Goal: Task Accomplishment & Management: Use online tool/utility

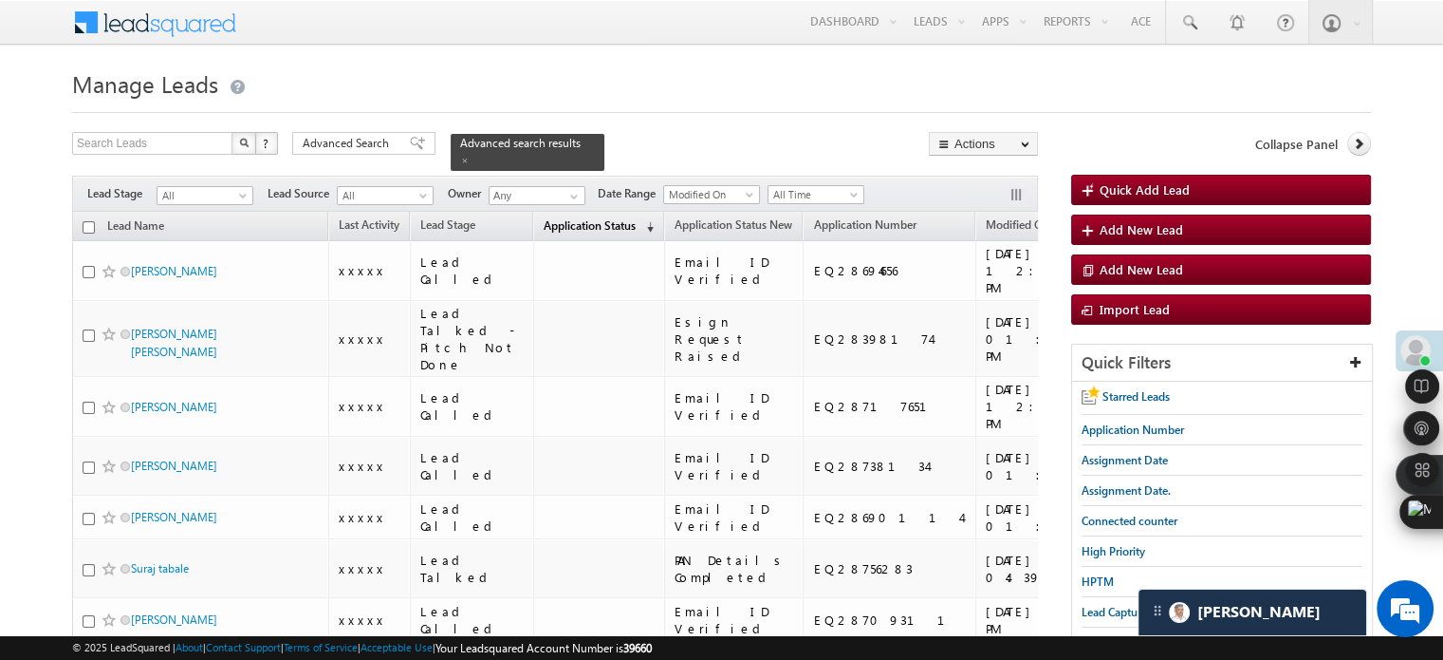
click at [591, 218] on span "Application Status" at bounding box center [590, 225] width 92 height 14
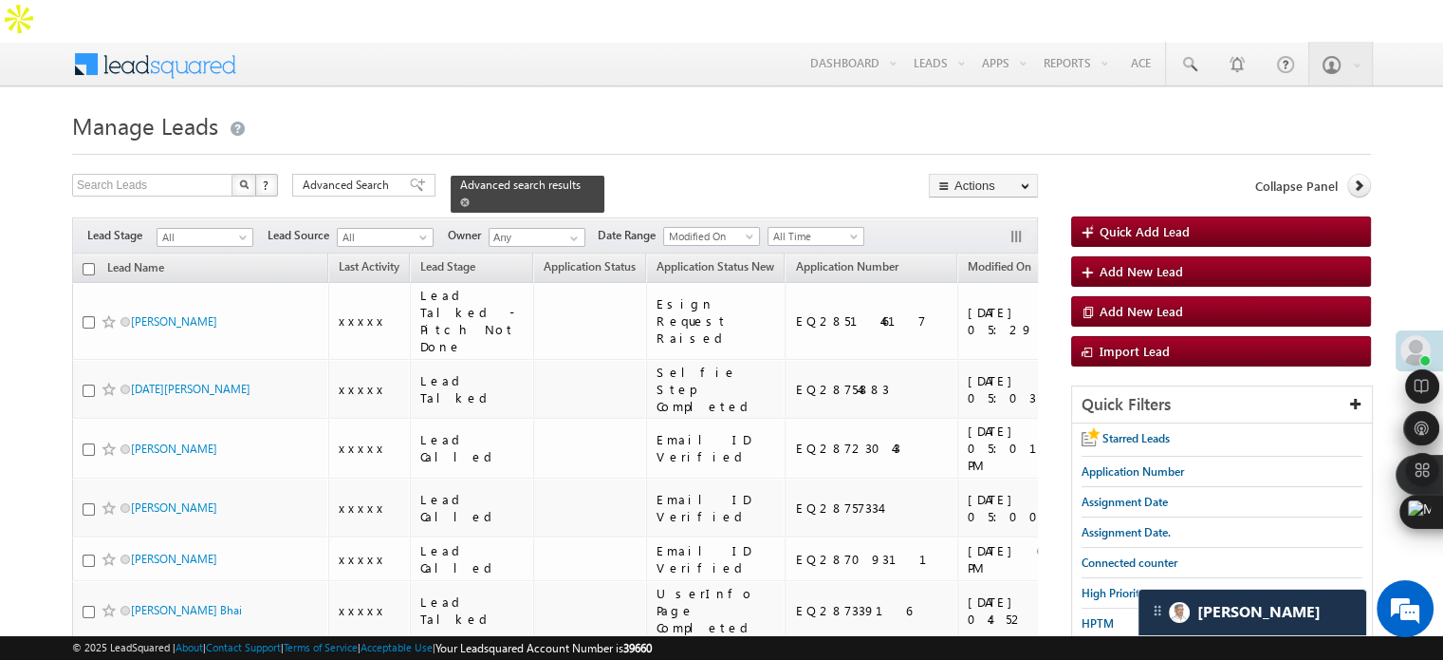
click at [470, 197] on span at bounding box center [464, 201] width 9 height 9
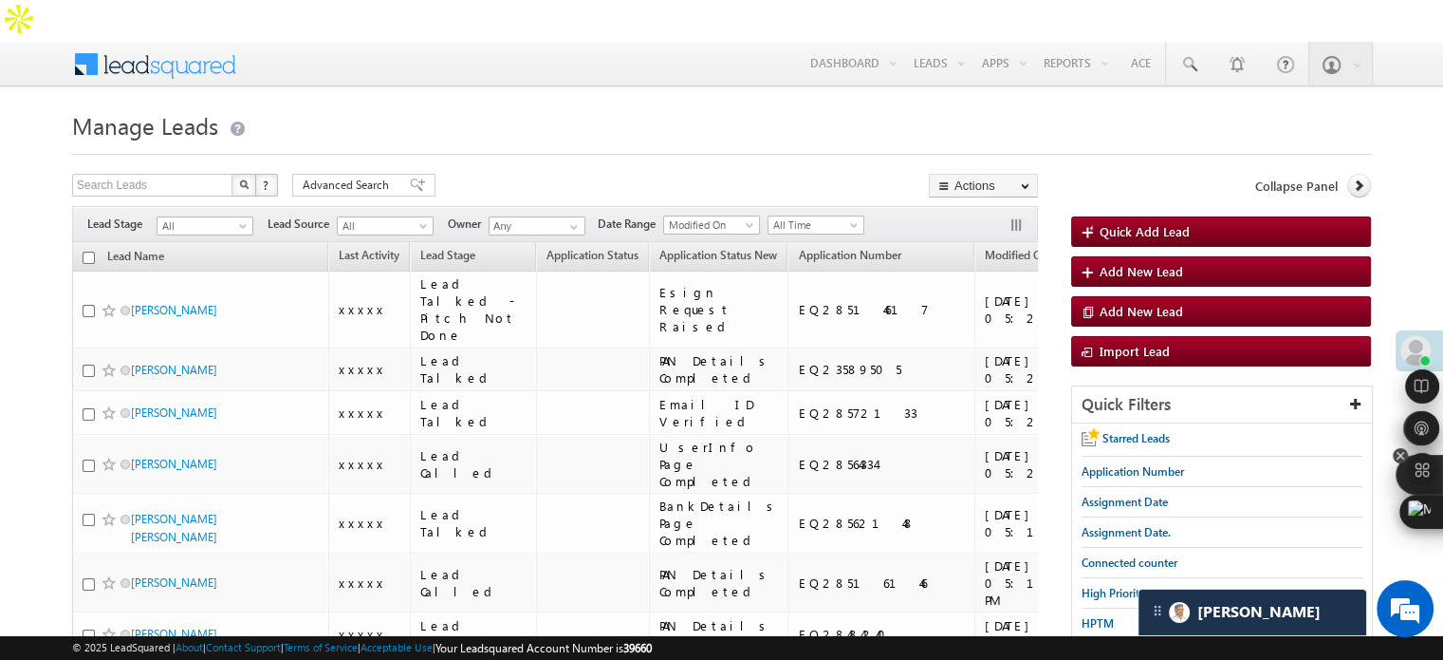
click at [1401, 453] on icon at bounding box center [1400, 455] width 15 height 15
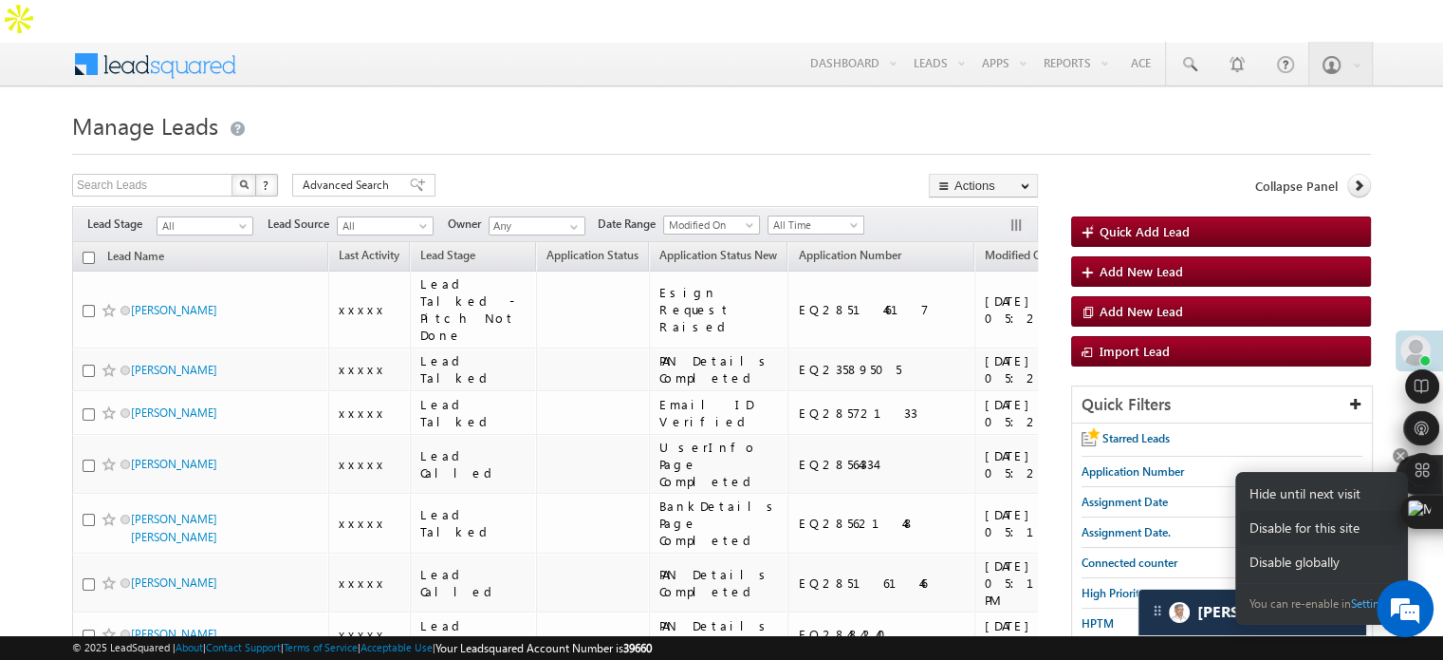
click at [1332, 524] on div "Disable for this site" at bounding box center [1321, 528] width 163 height 34
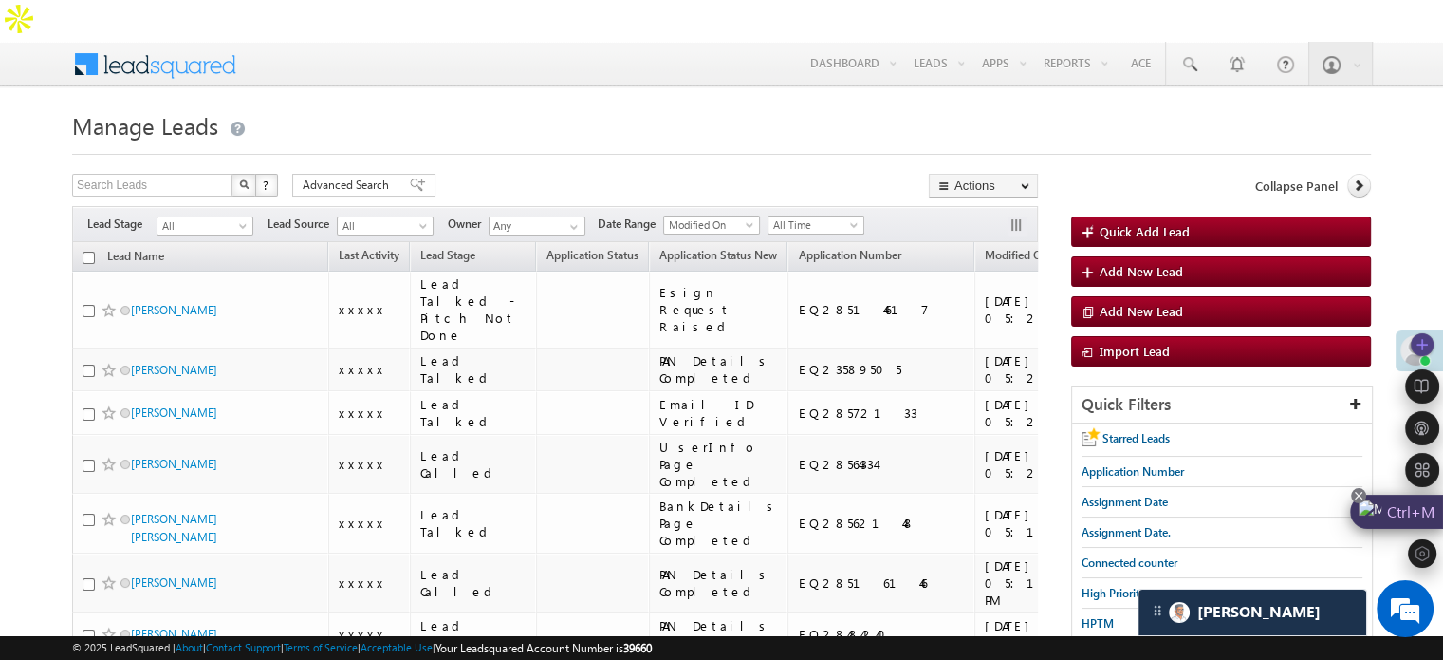
click at [1363, 495] on icon at bounding box center [1358, 495] width 15 height 15
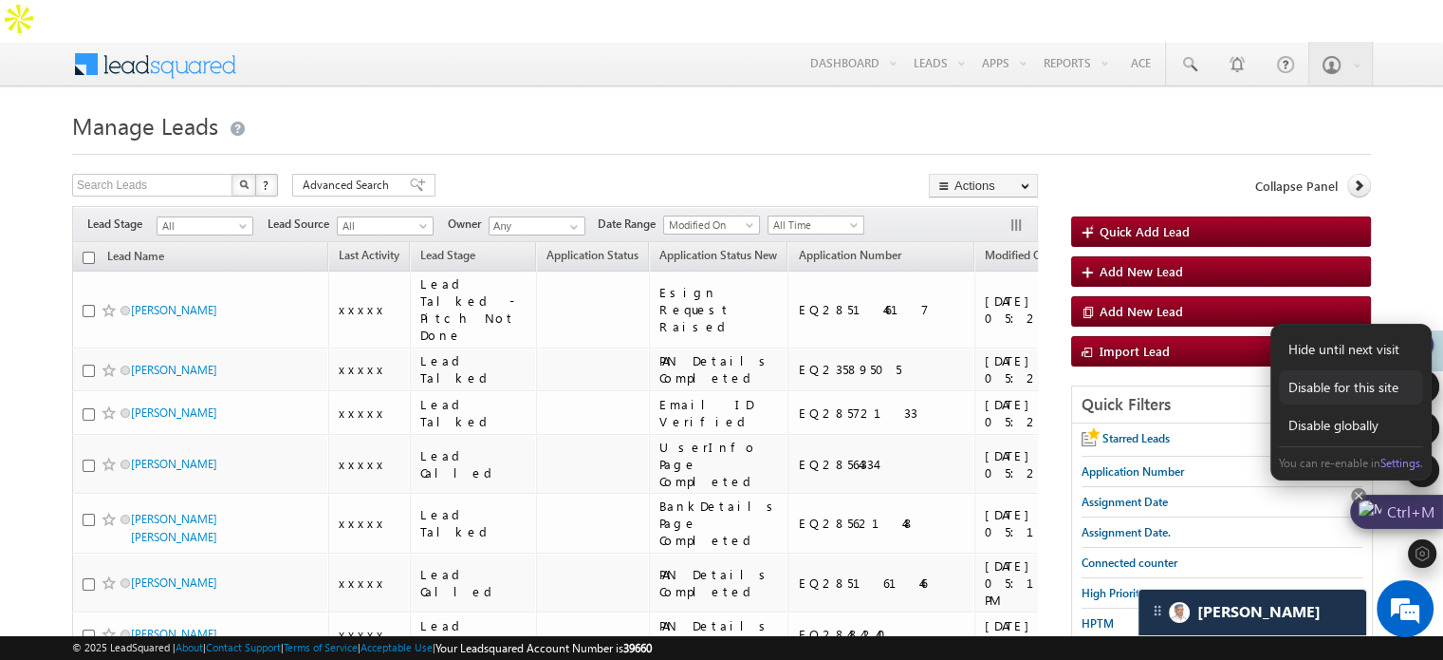
click at [1366, 401] on div "Disable for this site" at bounding box center [1351, 387] width 144 height 34
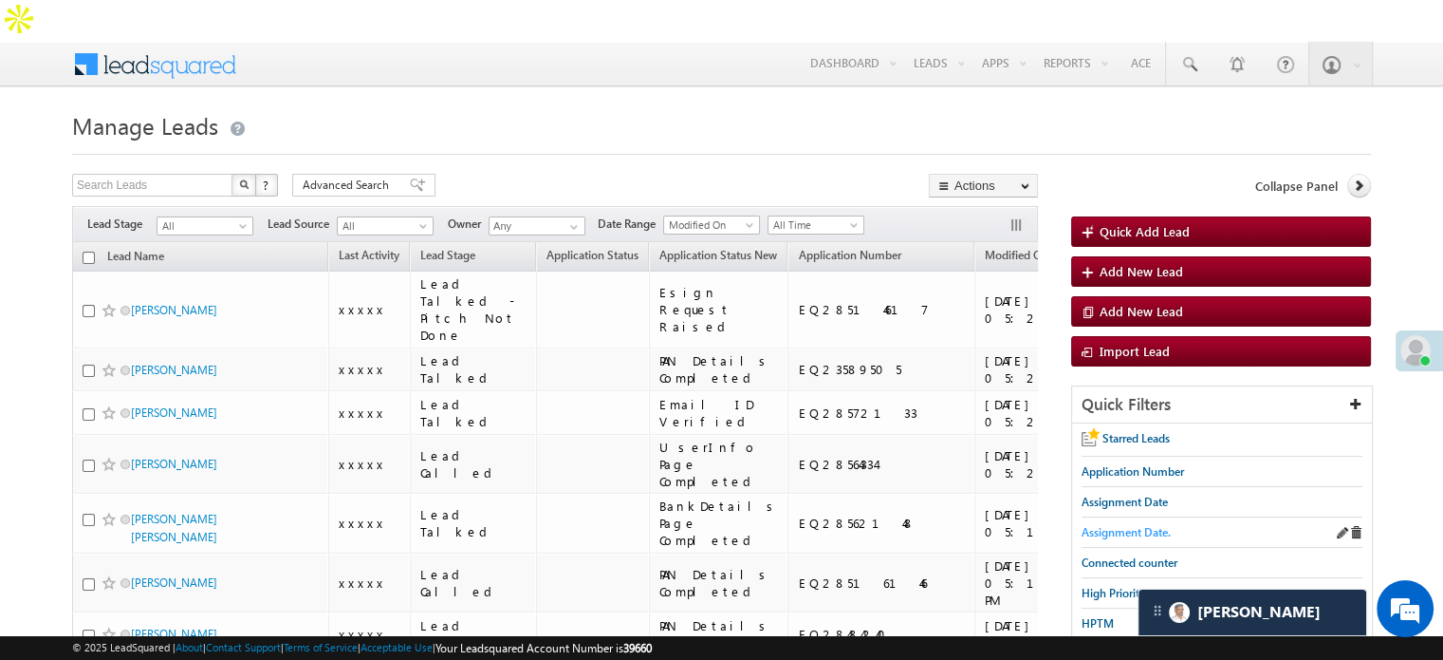
click at [1141, 525] on span "Assignment Date." at bounding box center [1126, 532] width 89 height 14
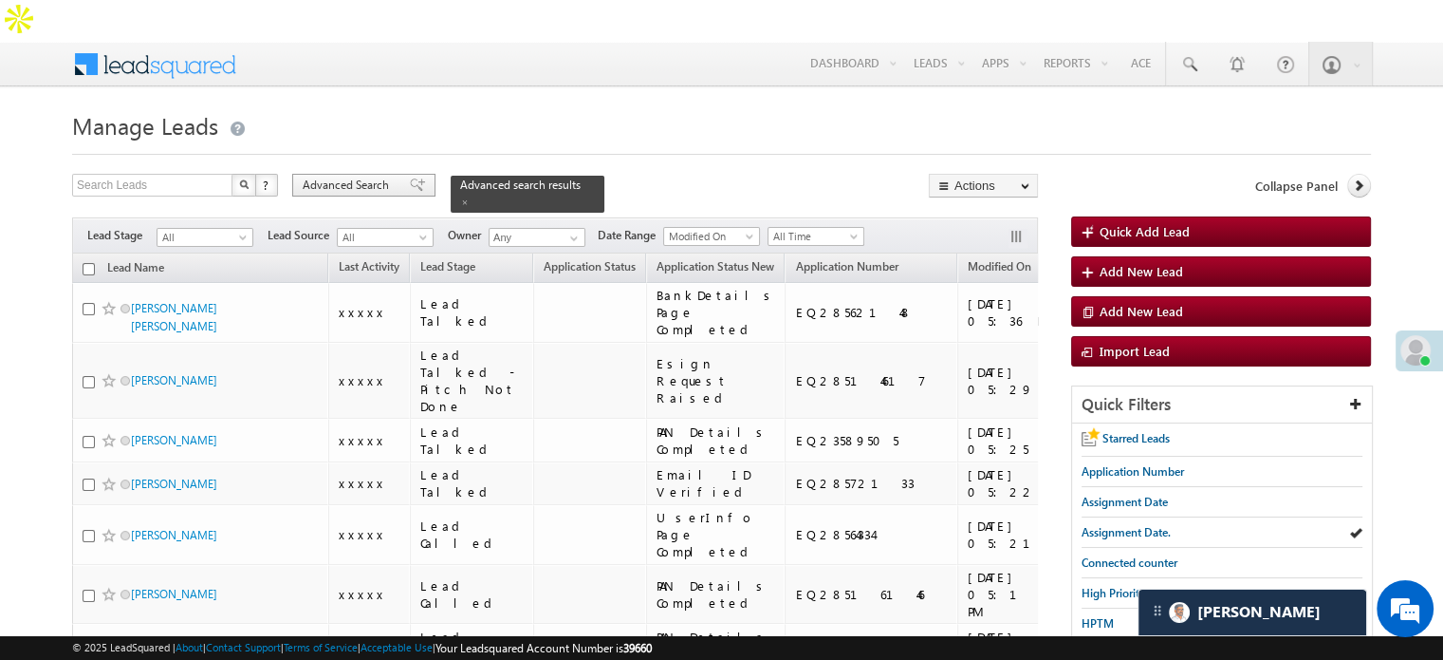
click at [392, 177] on span "Advanced Search" at bounding box center [349, 185] width 92 height 17
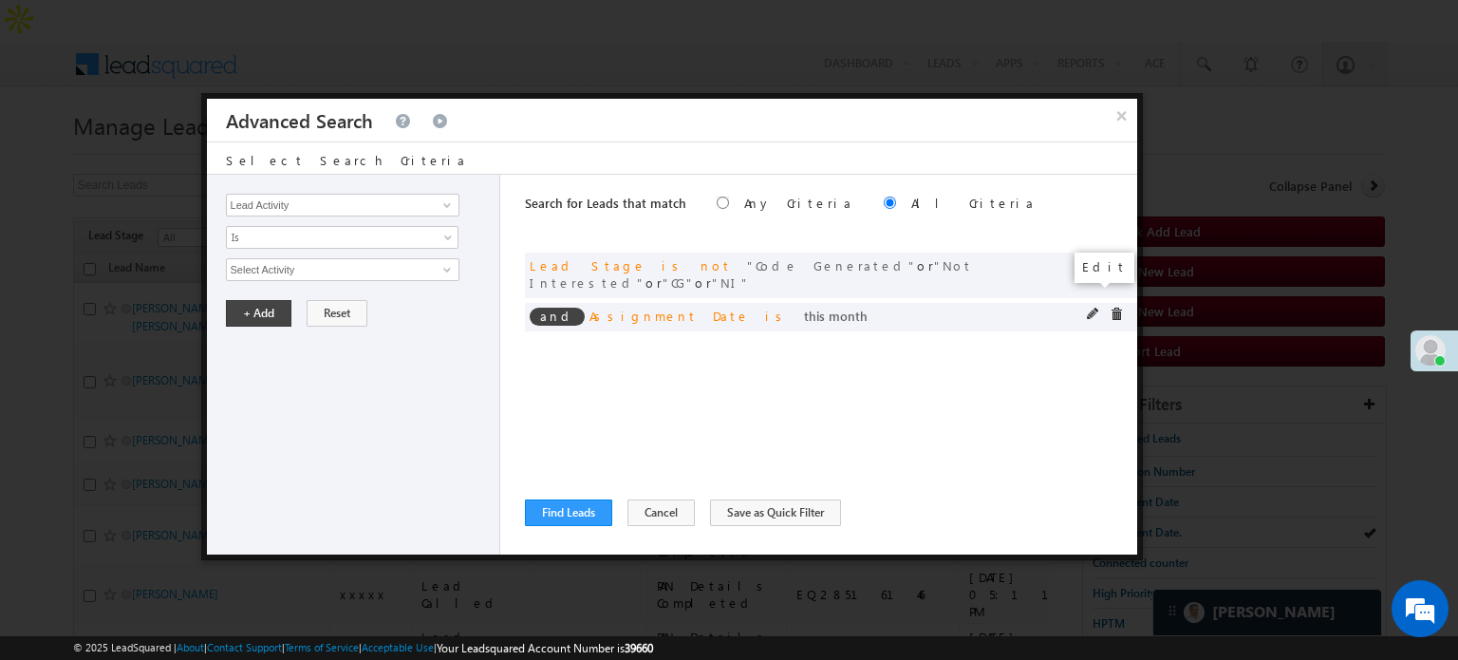
click at [1093, 307] on span at bounding box center [1093, 313] width 13 height 13
click at [288, 277] on link "This Month" at bounding box center [342, 269] width 233 height 23
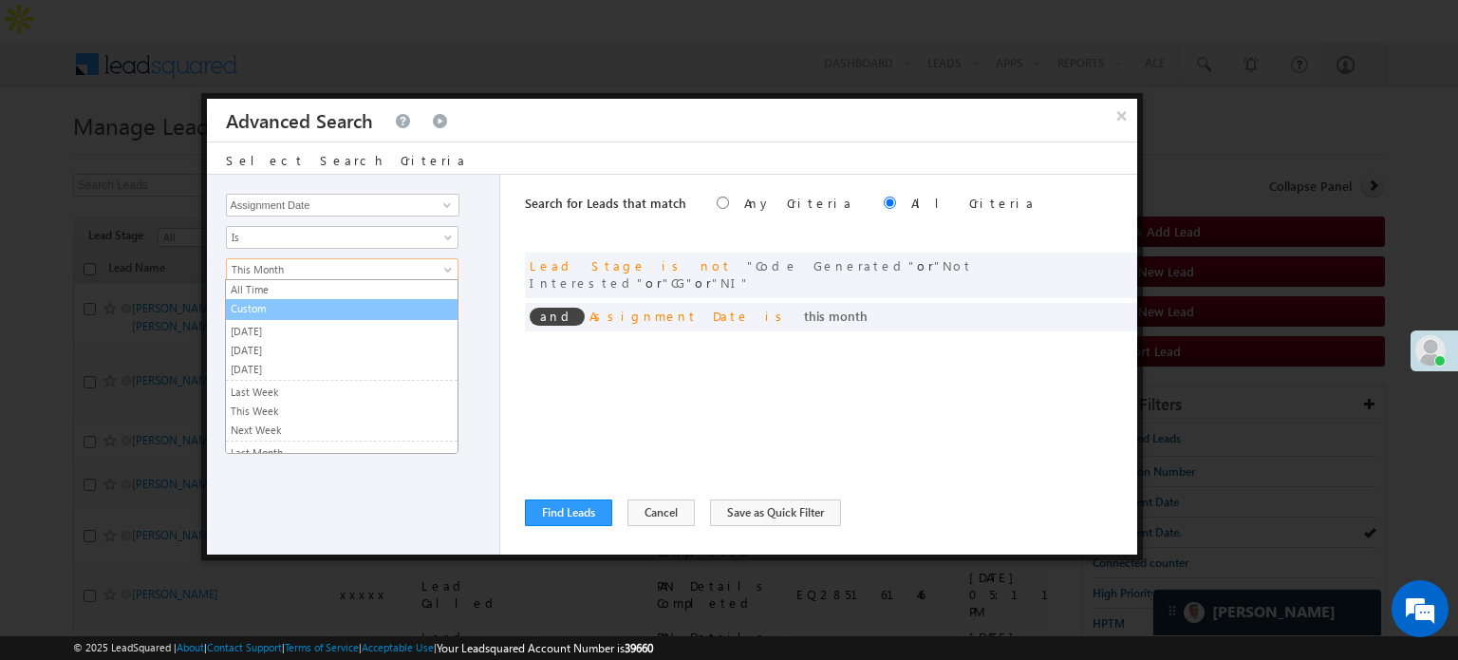
click at [288, 301] on link "Custom" at bounding box center [342, 308] width 232 height 17
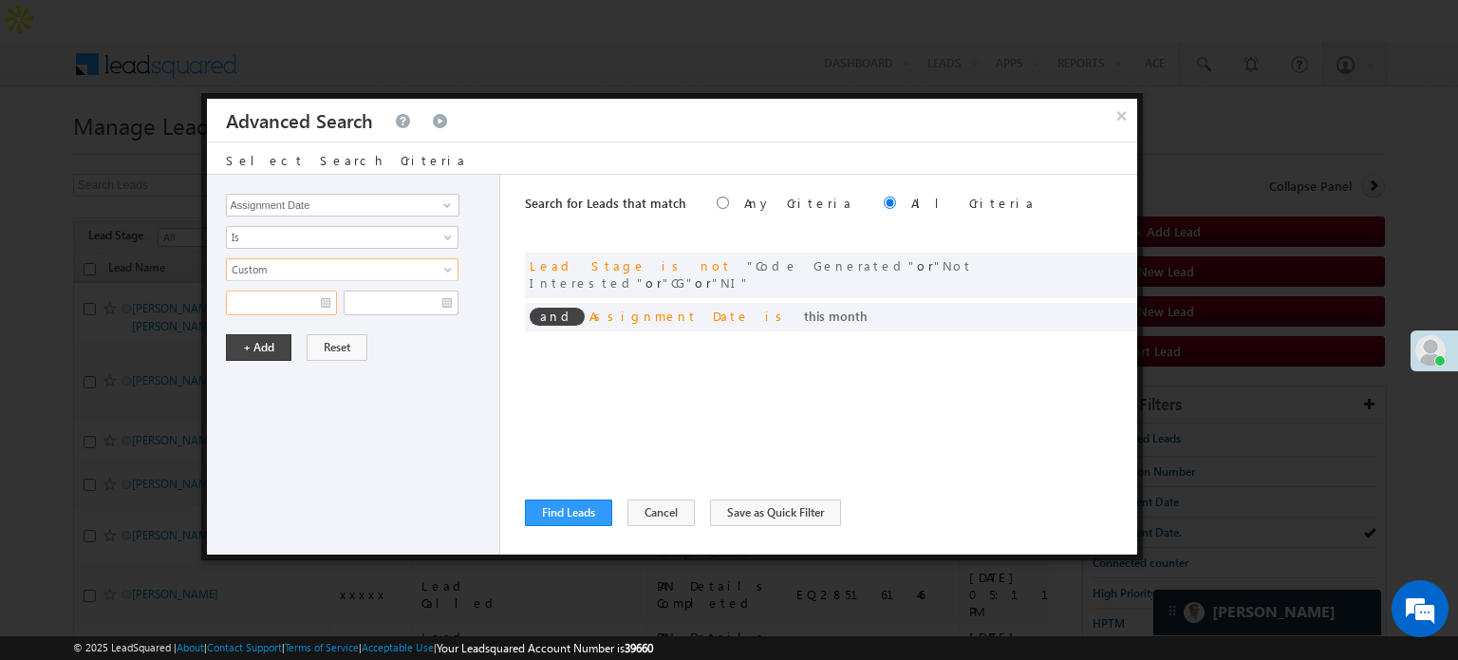
click at [288, 299] on input "text" at bounding box center [281, 302] width 111 height 25
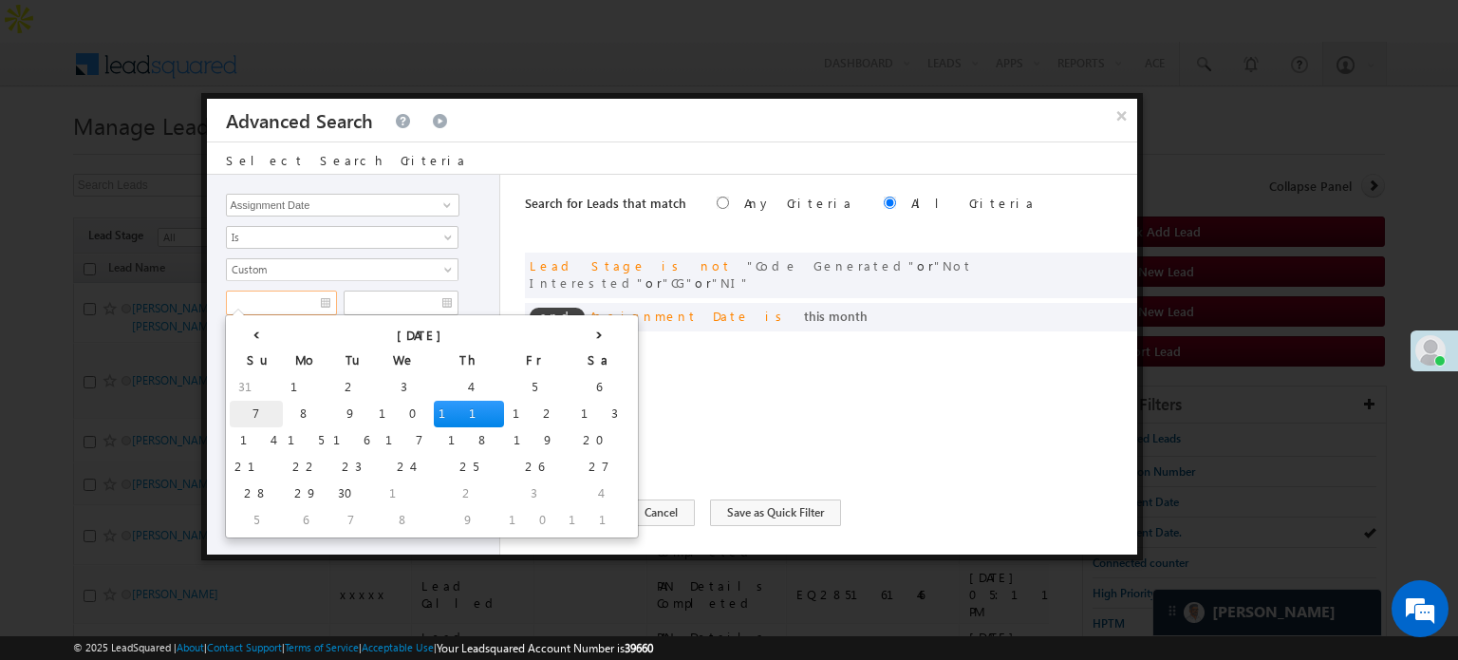
click at [251, 410] on td "7" at bounding box center [256, 413] width 53 height 27
type input "[DATE]"
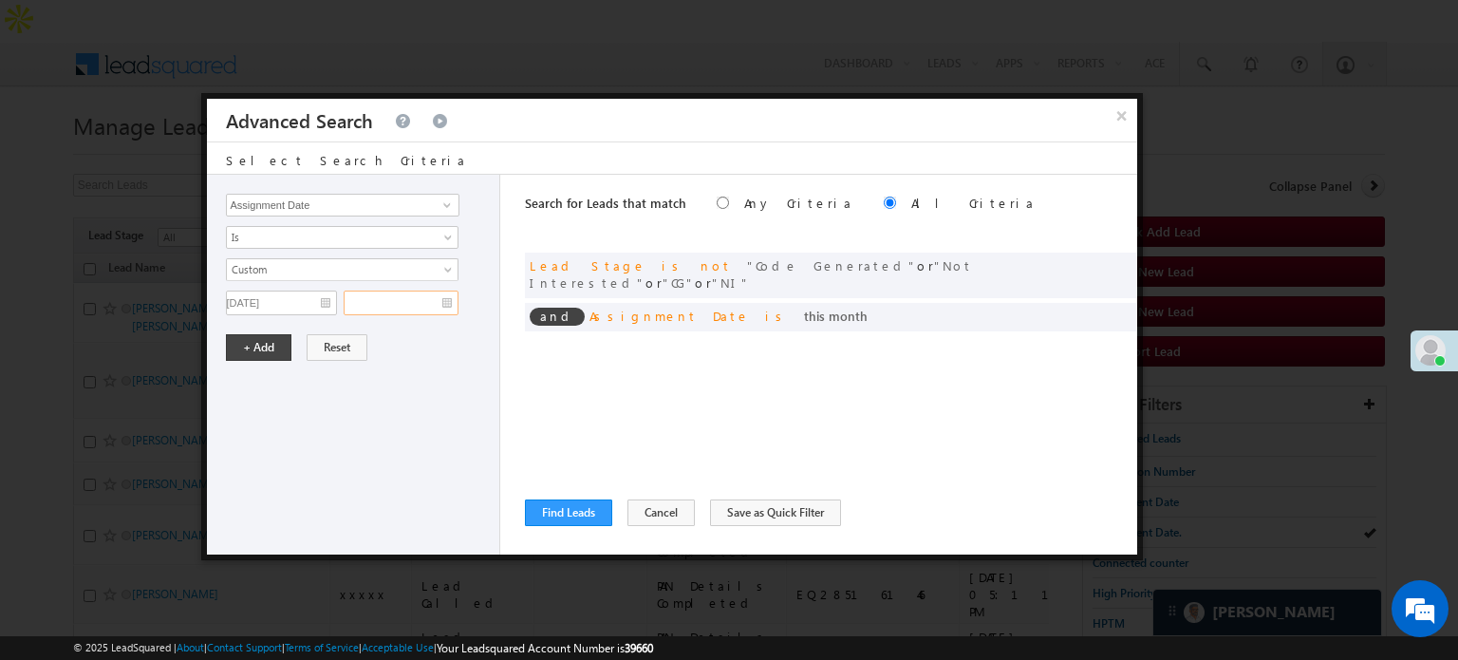
click at [414, 294] on input "text" at bounding box center [401, 302] width 115 height 25
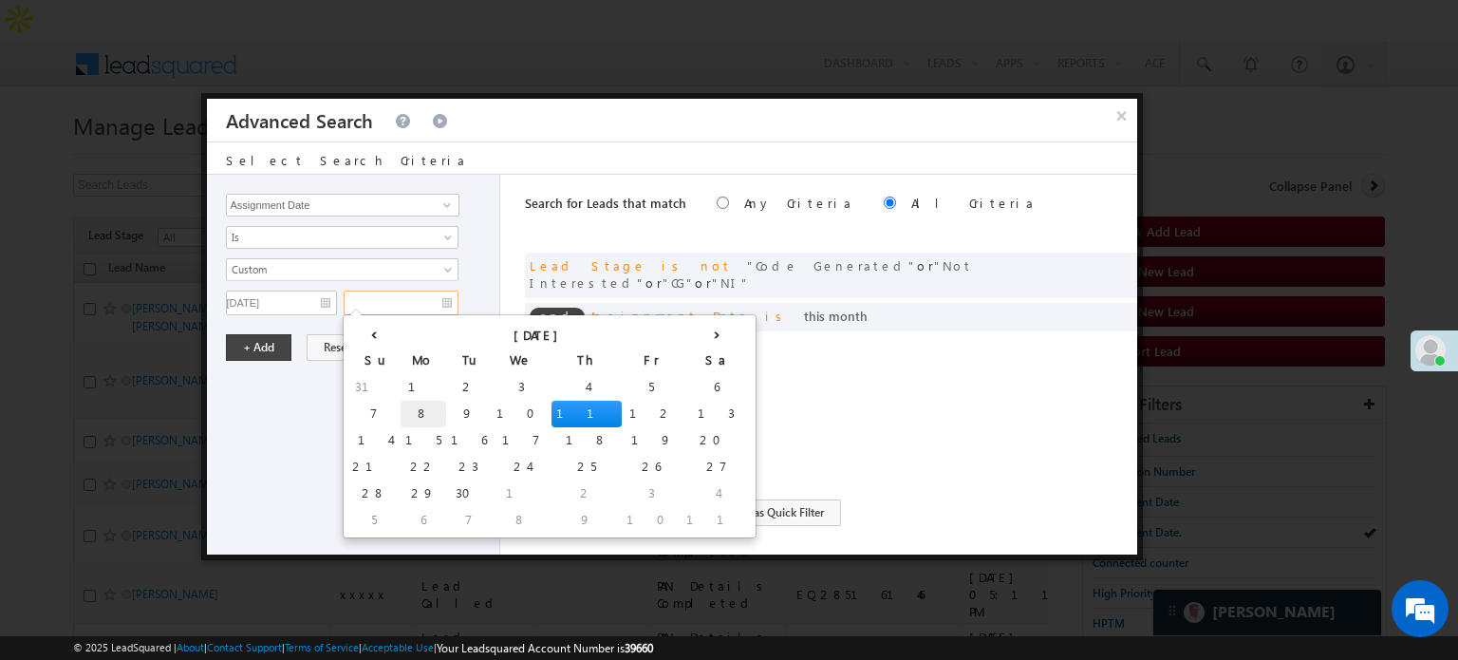
click at [400, 412] on td "8" at bounding box center [423, 413] width 46 height 27
type input "[DATE]"
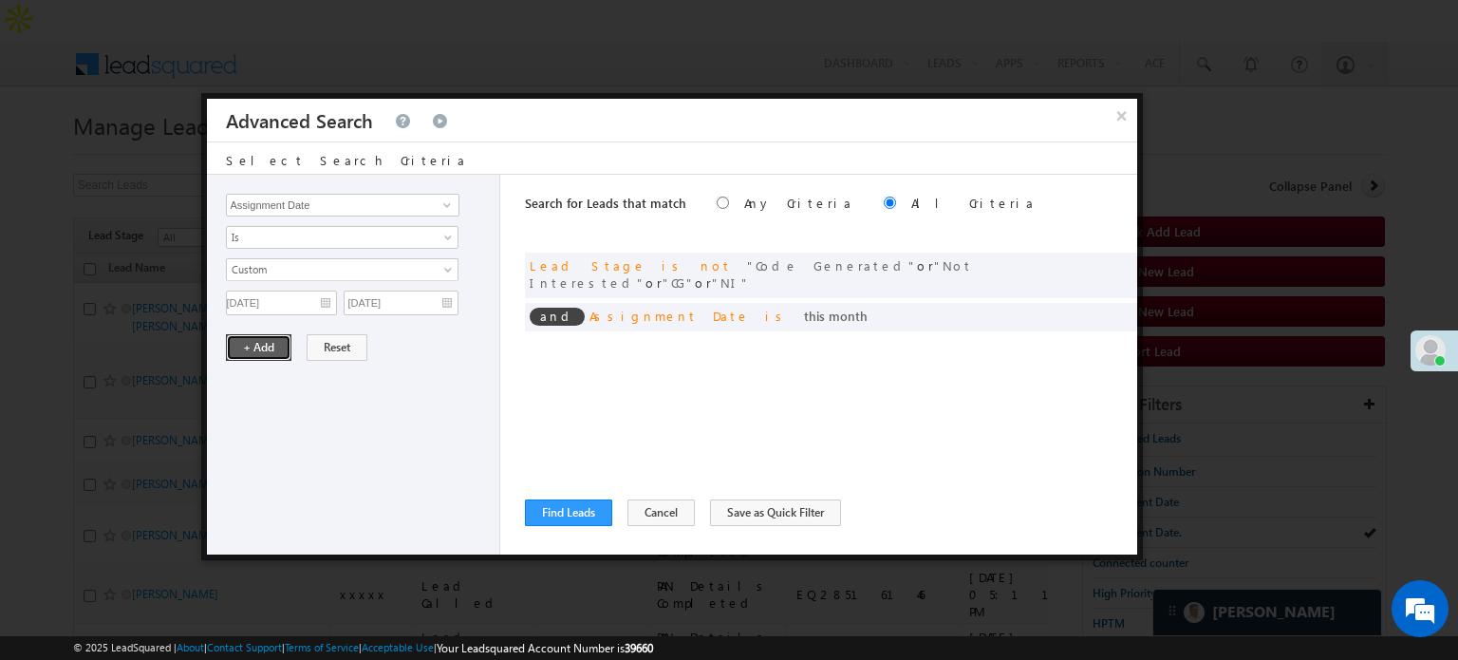
click at [266, 344] on button "+ Add" at bounding box center [258, 347] width 65 height 27
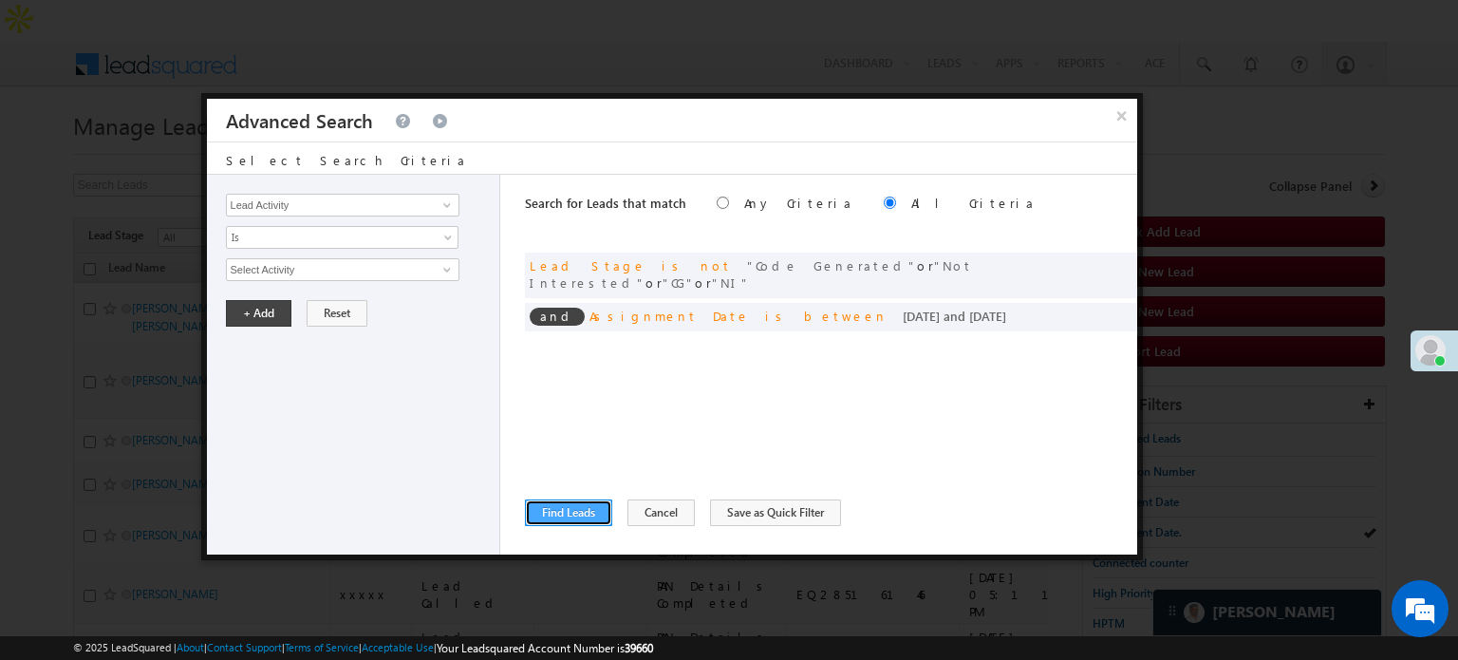
click at [543, 509] on button "Find Leads" at bounding box center [568, 512] width 87 height 27
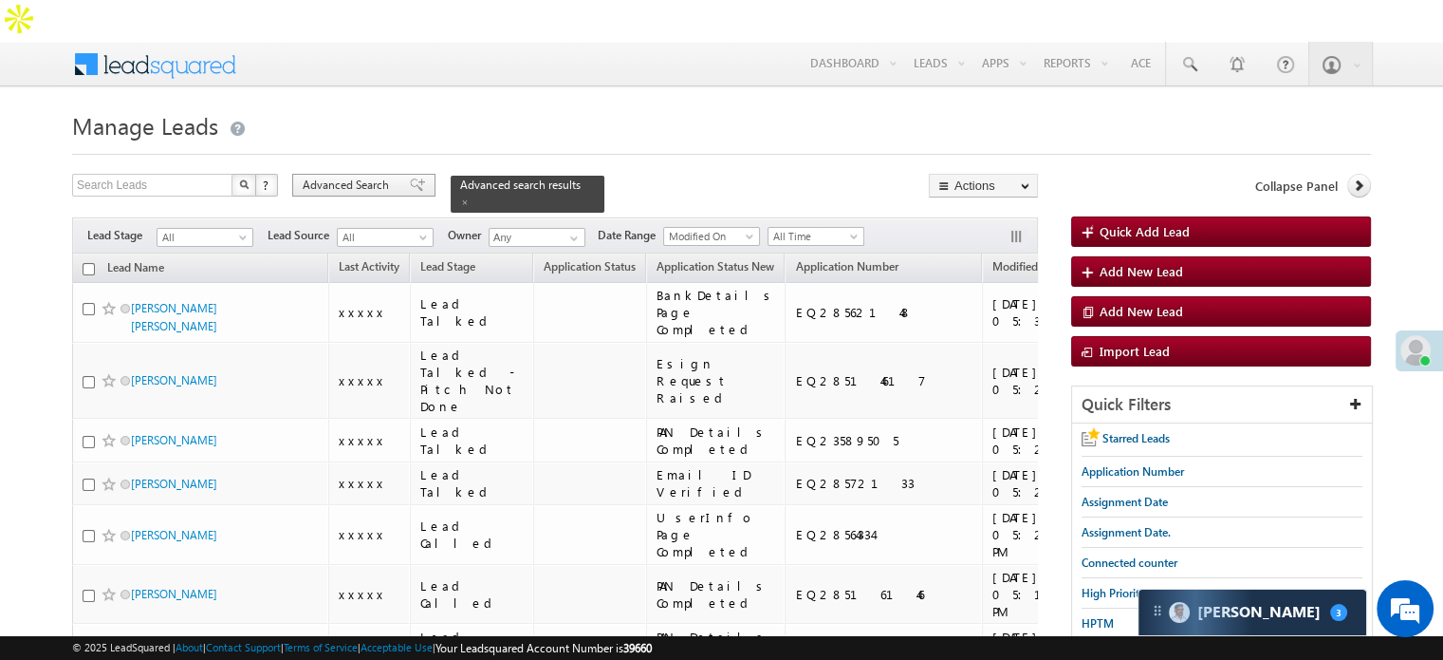
click at [393, 177] on span "Advanced Search" at bounding box center [349, 185] width 92 height 17
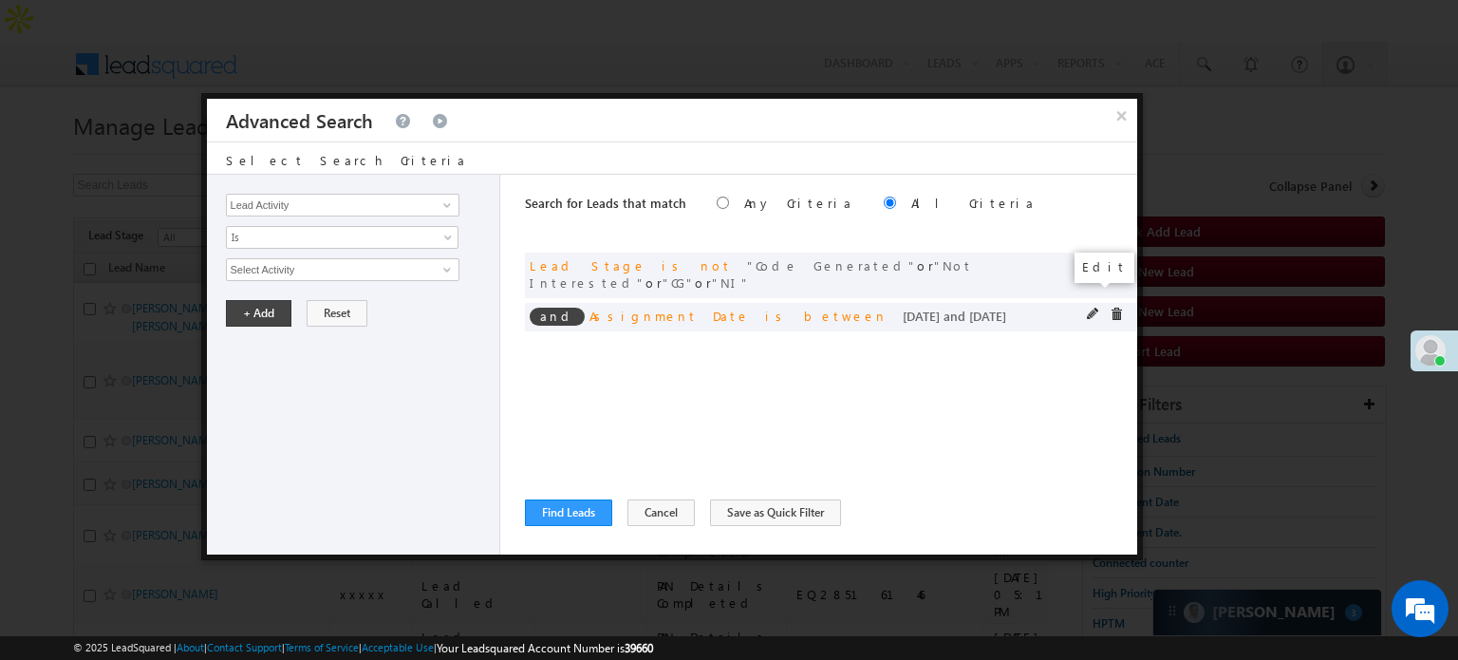
click at [1087, 307] on span at bounding box center [1093, 313] width 13 height 13
click at [288, 292] on input "[DATE]" at bounding box center [281, 302] width 111 height 25
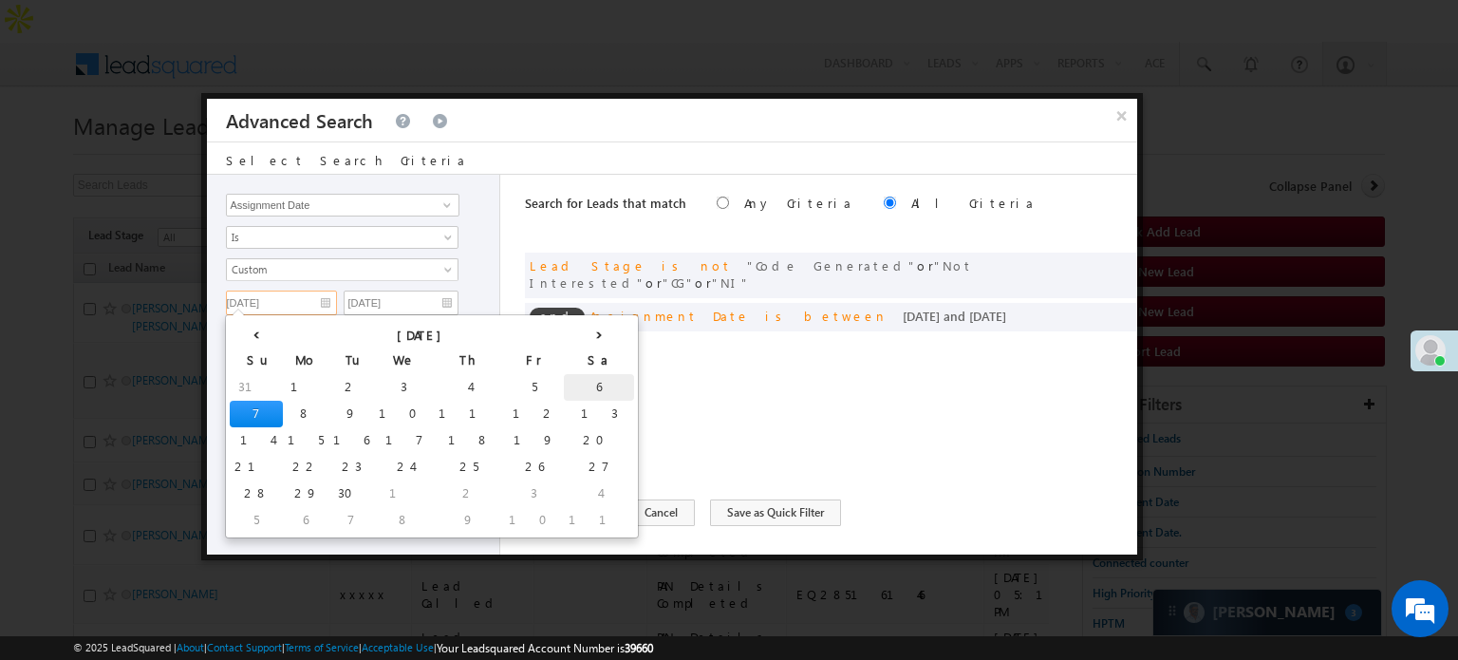
click at [564, 386] on td "6" at bounding box center [599, 387] width 70 height 27
type input "09/06/25"
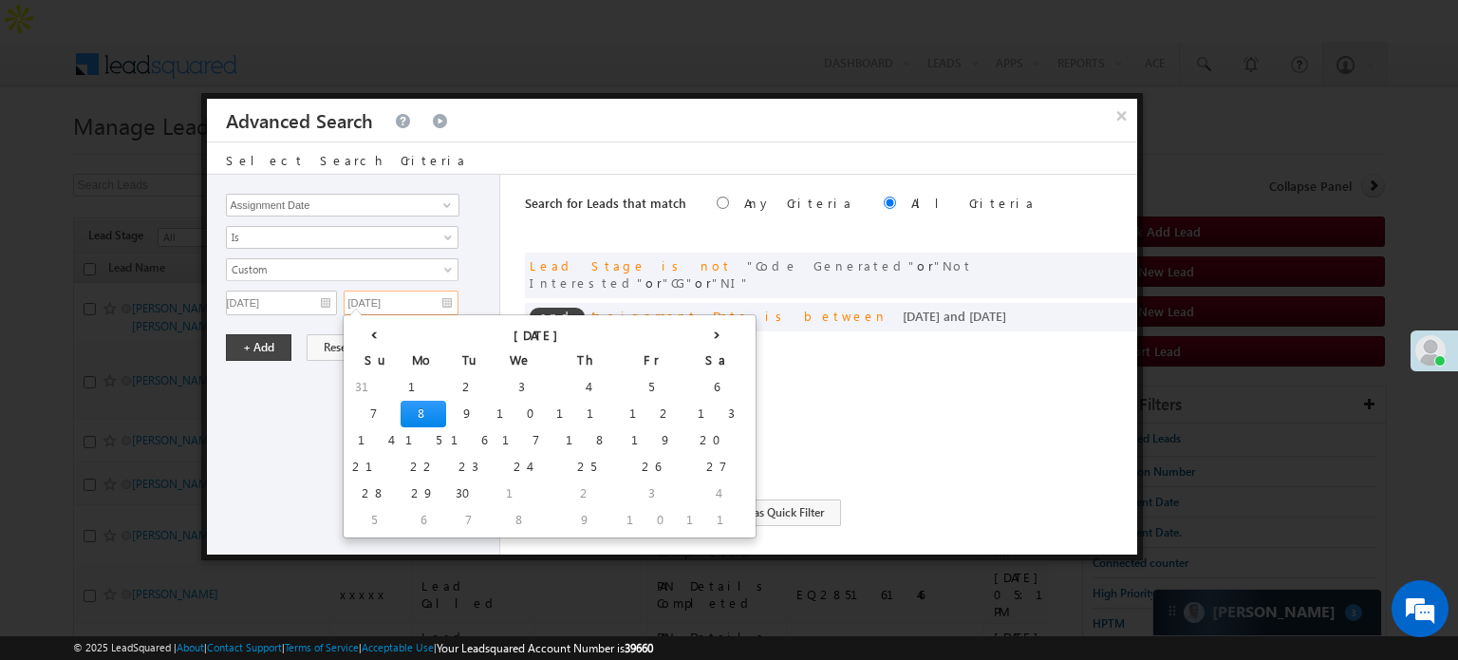
click at [430, 303] on input "[DATE]" at bounding box center [401, 302] width 115 height 25
click at [681, 382] on td "6" at bounding box center [716, 387] width 70 height 27
type input "09/06/25"
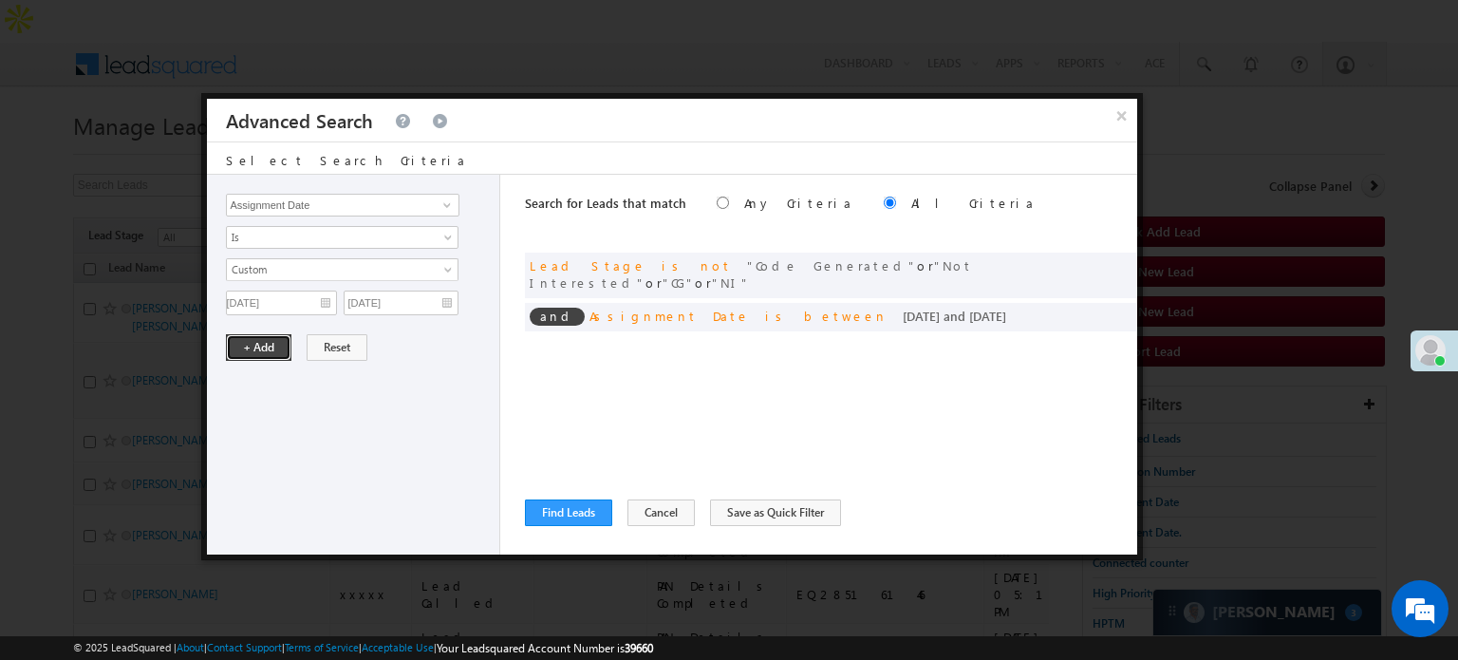
drag, startPoint x: 267, startPoint y: 340, endPoint x: 285, endPoint y: 371, distance: 36.1
click at [267, 341] on button "+ Add" at bounding box center [258, 347] width 65 height 27
click at [547, 507] on button "Find Leads" at bounding box center [568, 512] width 87 height 27
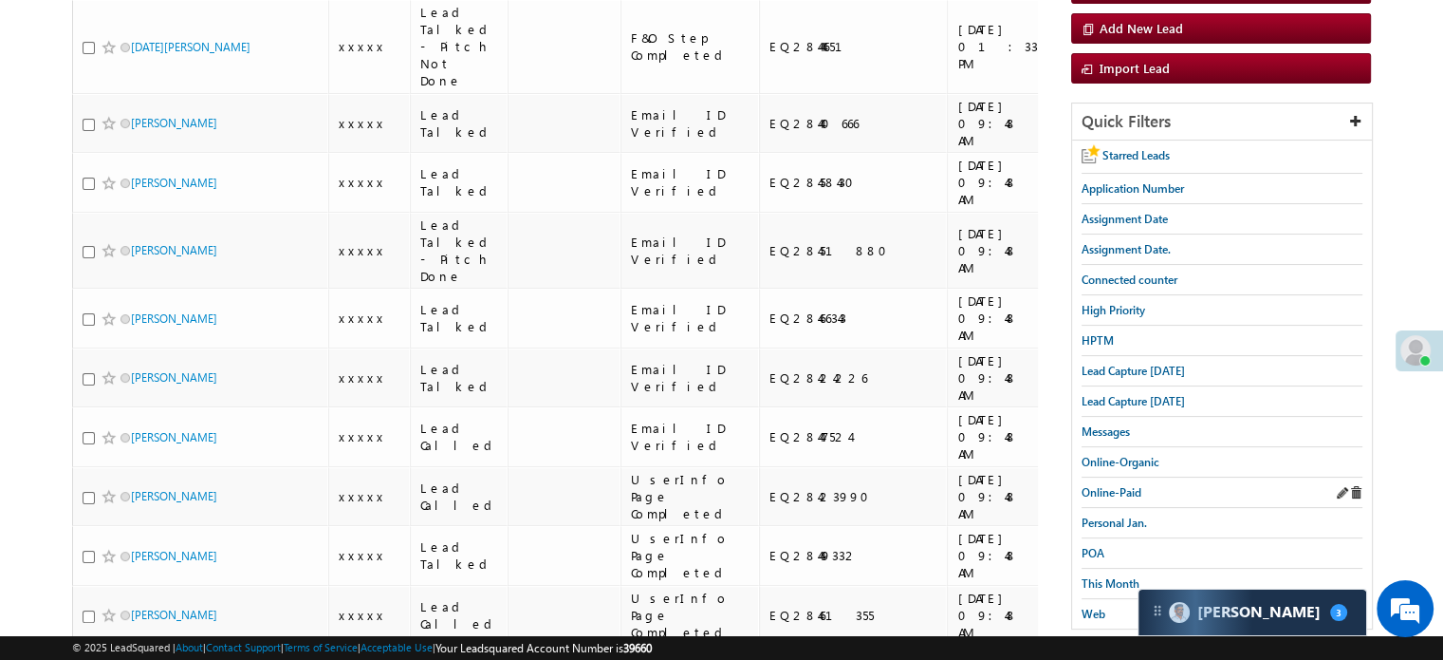
scroll to position [285, 0]
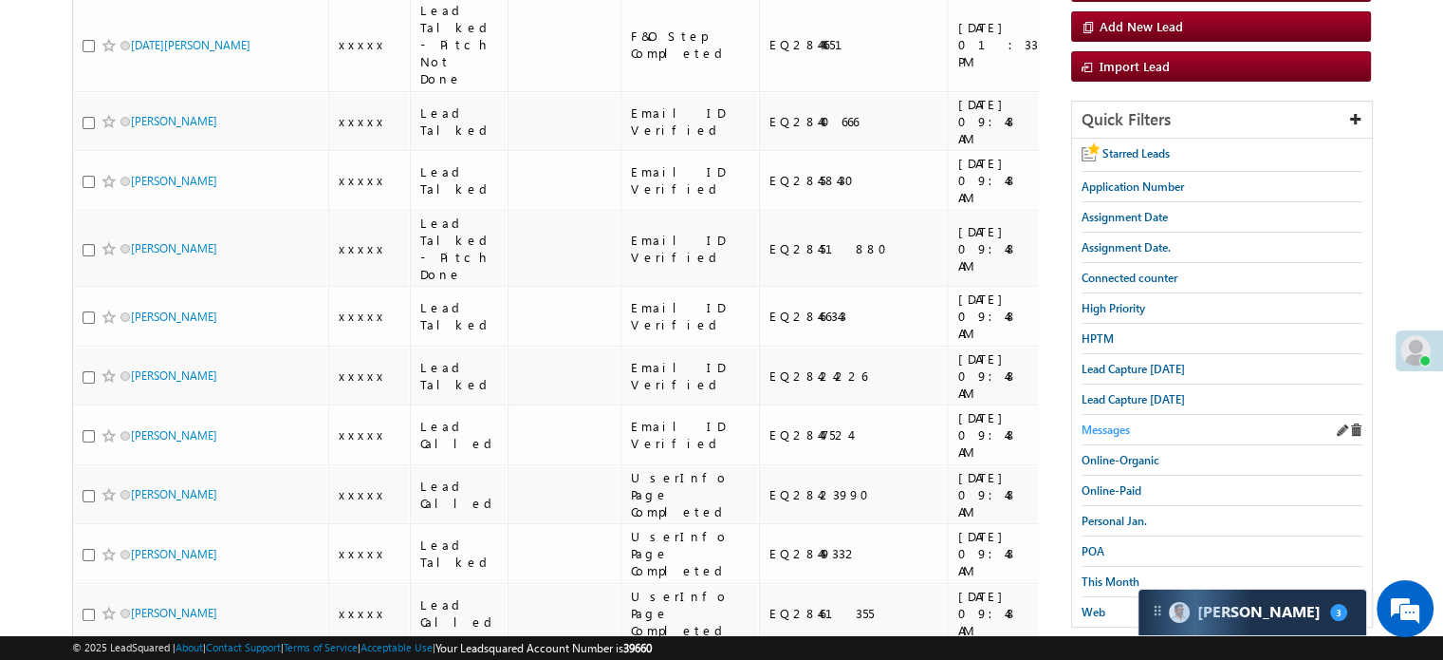
click at [1120, 422] on span "Messages" at bounding box center [1106, 429] width 48 height 14
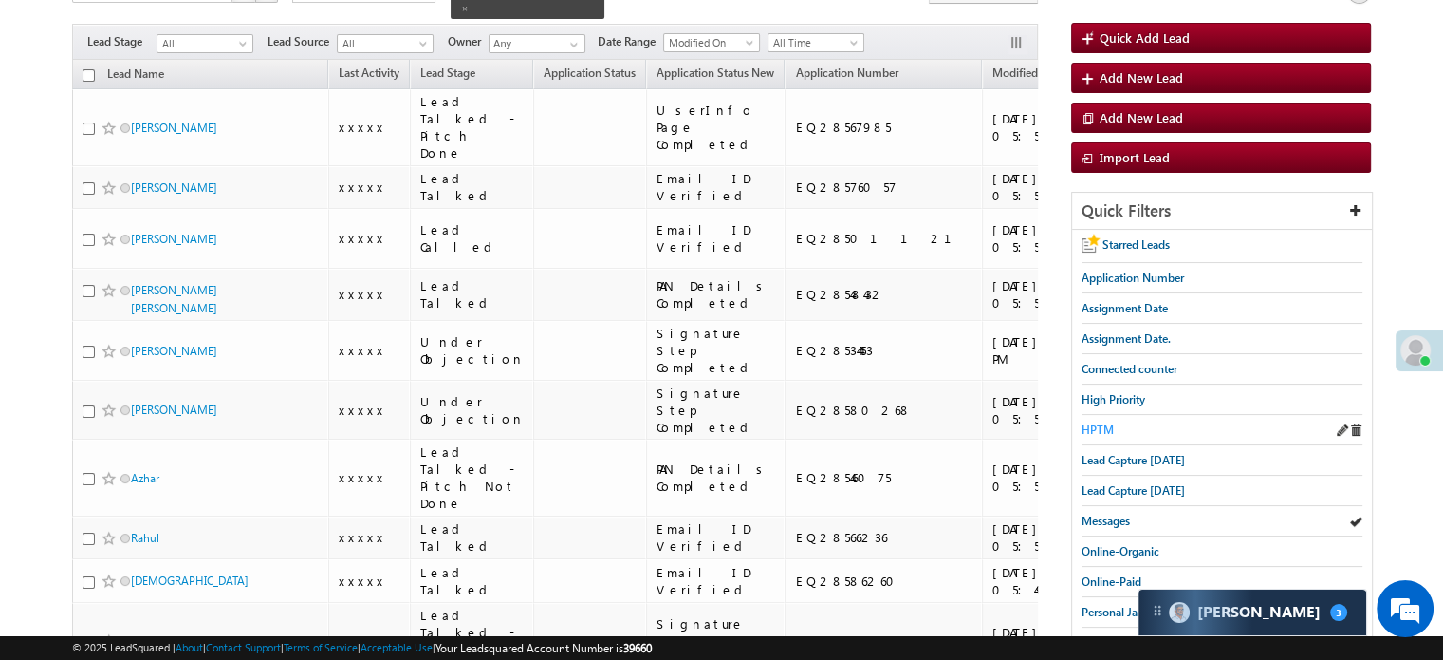
scroll to position [190, 0]
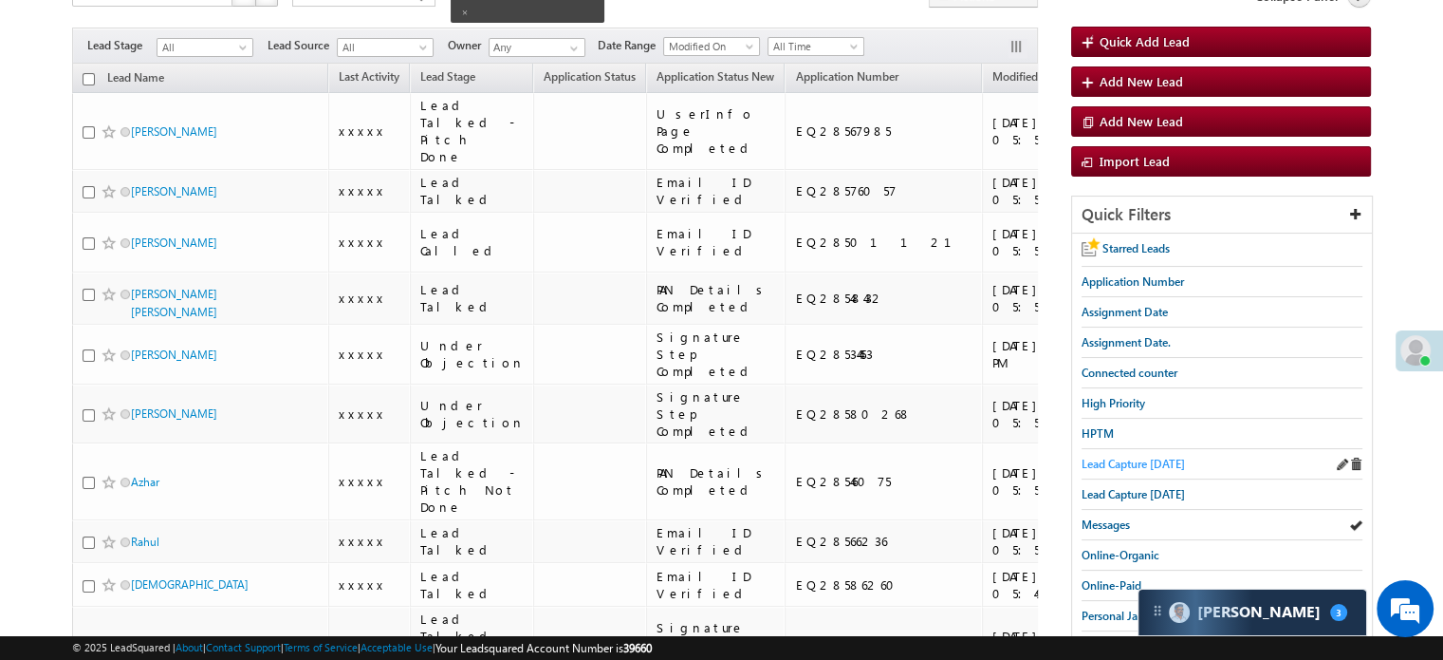
click at [1116, 456] on span "Lead Capture [DATE]" at bounding box center [1133, 463] width 103 height 14
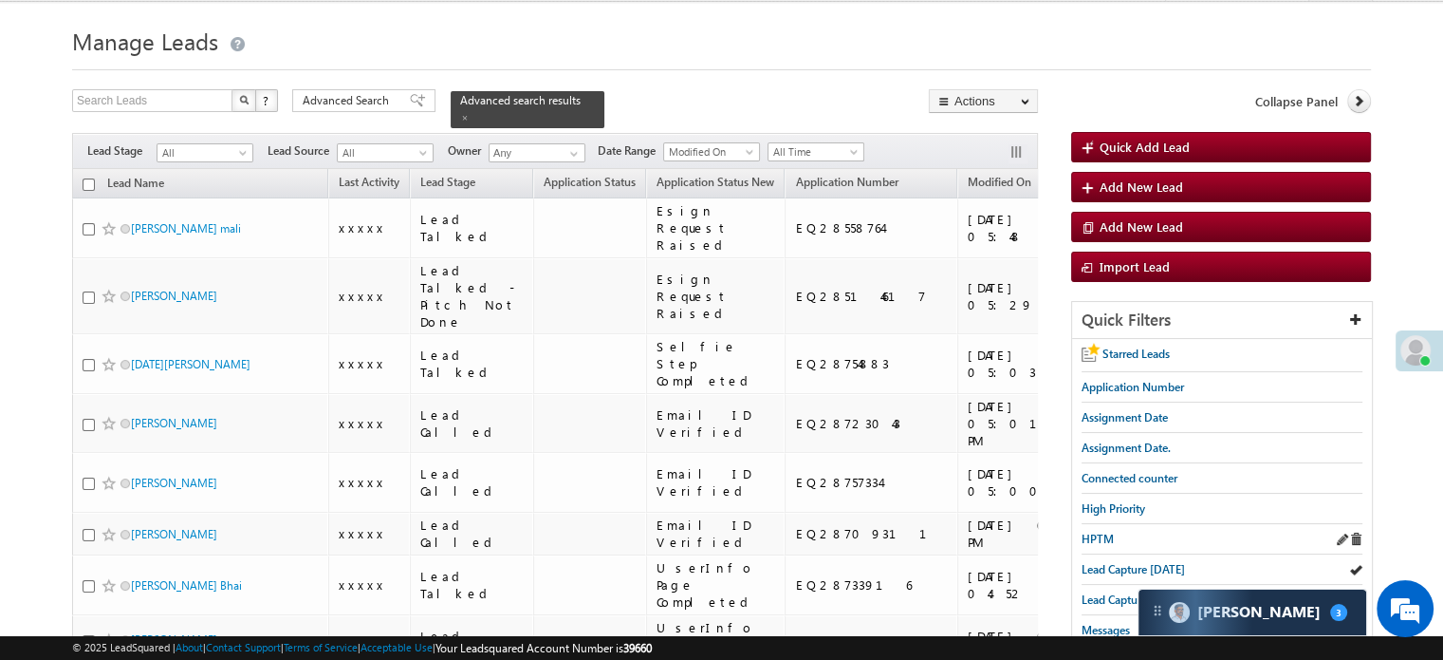
scroll to position [95, 0]
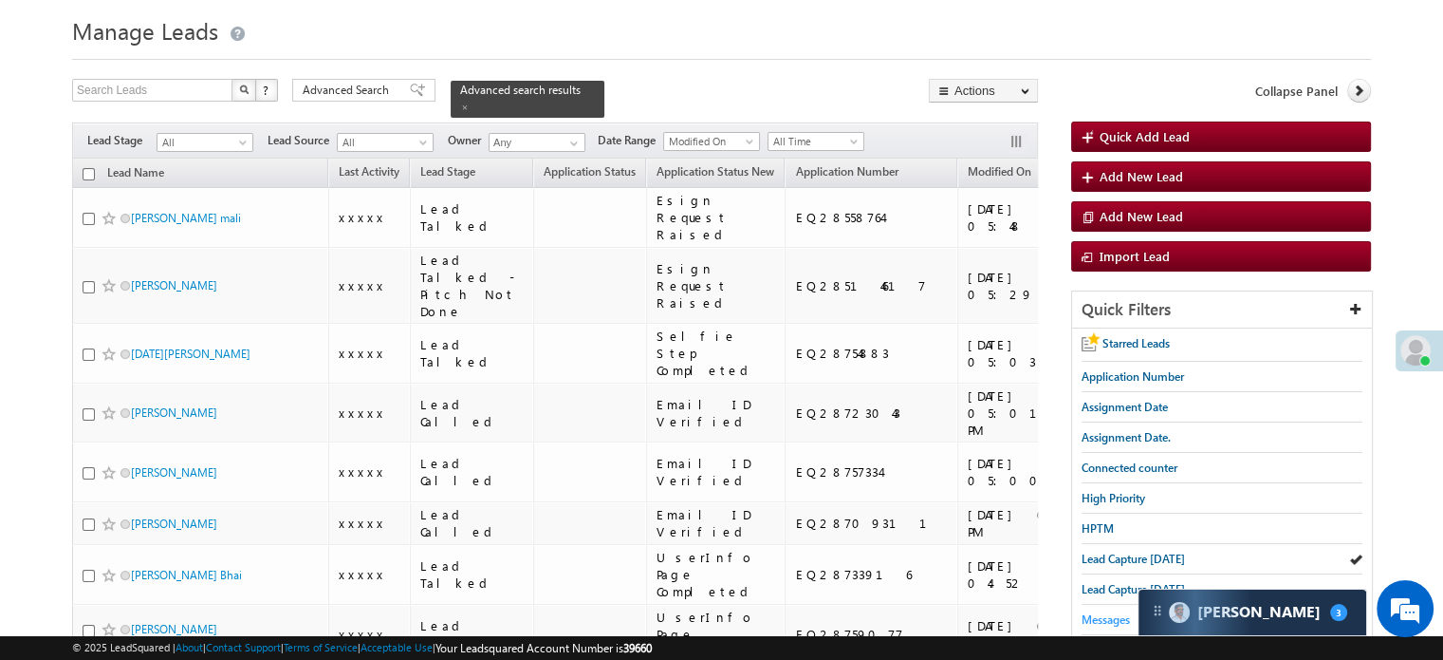
click at [1105, 612] on span "Messages" at bounding box center [1106, 619] width 48 height 14
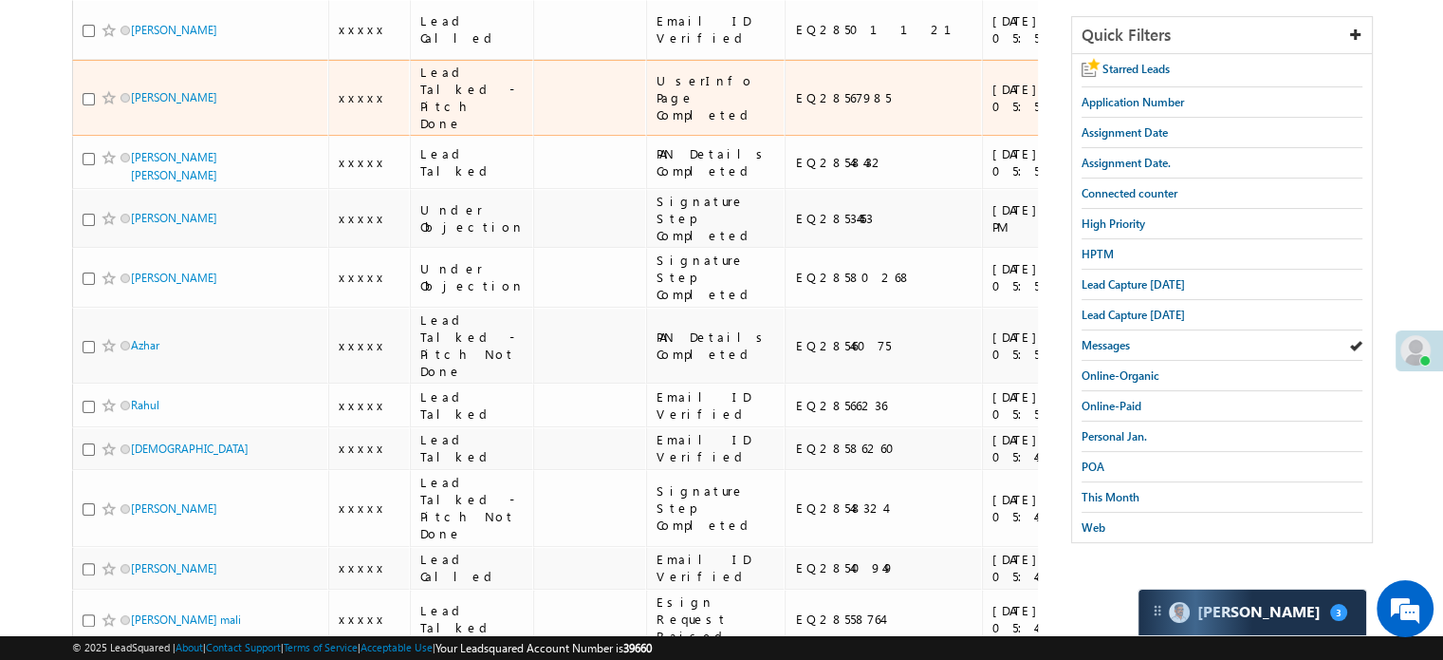
scroll to position [380, 0]
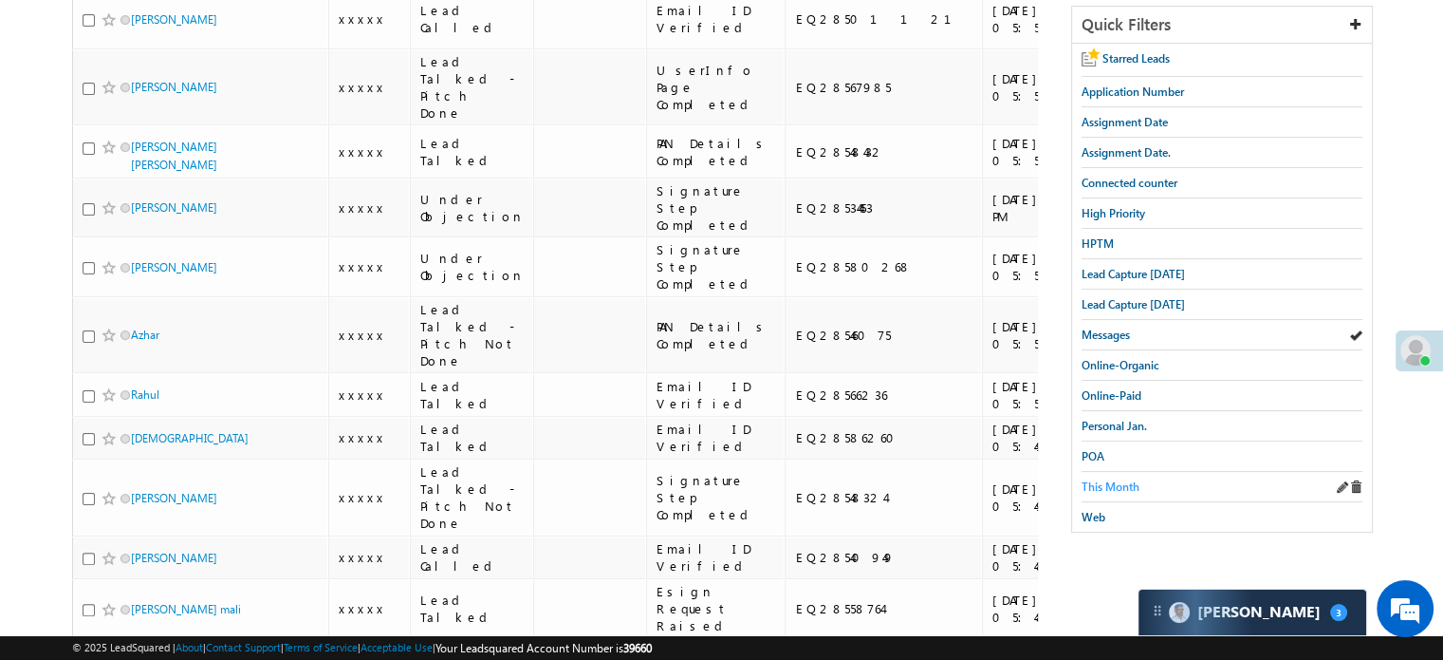
click at [1120, 479] on span "This Month" at bounding box center [1111, 486] width 58 height 14
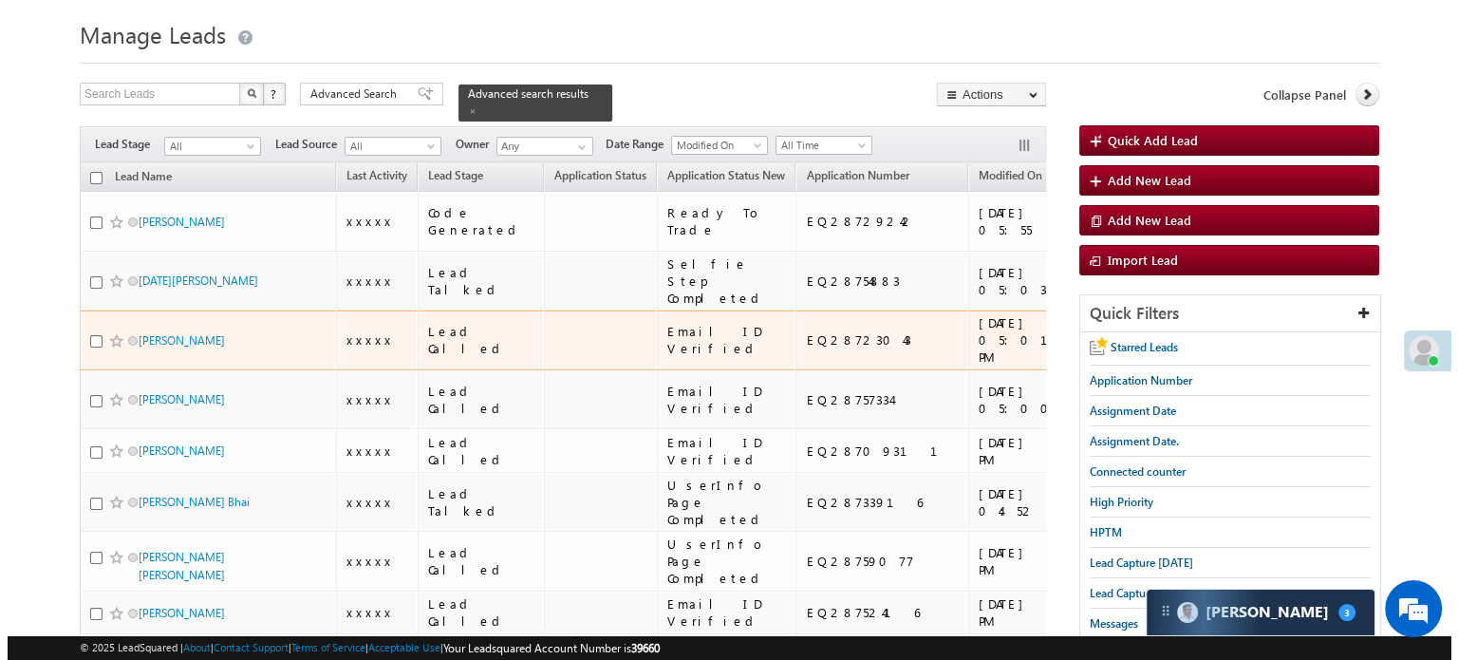
scroll to position [95, 0]
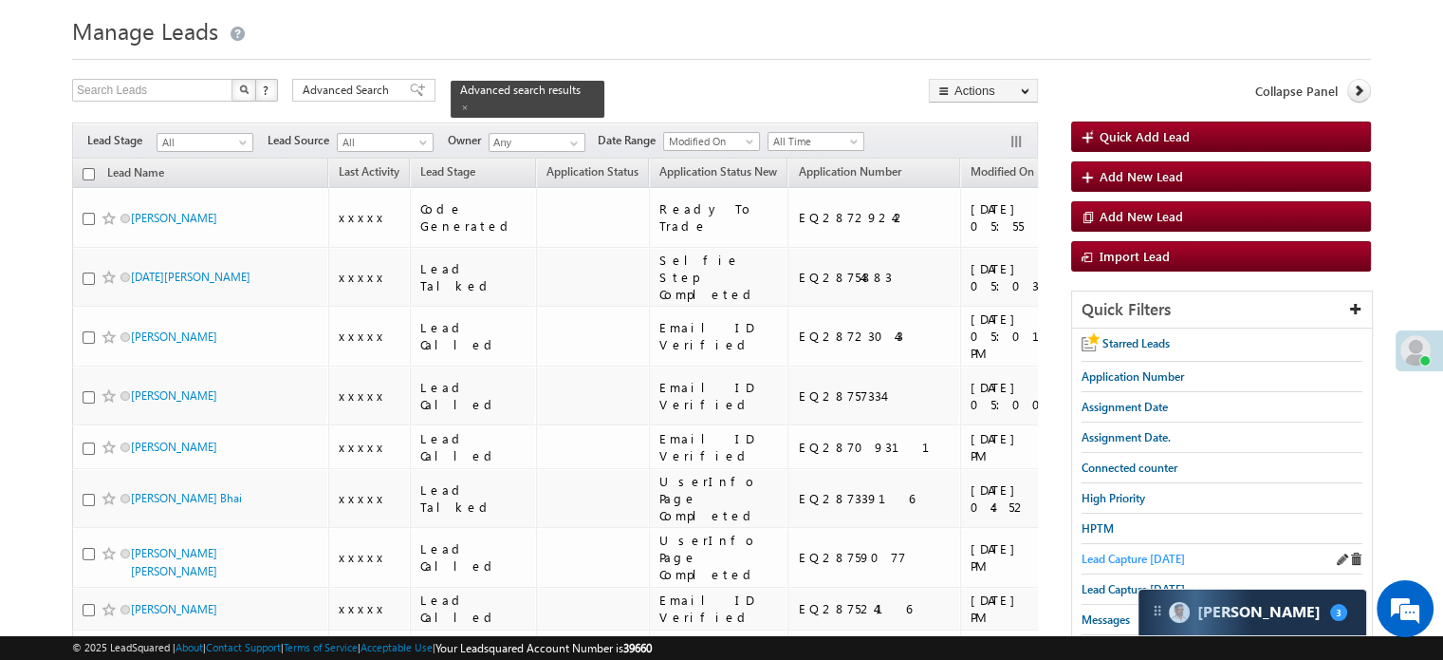
click at [1108, 551] on span "Lead Capture [DATE]" at bounding box center [1133, 558] width 103 height 14
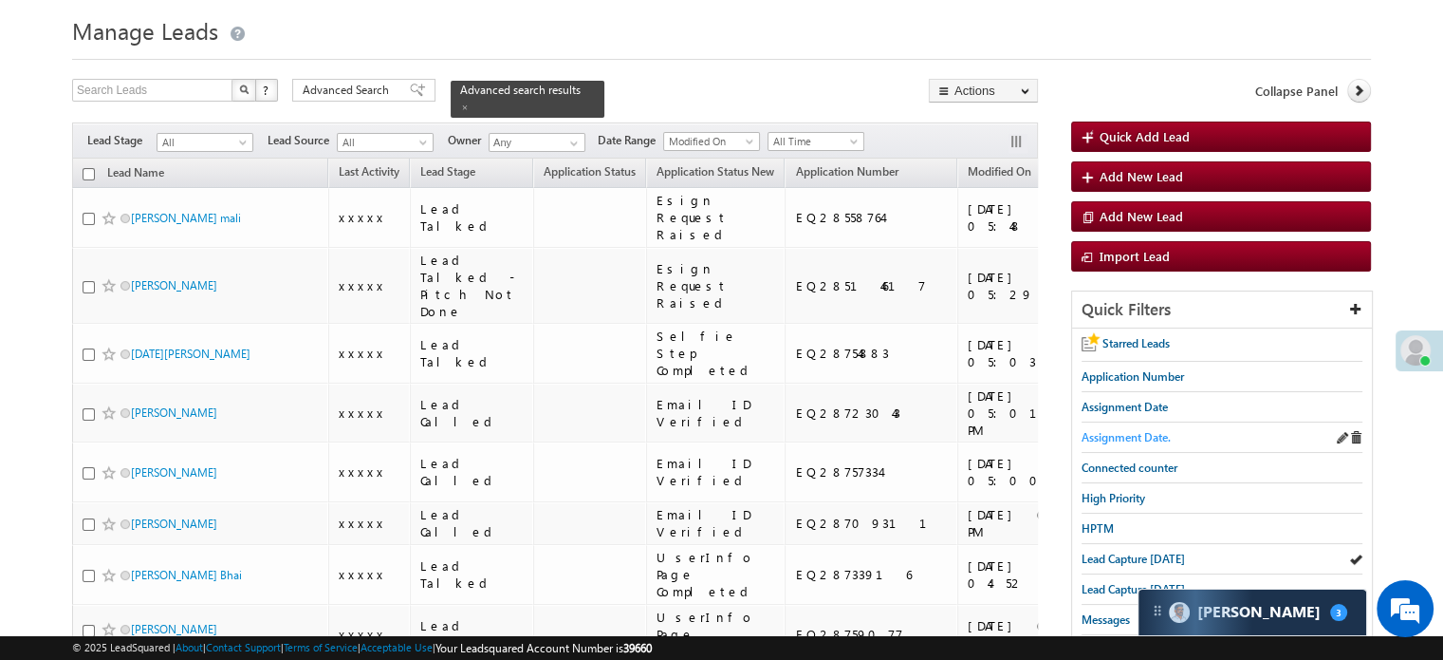
click at [1129, 430] on span "Assignment Date." at bounding box center [1126, 437] width 89 height 14
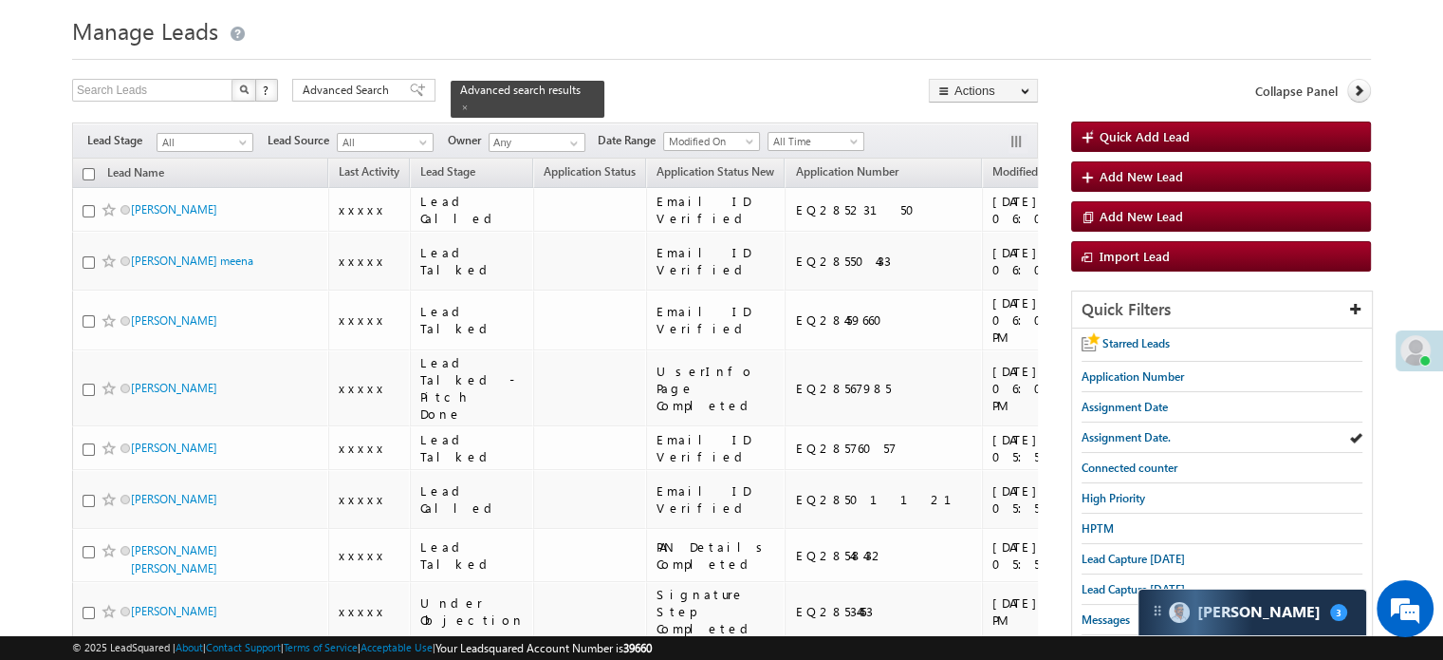
drag, startPoint x: 361, startPoint y: 49, endPoint x: 404, endPoint y: 171, distance: 129.1
click at [361, 82] on span "Advanced Search" at bounding box center [349, 90] width 92 height 17
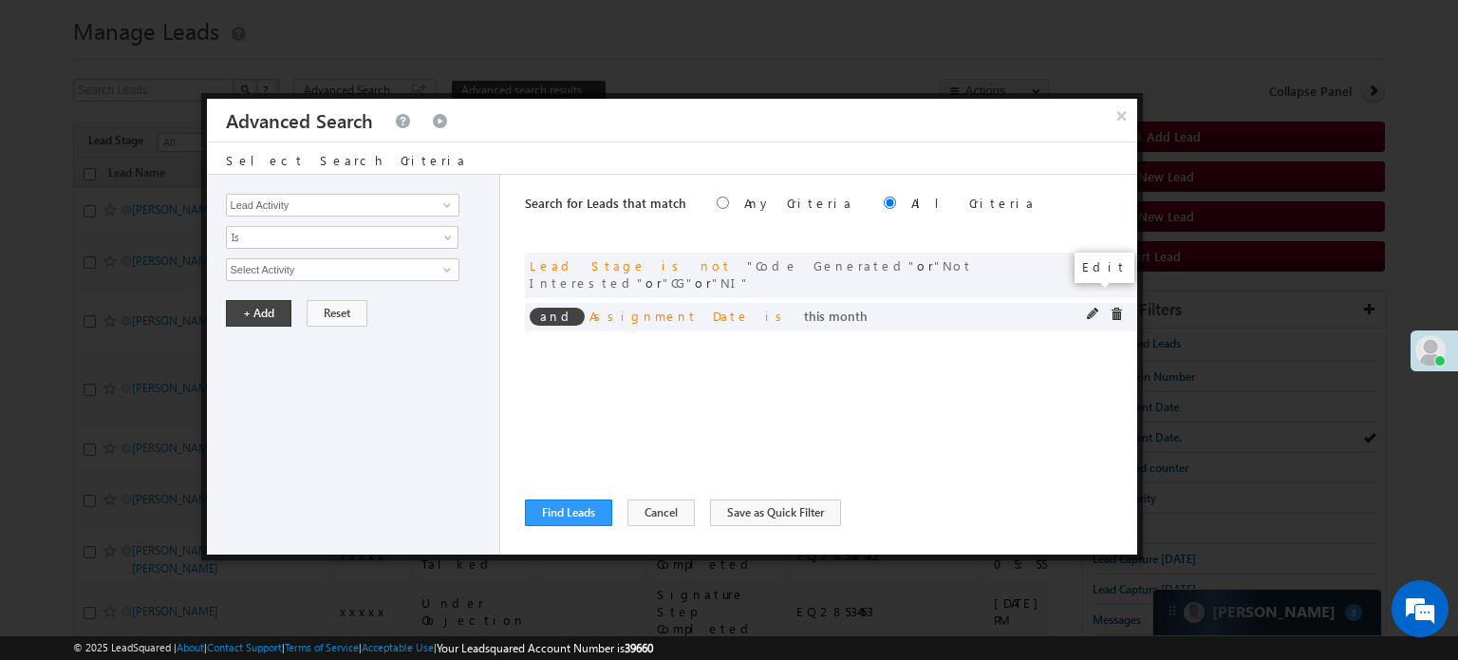
click at [1088, 307] on span at bounding box center [1093, 313] width 13 height 13
click at [312, 270] on span "This Month" at bounding box center [330, 269] width 206 height 17
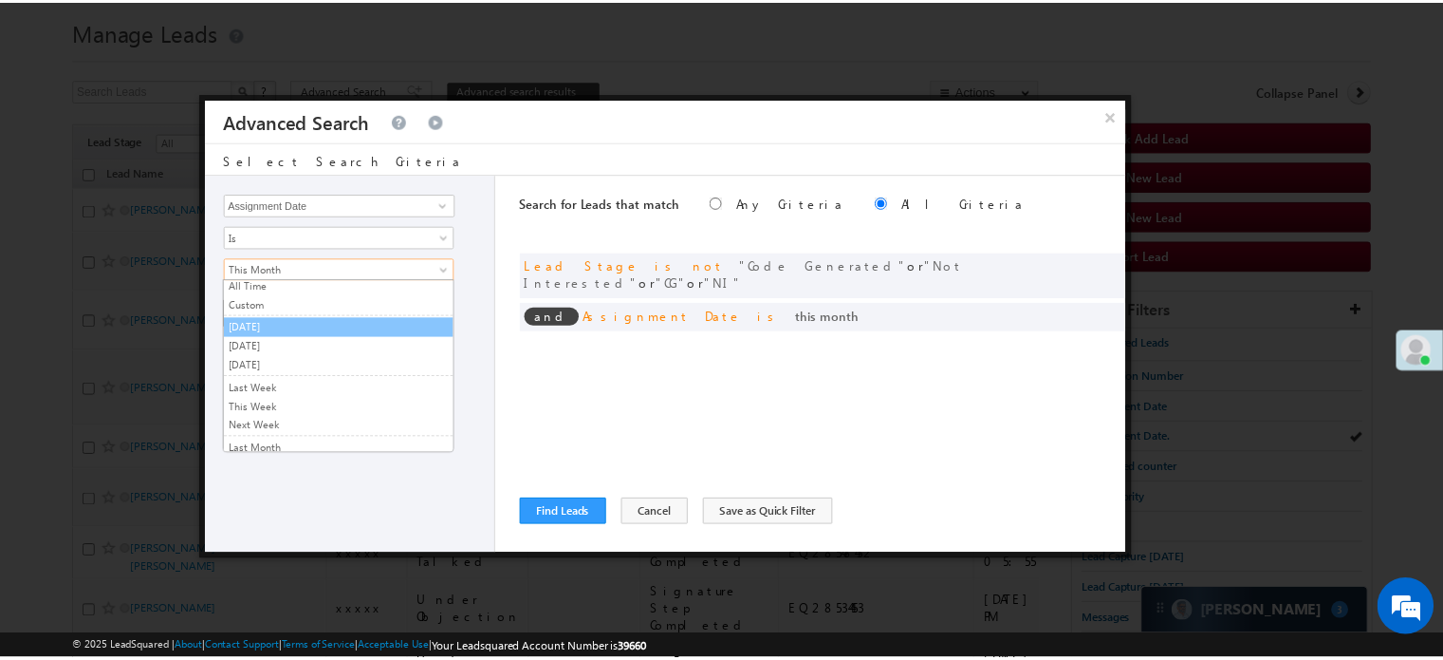
scroll to position [0, 0]
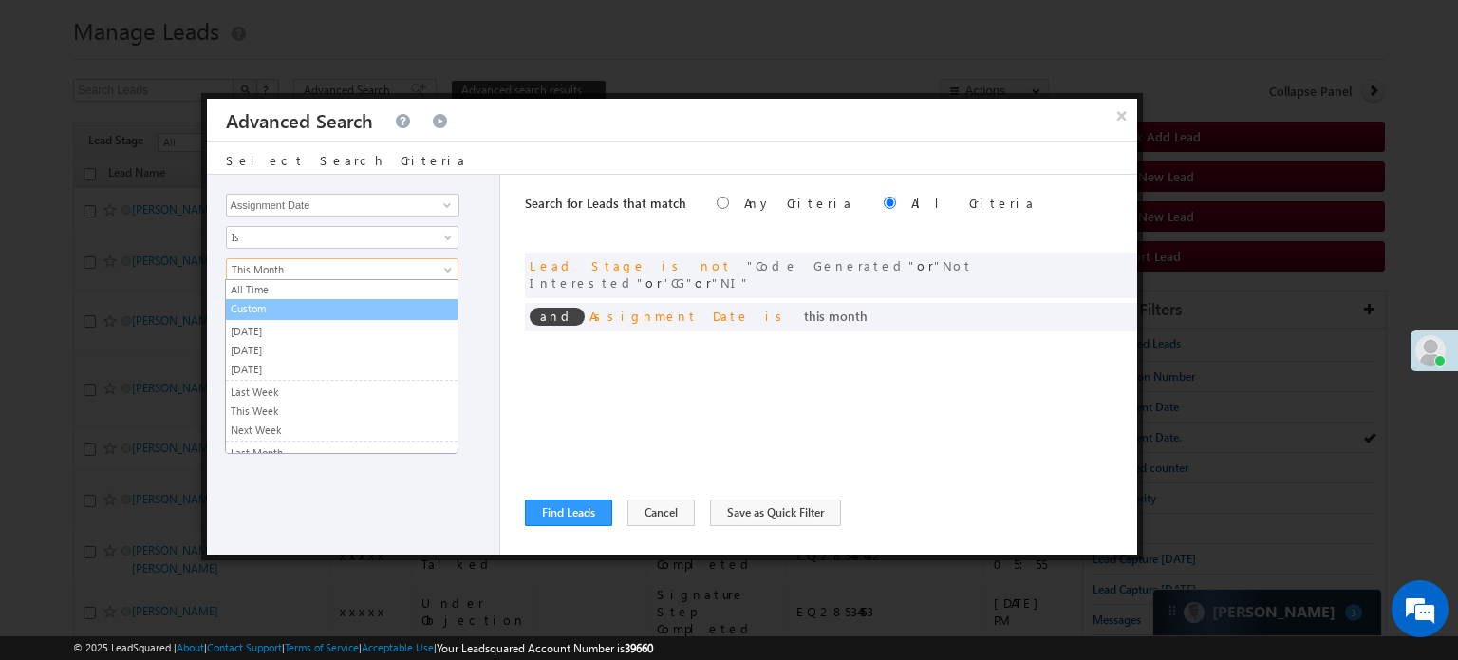
click at [282, 317] on li "Custom" at bounding box center [342, 309] width 232 height 21
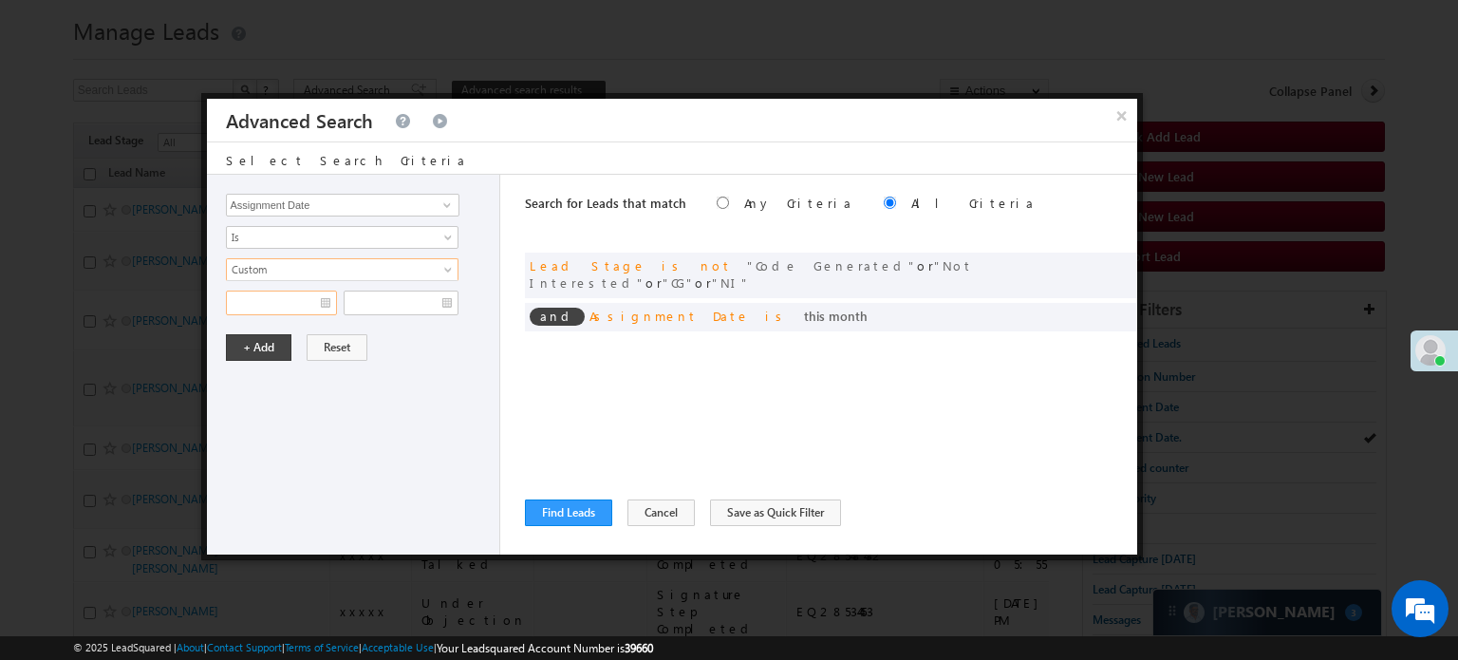
click at [282, 307] on input "text" at bounding box center [281, 302] width 111 height 25
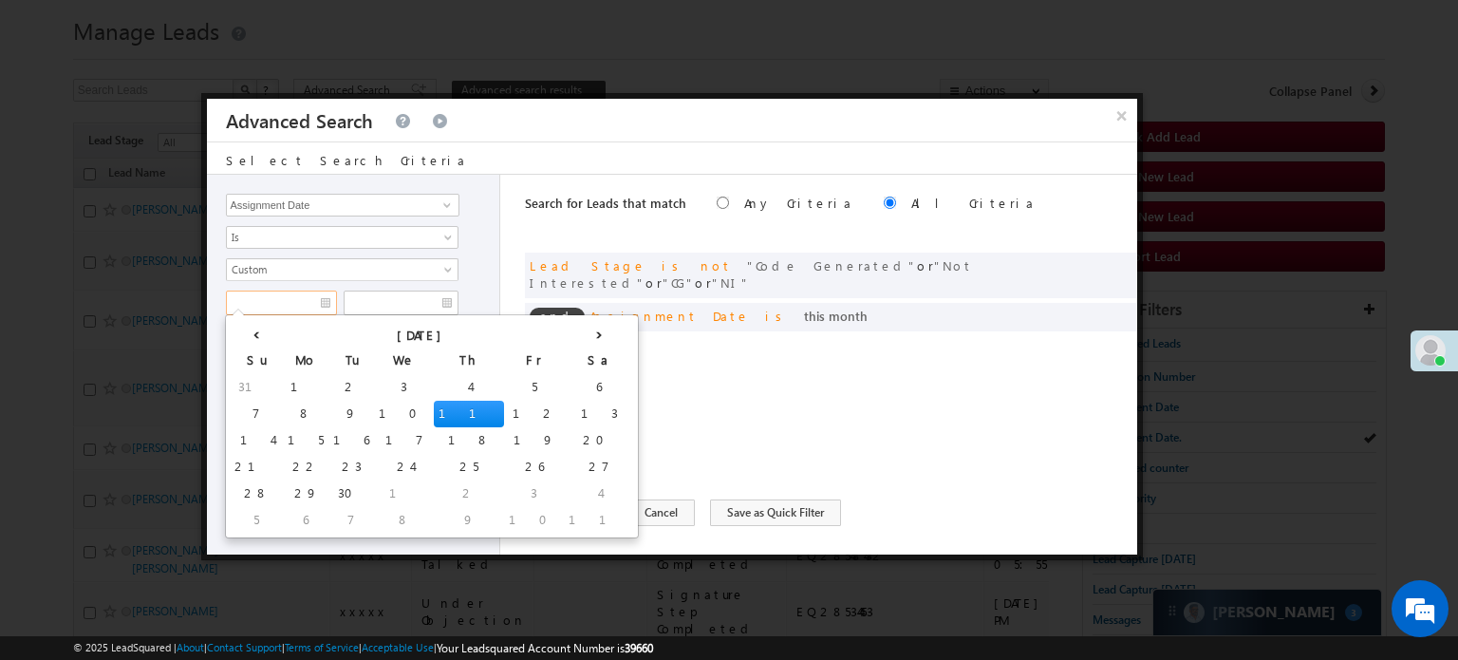
click at [564, 384] on td "6" at bounding box center [599, 387] width 70 height 27
type input "09/06/25"
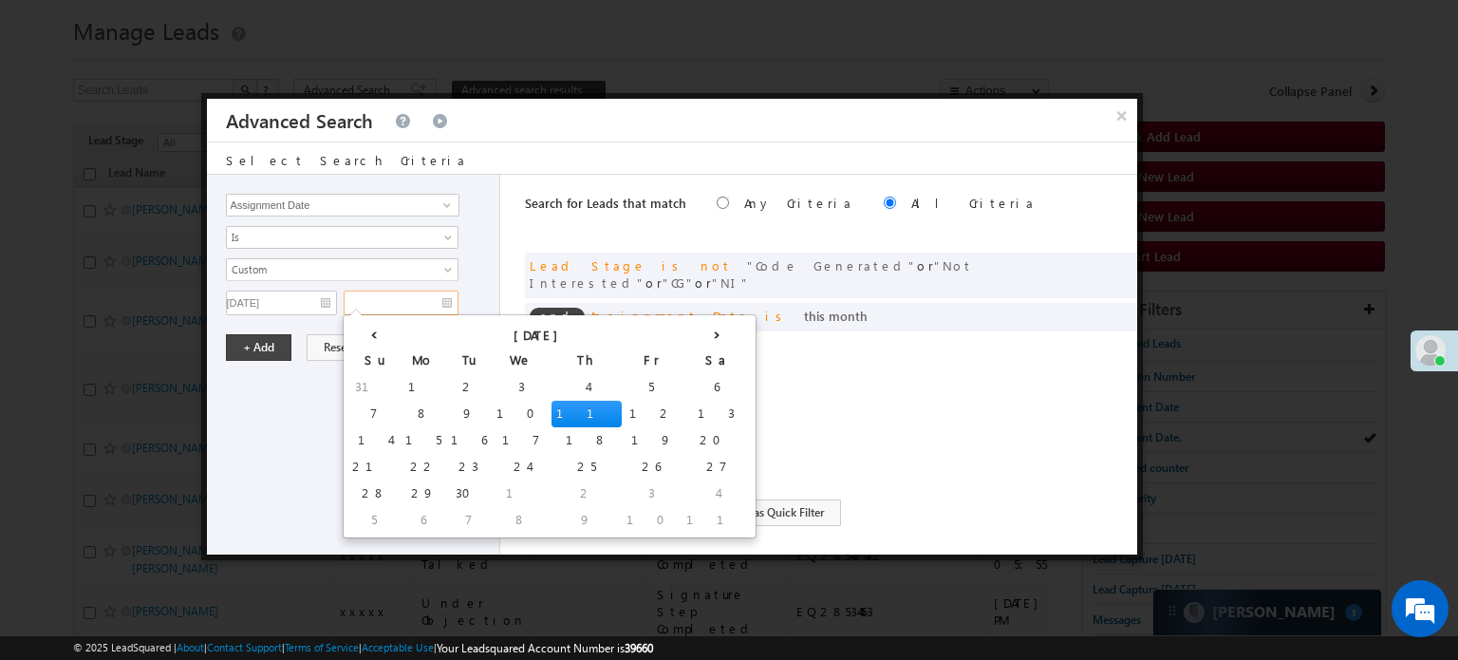
click at [440, 299] on input "text" at bounding box center [401, 302] width 115 height 25
click at [681, 382] on td "6" at bounding box center [716, 387] width 70 height 27
type input "09/06/25"
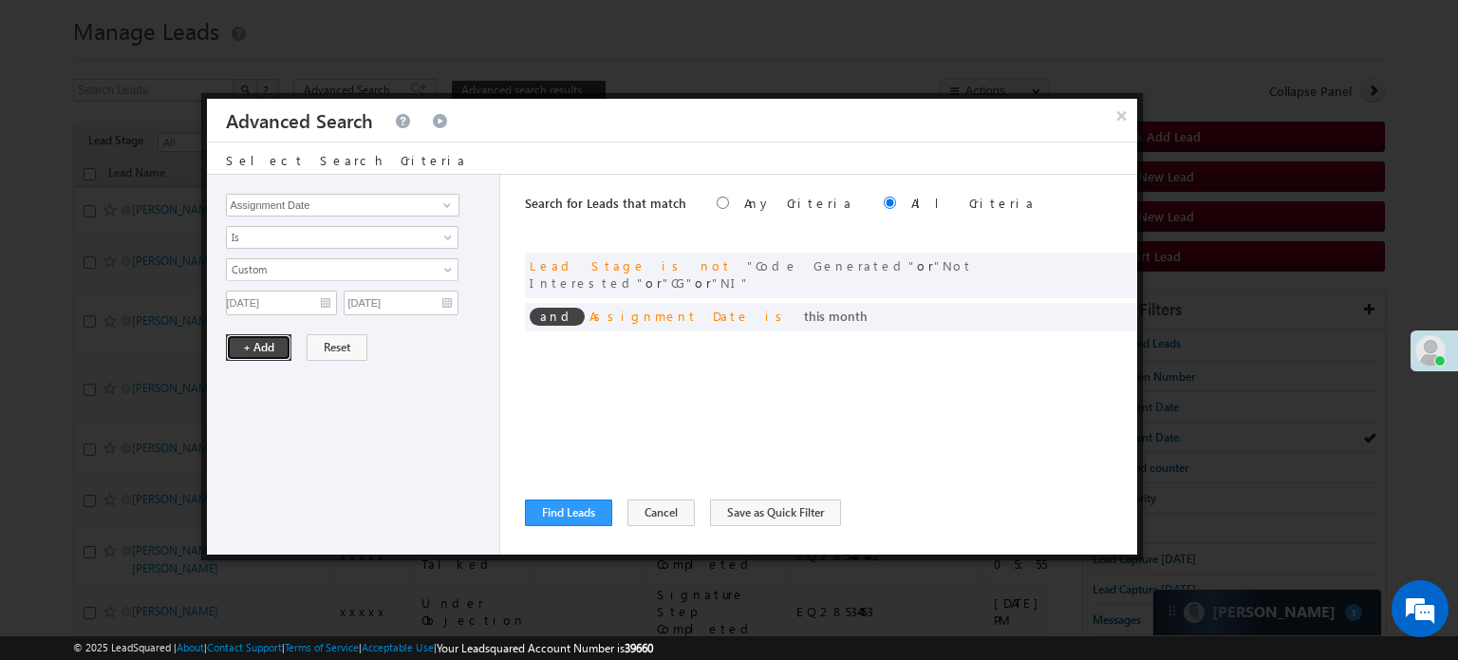
drag, startPoint x: 258, startPoint y: 348, endPoint x: 270, endPoint y: 363, distance: 19.0
click at [258, 348] on button "+ Add" at bounding box center [258, 347] width 65 height 27
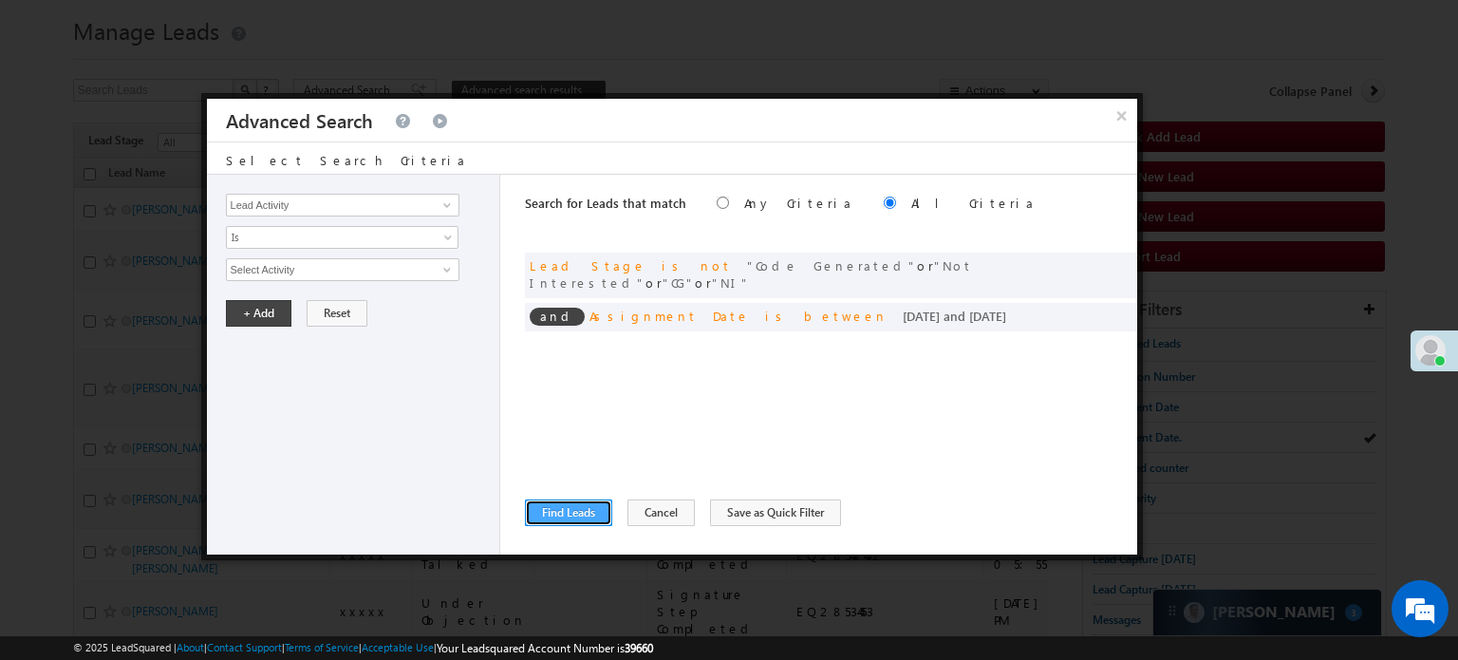
click at [575, 501] on button "Find Leads" at bounding box center [568, 512] width 87 height 27
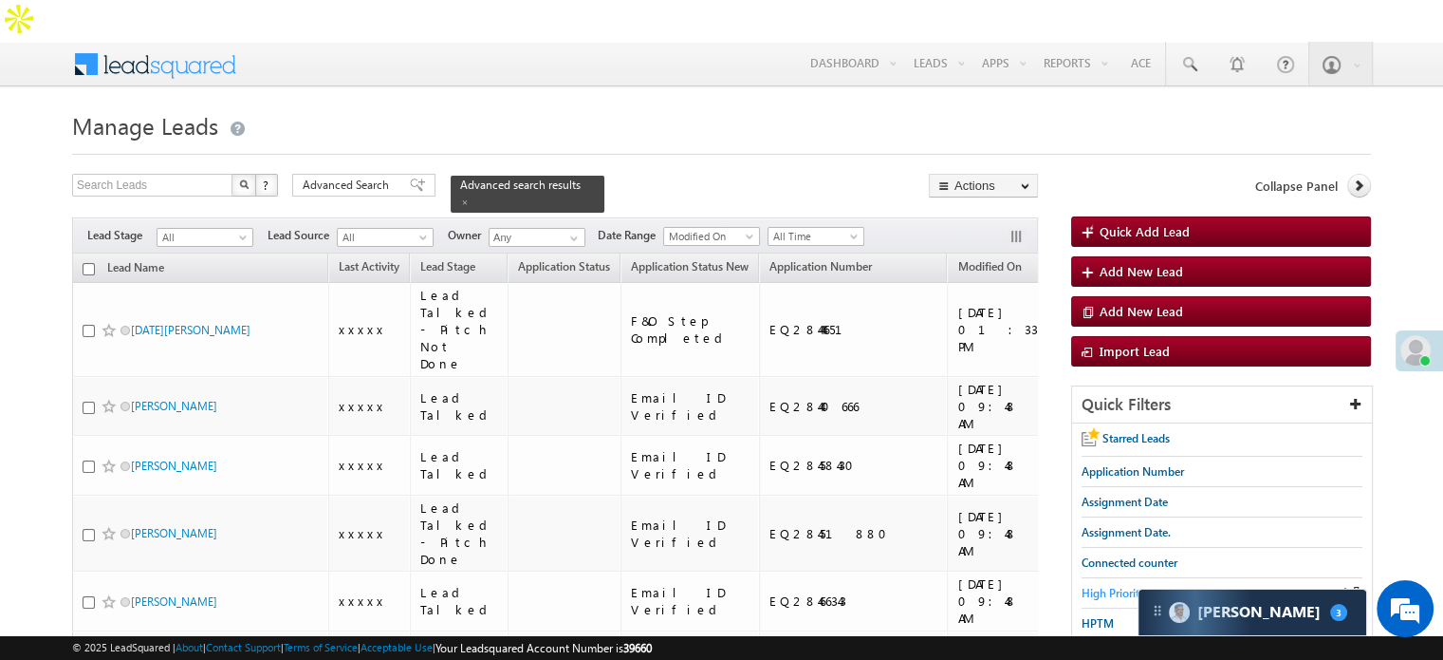
click at [1087, 586] on span "High Priority" at bounding box center [1114, 593] width 64 height 14
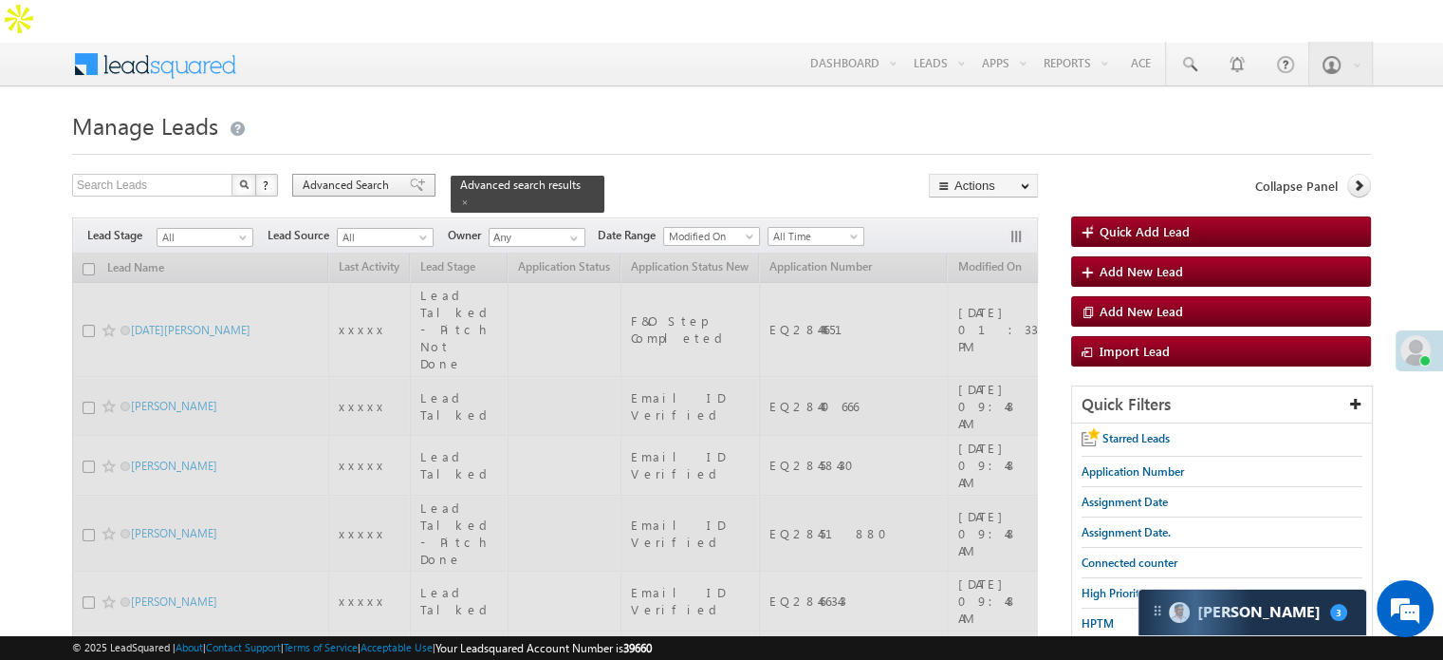
click at [355, 177] on span "Advanced Search" at bounding box center [349, 185] width 92 height 17
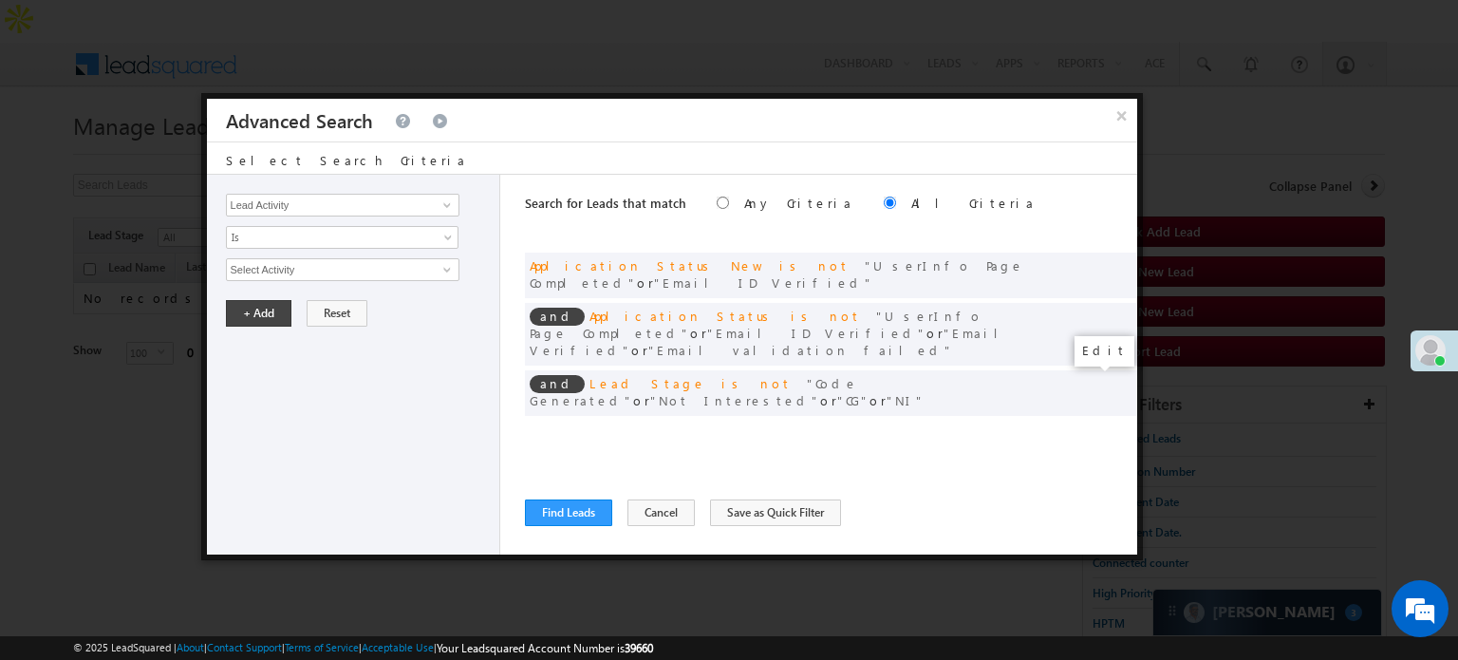
click at [1090, 425] on span at bounding box center [1093, 431] width 13 height 13
click at [314, 307] on input "[DATE]" at bounding box center [281, 302] width 111 height 25
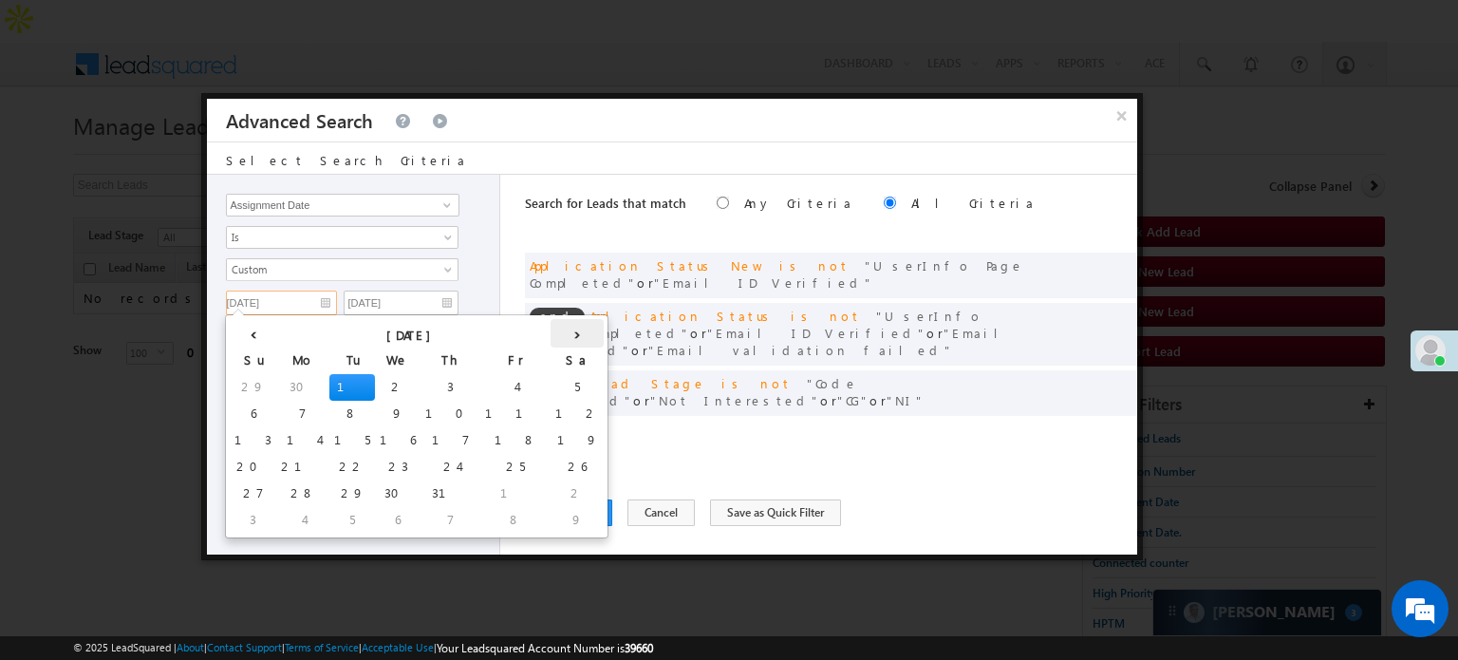
click at [550, 329] on th "›" at bounding box center [576, 333] width 53 height 28
click at [558, 329] on th "›" at bounding box center [581, 333] width 46 height 28
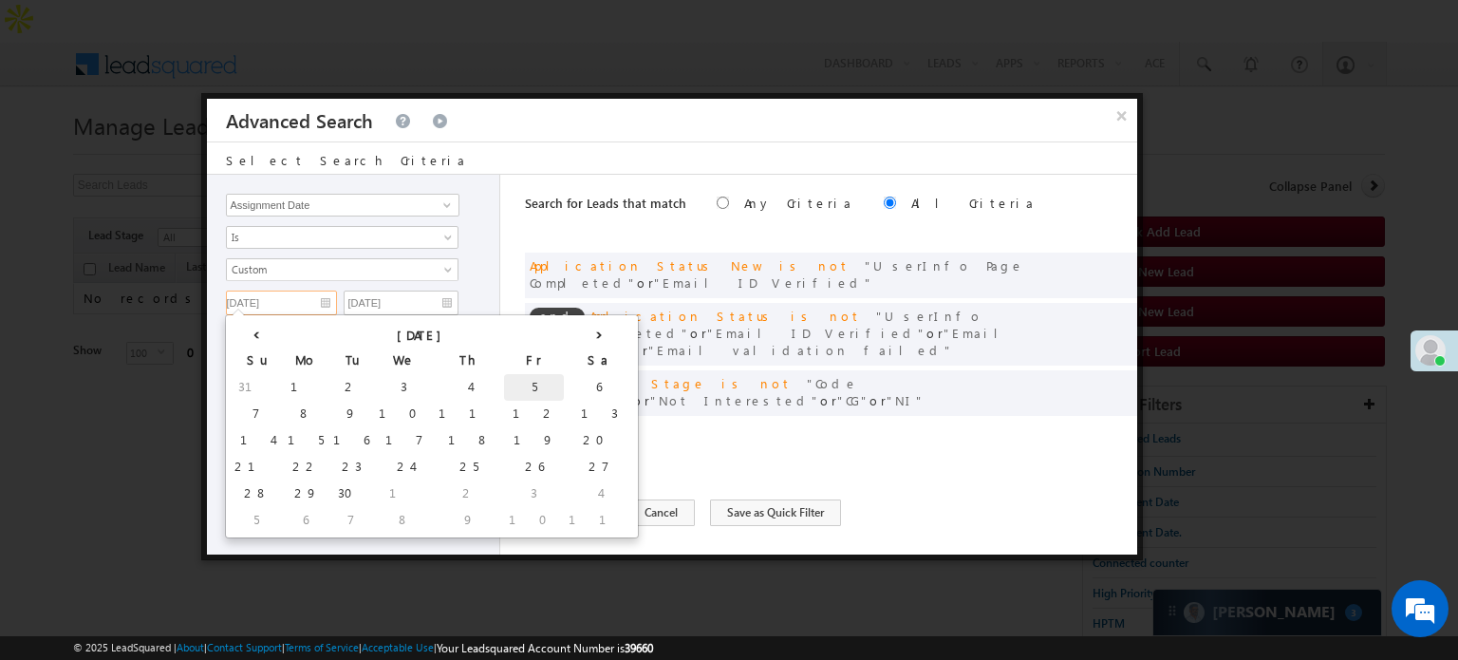
click at [504, 386] on td "5" at bounding box center [534, 387] width 60 height 27
type input "09/05/25"
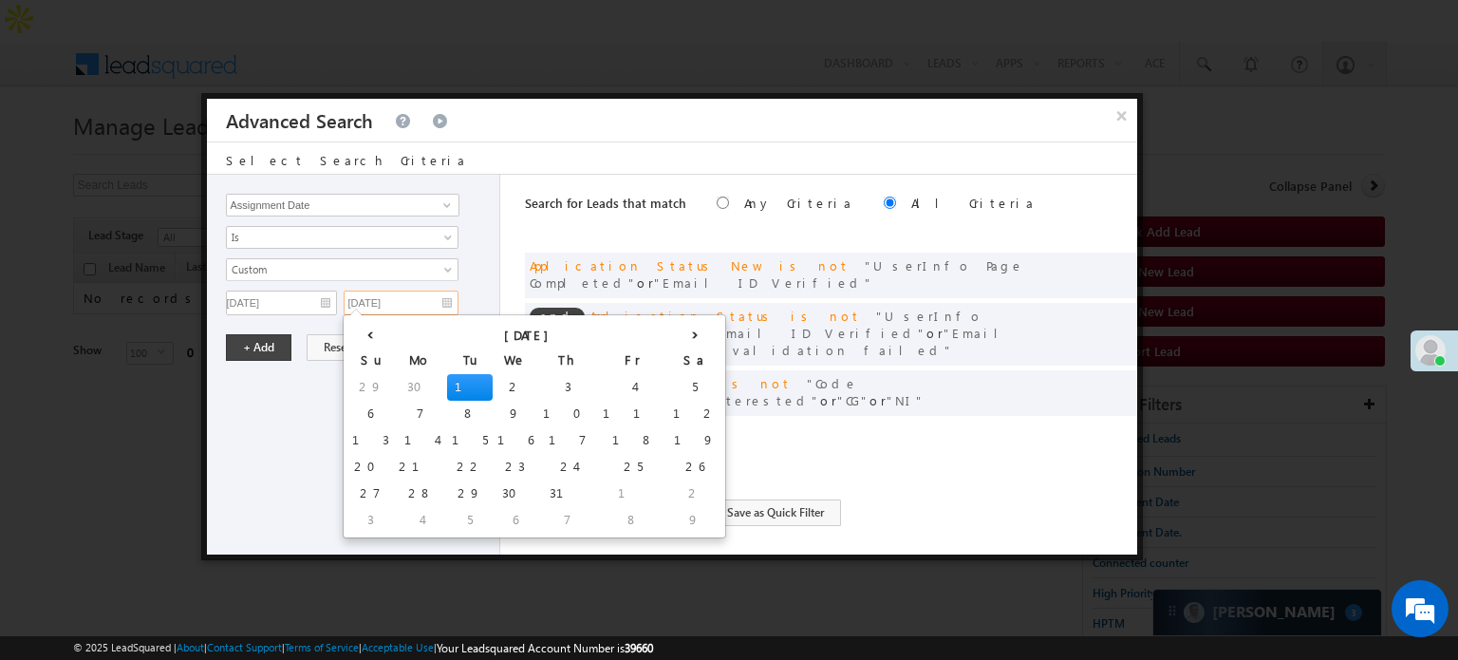
click at [421, 304] on input "[DATE]" at bounding box center [401, 302] width 115 height 25
click at [668, 333] on th "›" at bounding box center [694, 333] width 53 height 28
click at [676, 331] on th "›" at bounding box center [699, 333] width 46 height 28
click at [446, 410] on td "9" at bounding box center [469, 413] width 46 height 27
type input "[DATE]"
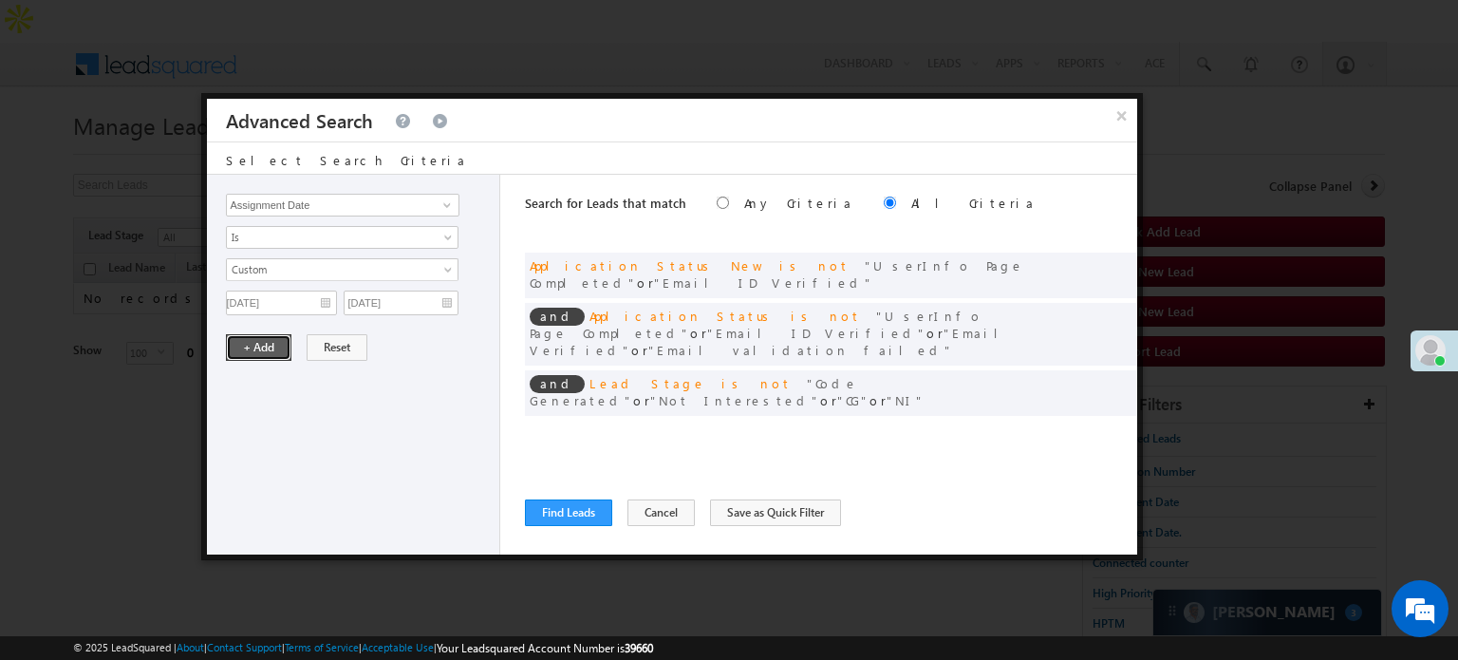
click at [256, 337] on button "+ Add" at bounding box center [258, 347] width 65 height 27
click at [576, 511] on button "Find Leads" at bounding box center [568, 512] width 87 height 27
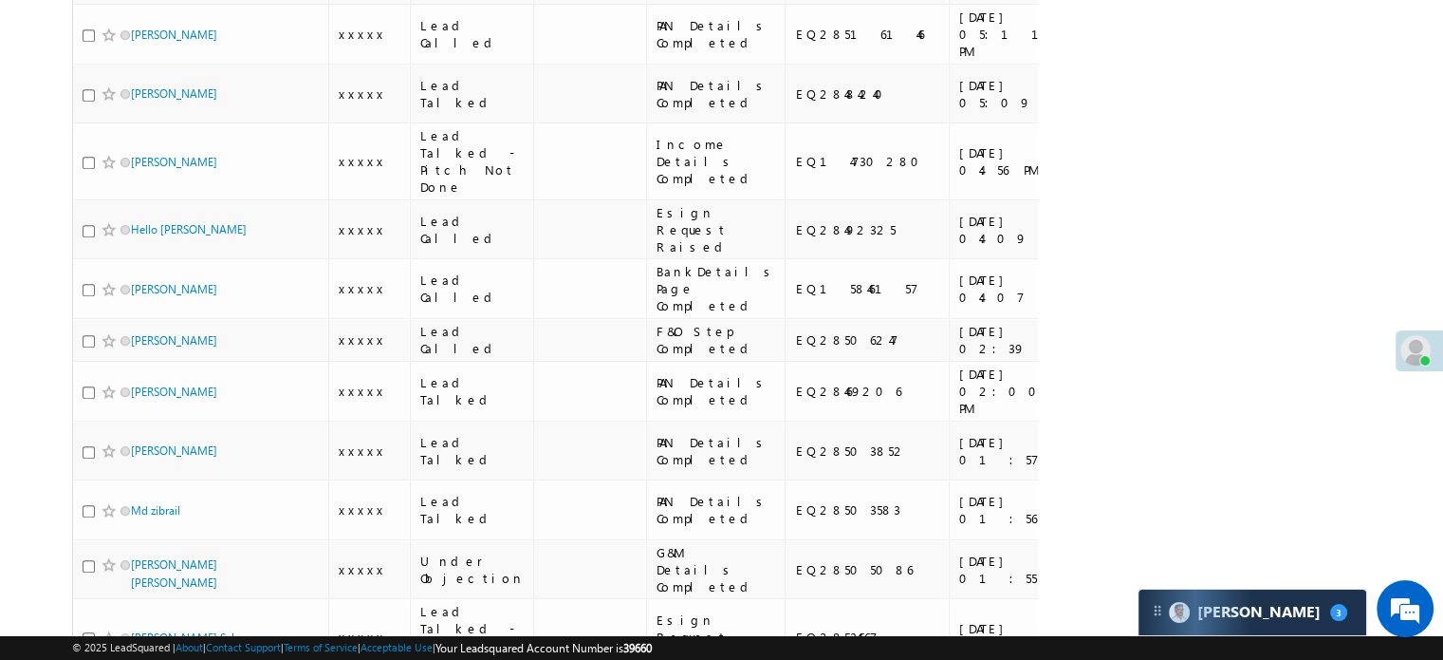
scroll to position [1044, 0]
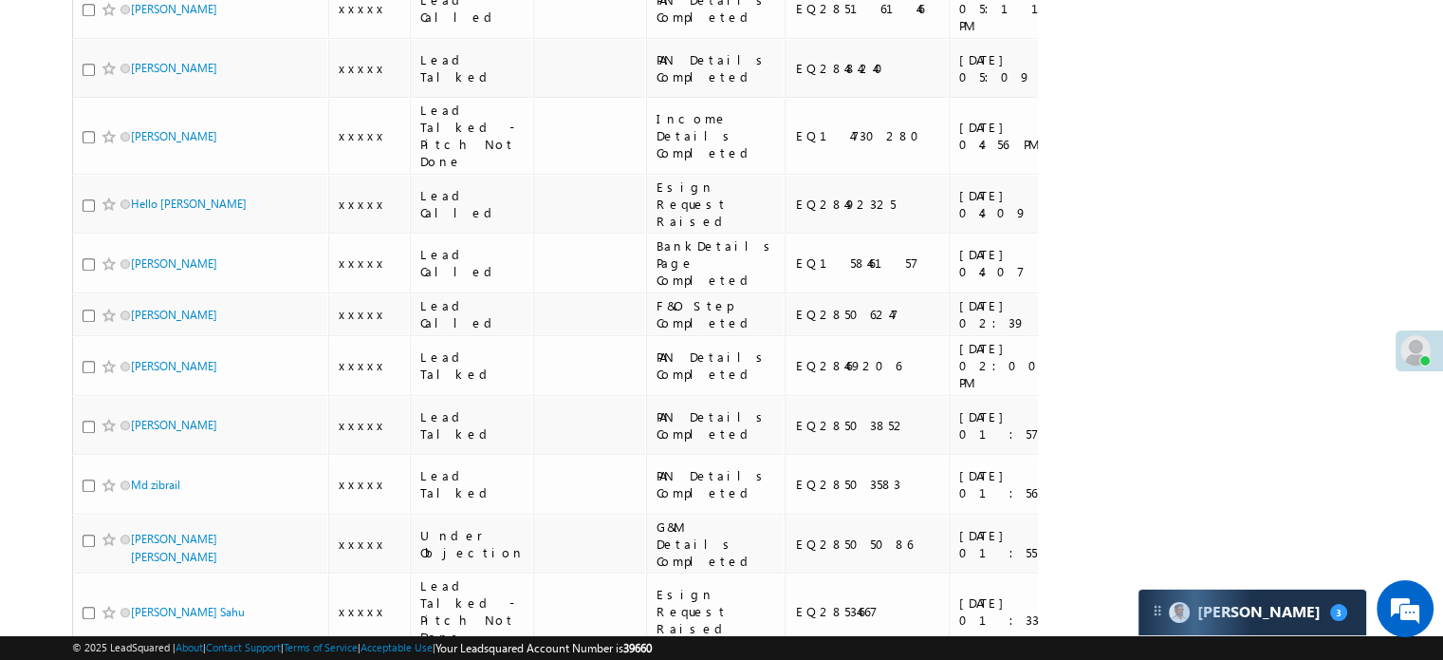
checkbox input "true"
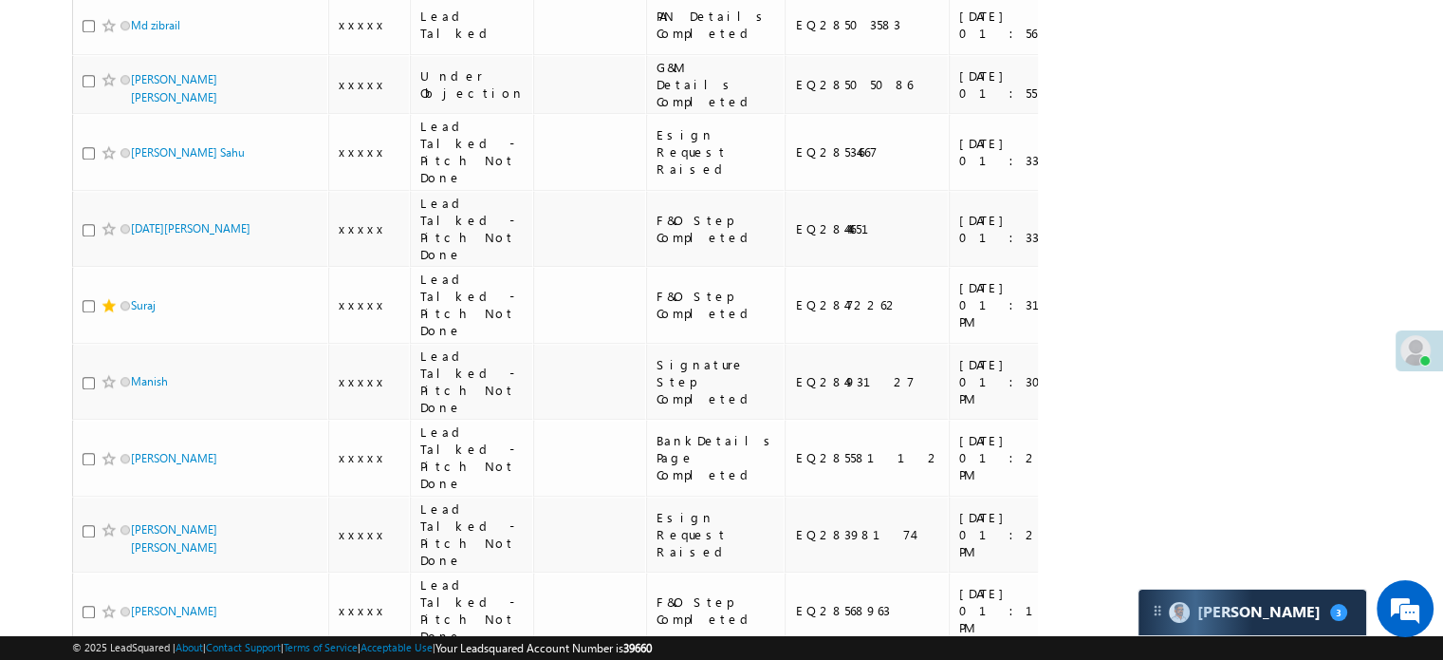
scroll to position [1613, 0]
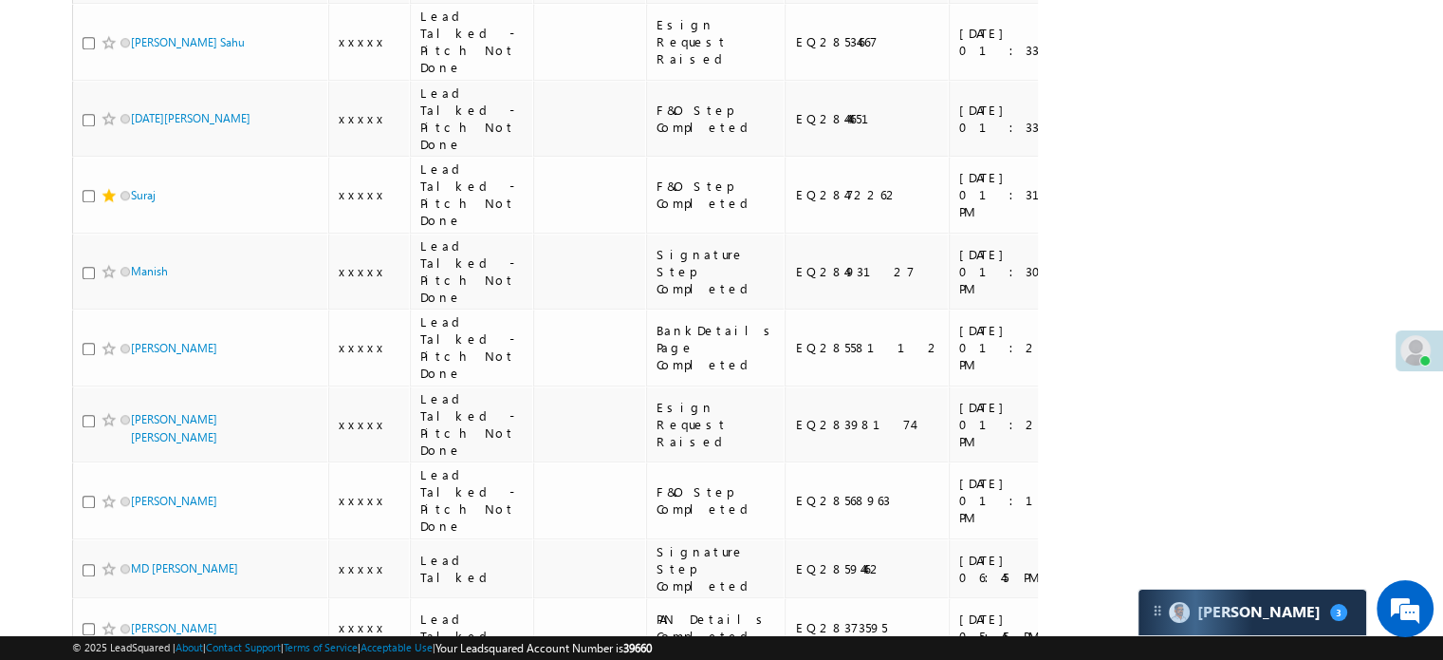
checkbox input "true"
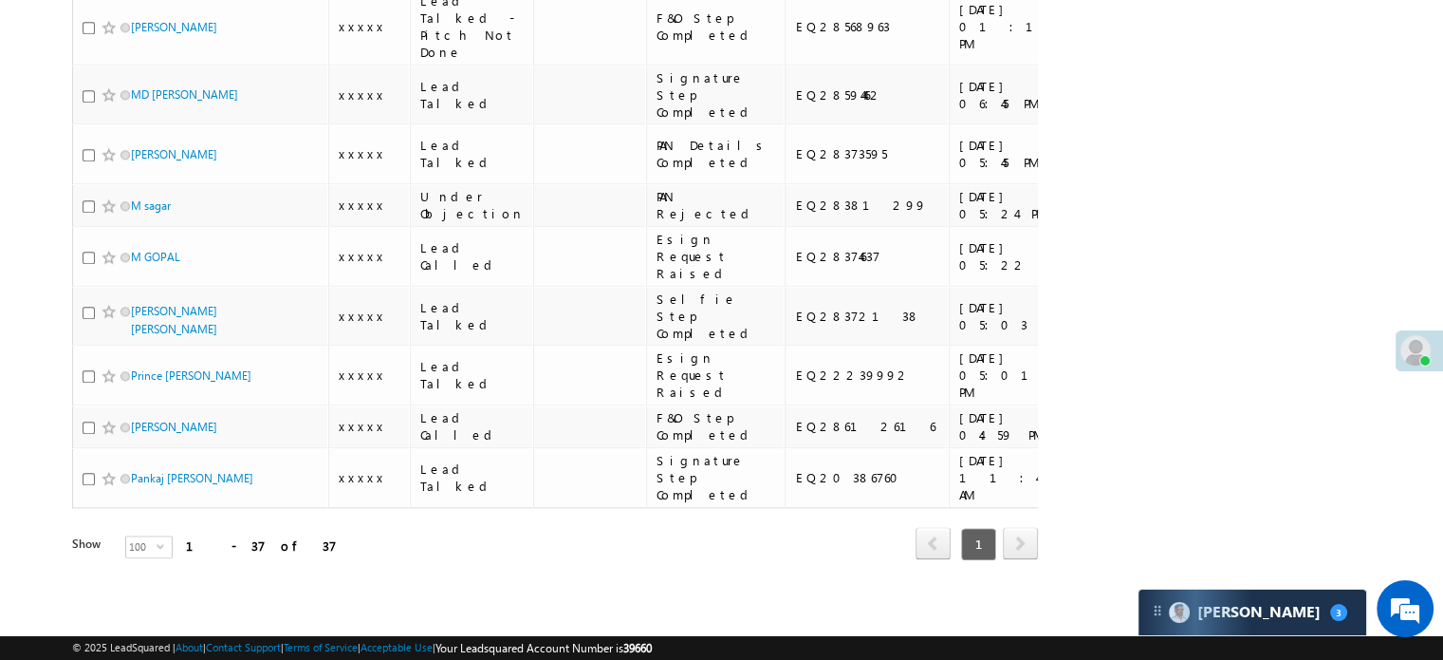
scroll to position [2372, 0]
checkbox input "true"
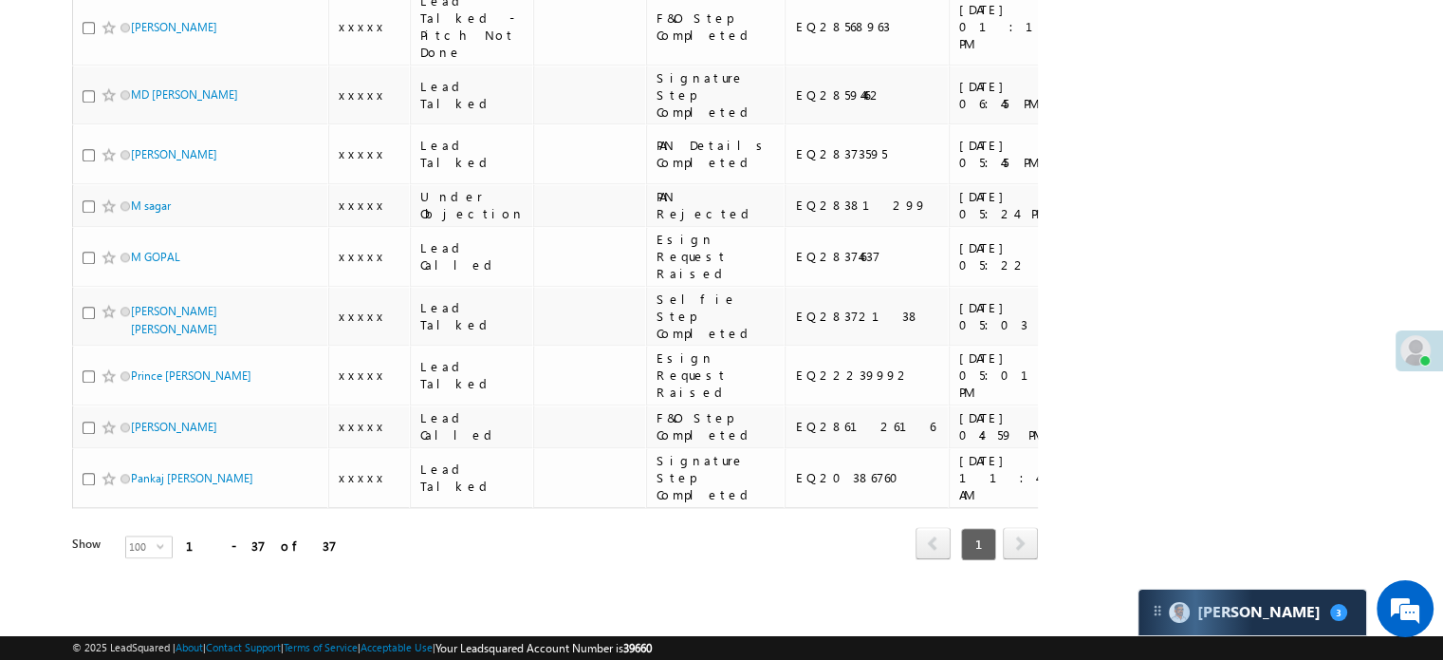
checkbox input "true"
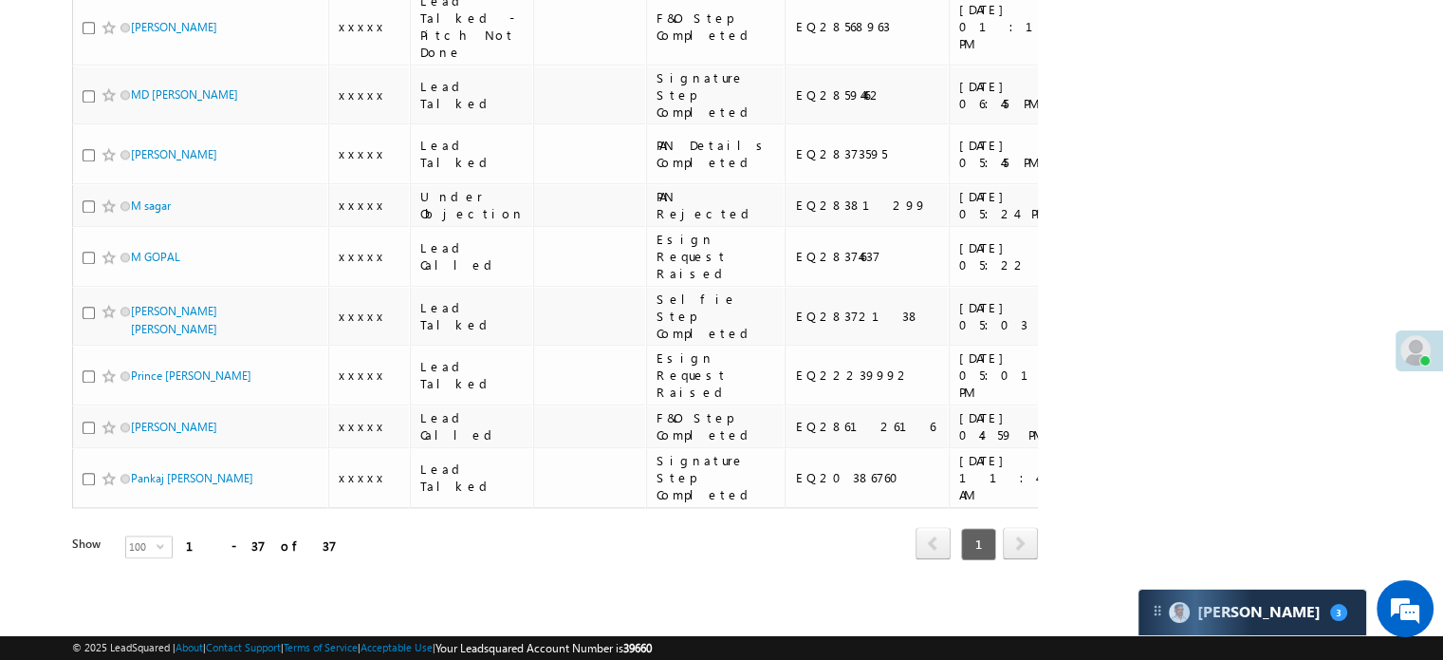
checkbox input "true"
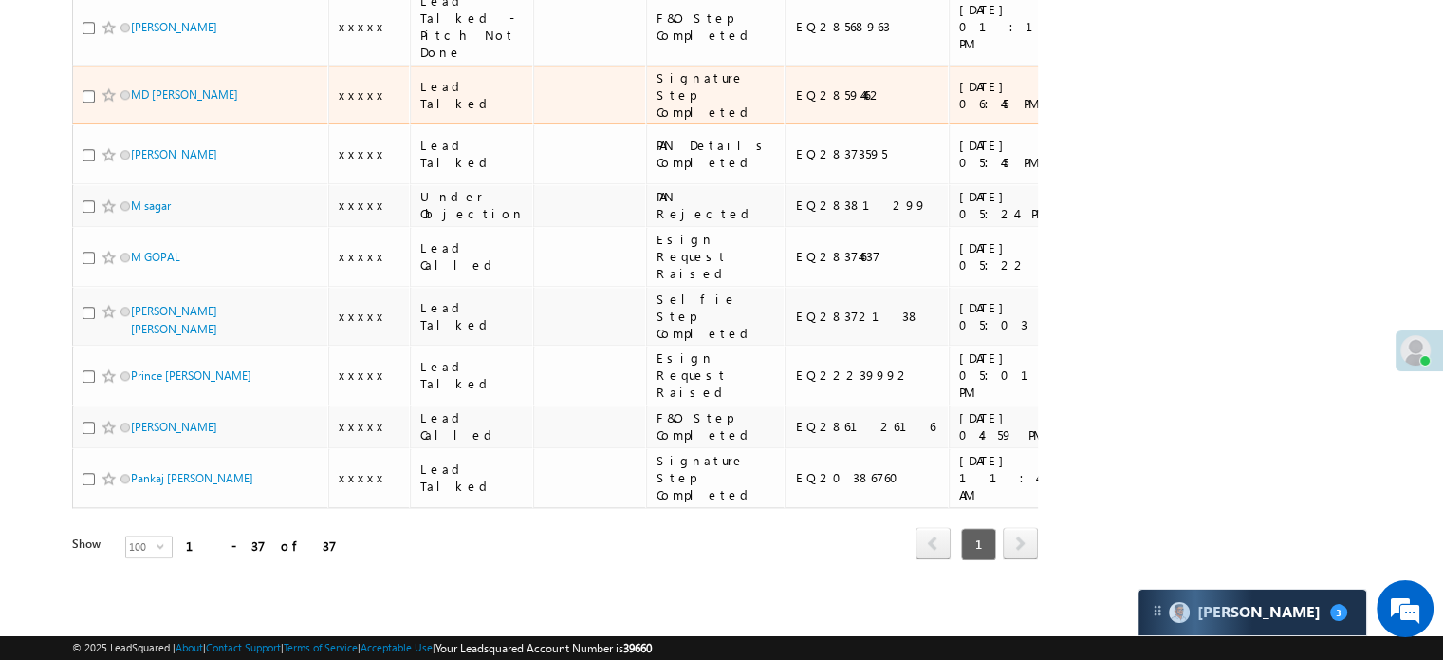
scroll to position [2942, 0]
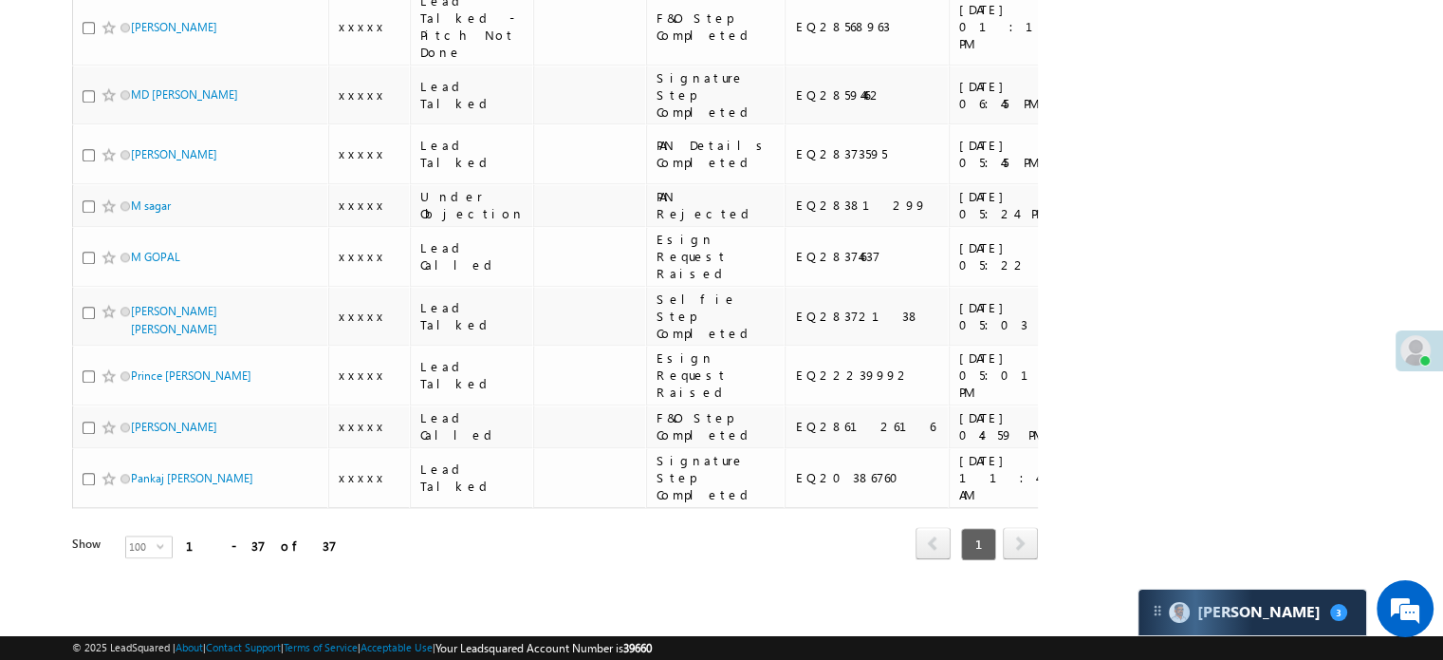
checkbox input "true"
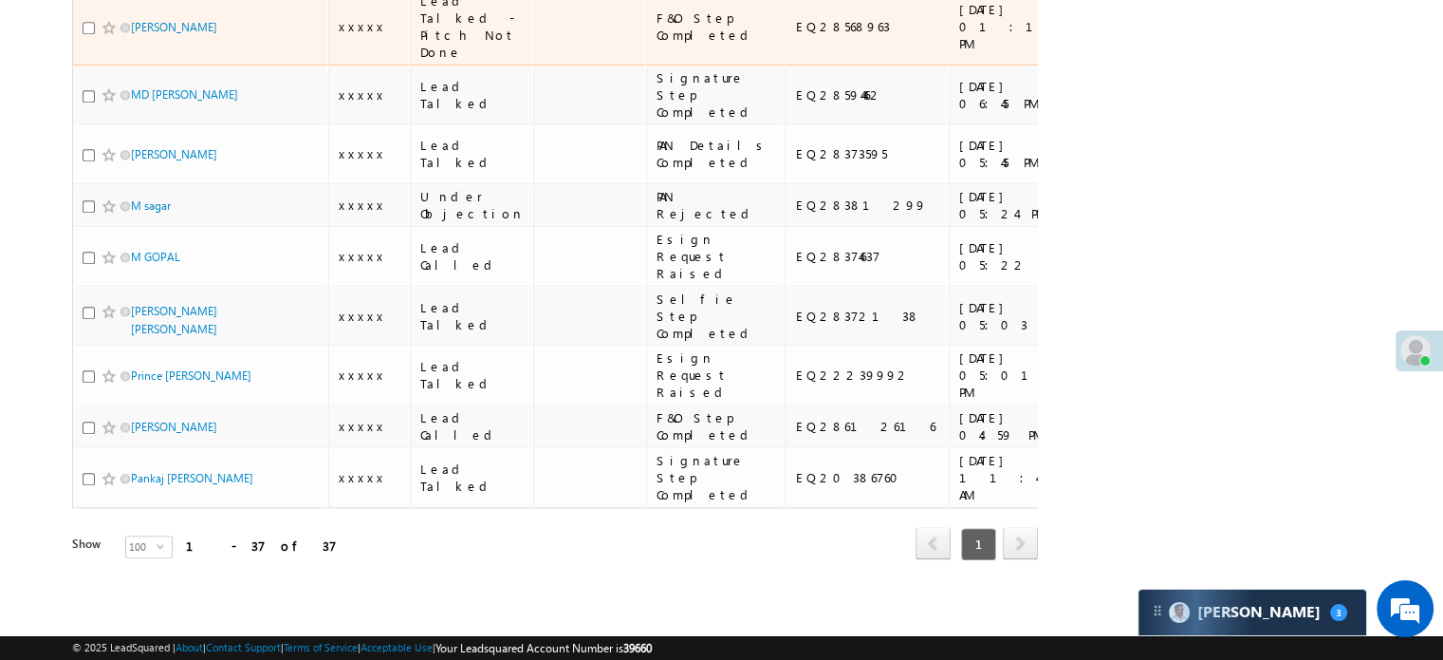
click at [88, 34] on input "checkbox" at bounding box center [89, 28] width 12 height 12
checkbox input "true"
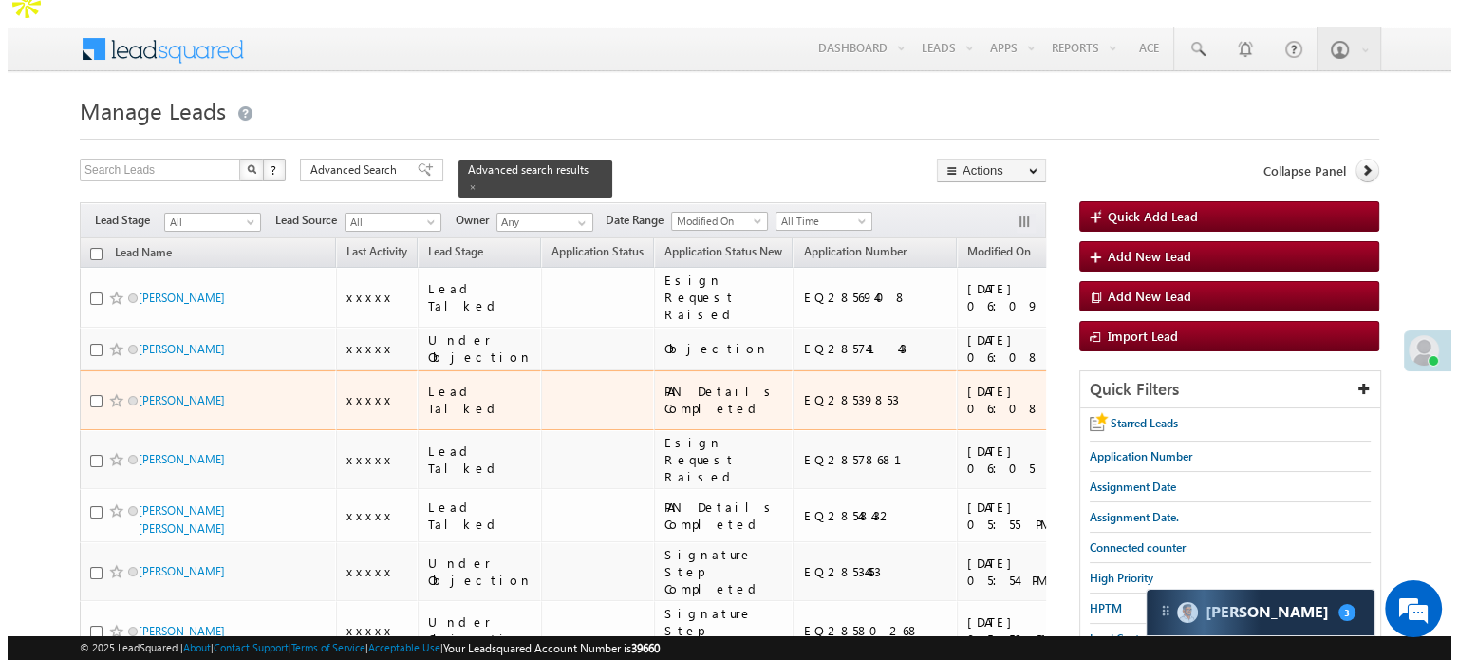
scroll to position [0, 0]
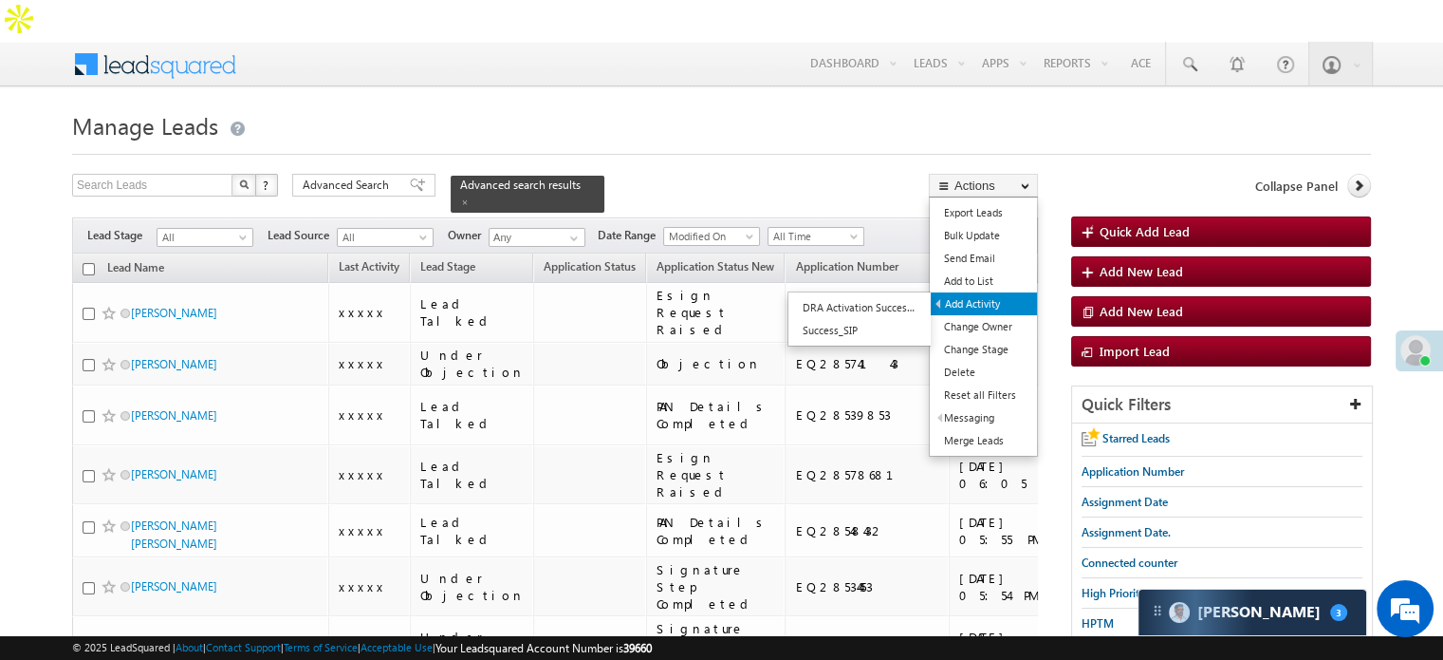
click at [990, 292] on link "Add Activity" at bounding box center [984, 303] width 106 height 23
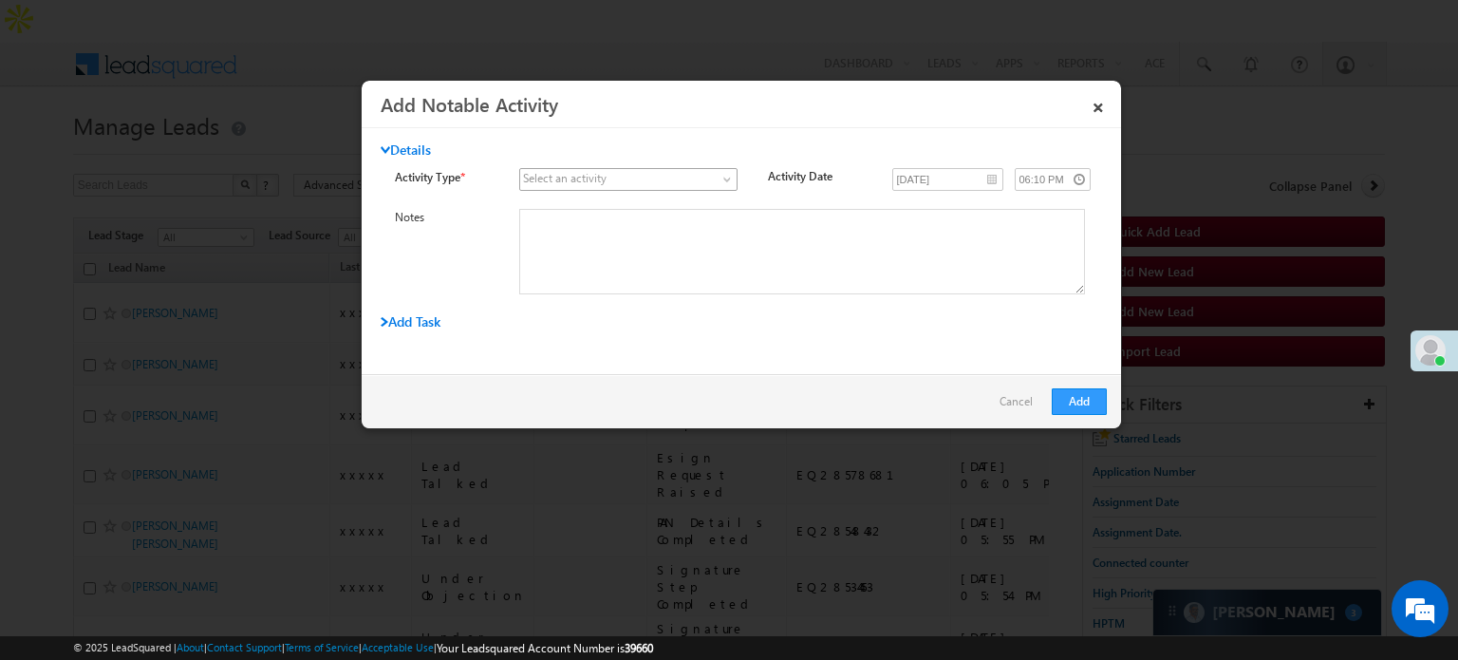
click at [721, 185] on span at bounding box center [728, 183] width 15 height 15
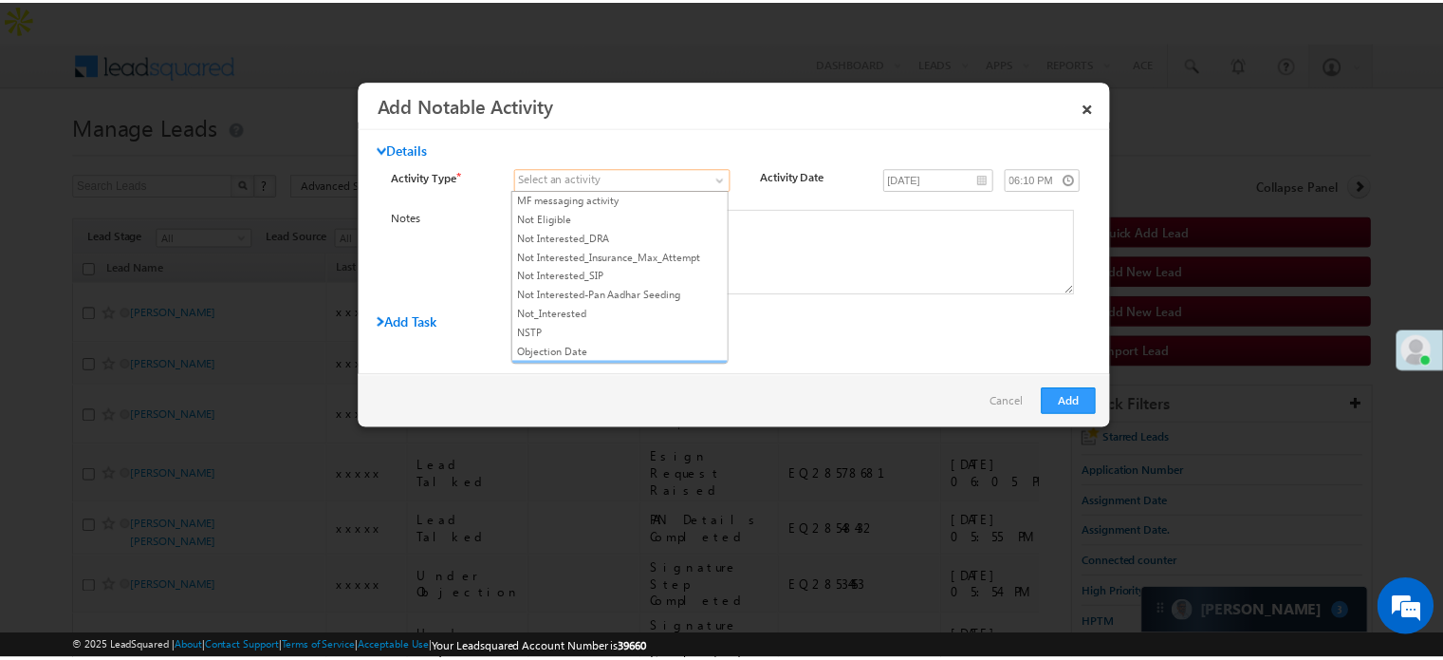
scroll to position [1613, 0]
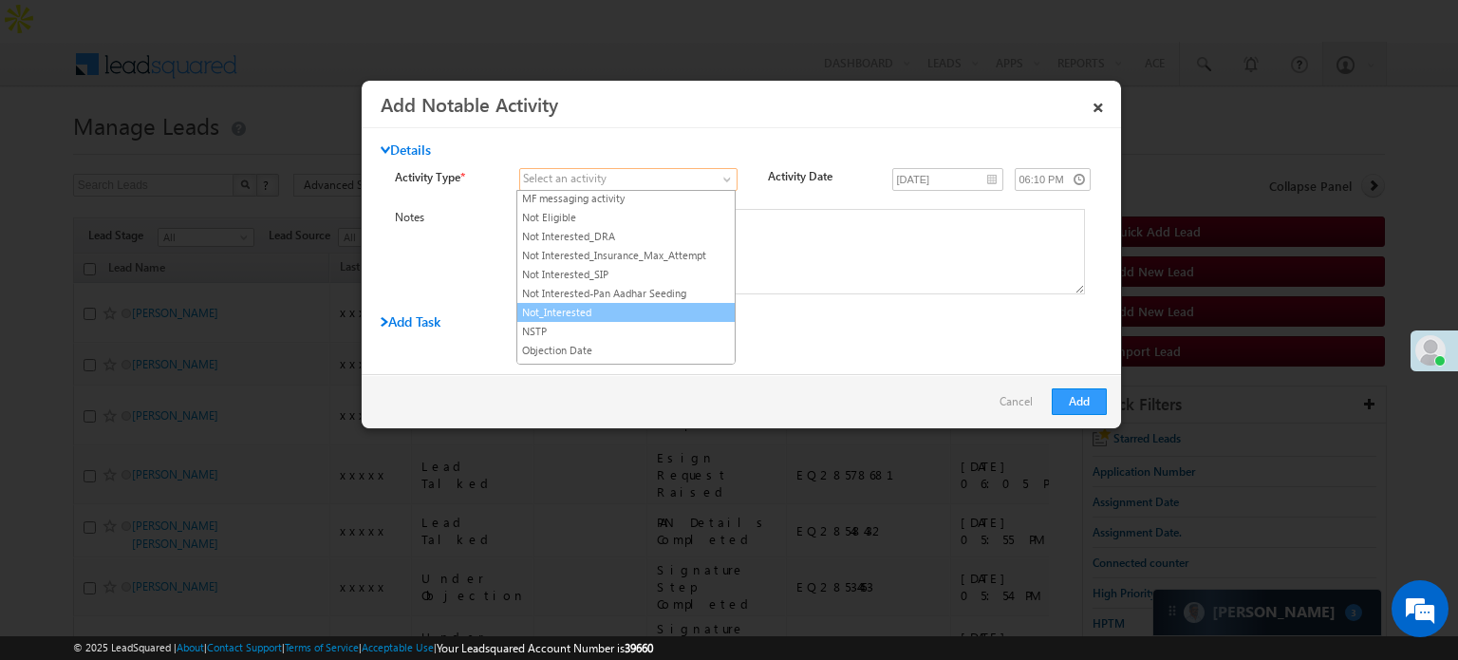
click at [623, 304] on link "Not_Interested" at bounding box center [625, 312] width 217 height 17
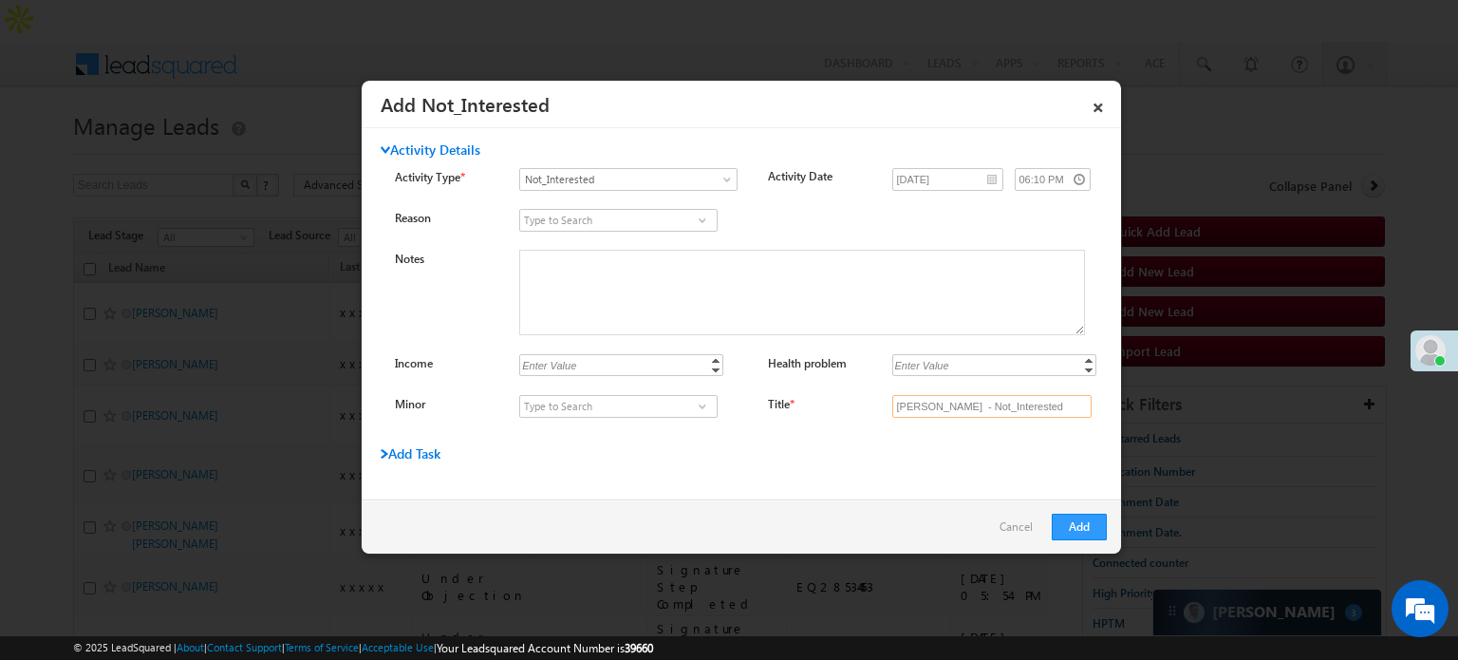
click at [958, 404] on input "Anuj Sharma - Not_Interested" at bounding box center [991, 406] width 199 height 23
type input "na"
click at [1074, 522] on button "Add" at bounding box center [1078, 526] width 55 height 27
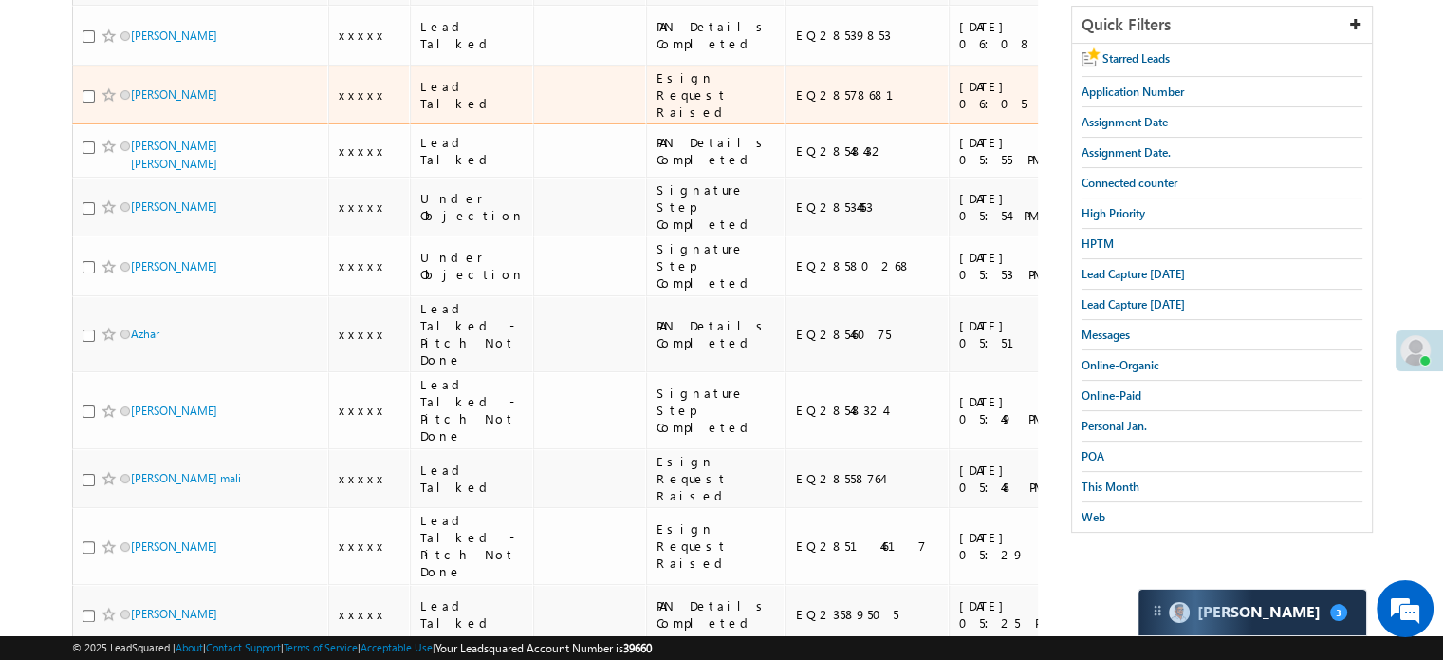
scroll to position [0, 0]
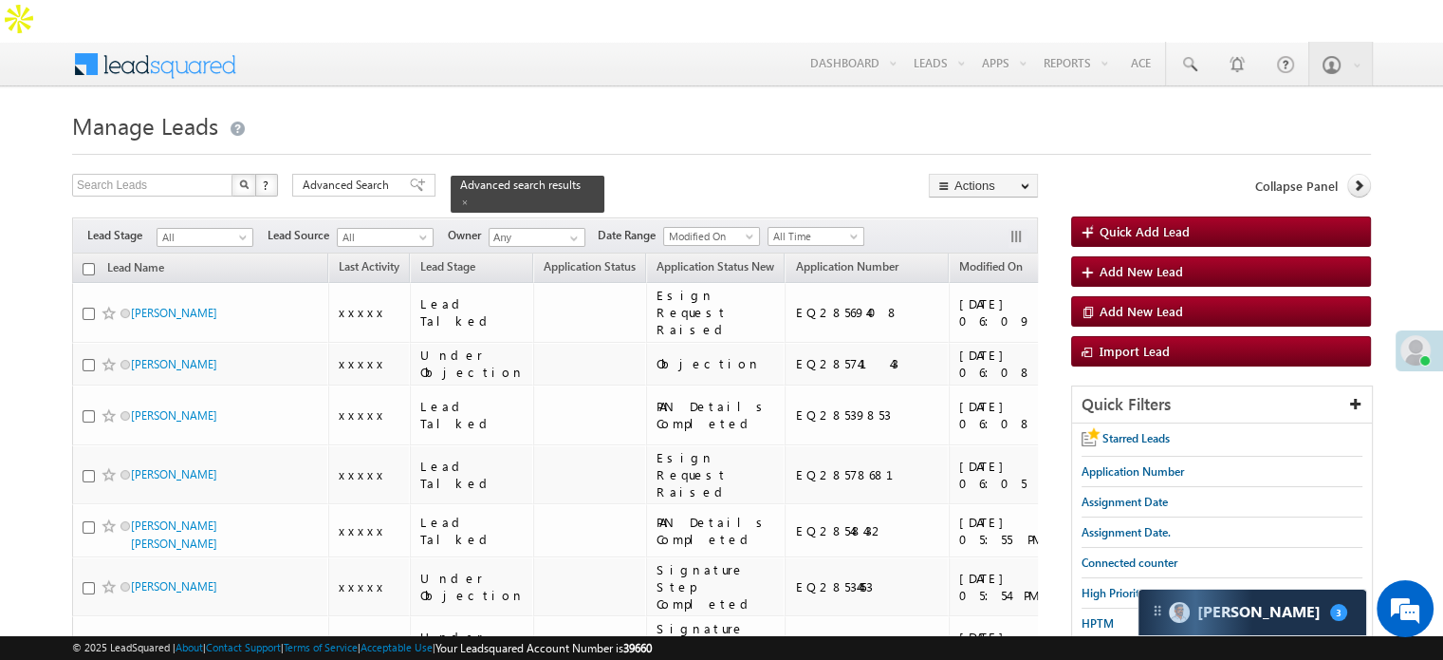
drag, startPoint x: 392, startPoint y: 135, endPoint x: 396, endPoint y: 144, distance: 10.2
click at [392, 177] on span "Advanced Search" at bounding box center [349, 185] width 92 height 17
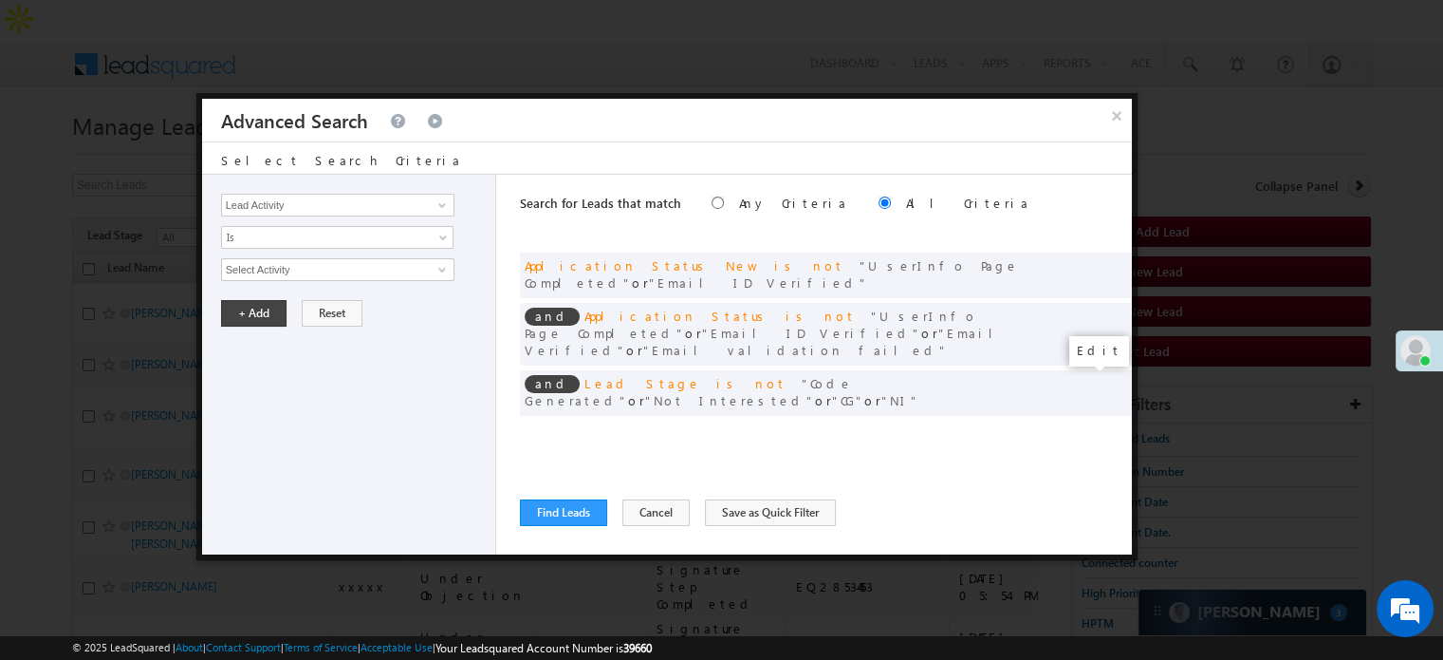
click at [1088, 425] on span at bounding box center [1088, 431] width 13 height 13
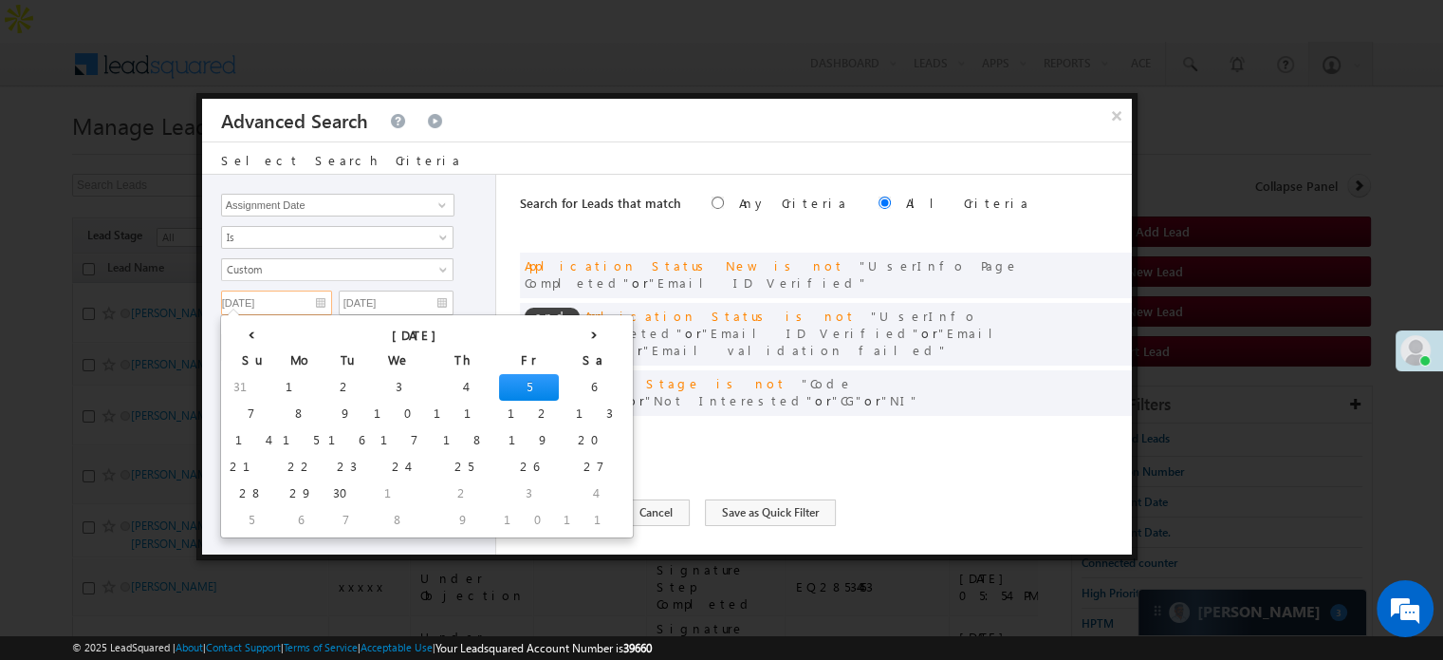
click at [282, 292] on input "09/05/25" at bounding box center [276, 302] width 111 height 25
drag, startPoint x: 414, startPoint y: 379, endPoint x: 414, endPoint y: 359, distance: 19.9
click at [559, 379] on td "6" at bounding box center [594, 387] width 70 height 27
type input "09/06/25"
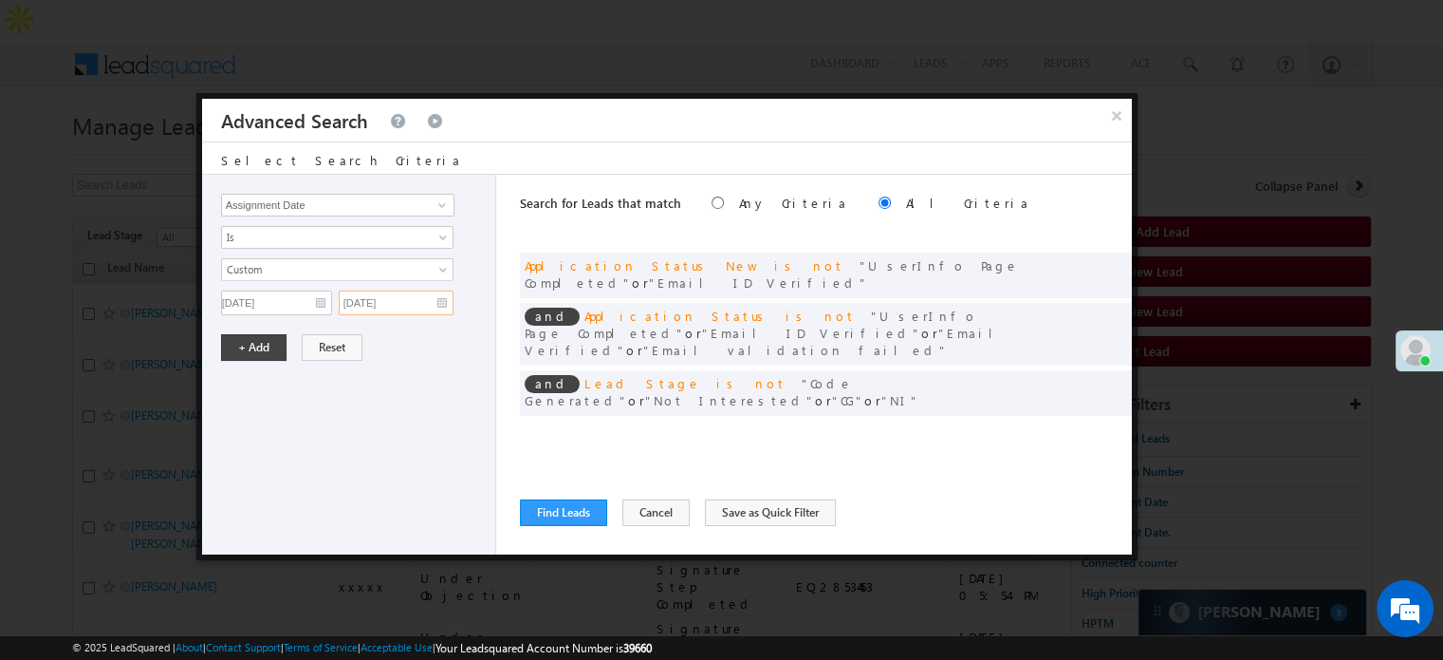
click at [433, 303] on input "[DATE]" at bounding box center [396, 302] width 115 height 25
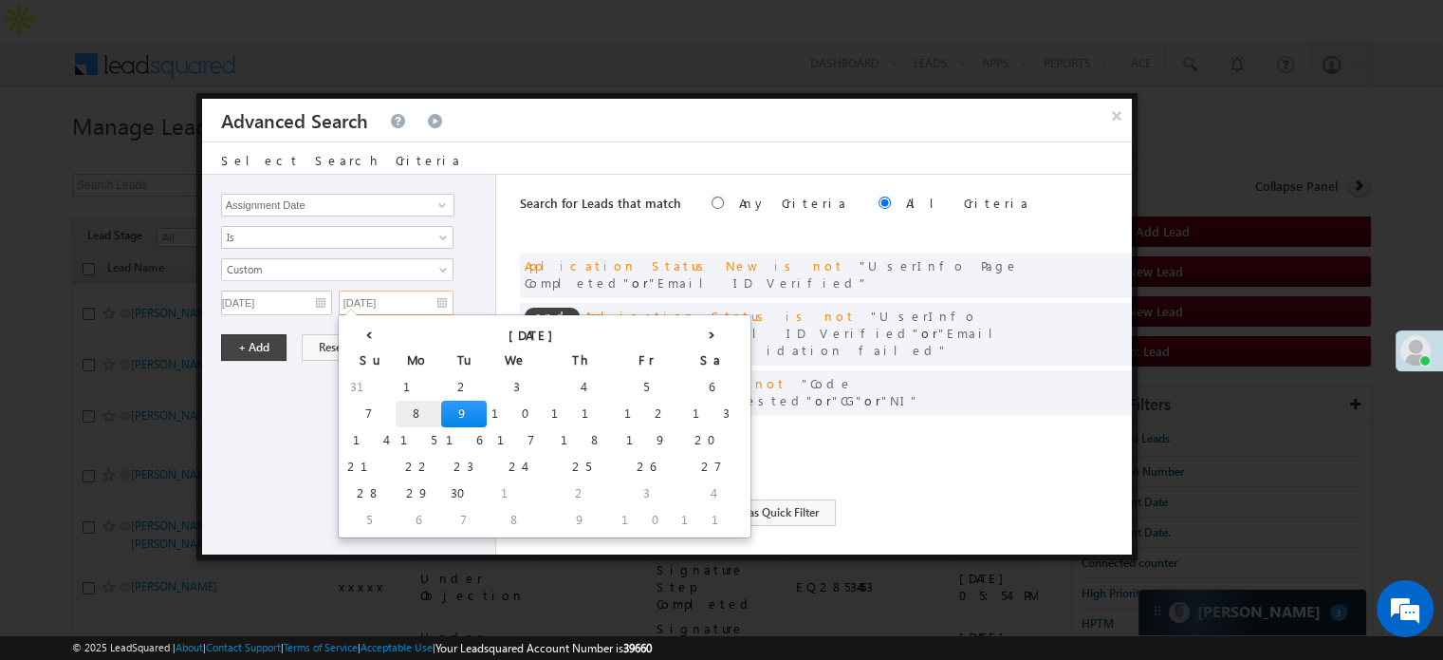
click at [396, 410] on td "8" at bounding box center [419, 413] width 46 height 27
type input "[DATE]"
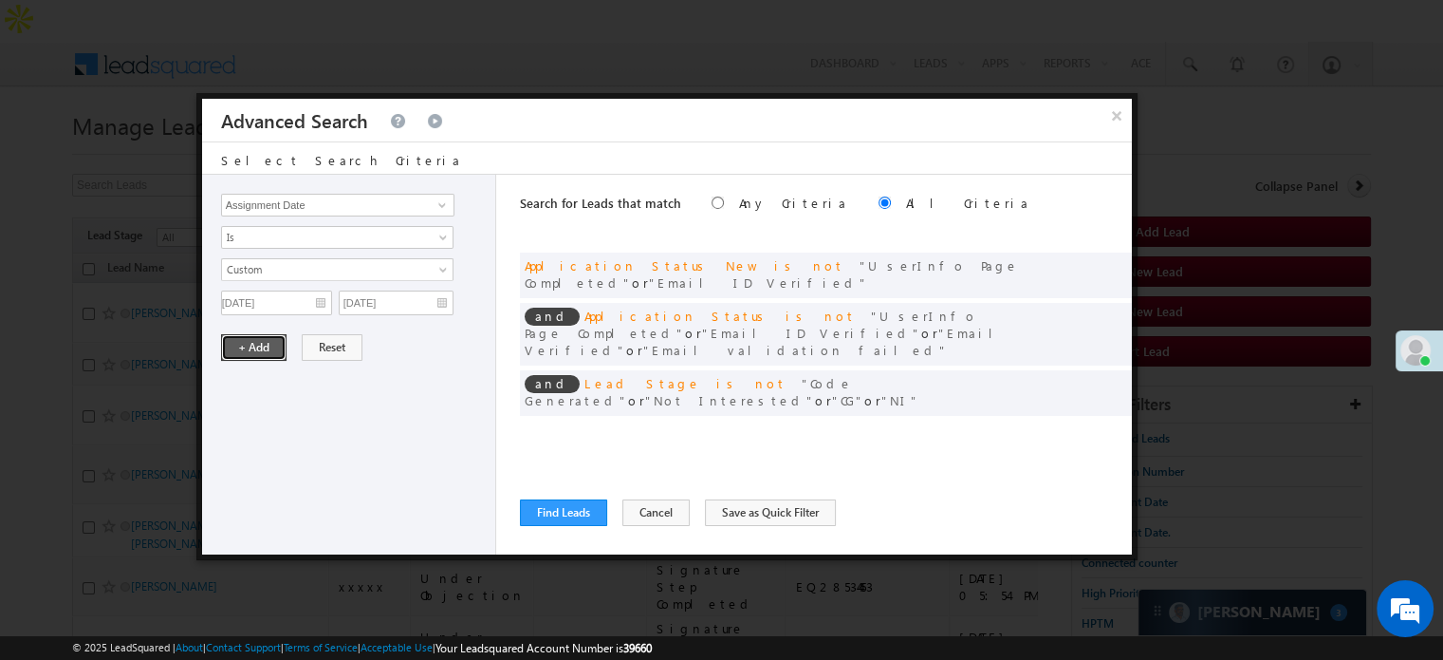
click at [268, 341] on button "+ Add" at bounding box center [253, 347] width 65 height 27
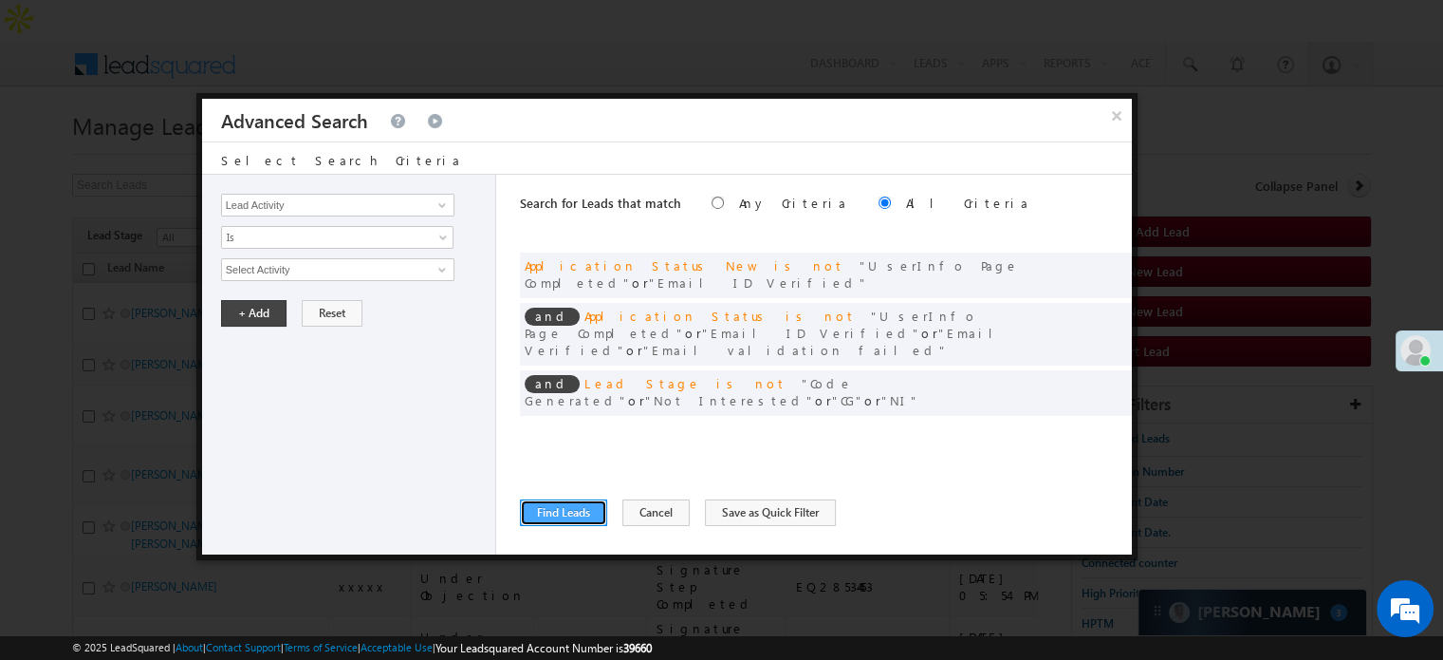
click at [535, 513] on button "Find Leads" at bounding box center [563, 512] width 87 height 27
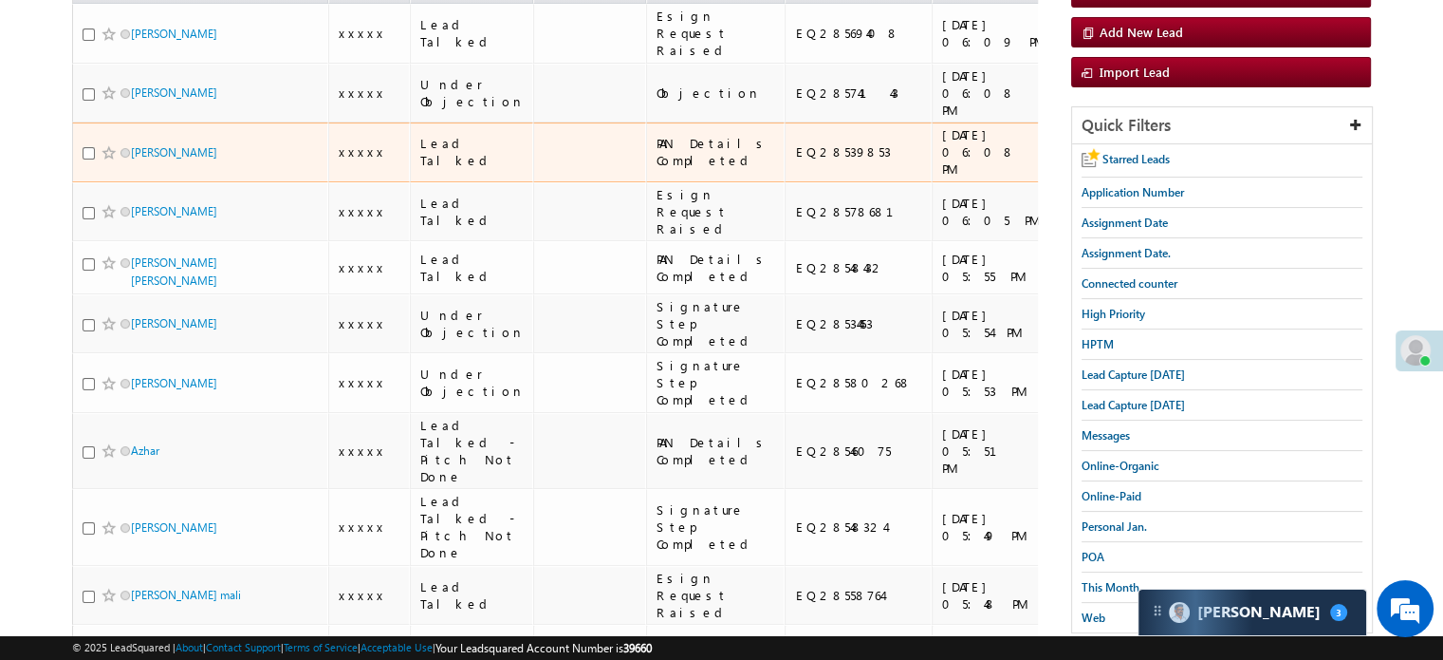
scroll to position [285, 0]
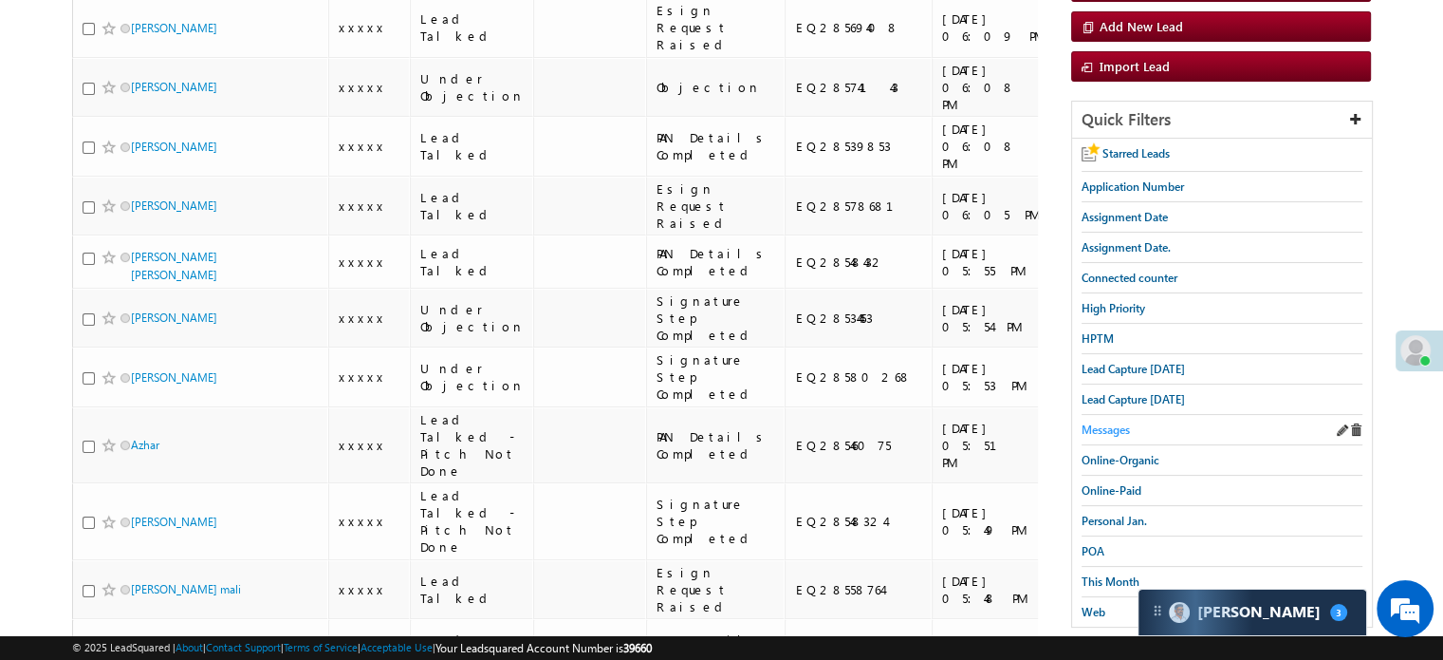
click at [1128, 422] on span "Messages" at bounding box center [1106, 429] width 48 height 14
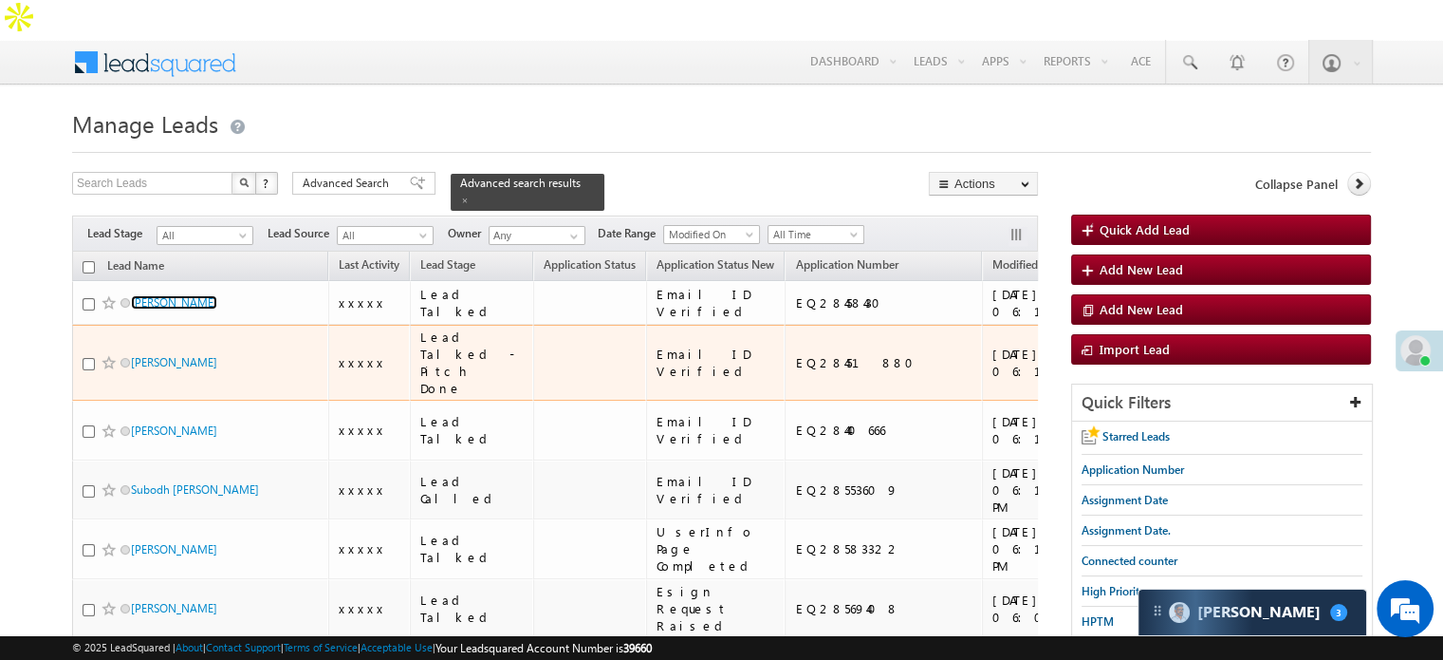
scroll to position [0, 0]
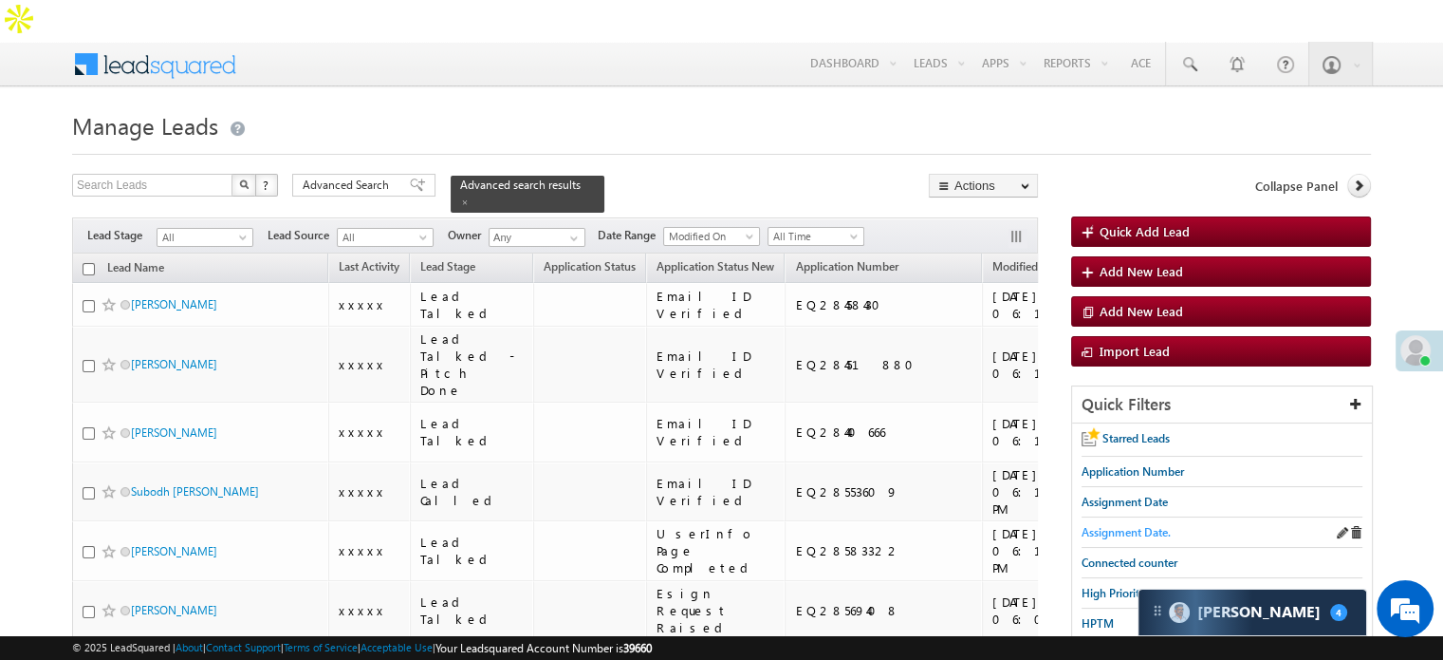
click at [1135, 525] on span "Assignment Date." at bounding box center [1126, 532] width 89 height 14
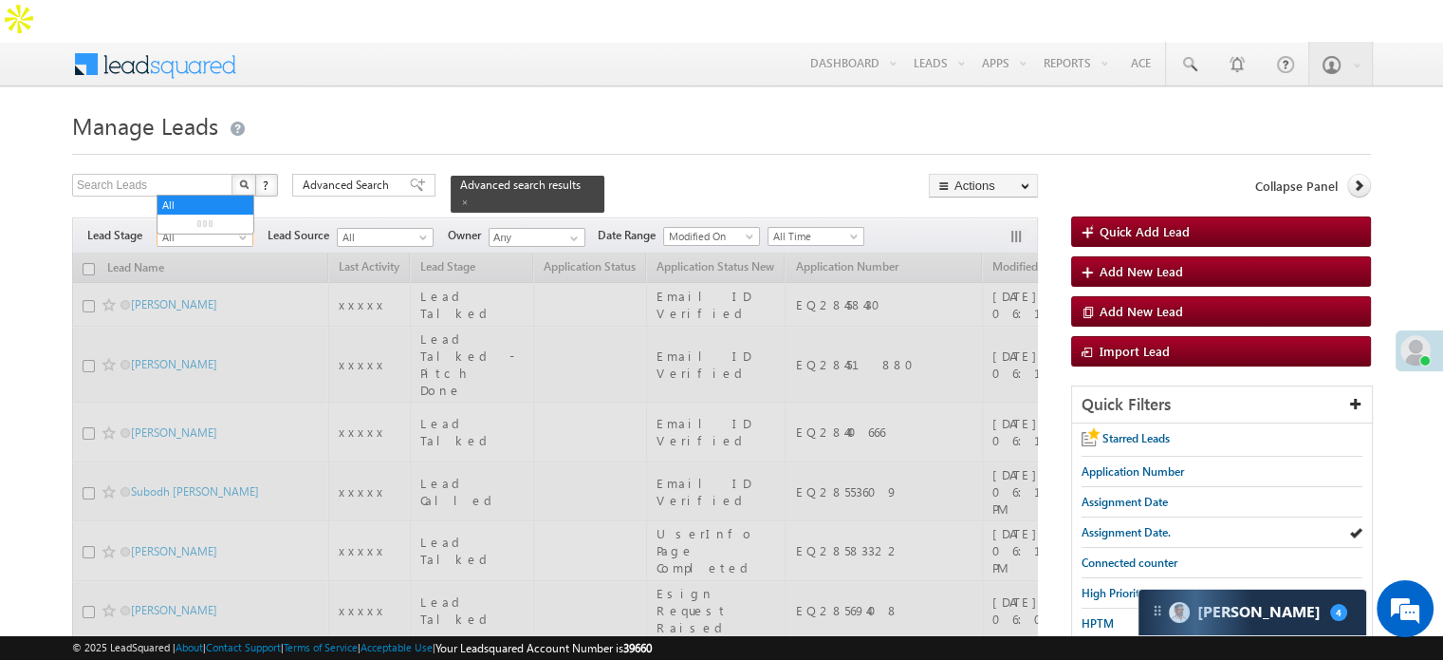
click at [215, 229] on span "All" at bounding box center [203, 237] width 90 height 17
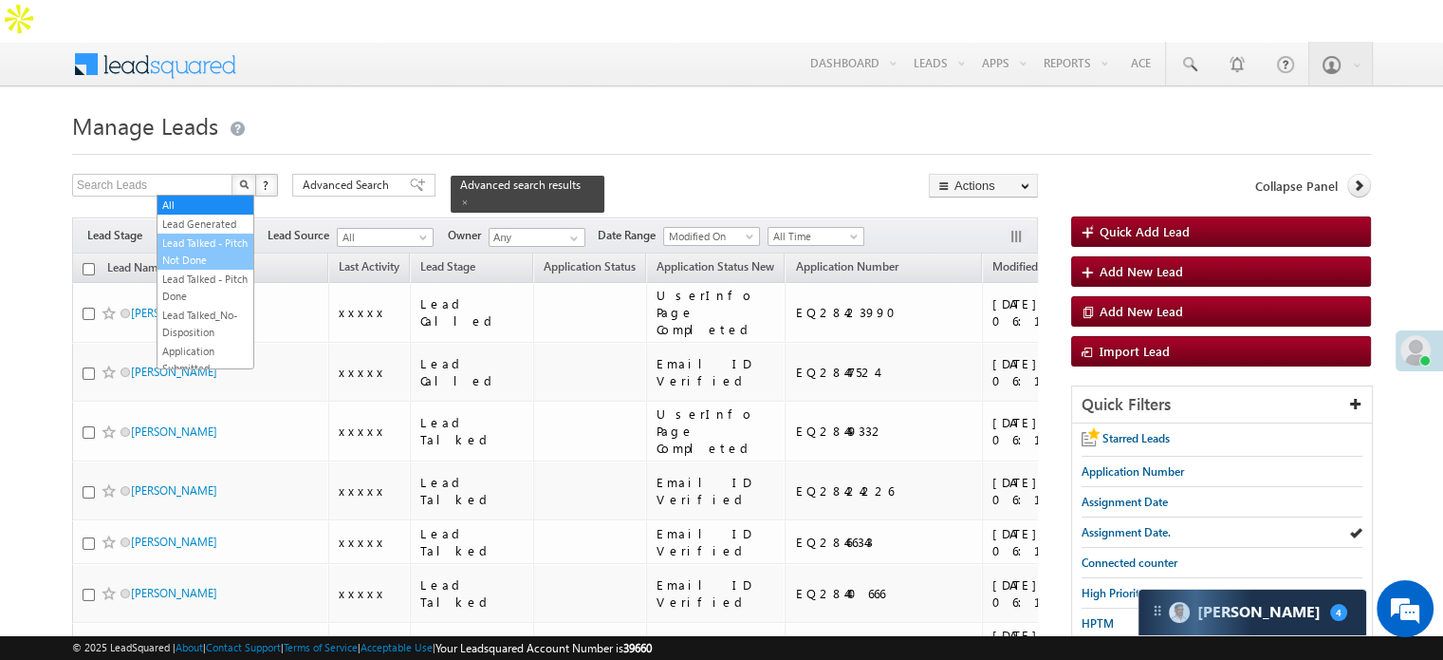
click at [209, 269] on link "Lead Talked - Pitch Not Done" at bounding box center [206, 251] width 96 height 34
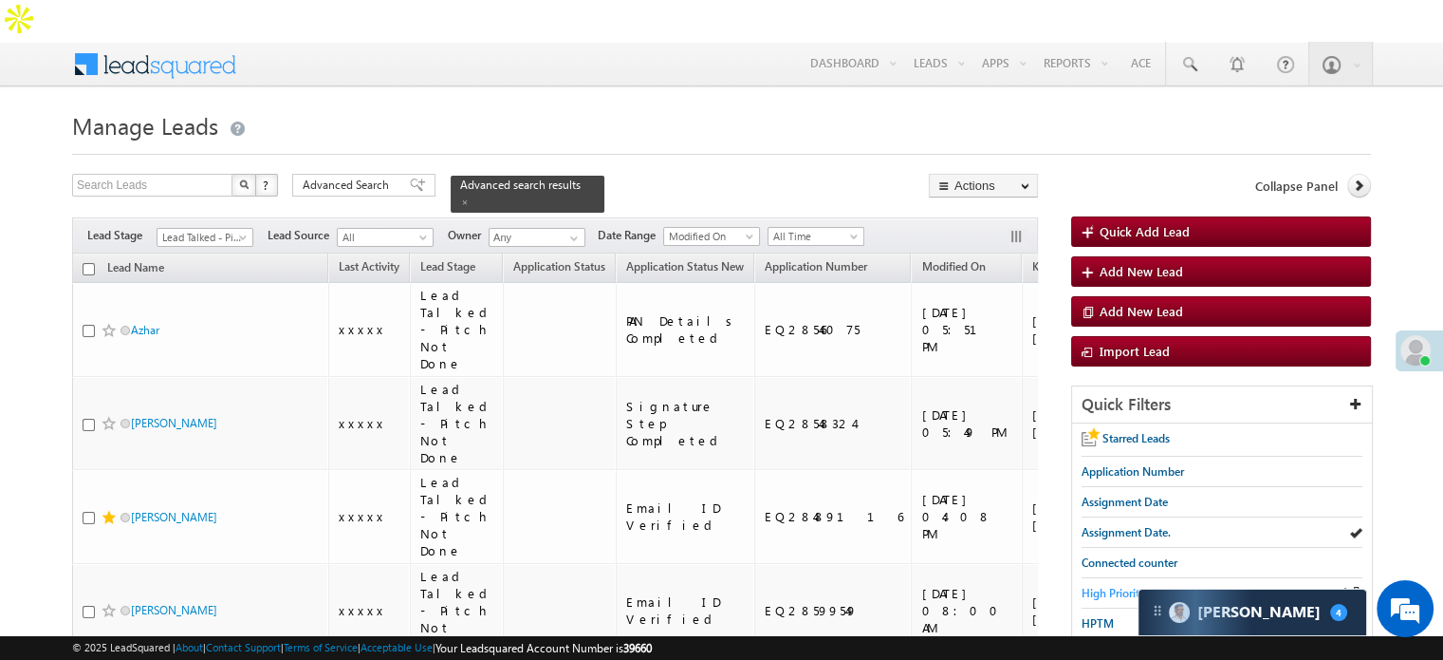
click at [1105, 586] on span "High Priority" at bounding box center [1114, 593] width 64 height 14
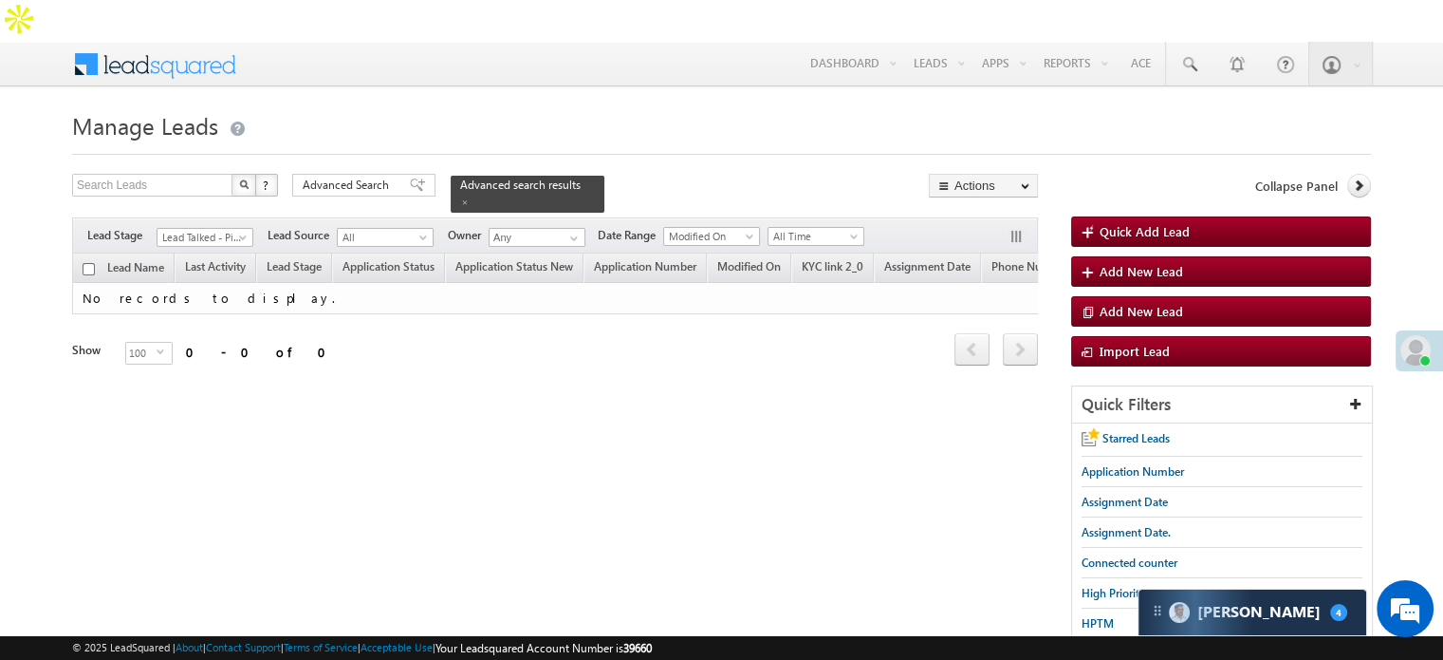
click at [1089, 646] on span "Lead Capture [DATE]" at bounding box center [1133, 653] width 103 height 14
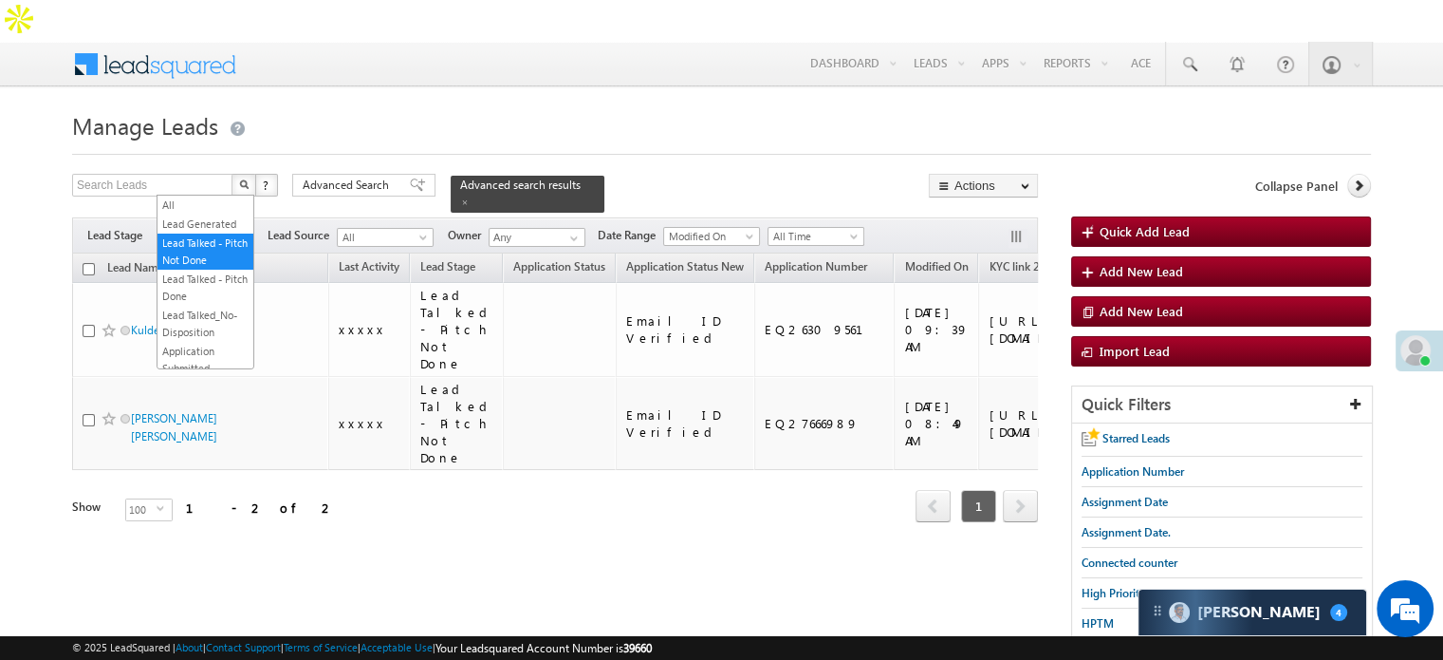
click at [190, 229] on span "Lead Talked - Pitch Not Done" at bounding box center [203, 237] width 90 height 17
click at [195, 199] on link "All" at bounding box center [206, 204] width 96 height 17
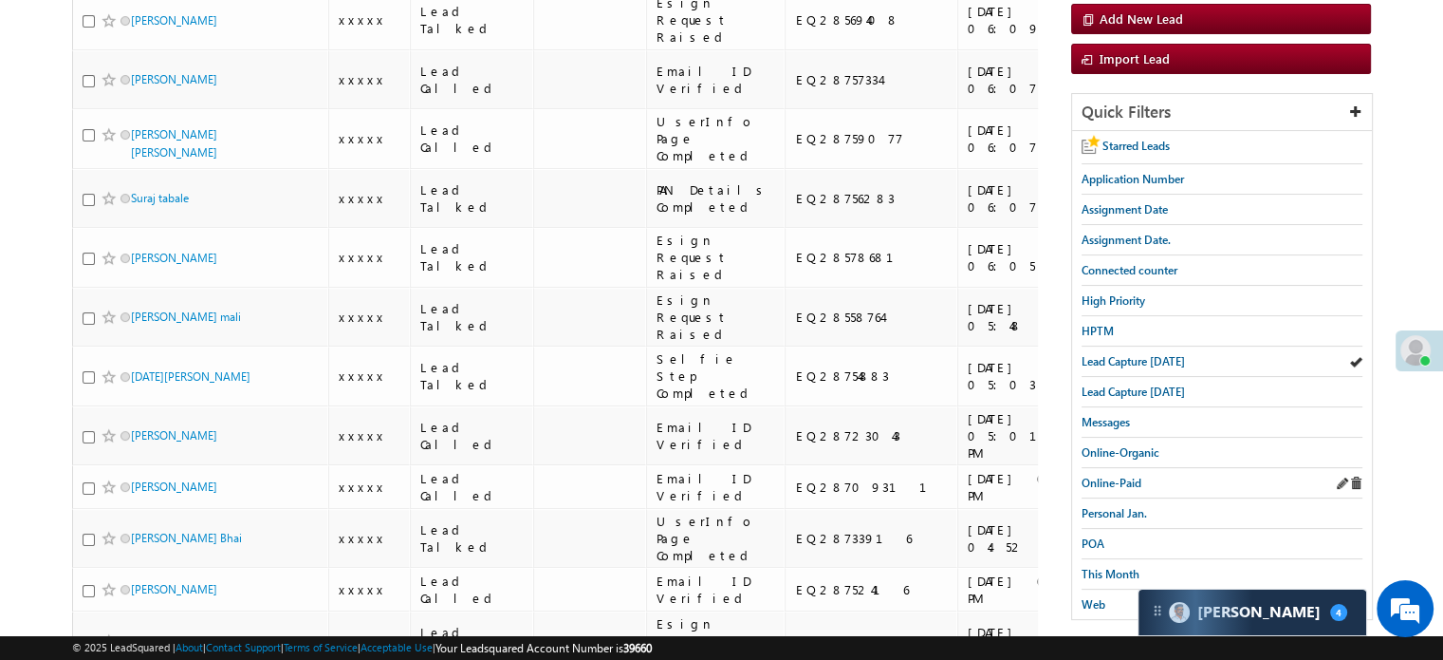
scroll to position [95, 0]
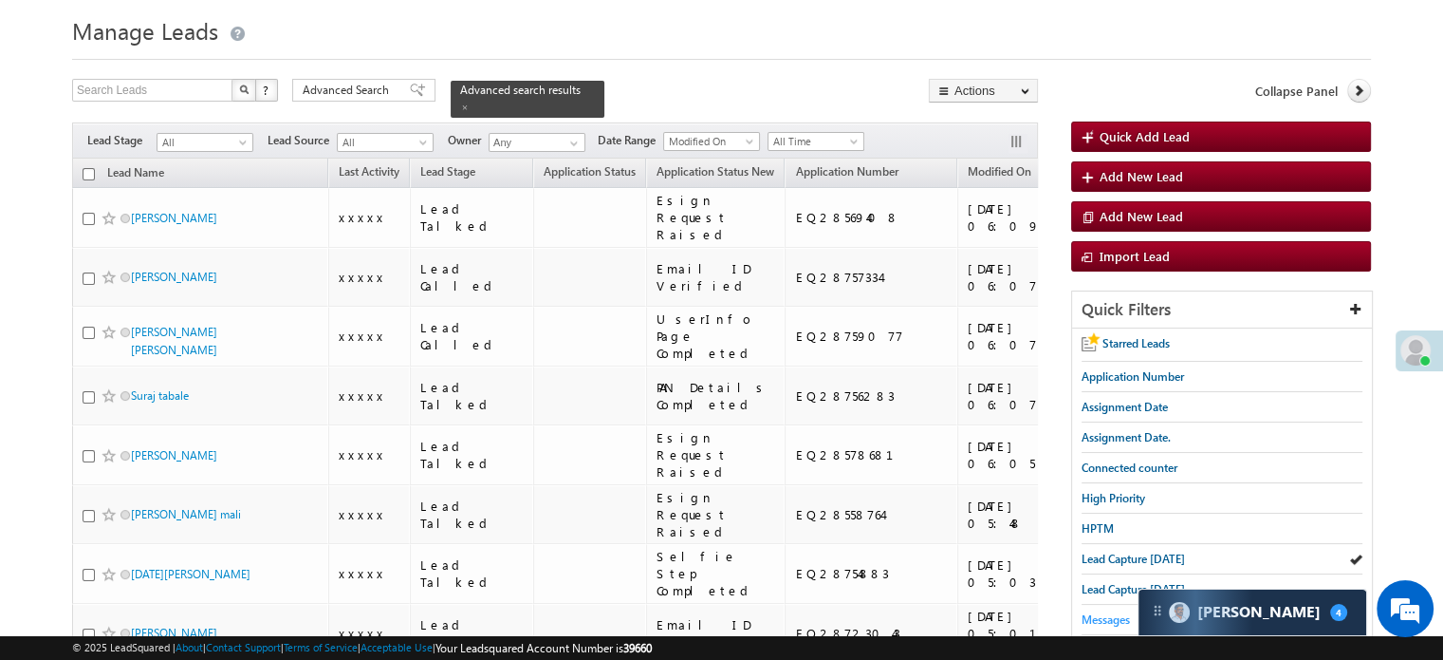
click at [1114, 612] on span "Messages" at bounding box center [1106, 619] width 48 height 14
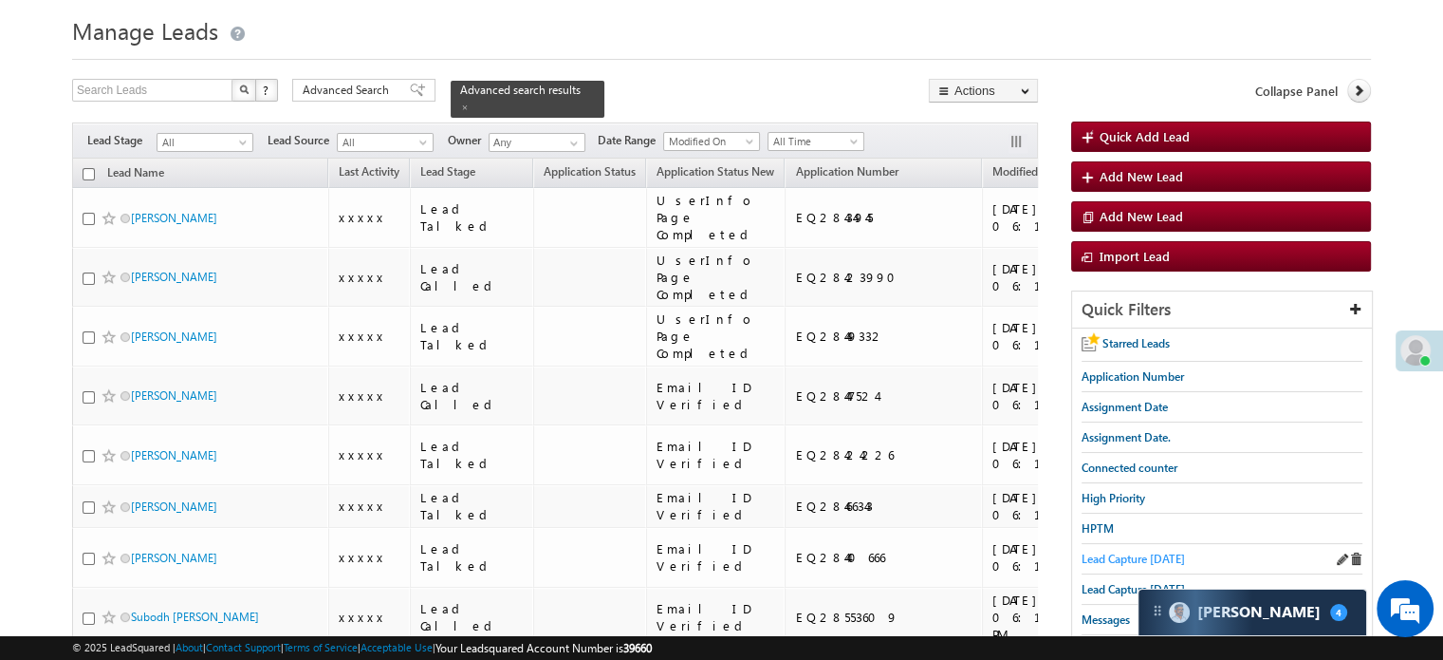
click at [1121, 551] on span "Lead Capture [DATE]" at bounding box center [1133, 558] width 103 height 14
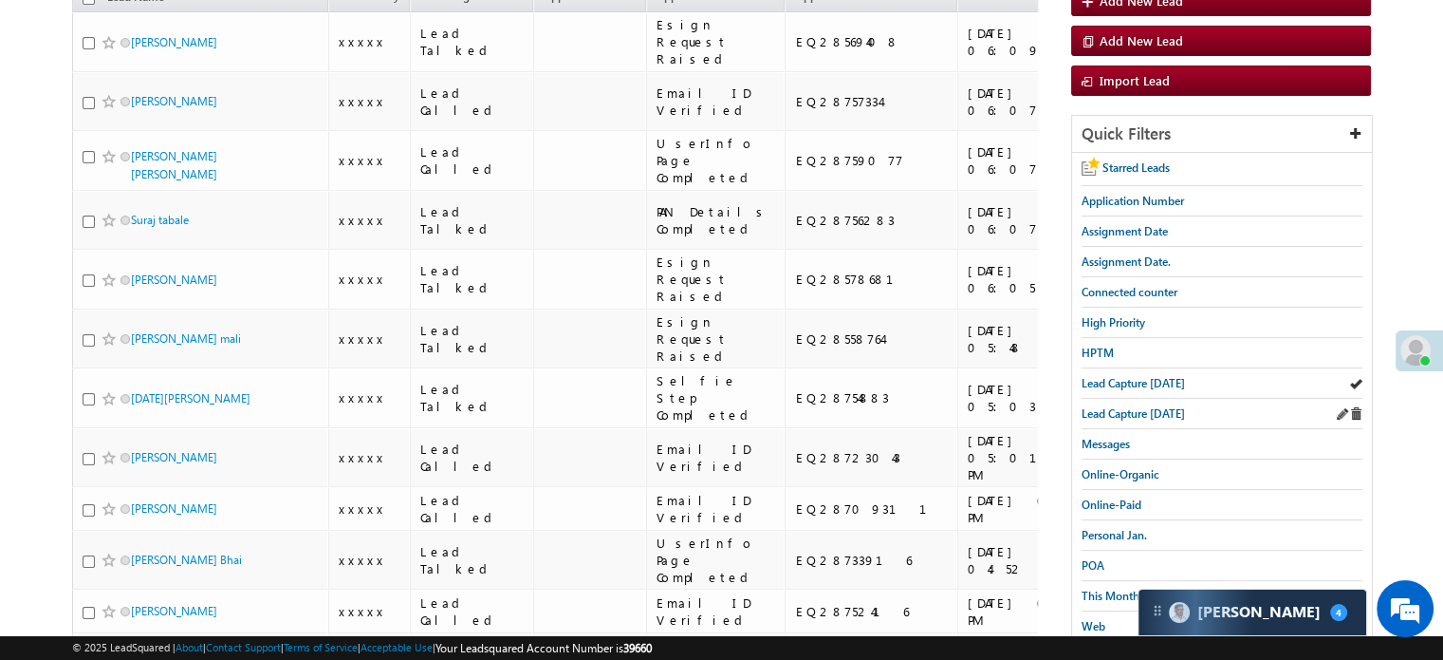
scroll to position [285, 0]
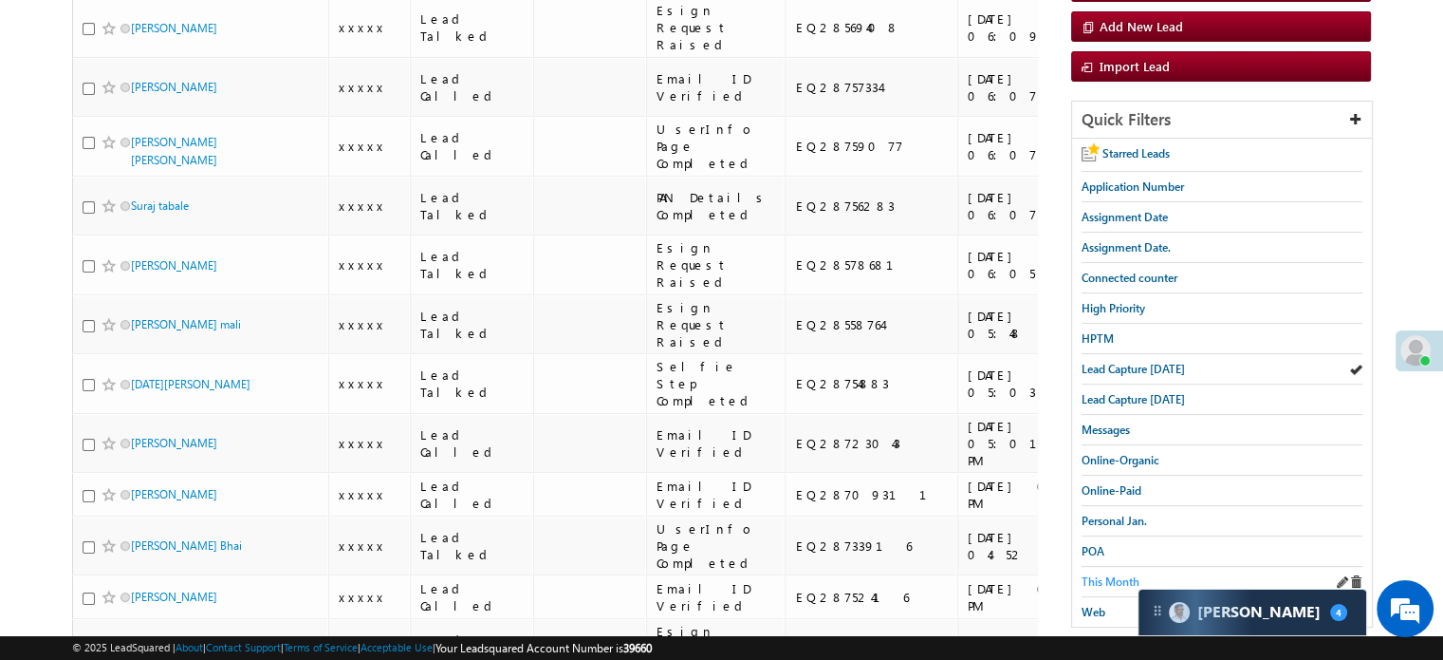
click at [1114, 574] on span "This Month" at bounding box center [1111, 581] width 58 height 14
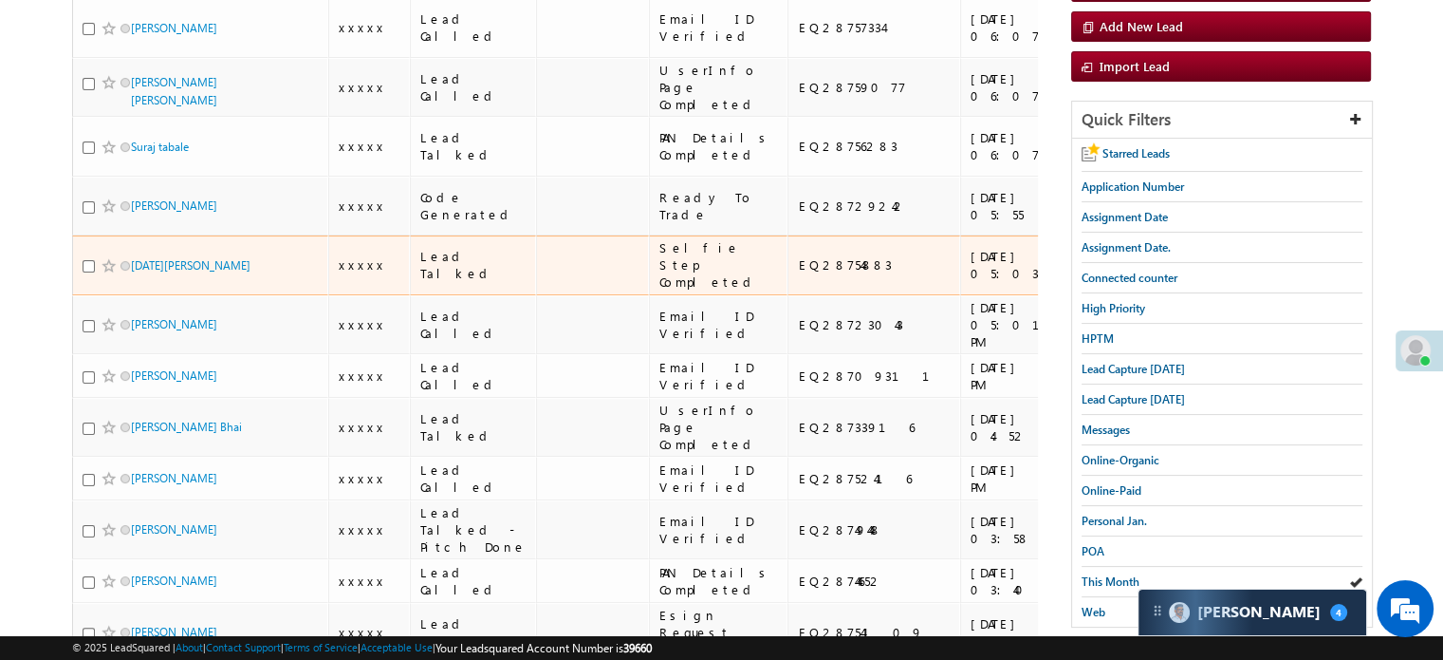
scroll to position [0, 0]
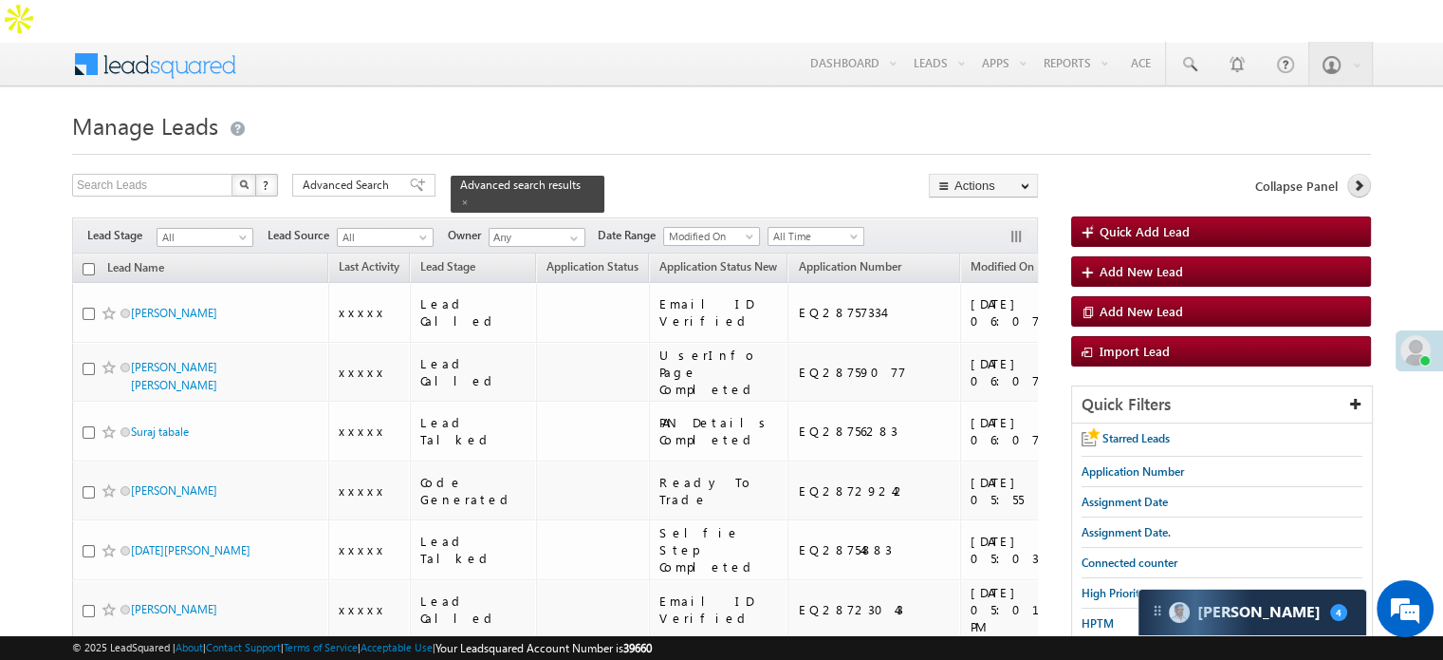
click at [1356, 178] on icon at bounding box center [1358, 184] width 13 height 13
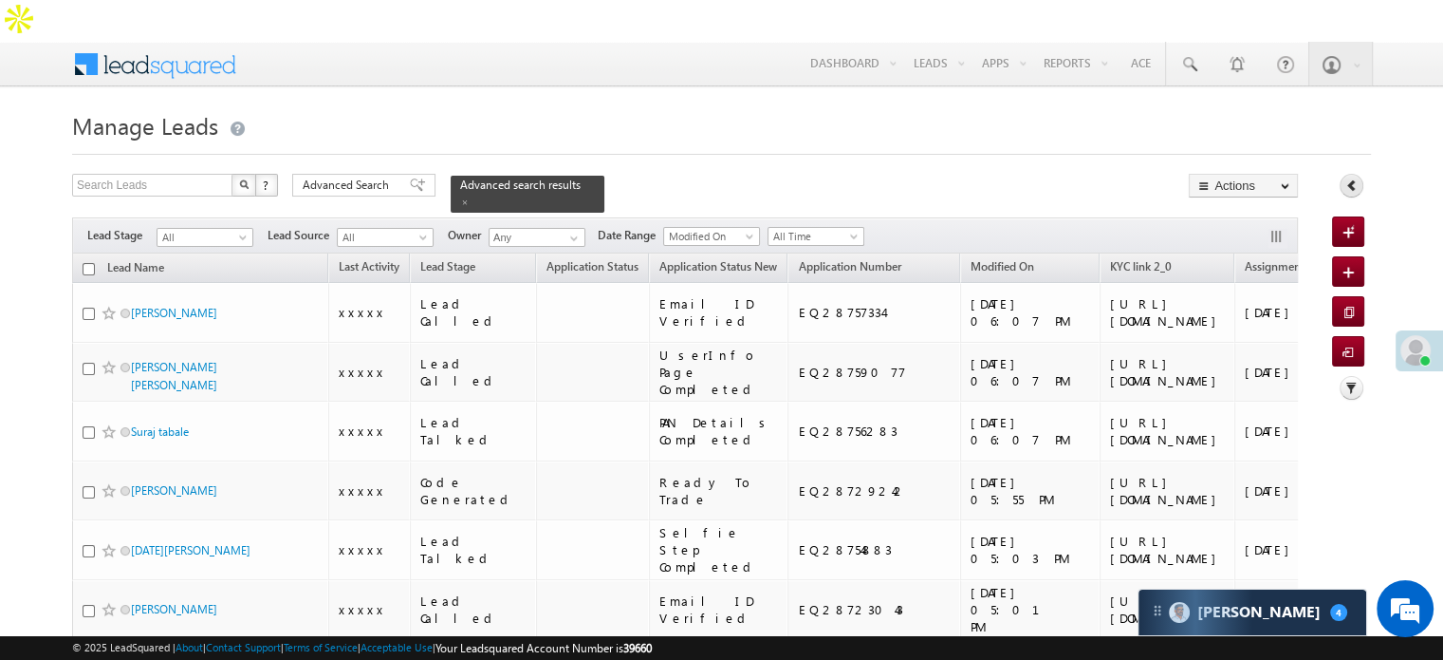
click at [1348, 178] on icon at bounding box center [1352, 184] width 13 height 13
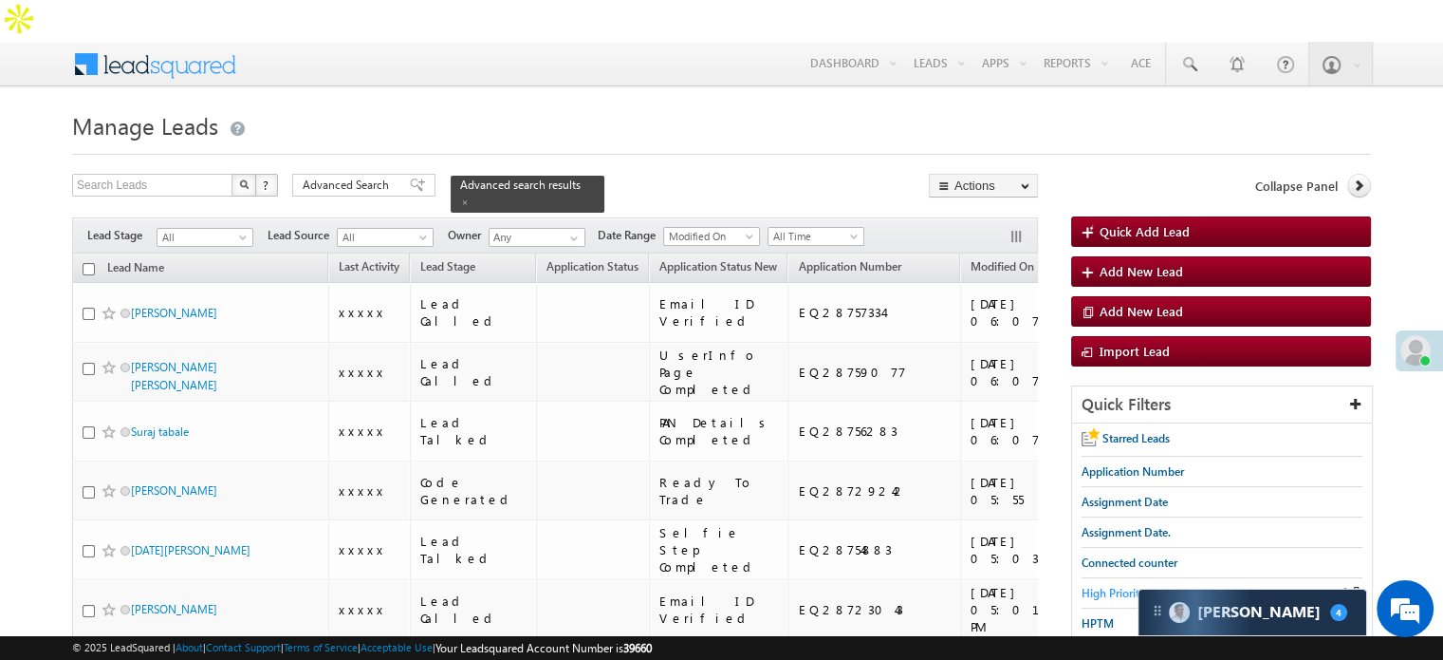
click at [1104, 586] on span "High Priority" at bounding box center [1114, 593] width 64 height 14
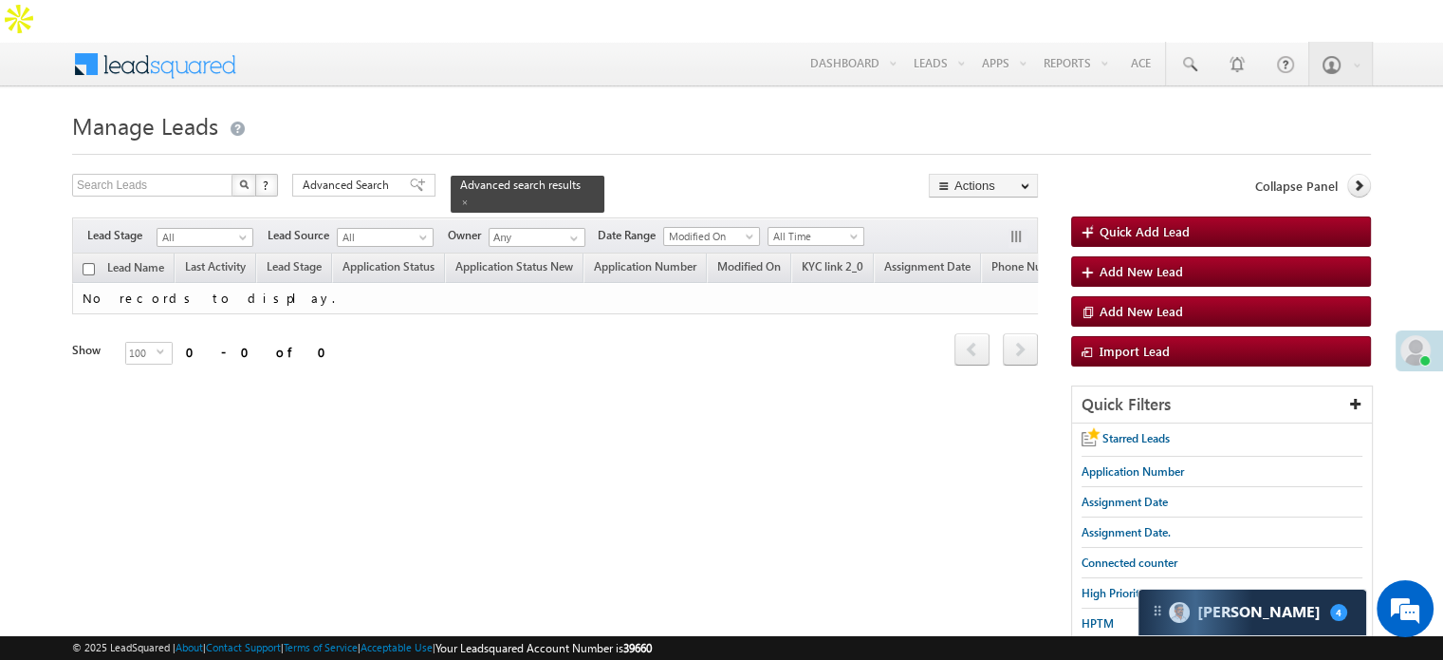
click at [410, 178] on span at bounding box center [417, 184] width 15 height 13
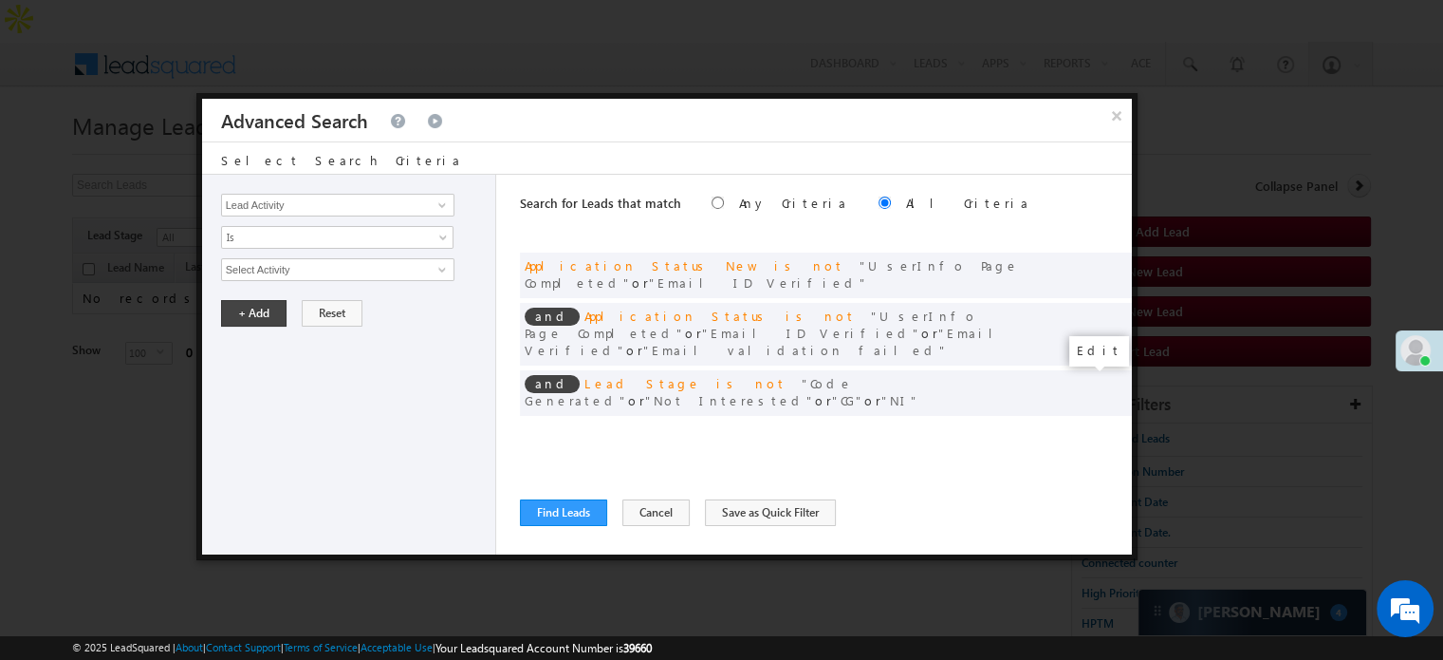
click at [1087, 425] on span at bounding box center [1088, 431] width 13 height 13
click at [291, 291] on input "[DATE]" at bounding box center [276, 302] width 111 height 25
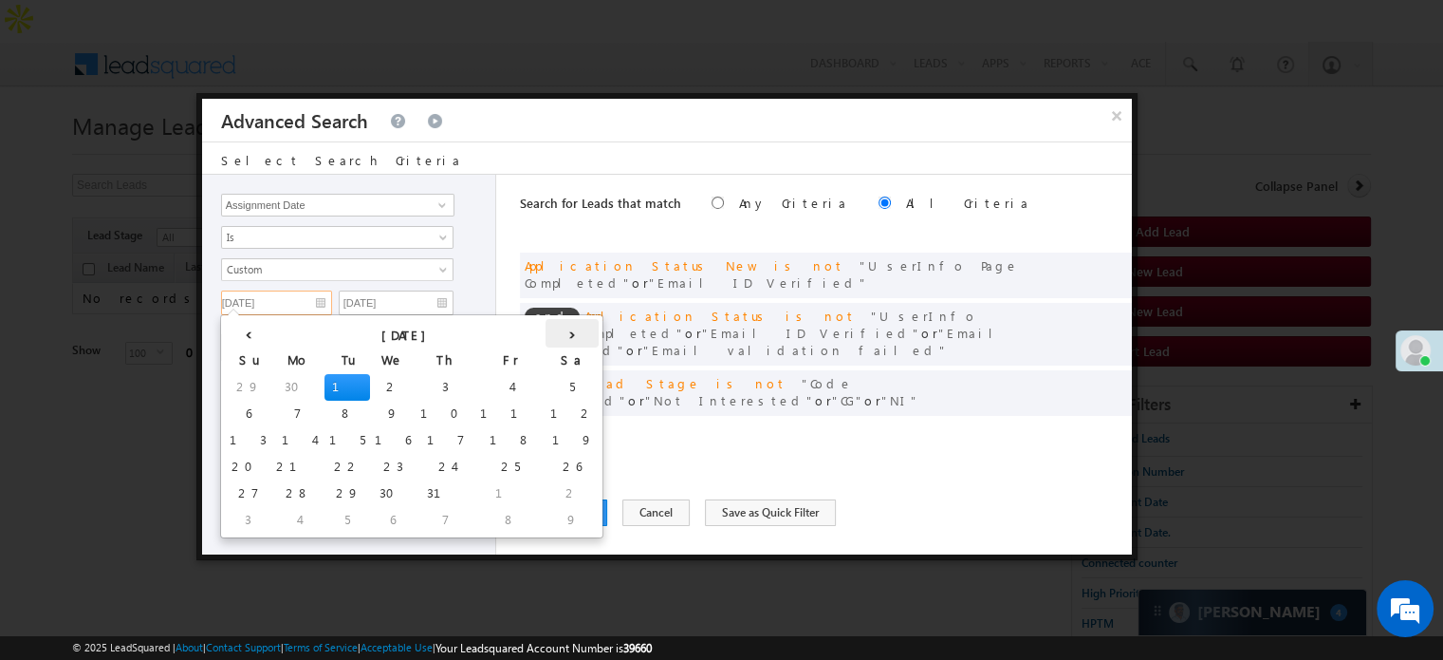
click at [546, 338] on th "›" at bounding box center [572, 333] width 53 height 28
click at [553, 338] on th "›" at bounding box center [576, 333] width 46 height 28
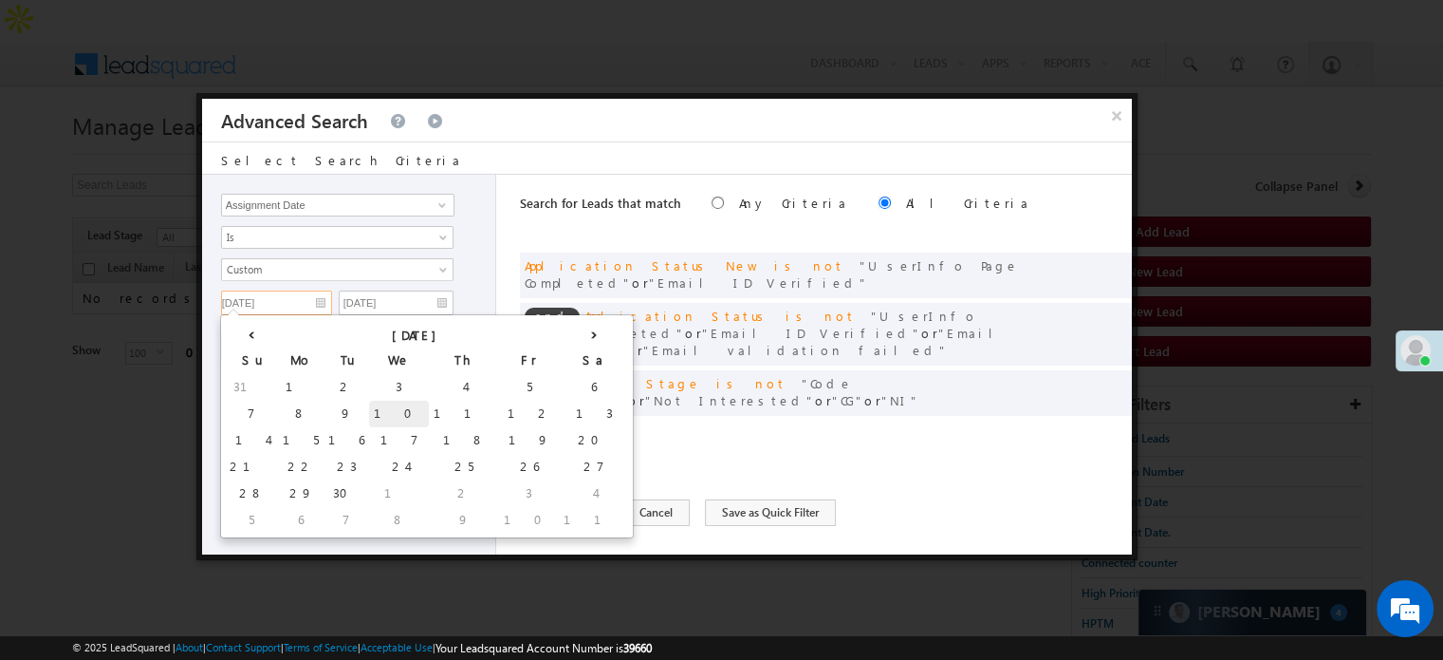
click at [369, 409] on td "10" at bounding box center [399, 413] width 60 height 27
type input "09/10/25"
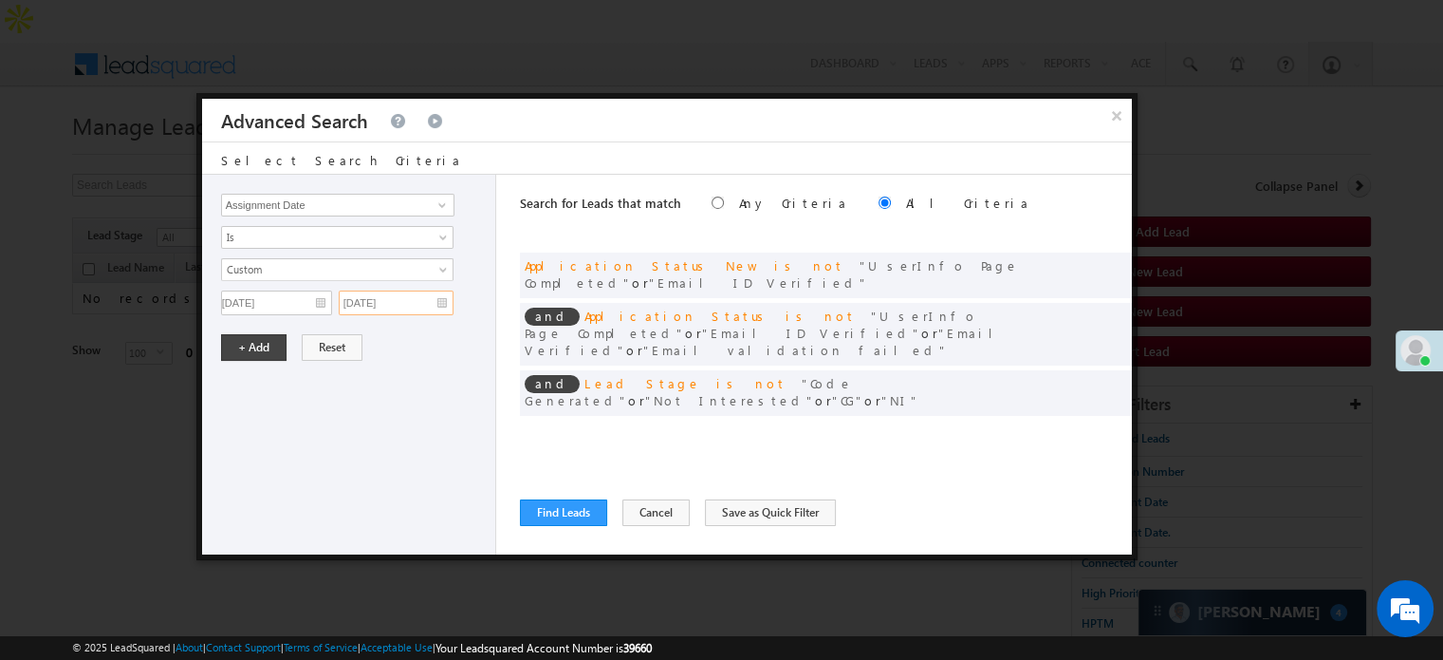
click at [410, 297] on input "[DATE]" at bounding box center [396, 302] width 115 height 25
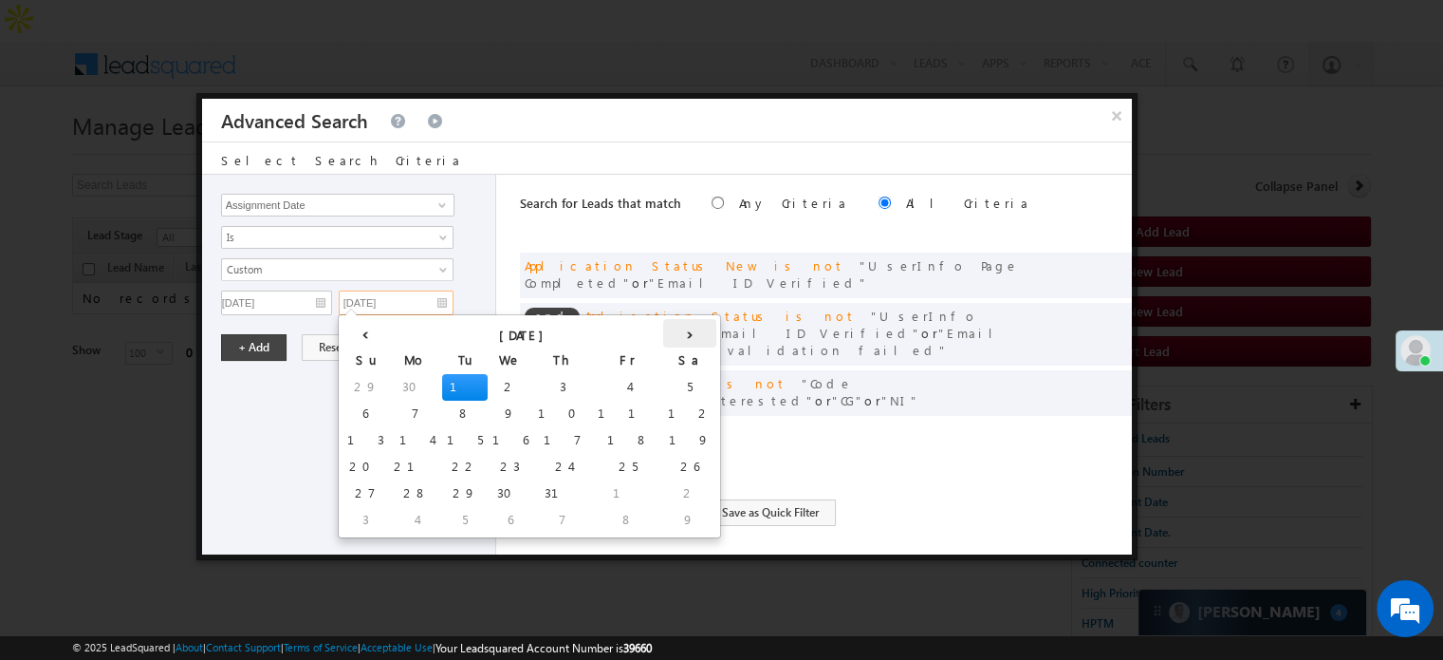
click at [663, 332] on th "›" at bounding box center [689, 333] width 53 height 28
click at [671, 332] on th "›" at bounding box center [694, 333] width 46 height 28
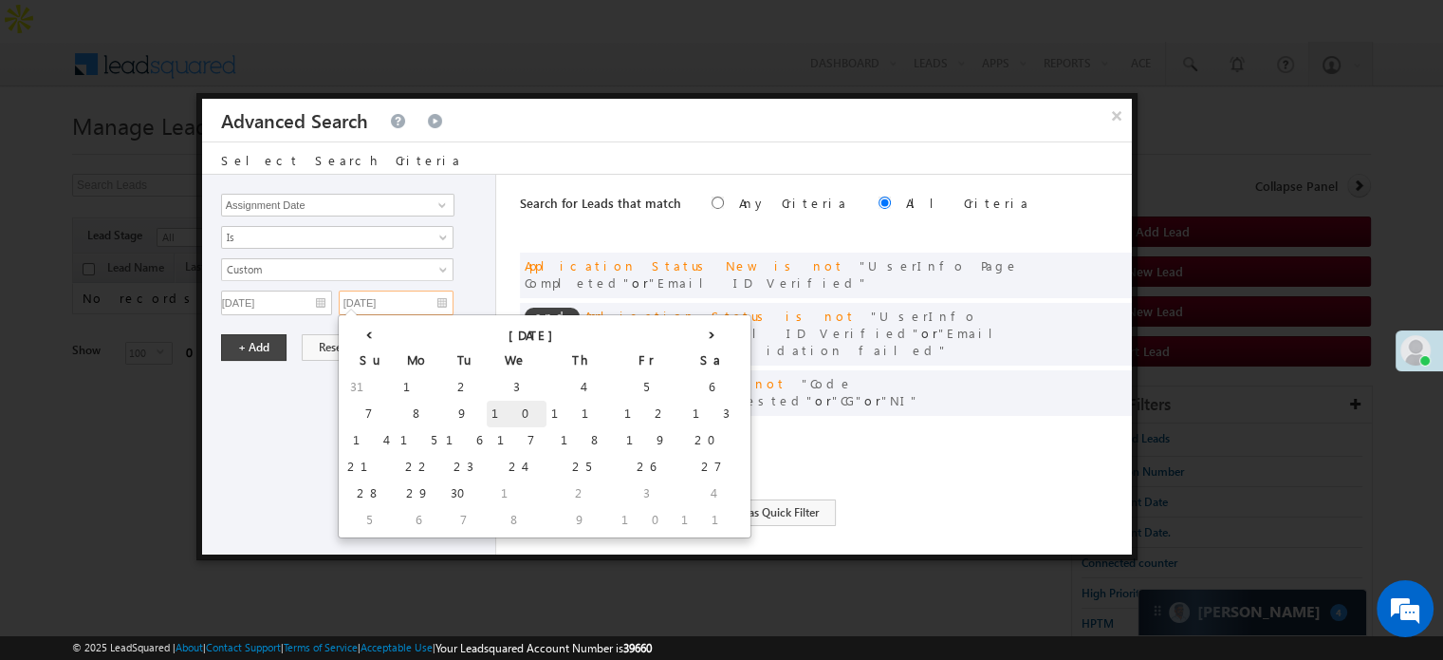
click at [487, 408] on td "10" at bounding box center [517, 413] width 60 height 27
type input "09/10/25"
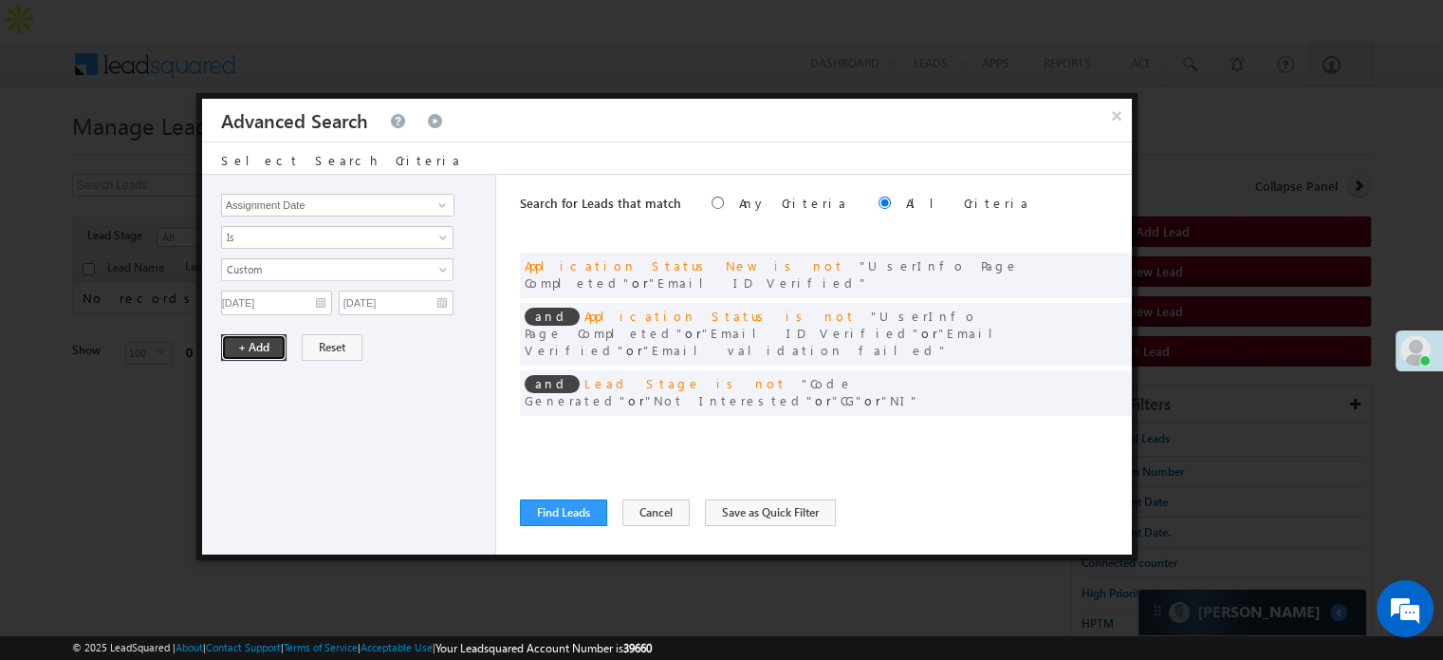
click at [259, 349] on button "+ Add" at bounding box center [253, 347] width 65 height 27
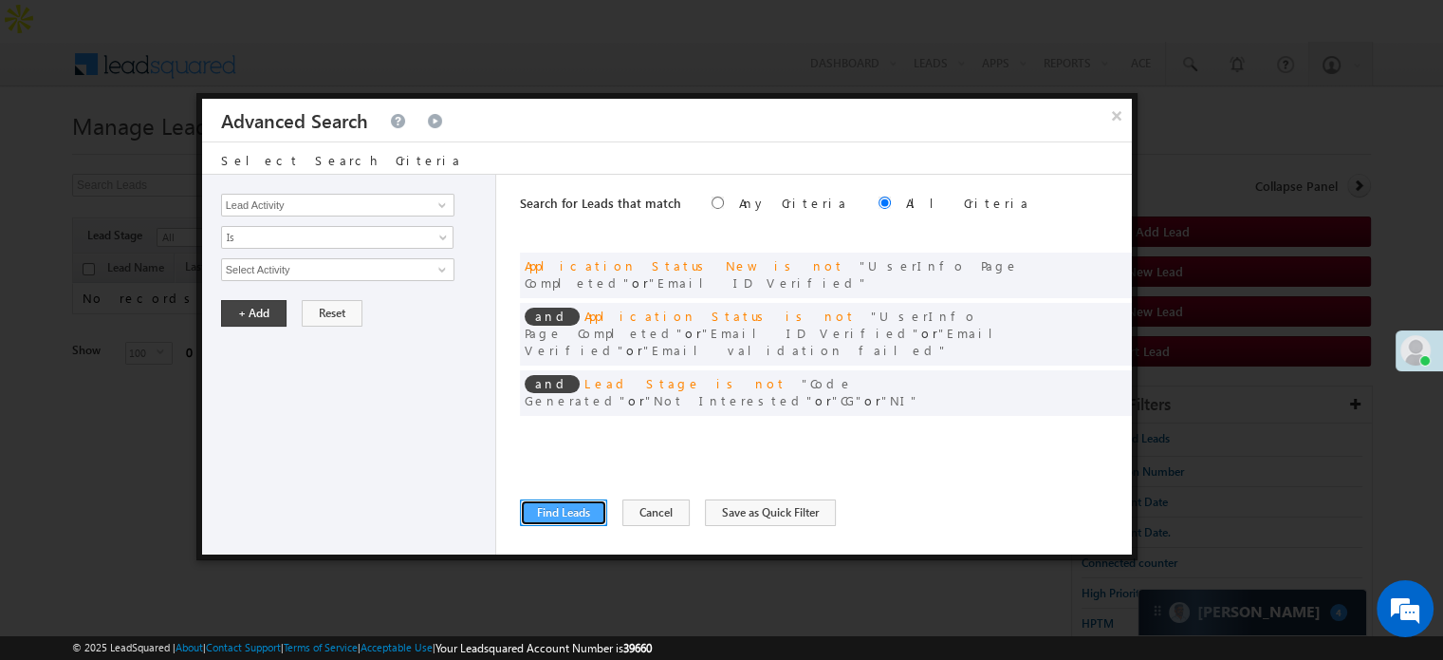
click at [553, 510] on button "Find Leads" at bounding box center [563, 512] width 87 height 27
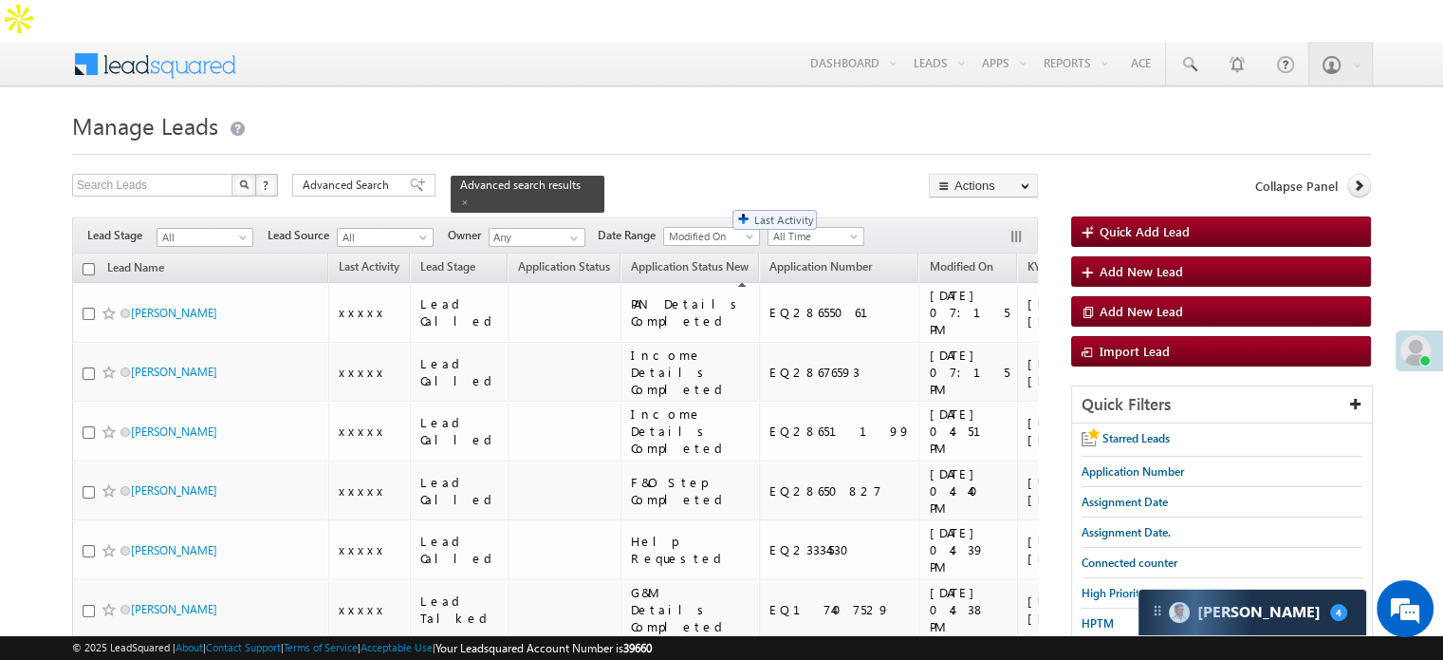
drag, startPoint x: 383, startPoint y: 216, endPoint x: 723, endPoint y: 200, distance: 340.1
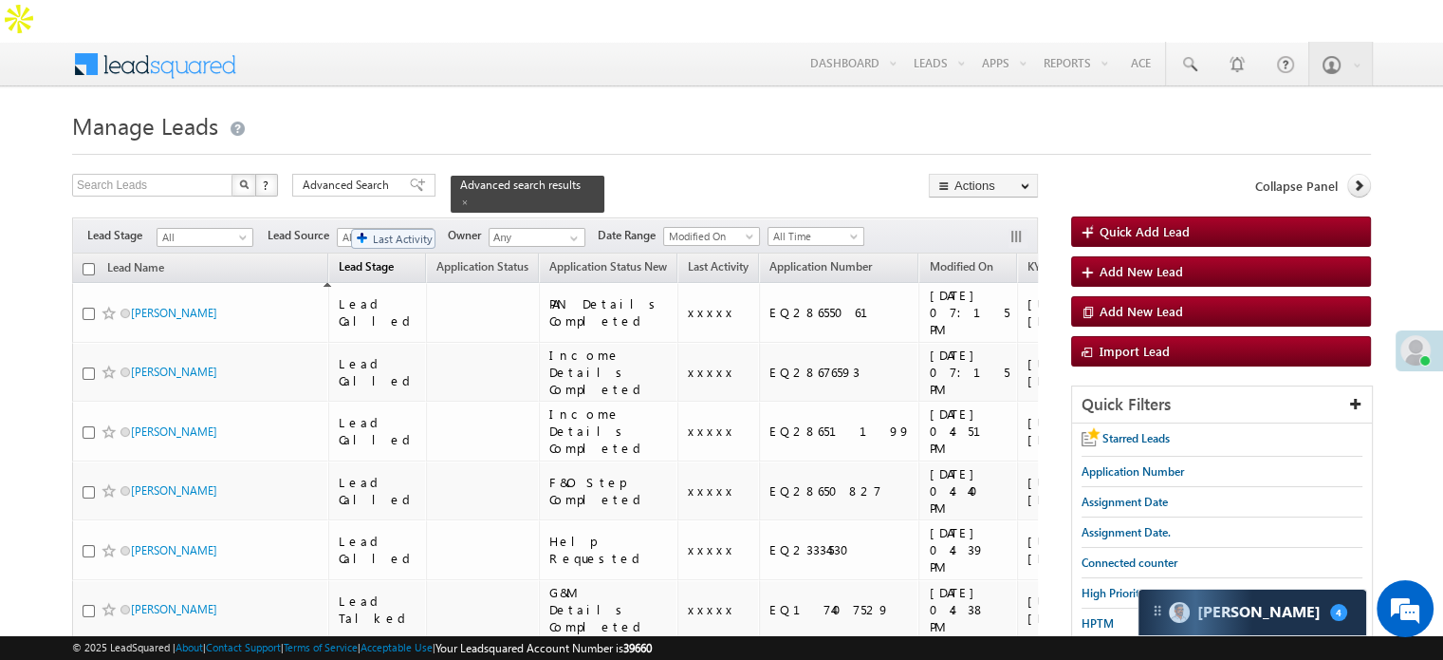
drag, startPoint x: 687, startPoint y: 219, endPoint x: 342, endPoint y: 219, distance: 345.4
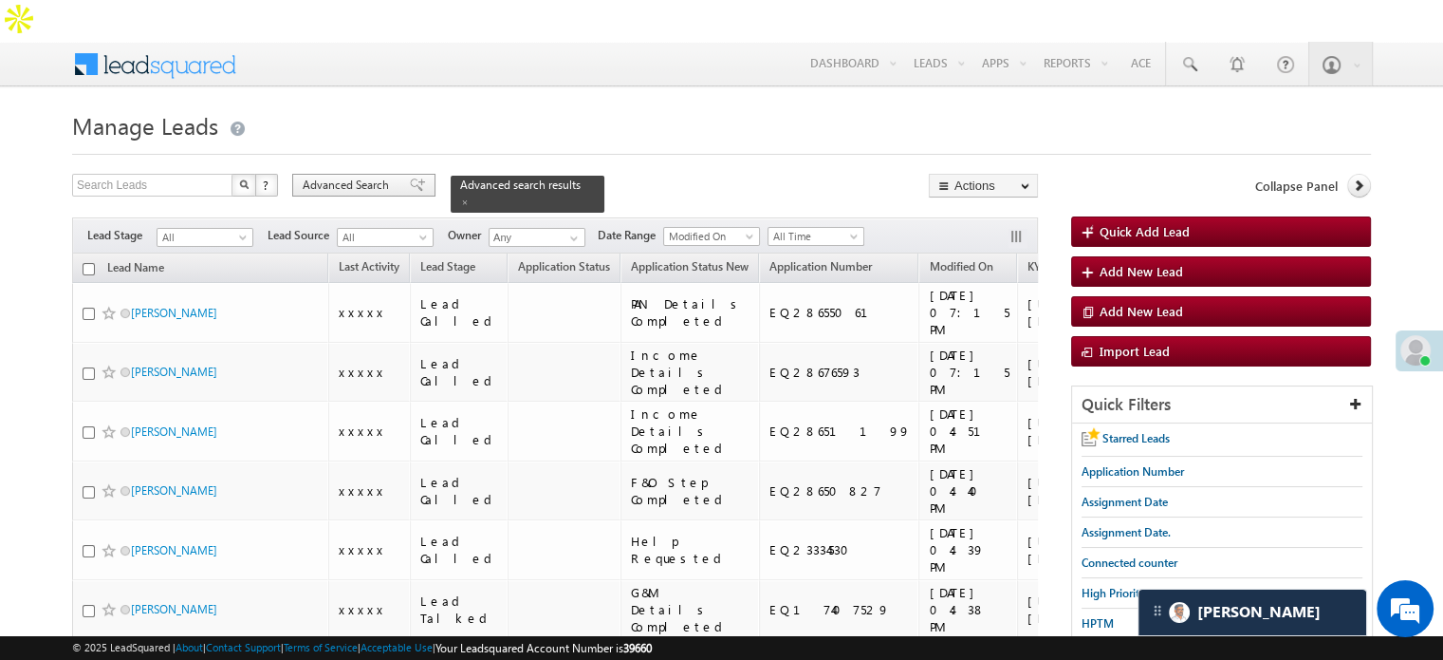
click at [392, 177] on span "Advanced Search" at bounding box center [349, 185] width 92 height 17
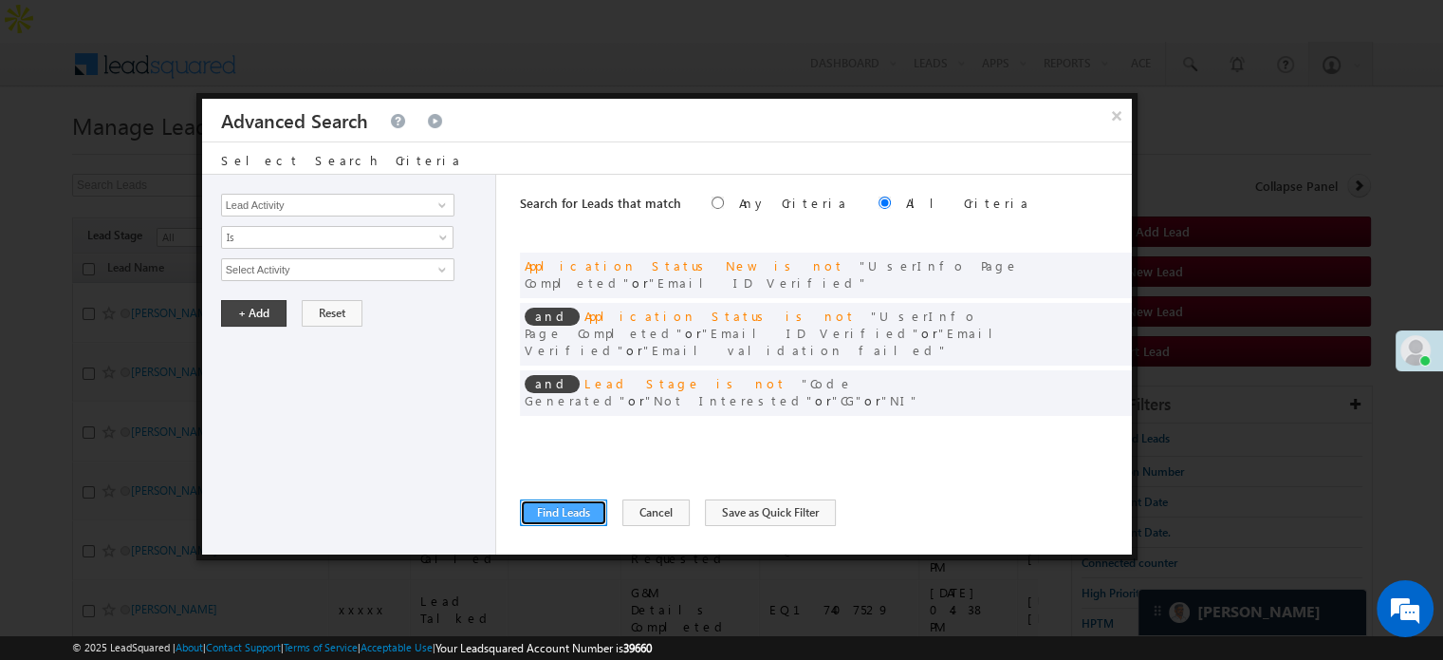
click at [579, 505] on button "Find Leads" at bounding box center [563, 512] width 87 height 27
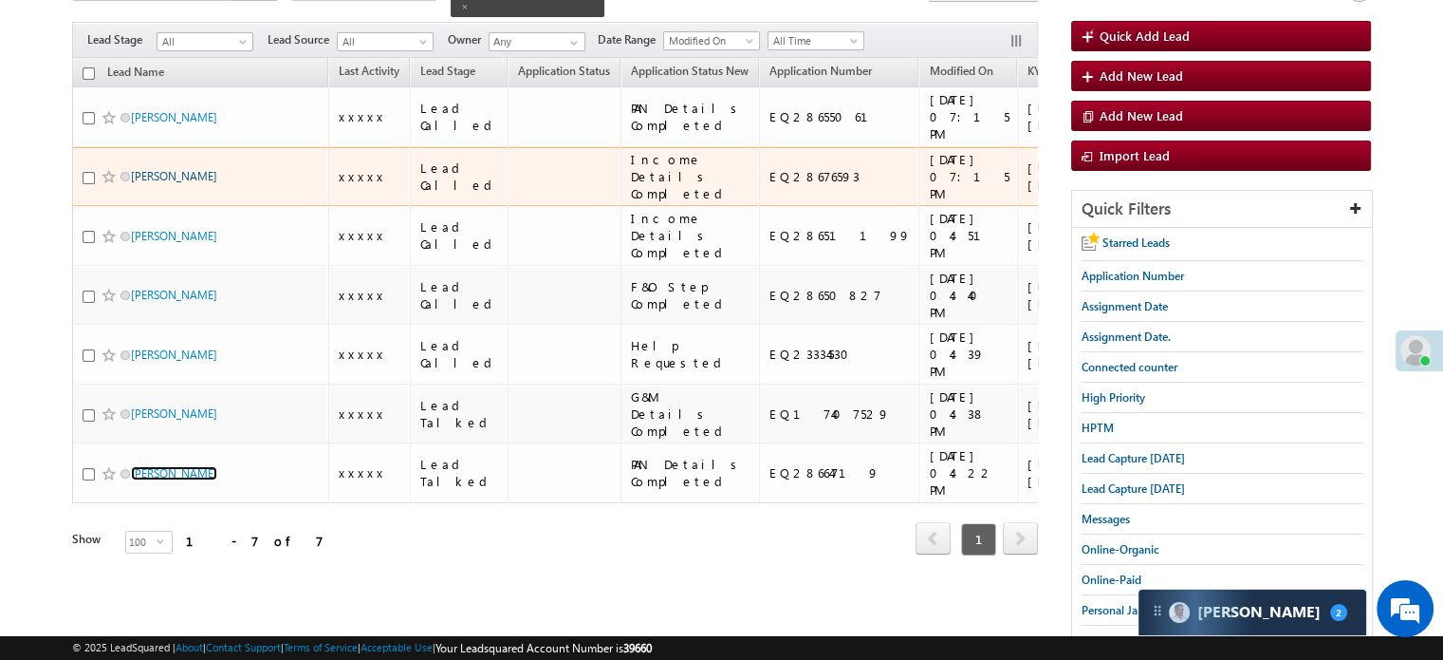
scroll to position [190, 0]
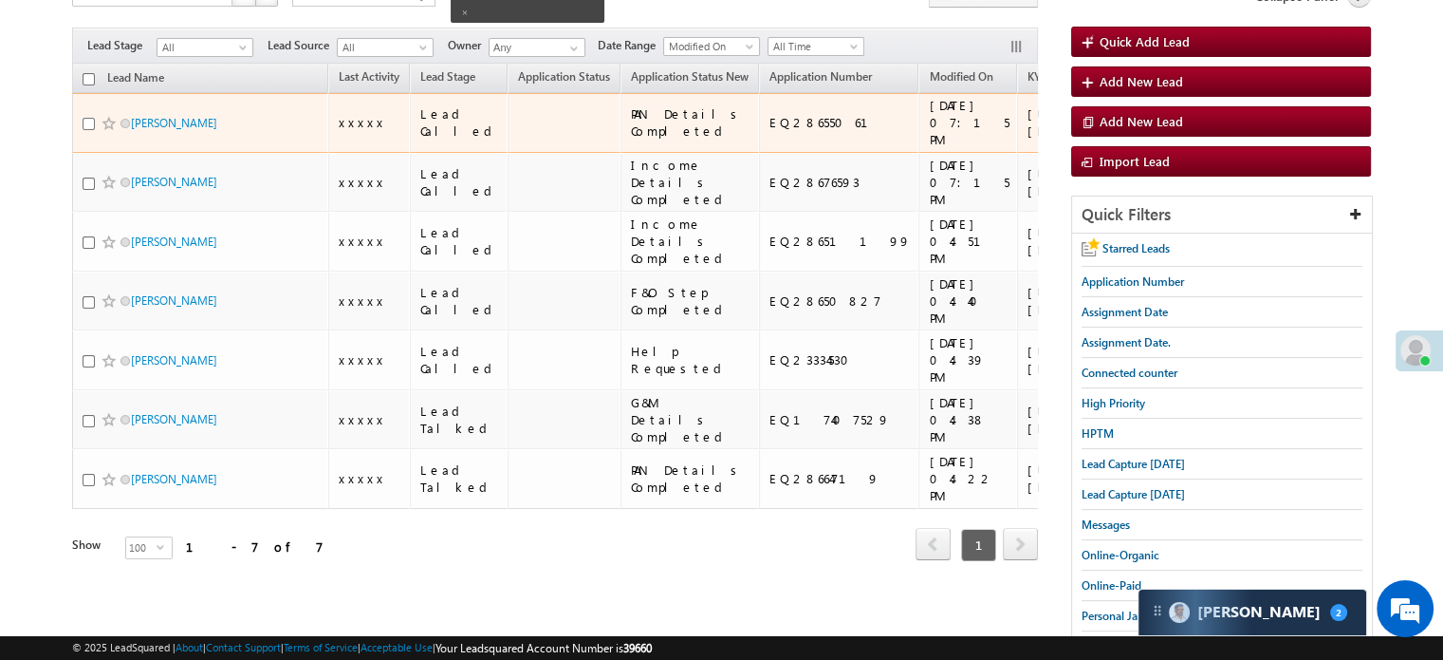
click at [86, 118] on input "checkbox" at bounding box center [89, 124] width 12 height 12
checkbox input "true"
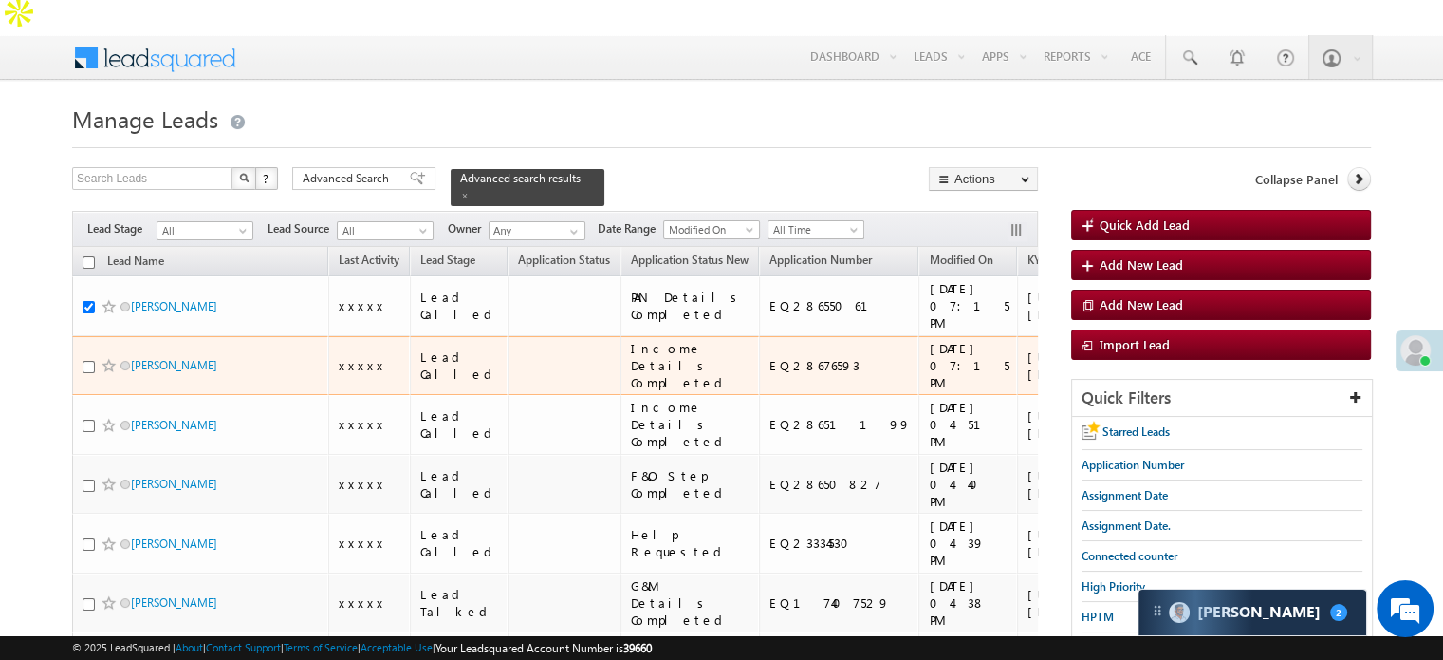
scroll to position [0, 0]
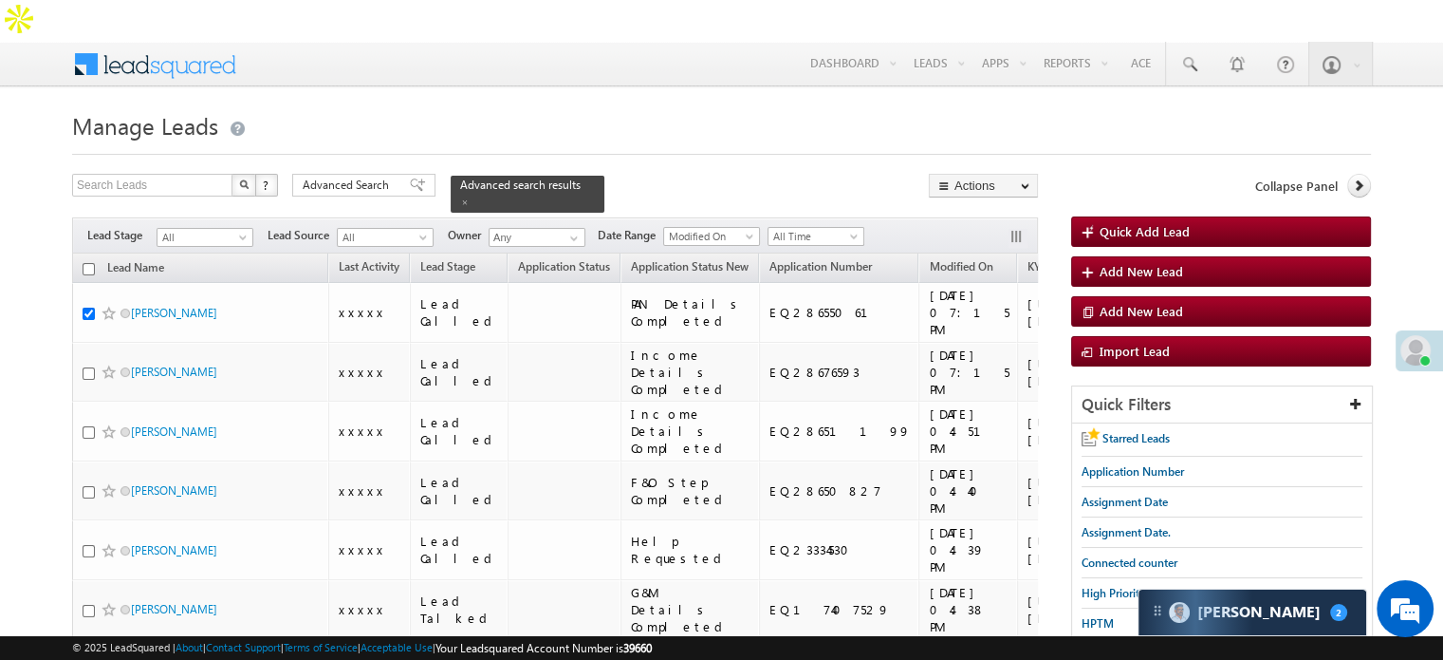
click at [370, 105] on h1 "Manage Leads" at bounding box center [721, 123] width 1299 height 37
click at [323, 177] on span "Advanced Search" at bounding box center [349, 185] width 92 height 17
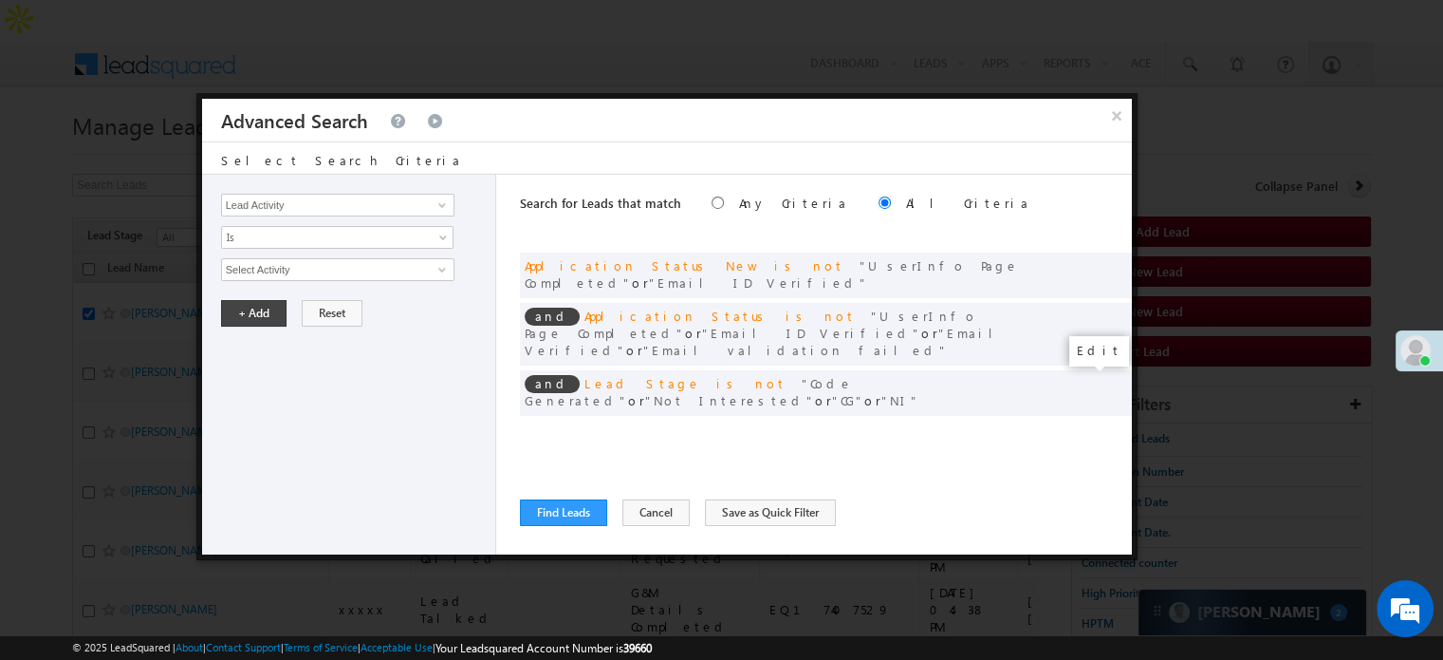
click at [1084, 425] on span at bounding box center [1088, 431] width 13 height 13
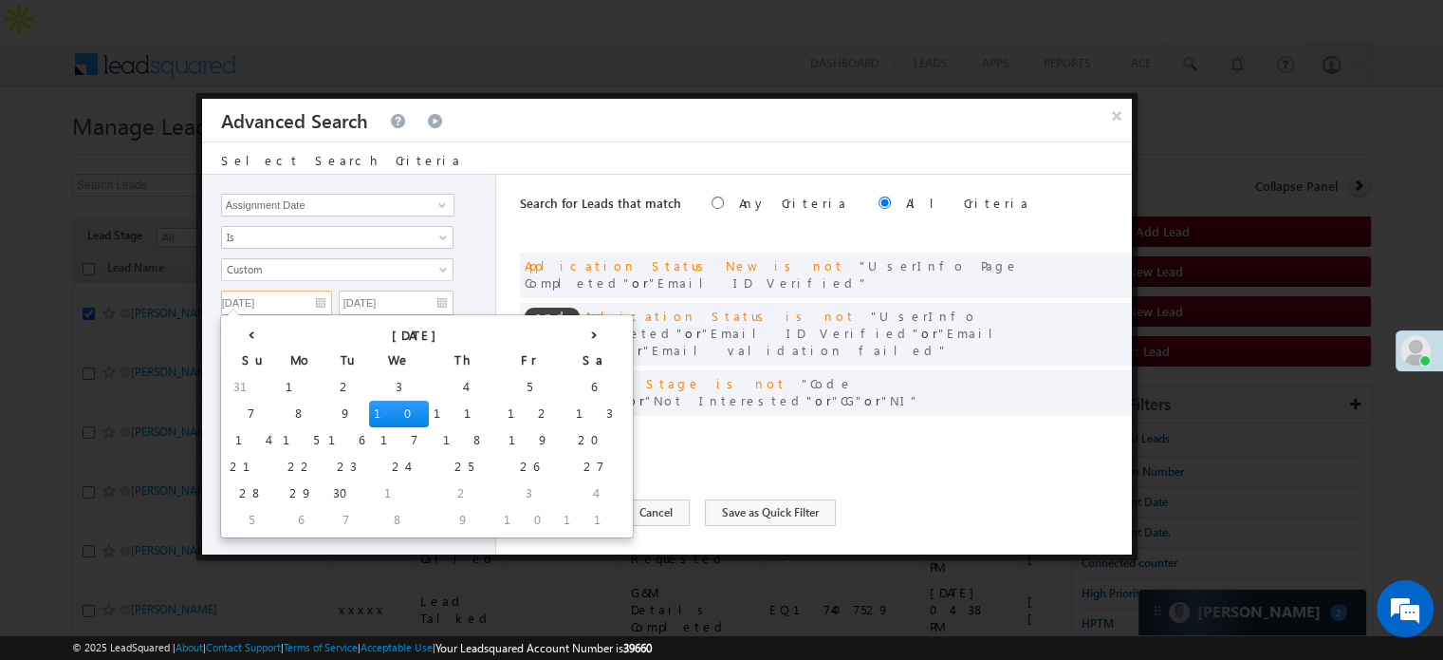
click at [300, 310] on input "09/10/25" at bounding box center [276, 302] width 111 height 25
click at [324, 409] on td "9" at bounding box center [347, 413] width 46 height 27
type input "[DATE]"
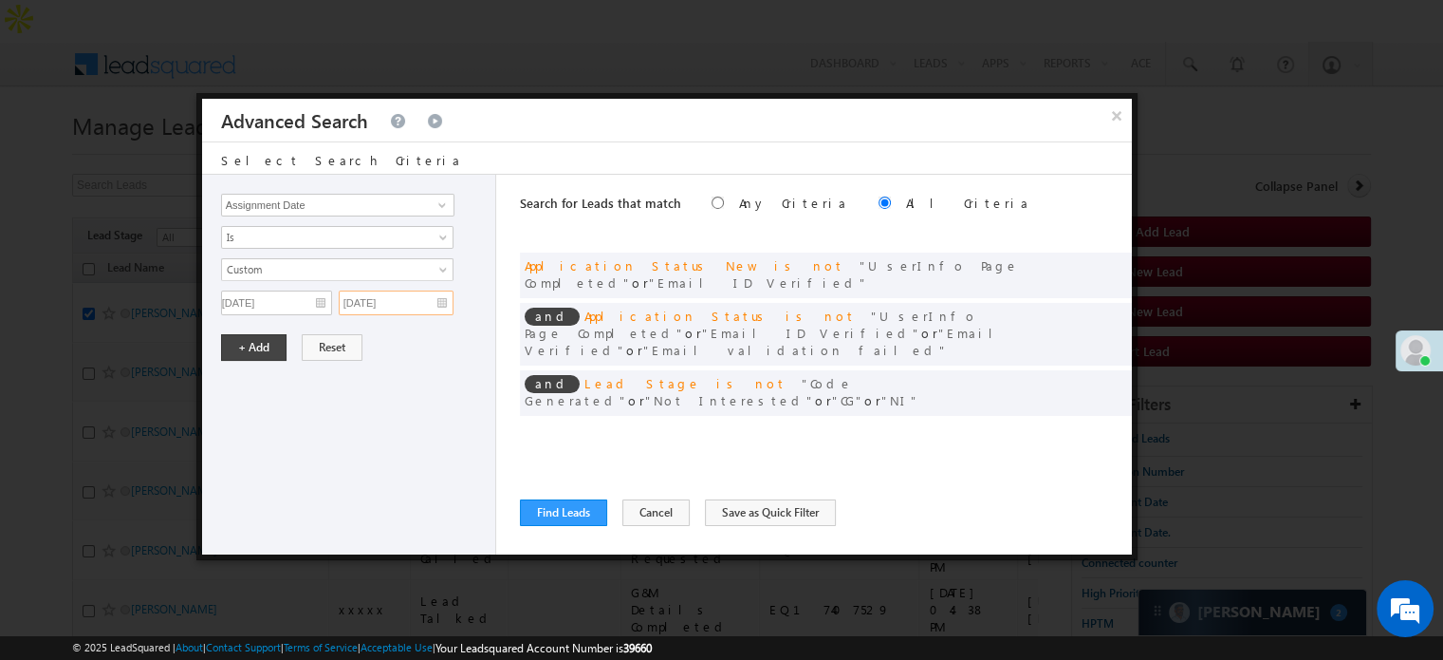
click at [400, 301] on input "09/10/25" at bounding box center [396, 302] width 115 height 25
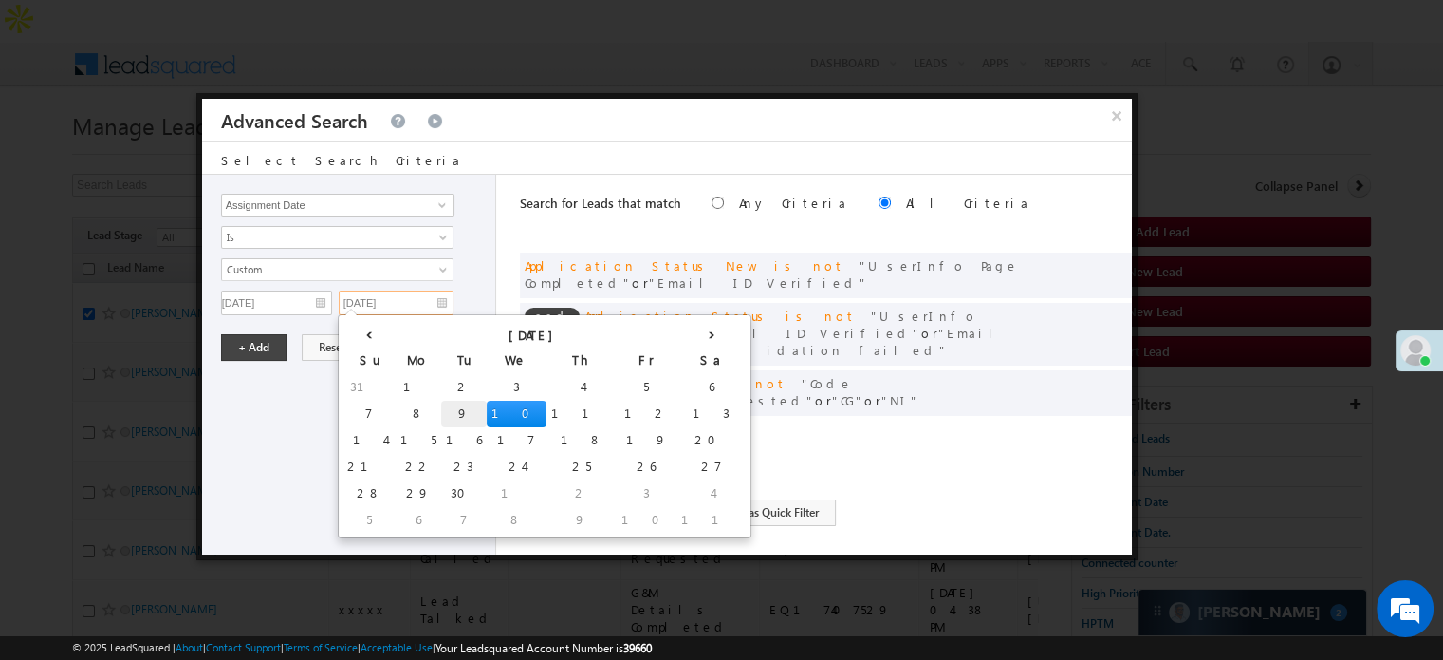
click at [441, 401] on td "9" at bounding box center [464, 413] width 46 height 27
type input "[DATE]"
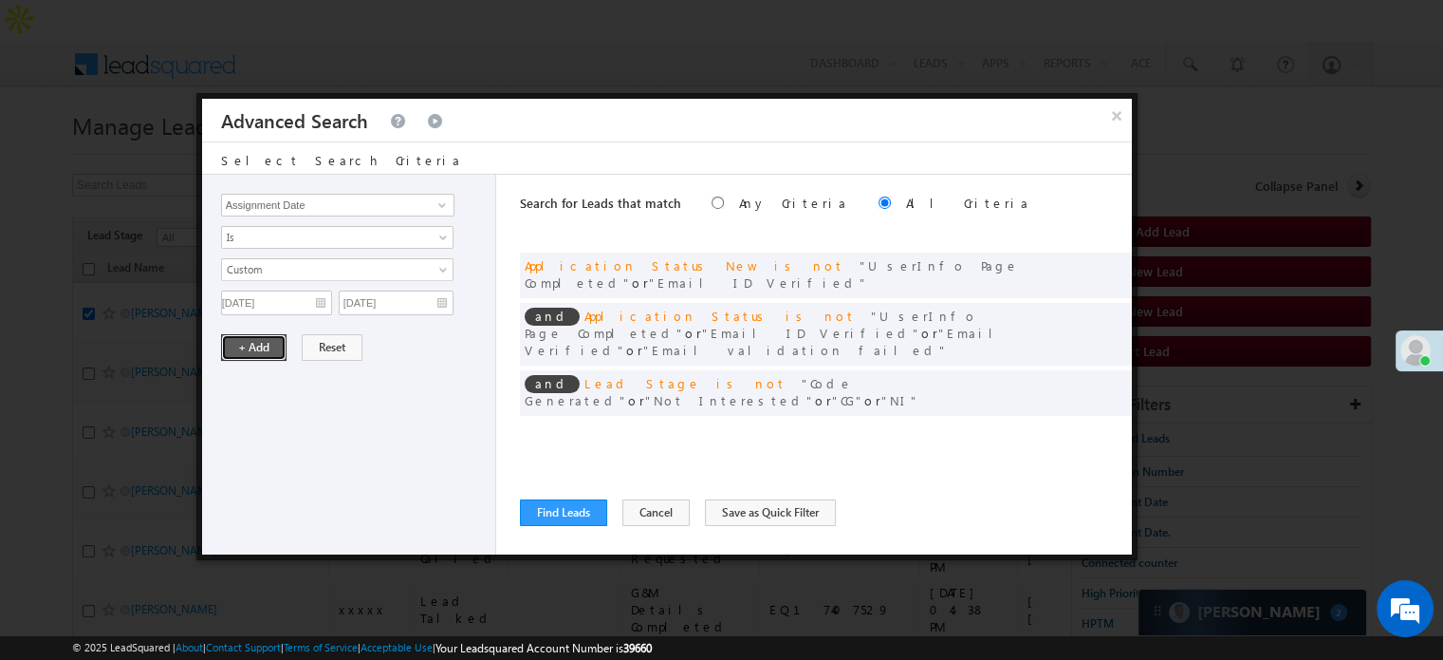
click at [235, 351] on button "+ Add" at bounding box center [253, 347] width 65 height 27
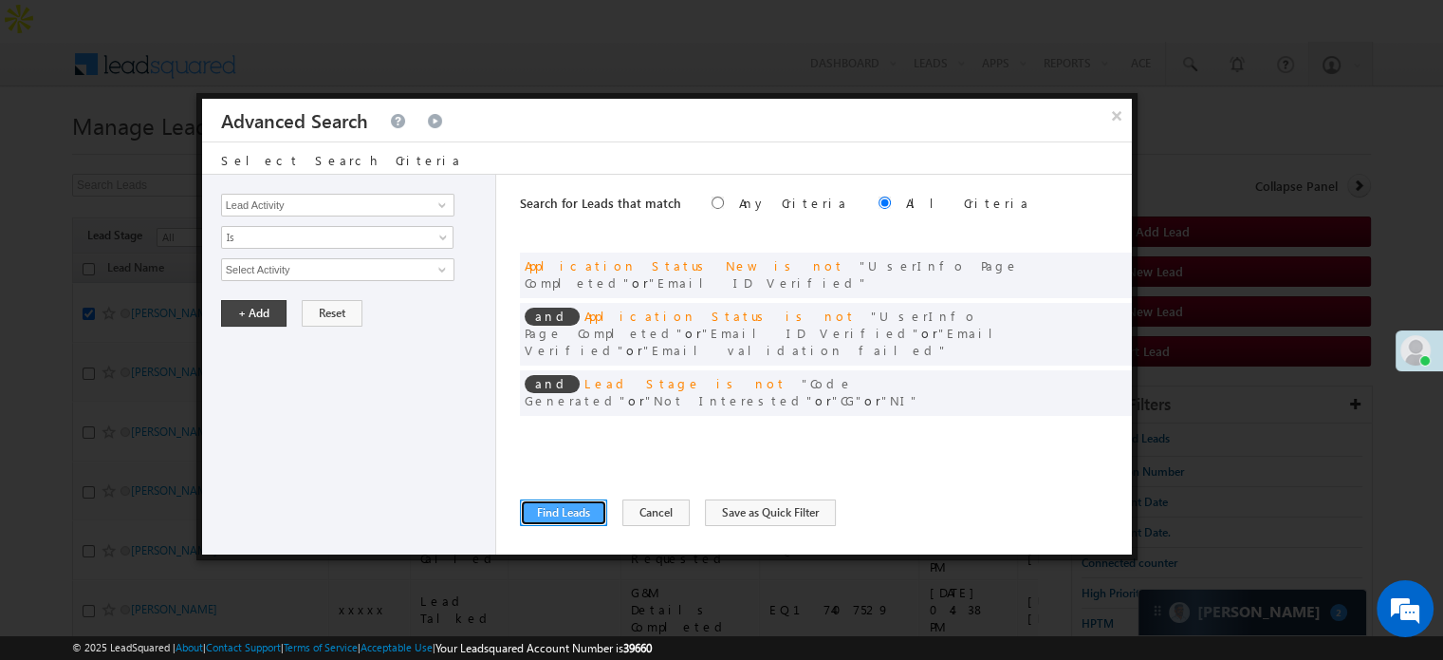
click at [563, 509] on button "Find Leads" at bounding box center [563, 512] width 87 height 27
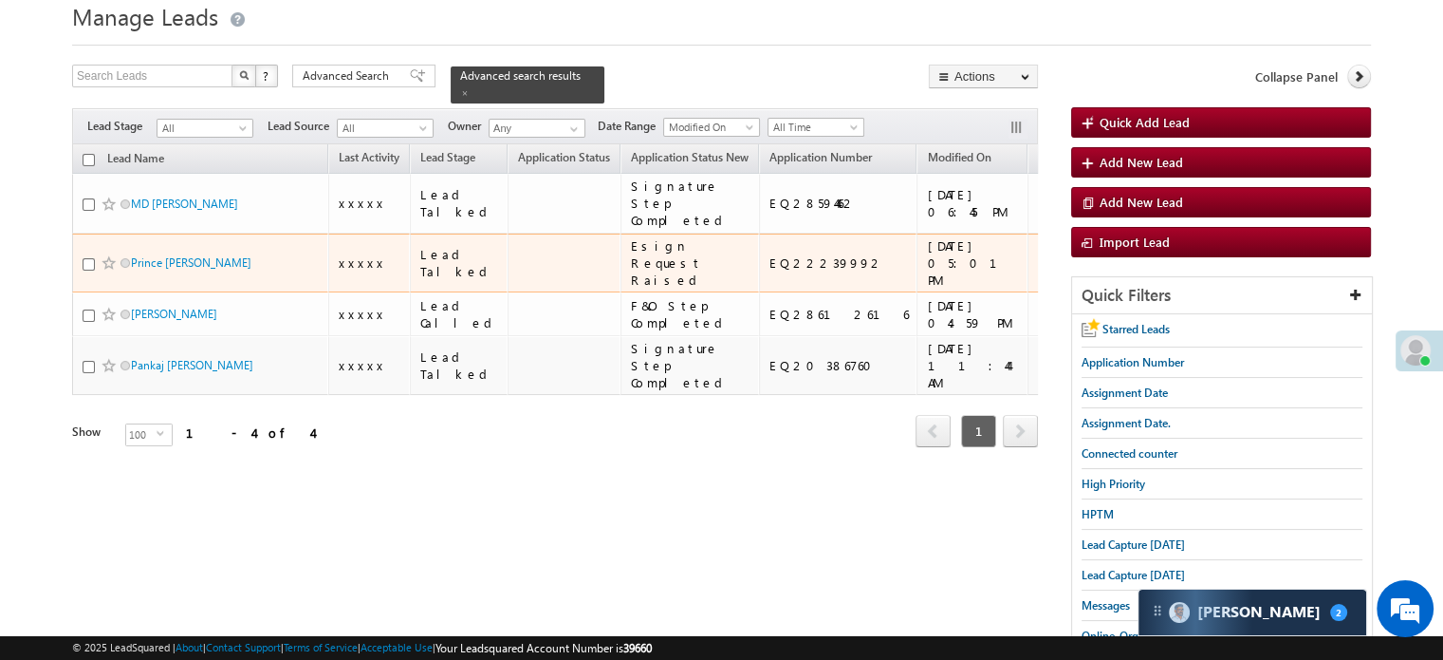
scroll to position [80, 0]
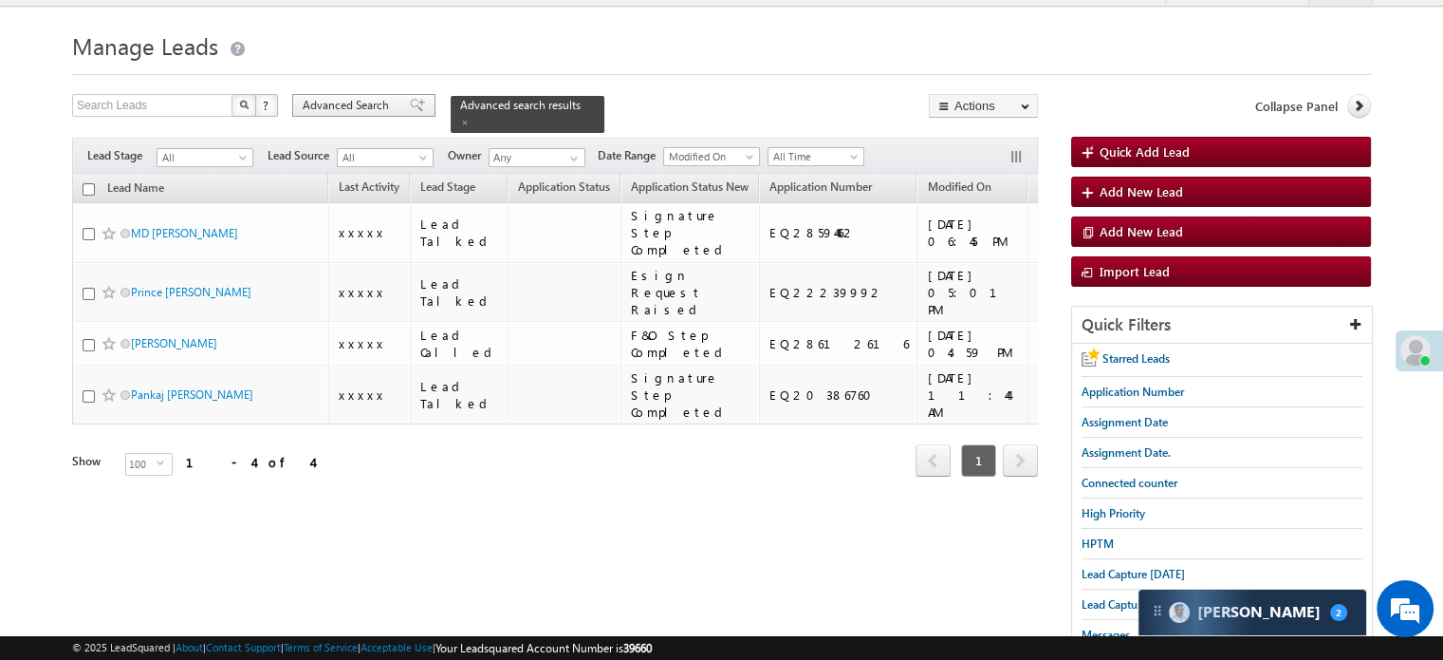
click at [380, 97] on span "Advanced Search" at bounding box center [349, 105] width 92 height 17
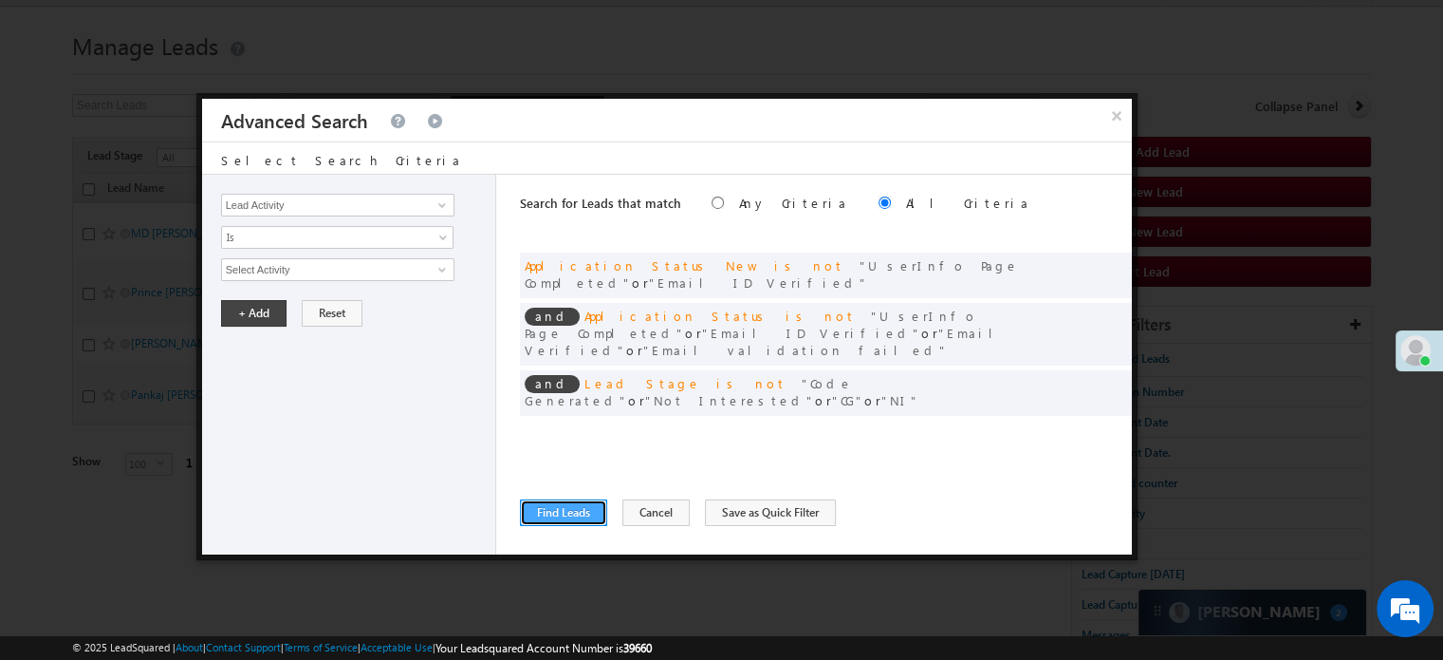
click at [589, 504] on button "Find Leads" at bounding box center [563, 512] width 87 height 27
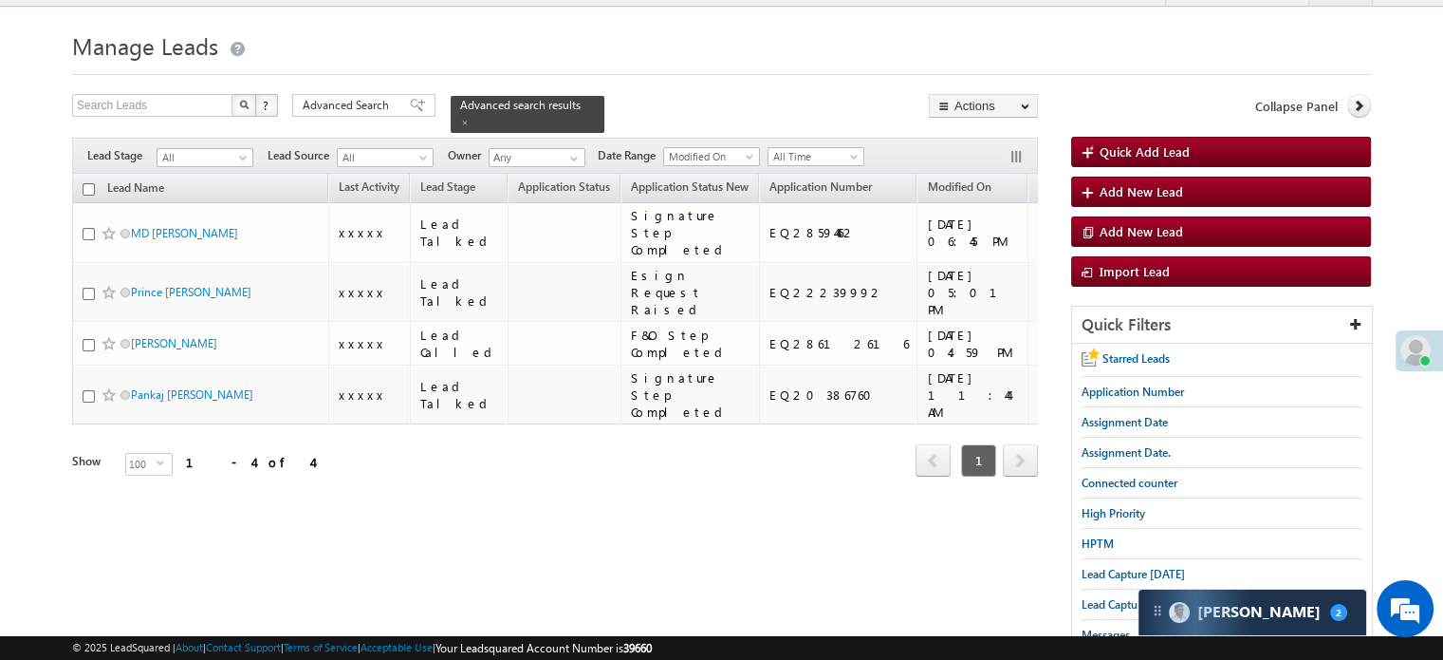
click at [90, 183] on input "checkbox" at bounding box center [89, 189] width 12 height 12
checkbox input "true"
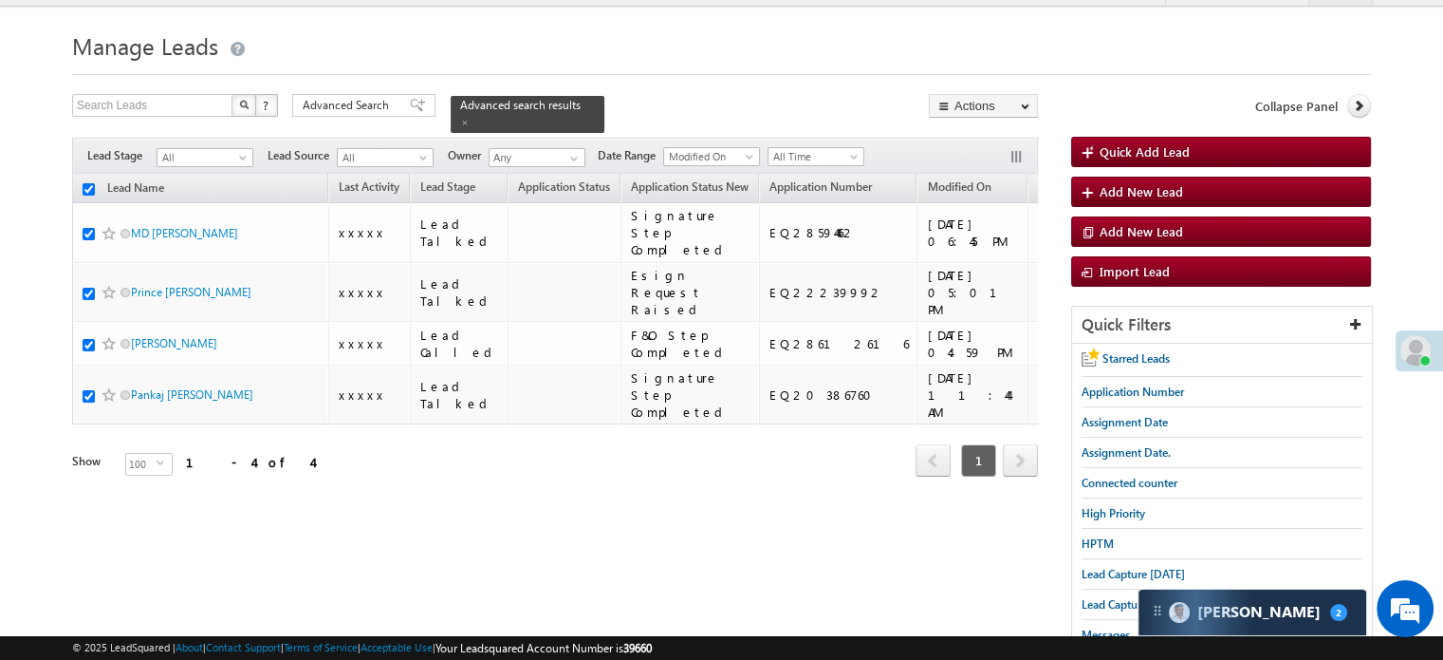
checkbox input "true"
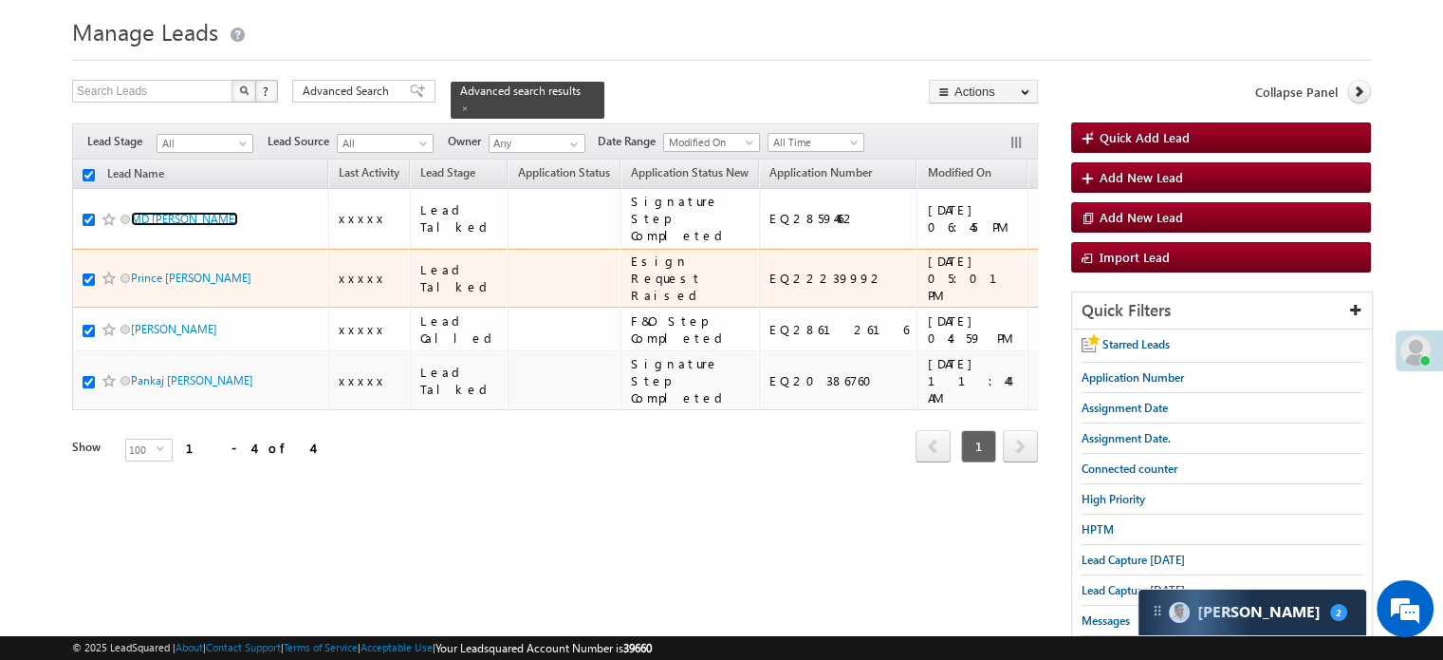
scroll to position [95, 0]
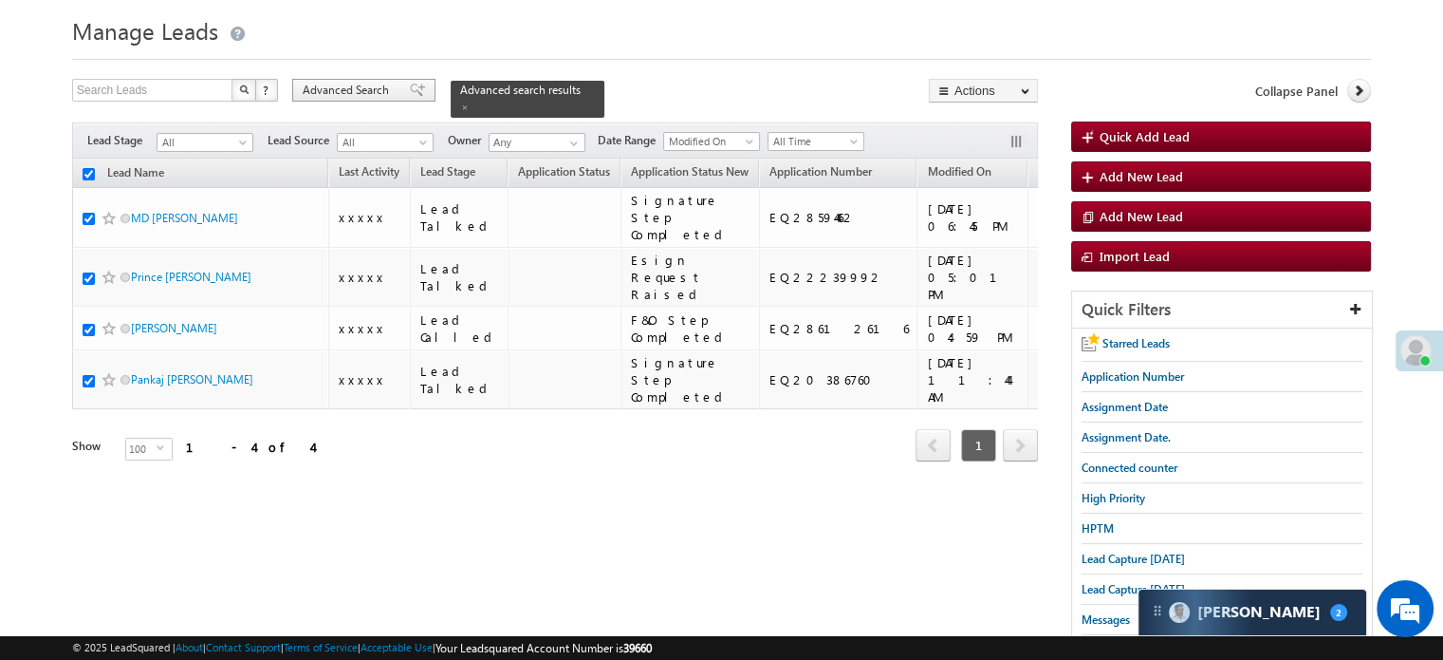
click at [364, 82] on span "Advanced Search" at bounding box center [349, 90] width 92 height 17
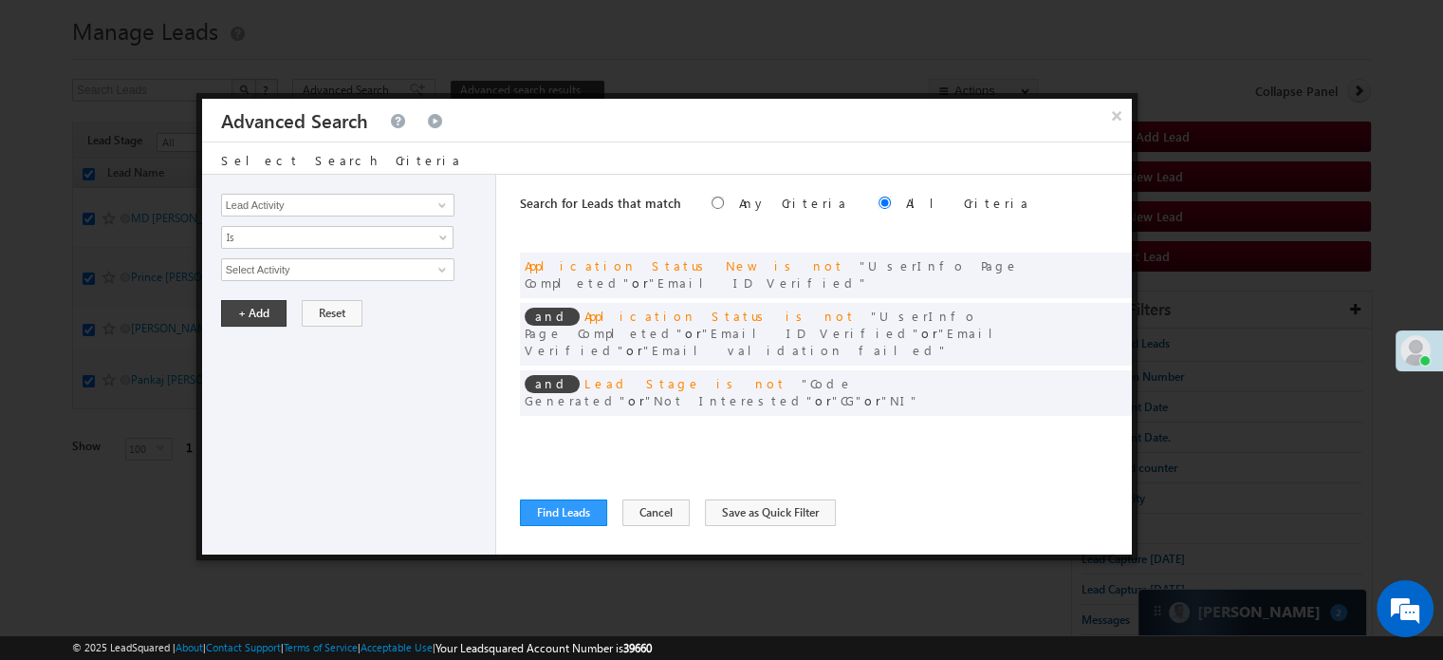
click at [1088, 425] on span at bounding box center [1088, 431] width 13 height 13
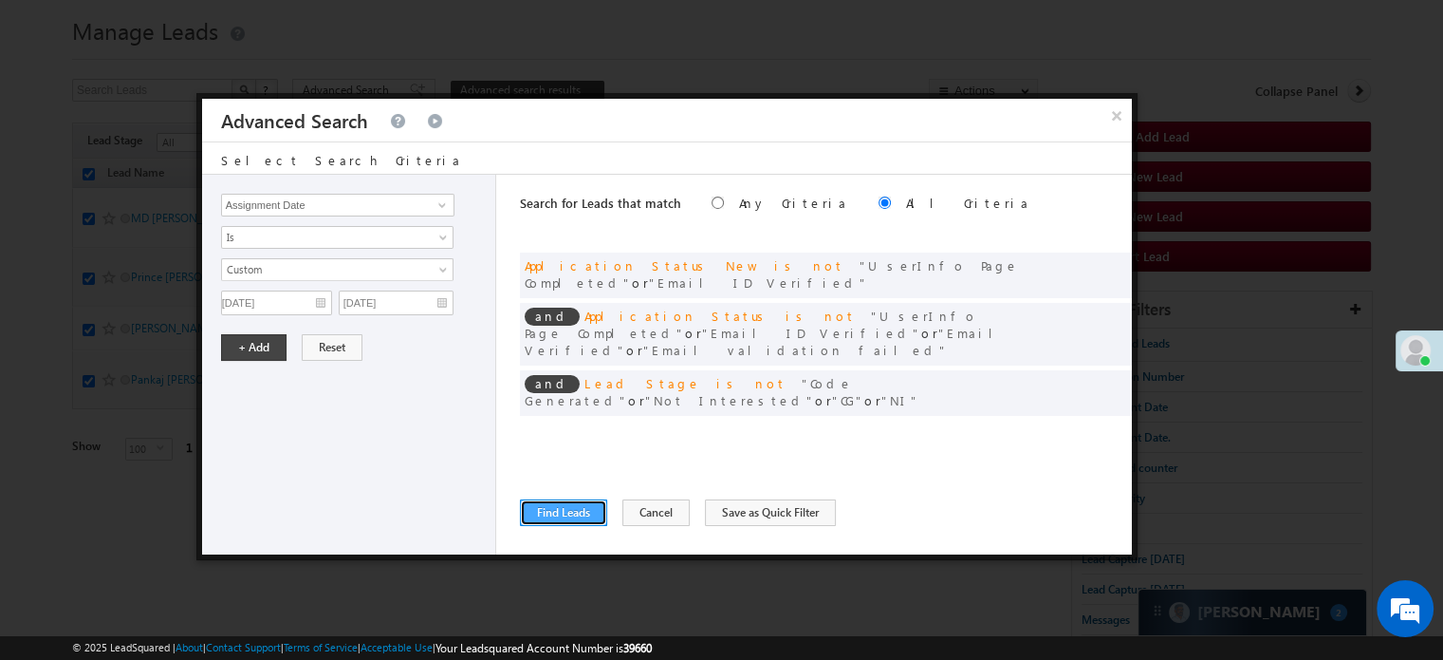
click at [554, 510] on button "Find Leads" at bounding box center [563, 512] width 87 height 27
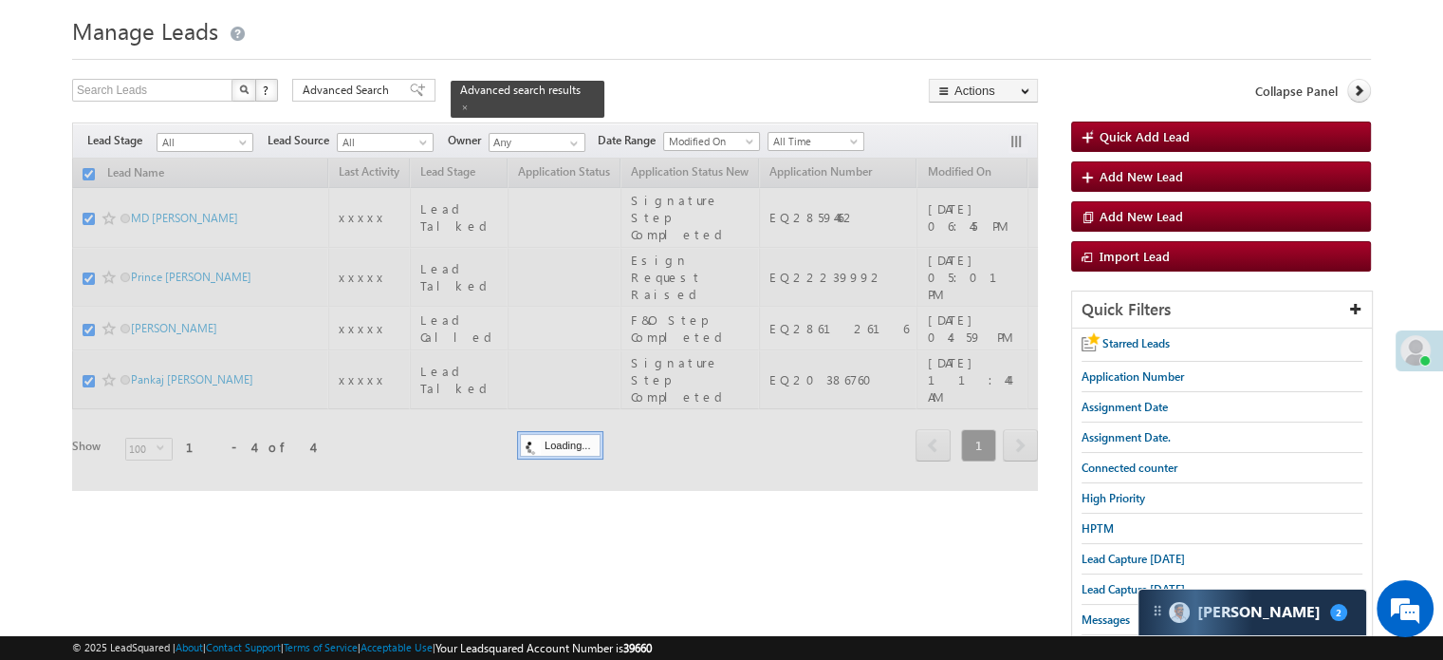
checkbox input "false"
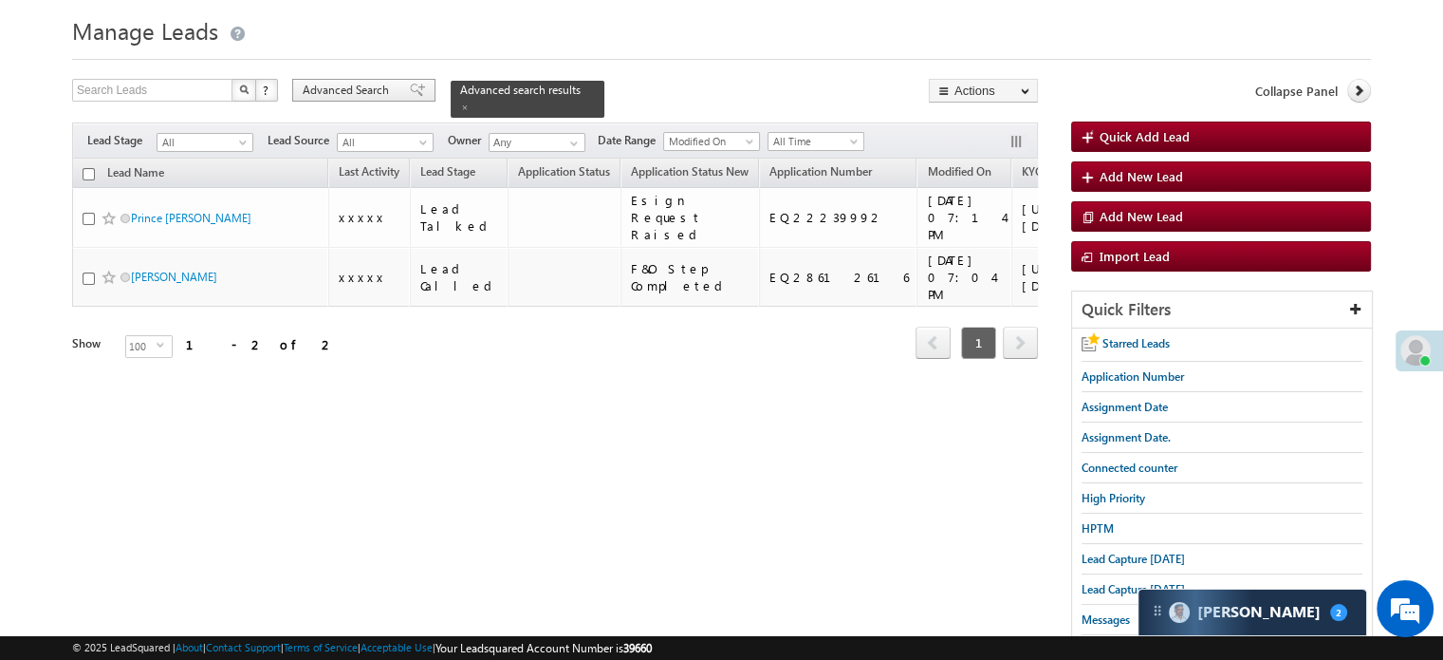
click at [385, 82] on span "Advanced Search" at bounding box center [349, 90] width 92 height 17
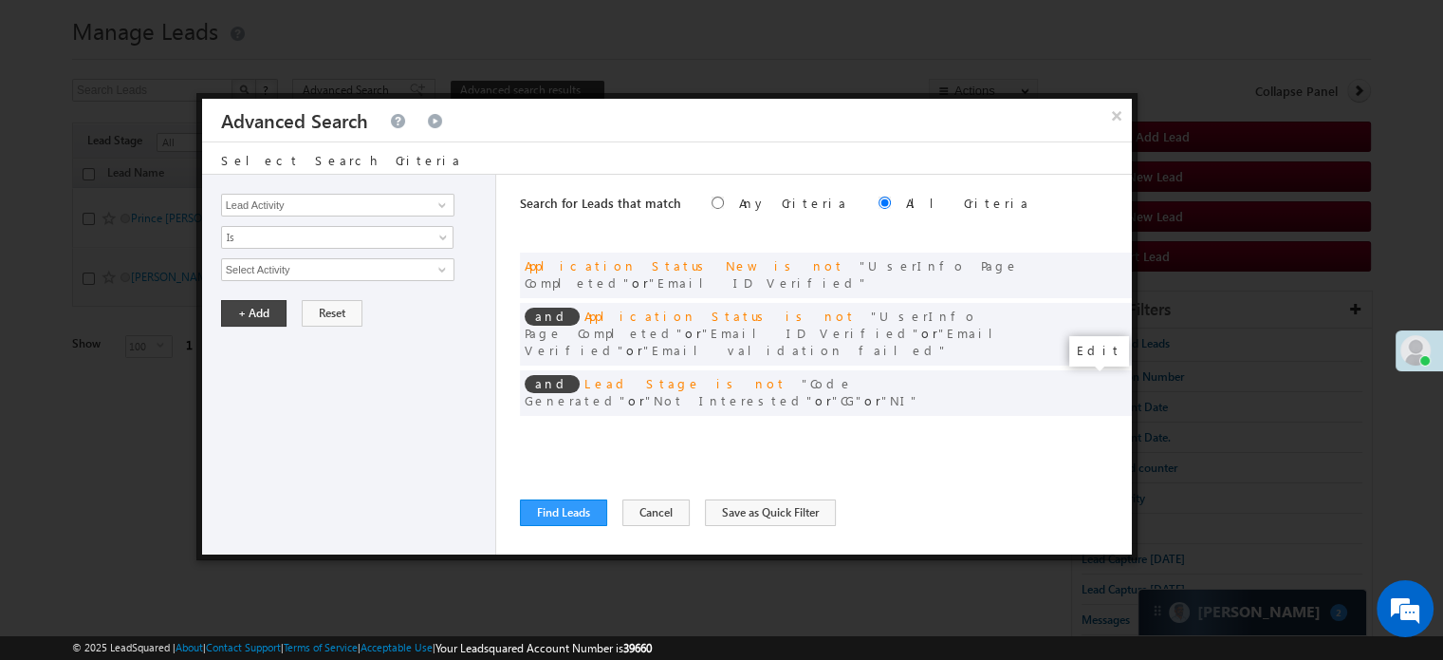
drag, startPoint x: 1081, startPoint y: 376, endPoint x: 596, endPoint y: 413, distance: 486.3
click at [0, 0] on span at bounding box center [0, 0] width 0 height 0
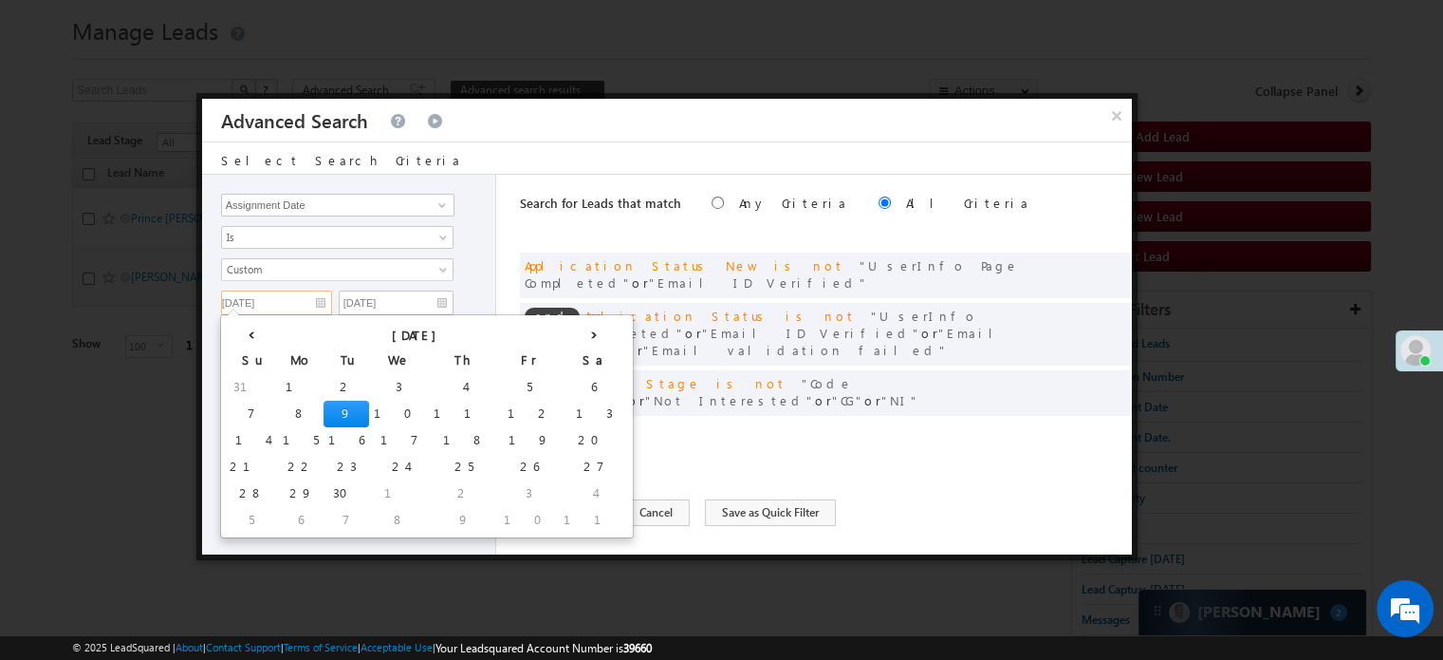
click at [311, 292] on input "[DATE]" at bounding box center [276, 302] width 111 height 25
click at [559, 388] on td "6" at bounding box center [594, 387] width 70 height 27
type input "09/06/25"
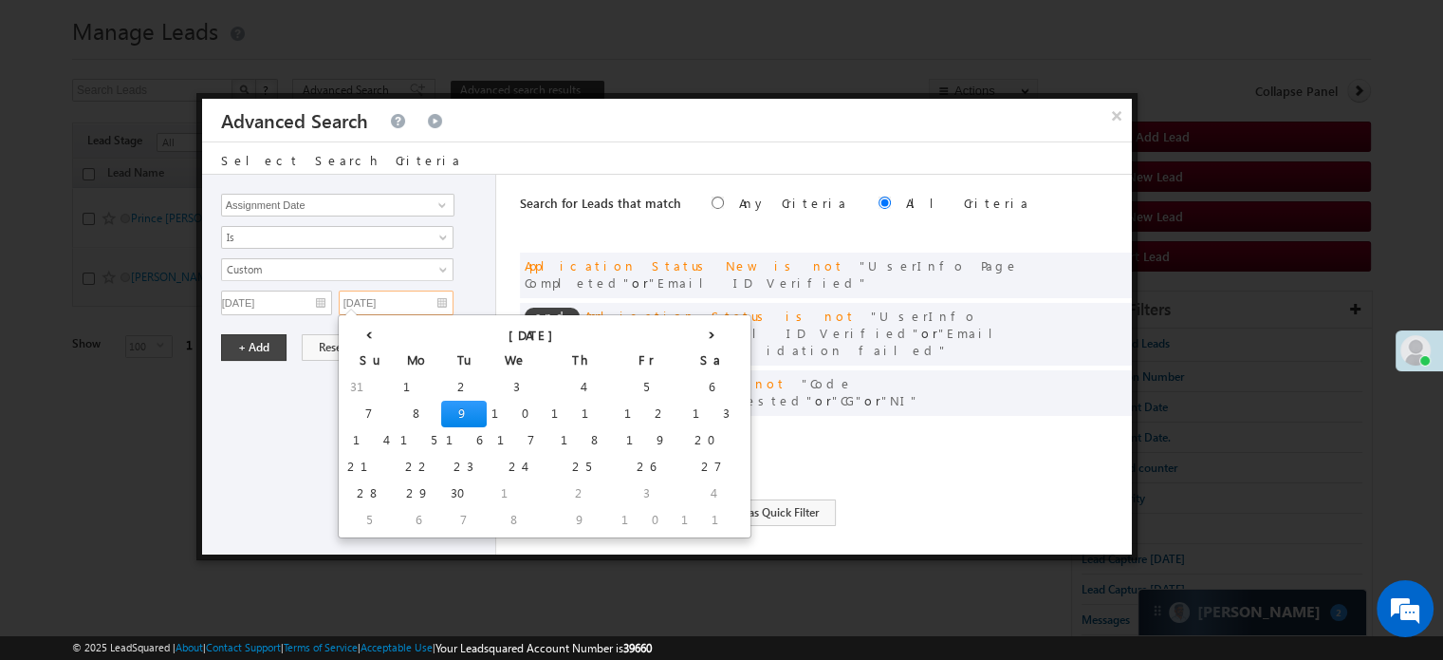
click at [418, 297] on input "[DATE]" at bounding box center [396, 302] width 115 height 25
click at [396, 405] on td "8" at bounding box center [419, 413] width 46 height 27
type input "[DATE]"
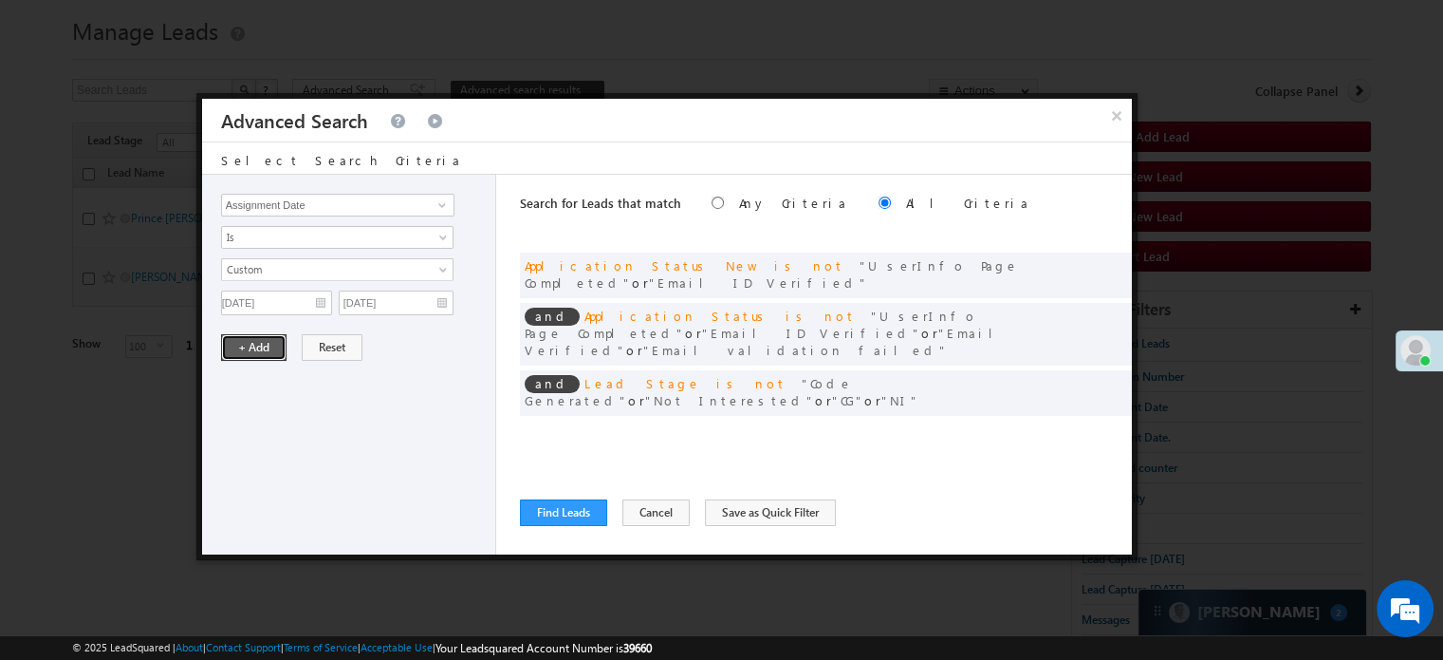
click at [247, 343] on button "+ Add" at bounding box center [253, 347] width 65 height 27
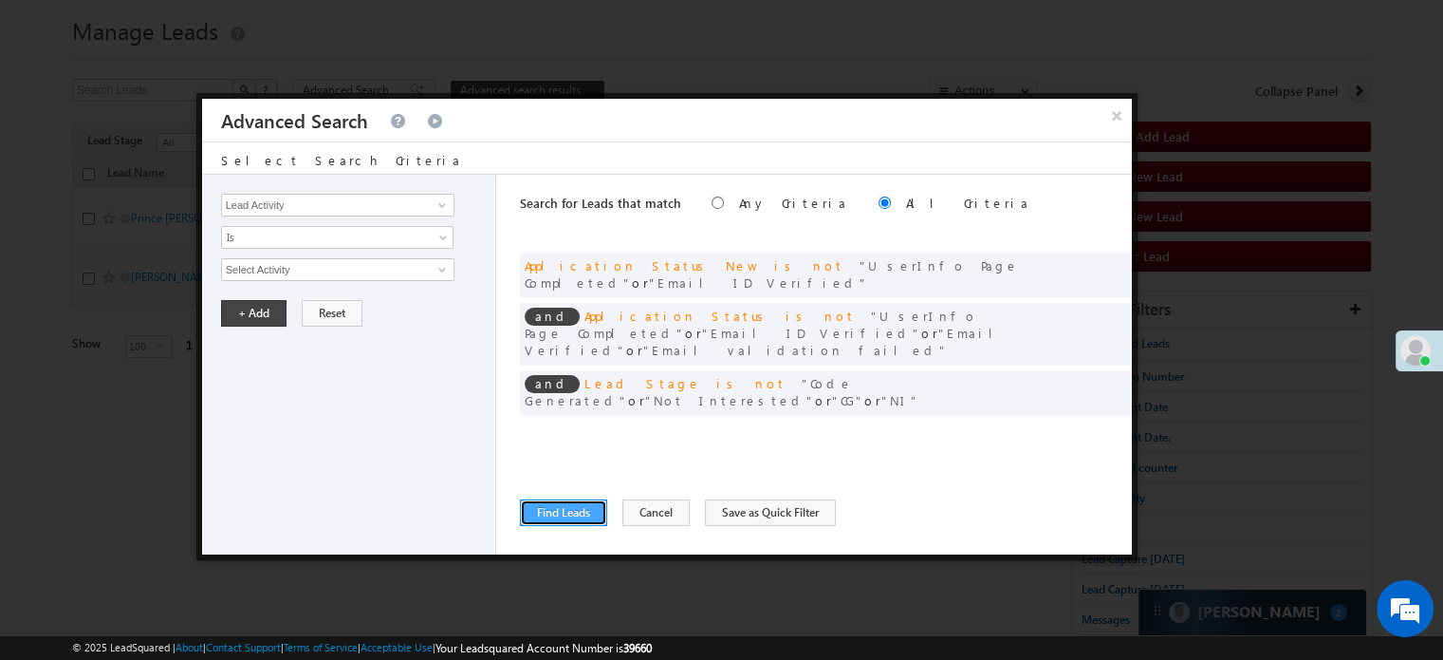
click at [546, 501] on button "Find Leads" at bounding box center [563, 512] width 87 height 27
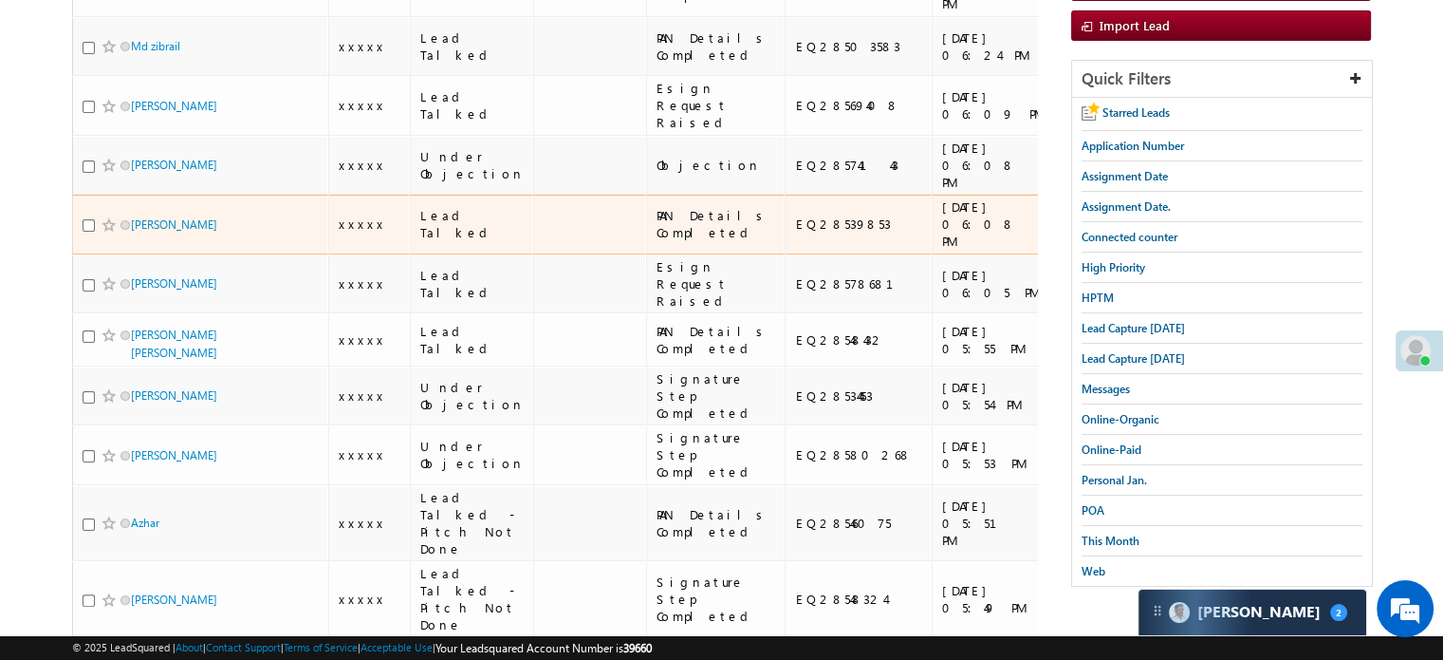
scroll to position [0, 0]
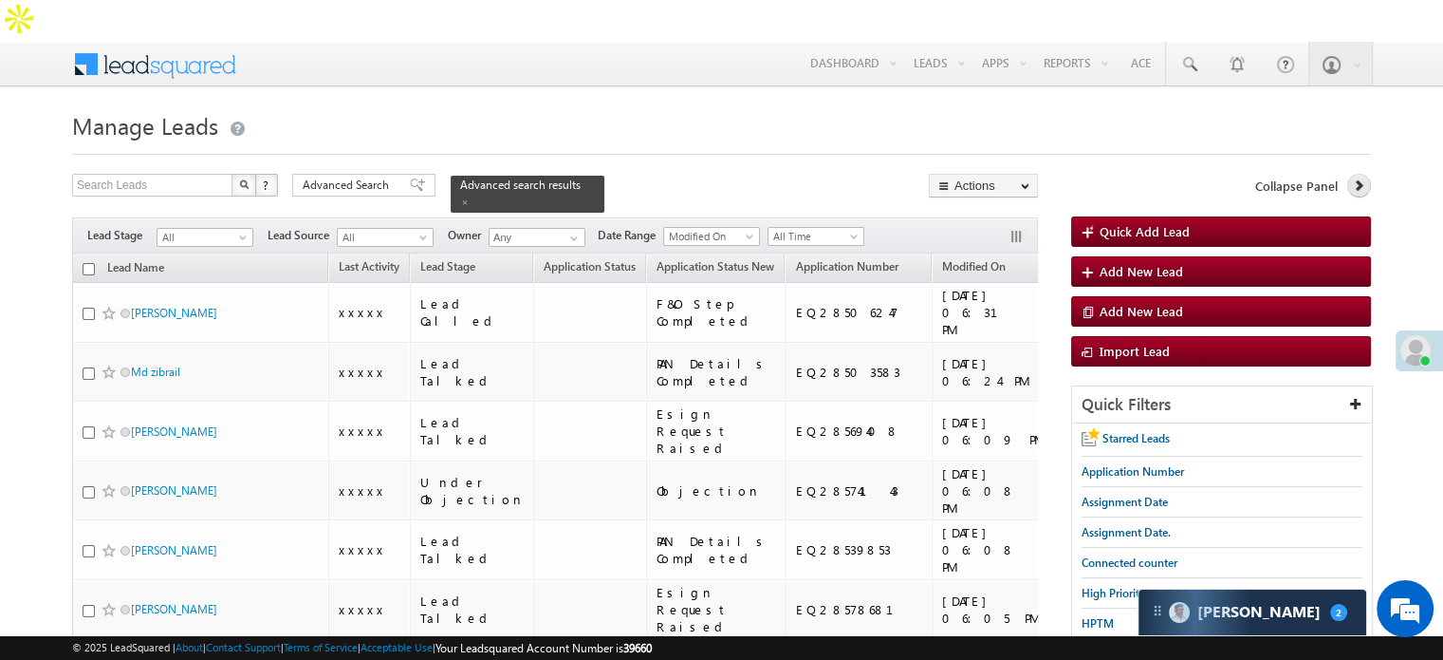
click at [1352, 178] on icon at bounding box center [1358, 184] width 13 height 13
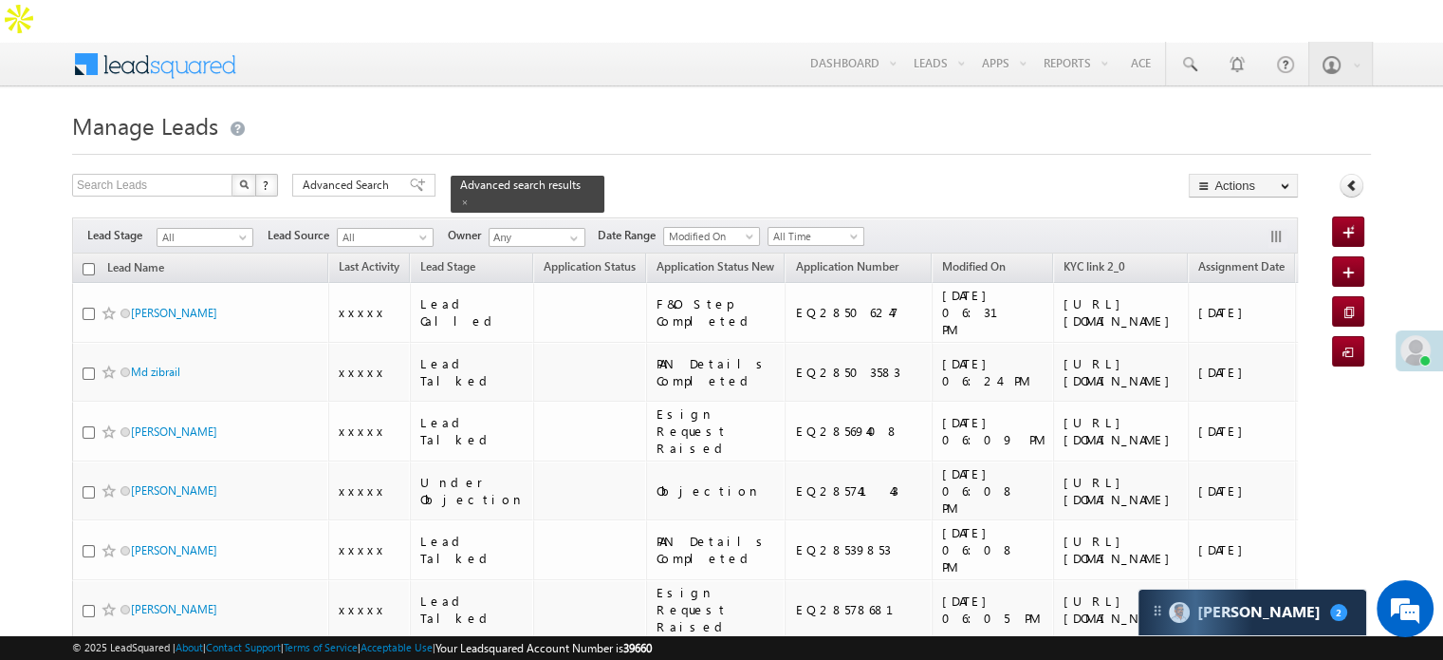
click at [182, 110] on span "Manage Leads" at bounding box center [145, 125] width 146 height 30
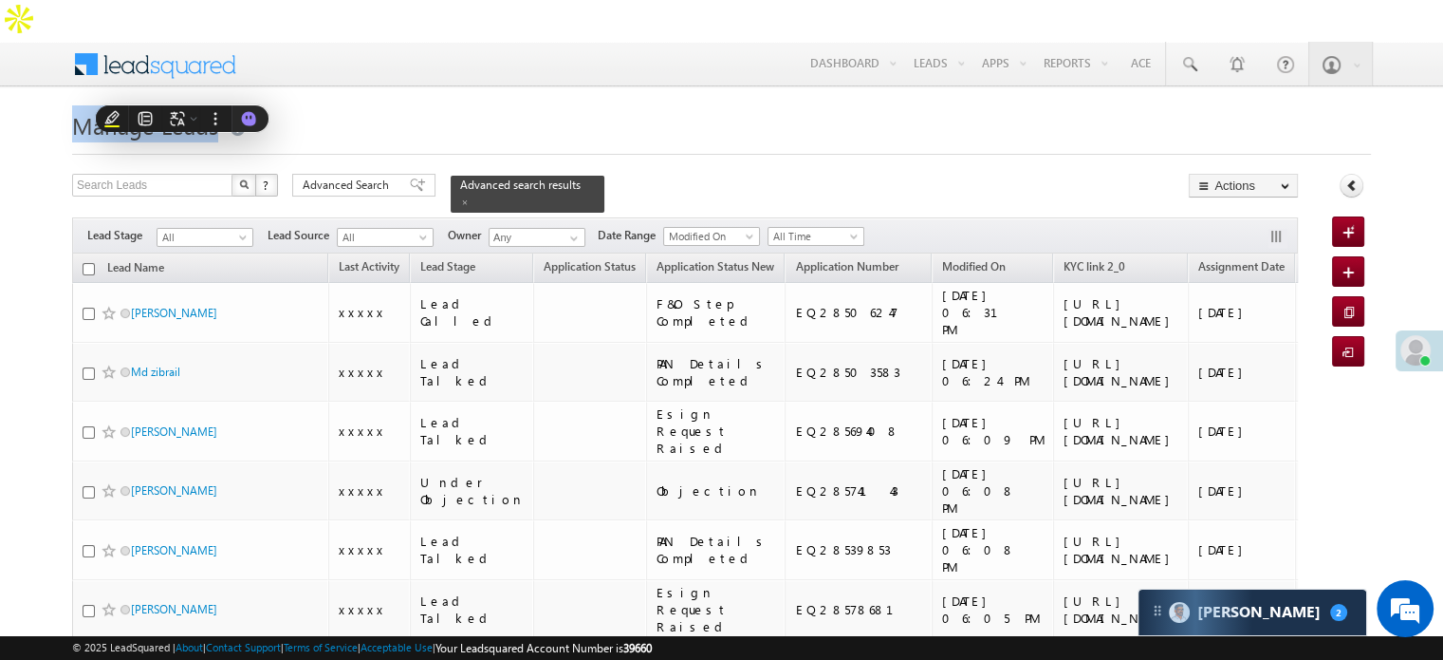
click at [182, 110] on span "Manage Leads" at bounding box center [145, 125] width 146 height 30
click at [350, 105] on h1 "Manage Leads" at bounding box center [721, 123] width 1299 height 37
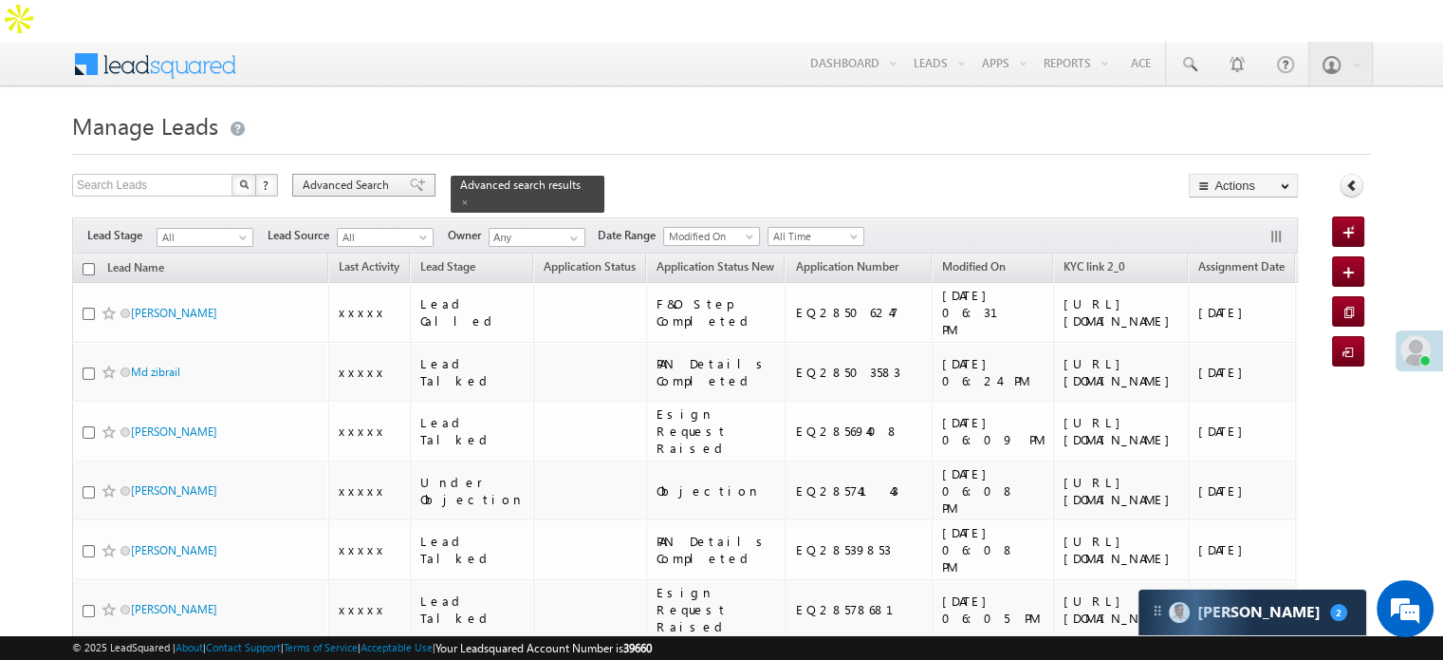
click at [375, 177] on span "Advanced Search" at bounding box center [349, 185] width 92 height 17
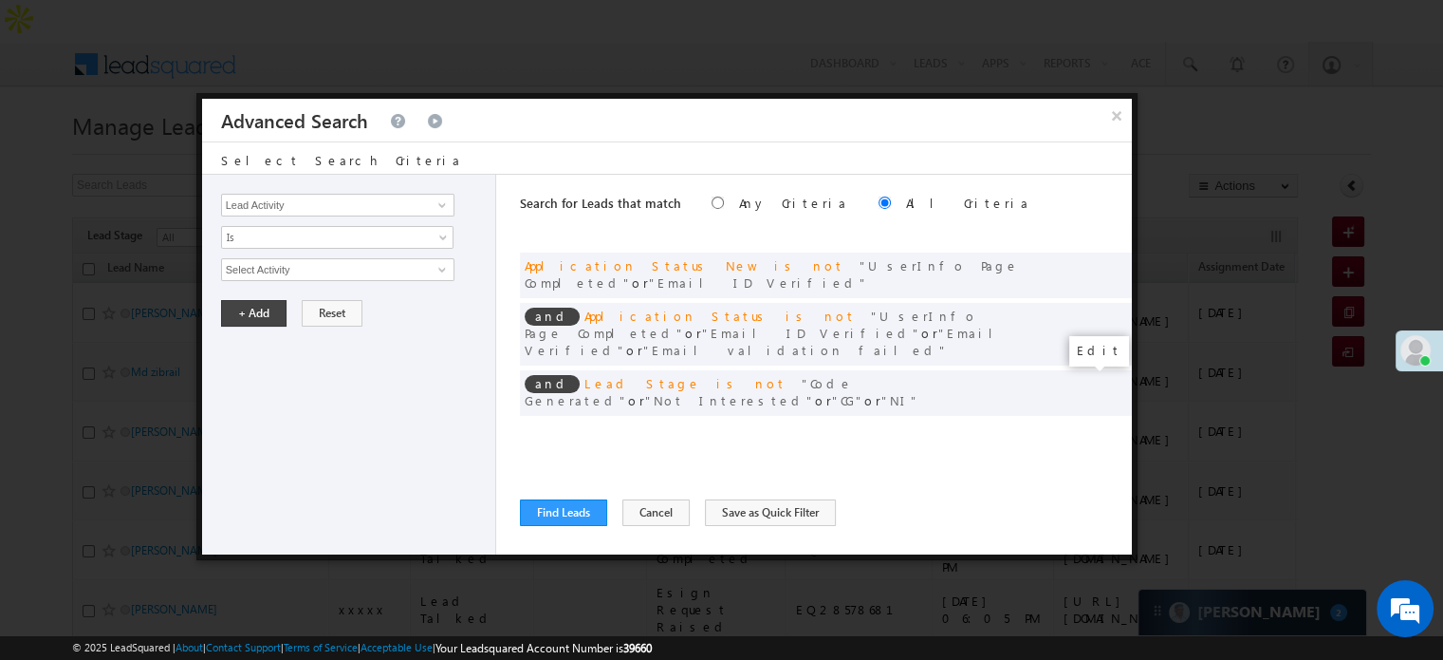
click at [1086, 425] on span at bounding box center [1088, 431] width 13 height 13
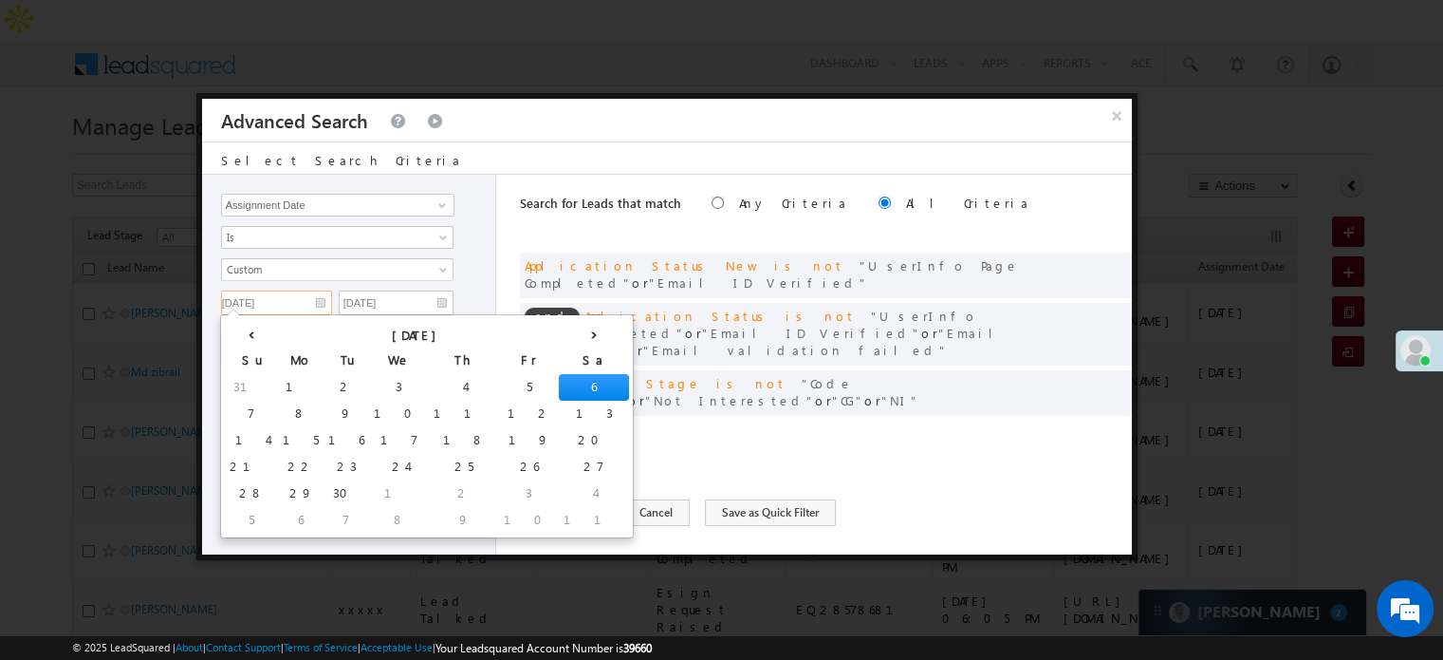
click at [277, 295] on input "09/06/25" at bounding box center [276, 302] width 111 height 25
click at [429, 386] on td "4" at bounding box center [464, 387] width 70 height 27
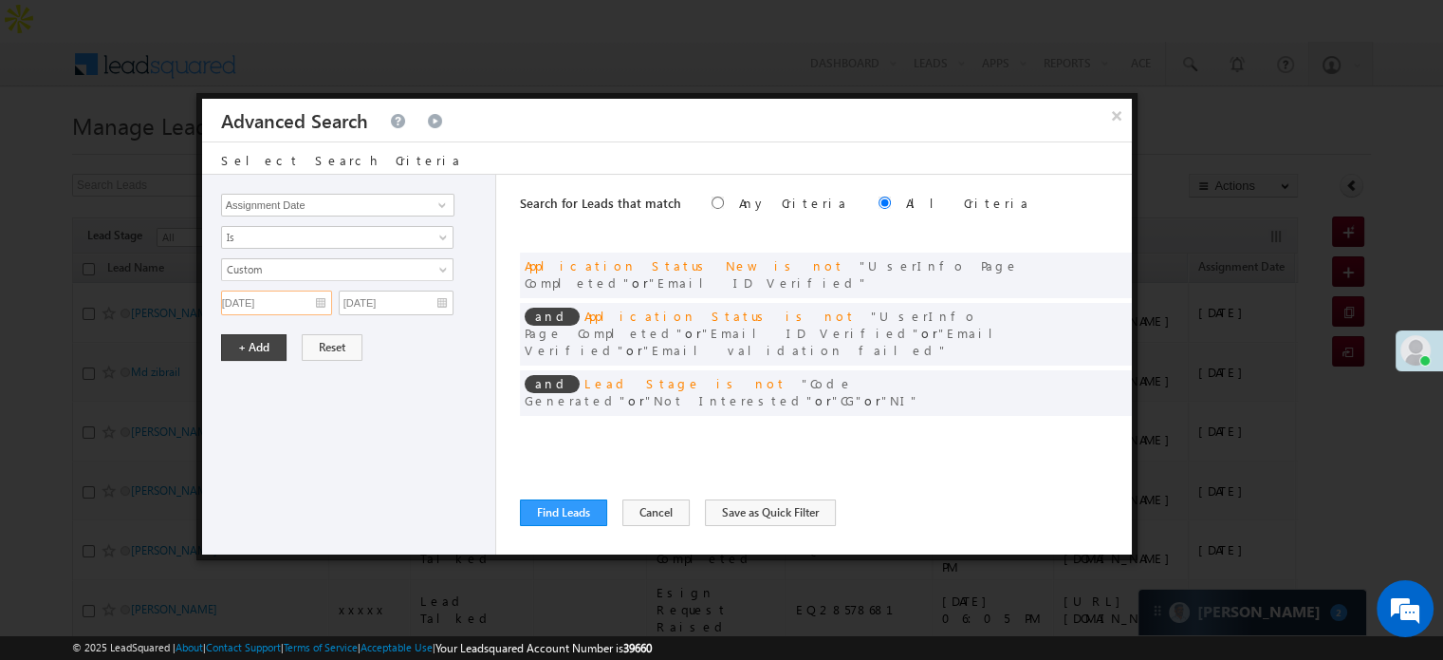
click at [300, 306] on input "[DATE]" at bounding box center [276, 302] width 111 height 25
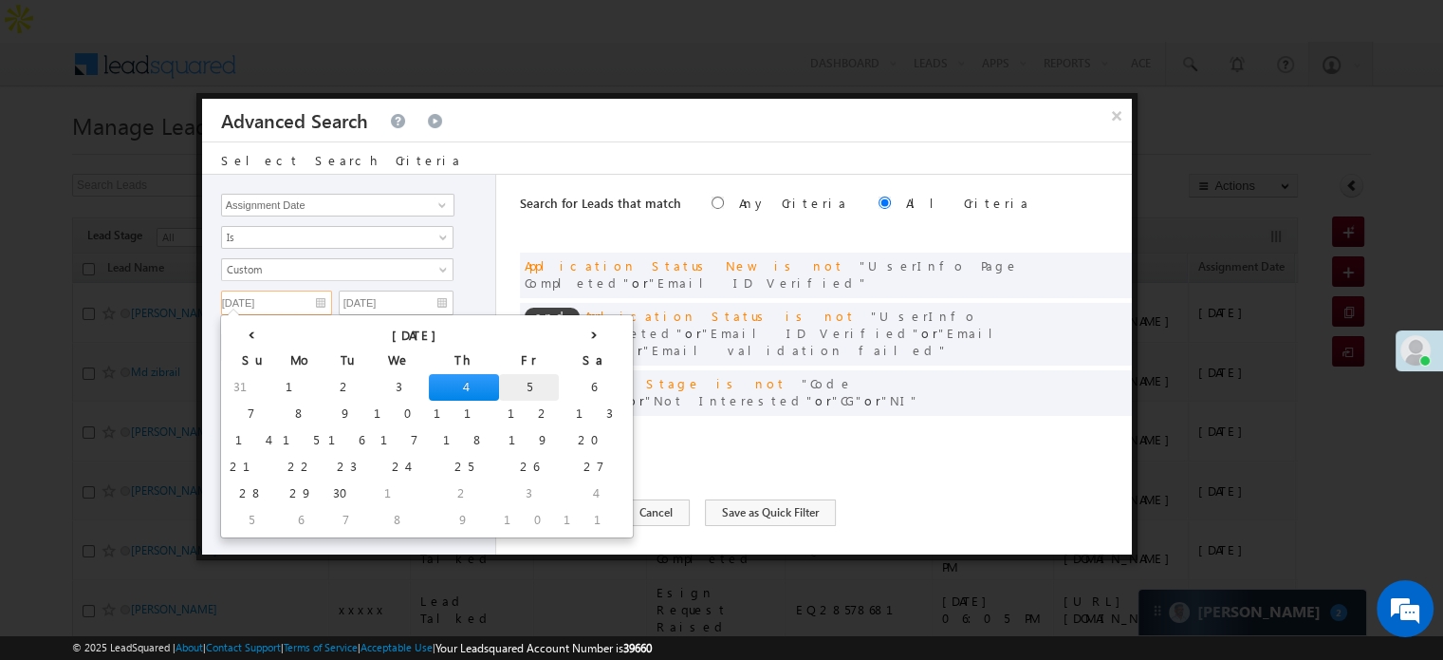
click at [499, 382] on td "5" at bounding box center [529, 387] width 60 height 27
type input "09/05/25"
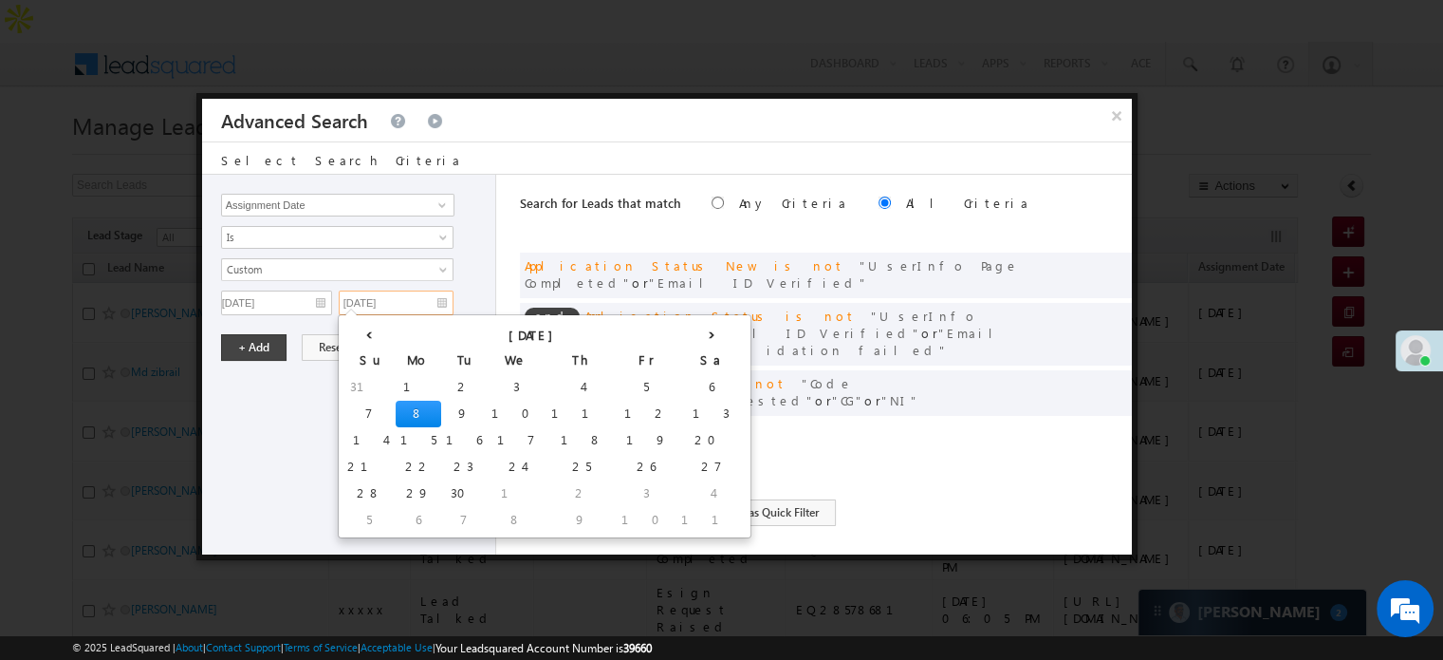
click at [431, 309] on input "[DATE]" at bounding box center [396, 302] width 115 height 25
click at [617, 384] on td "5" at bounding box center [647, 387] width 60 height 27
type input "09/05/25"
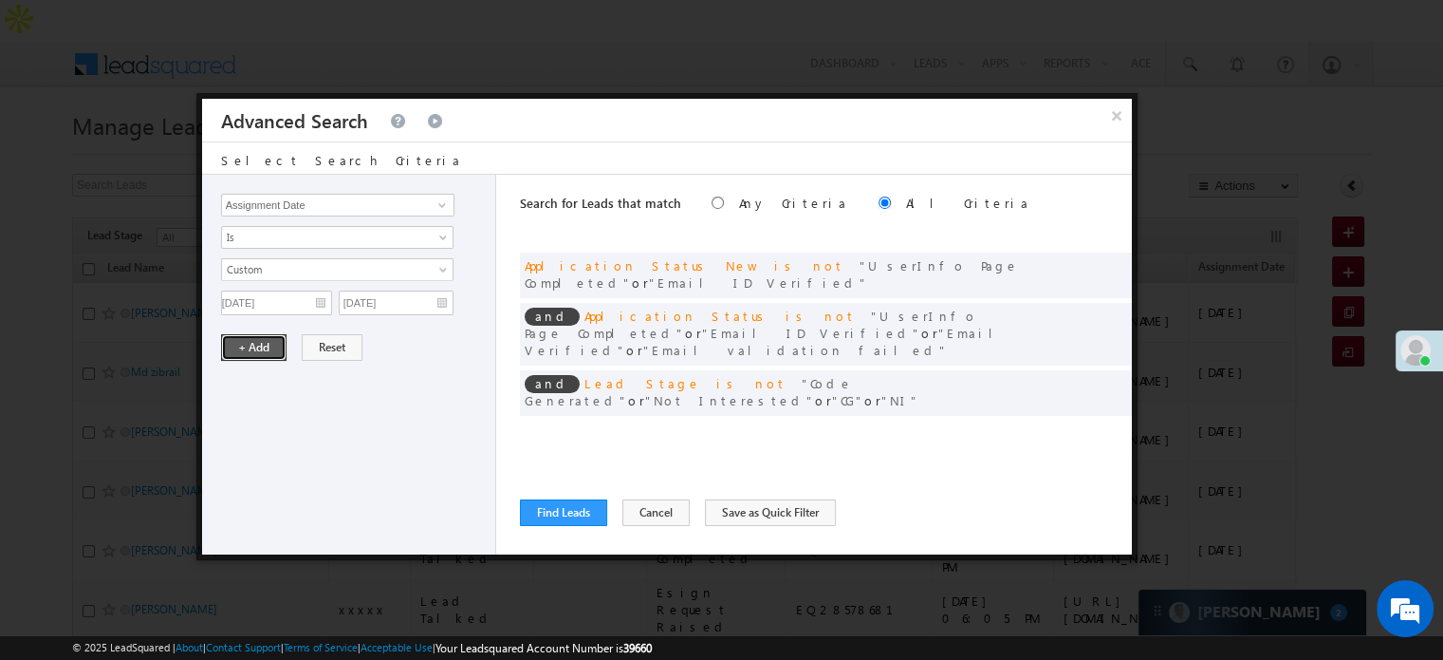
click at [273, 334] on button "+ Add" at bounding box center [253, 347] width 65 height 27
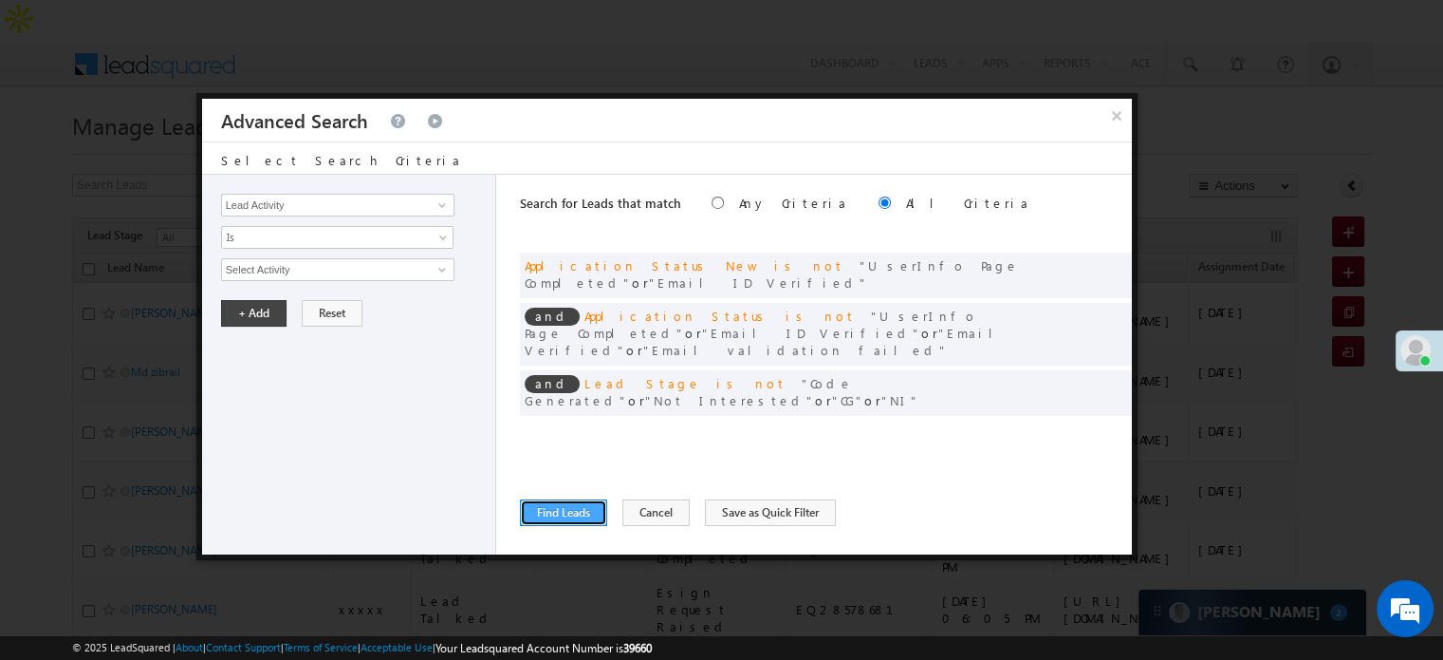
click at [568, 516] on button "Find Leads" at bounding box center [563, 512] width 87 height 27
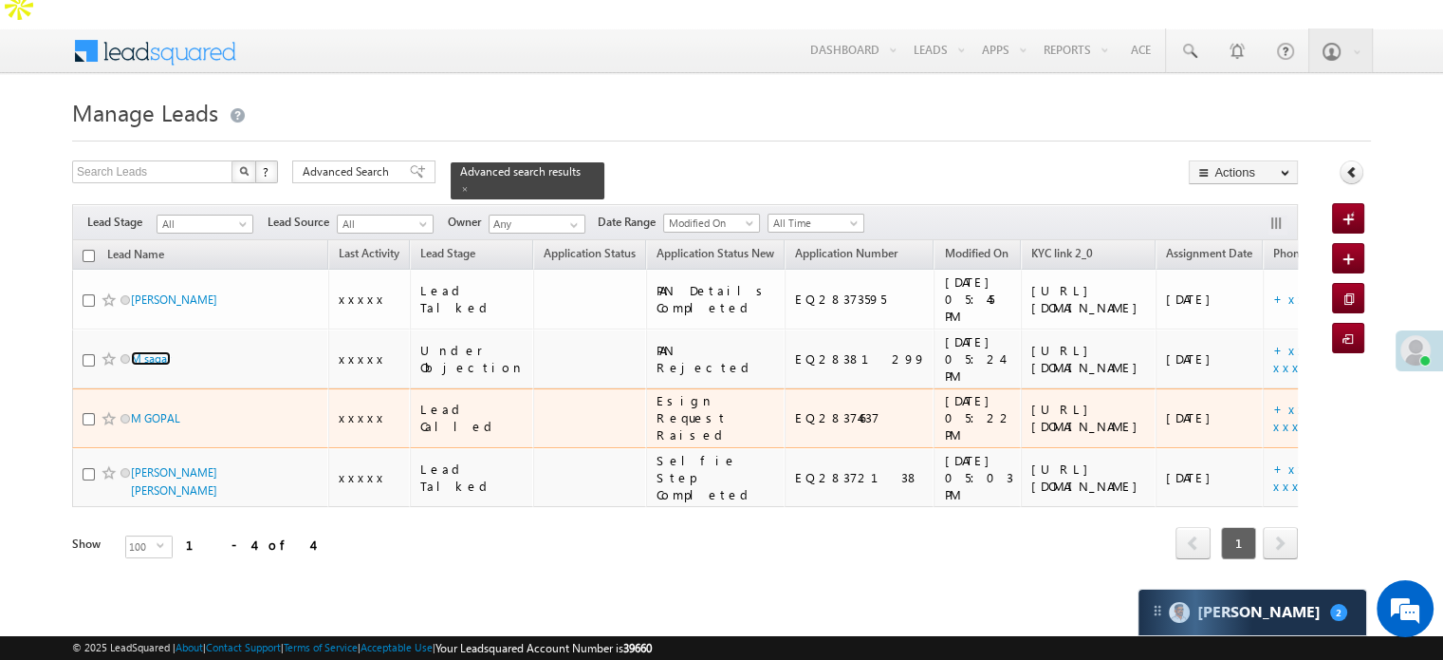
scroll to position [95, 0]
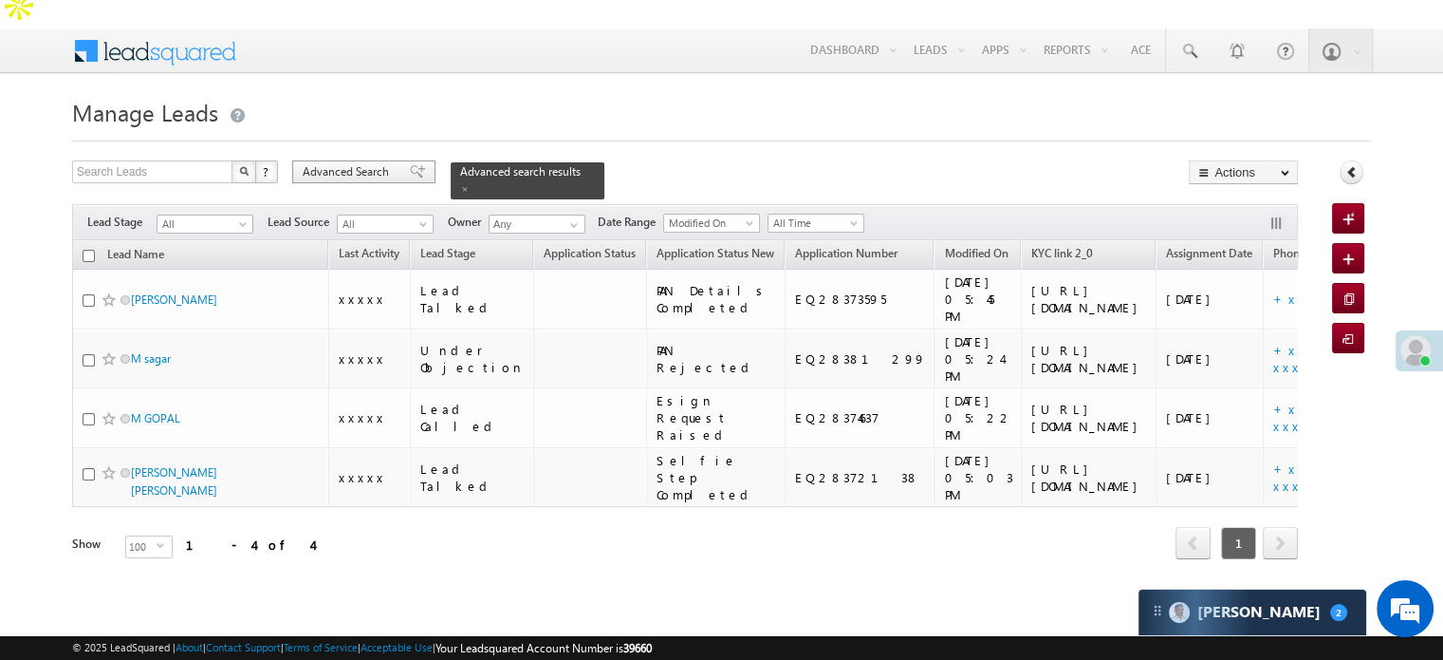
click at [410, 165] on span at bounding box center [417, 171] width 15 height 13
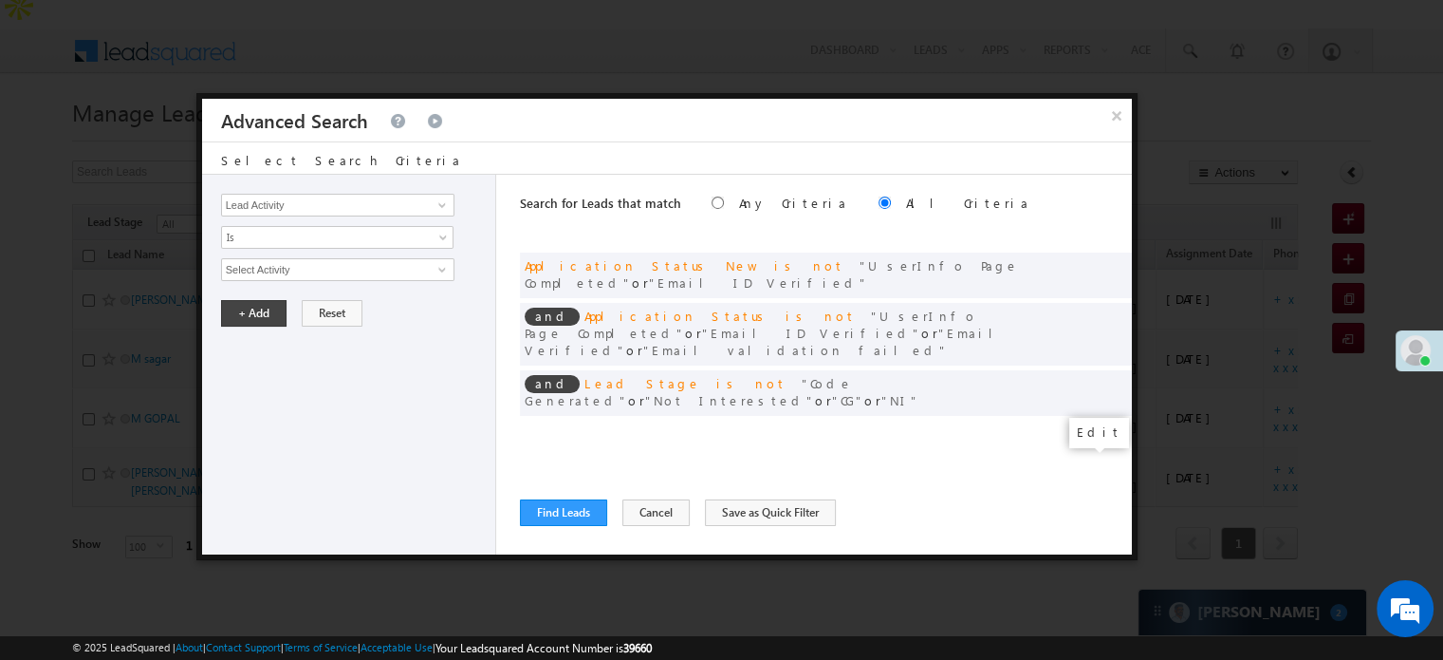
click at [1088, 425] on span at bounding box center [1088, 431] width 13 height 13
click at [273, 298] on input "09/05/25" at bounding box center [276, 302] width 111 height 25
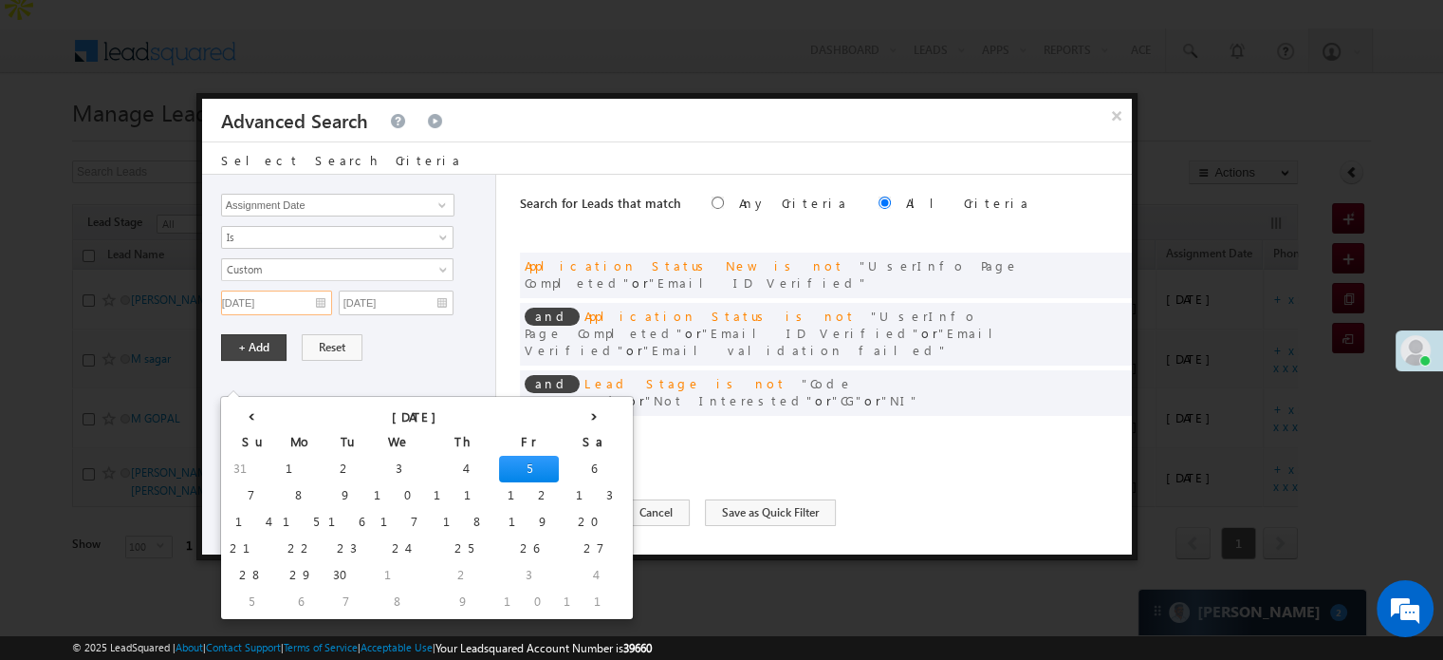
click at [324, 482] on td "9" at bounding box center [347, 495] width 46 height 27
type input "[DATE]"
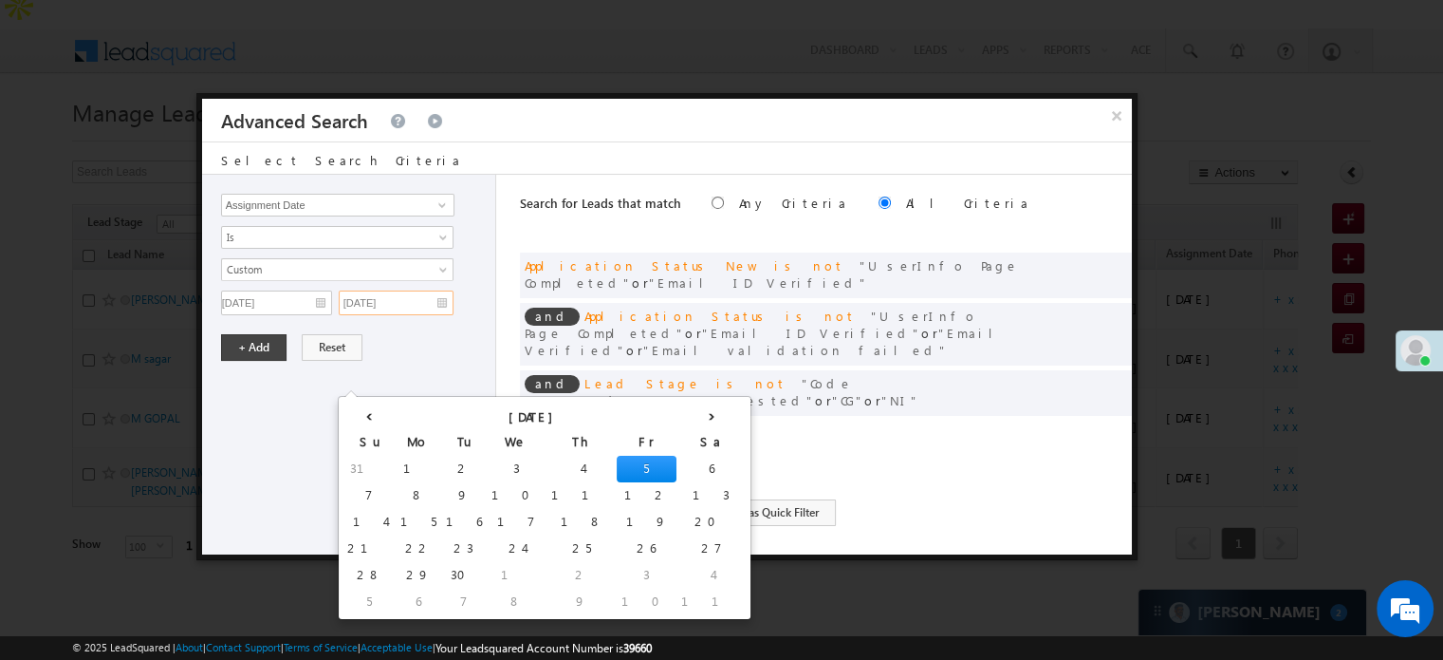
click at [408, 303] on input "09/05/25" at bounding box center [396, 302] width 115 height 25
click at [487, 482] on td "10" at bounding box center [517, 495] width 60 height 27
type input "09/10/25"
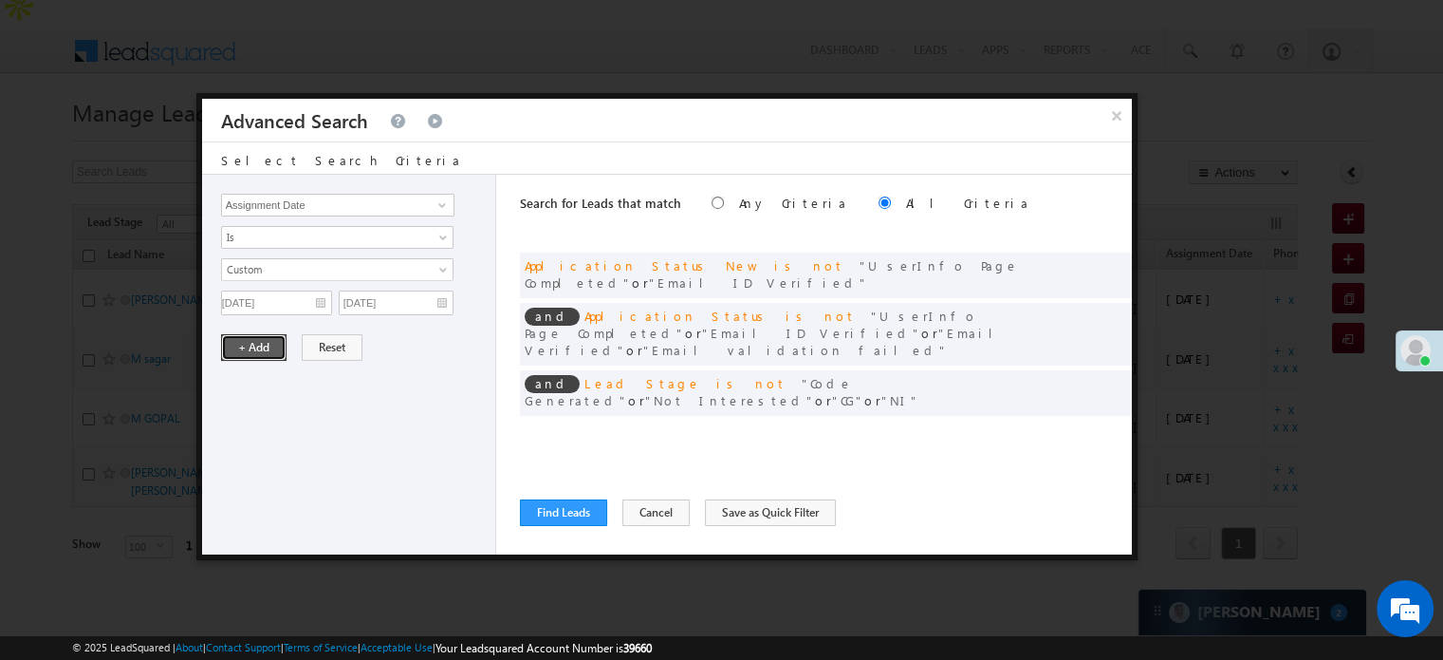
click at [258, 348] on button "+ Add" at bounding box center [253, 347] width 65 height 27
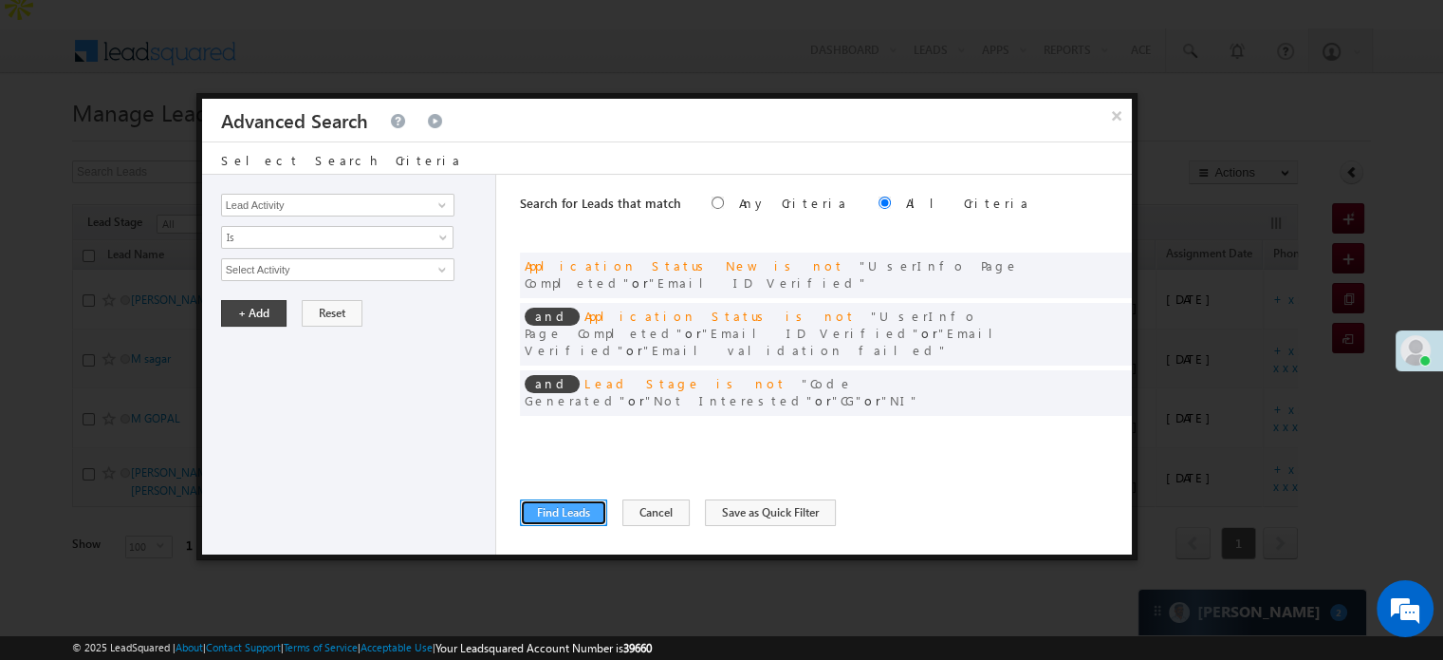
click at [558, 514] on button "Find Leads" at bounding box center [563, 512] width 87 height 27
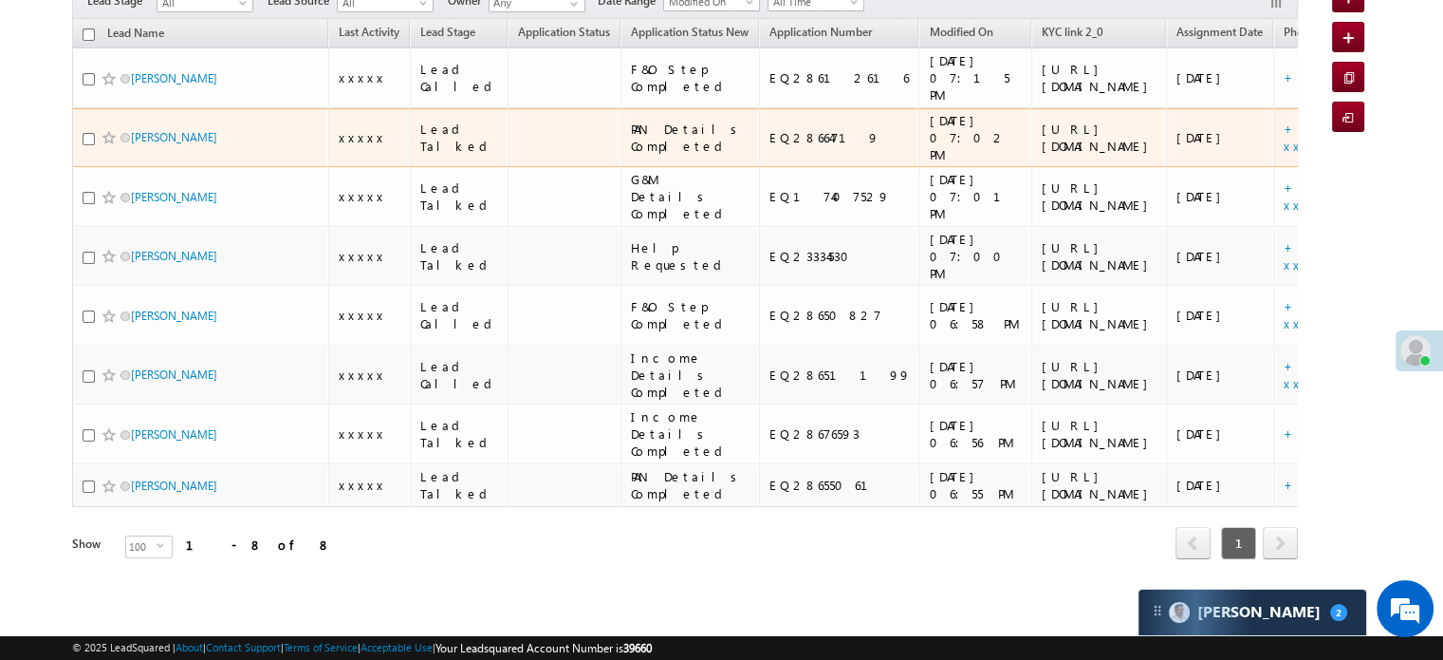
scroll to position [0, 0]
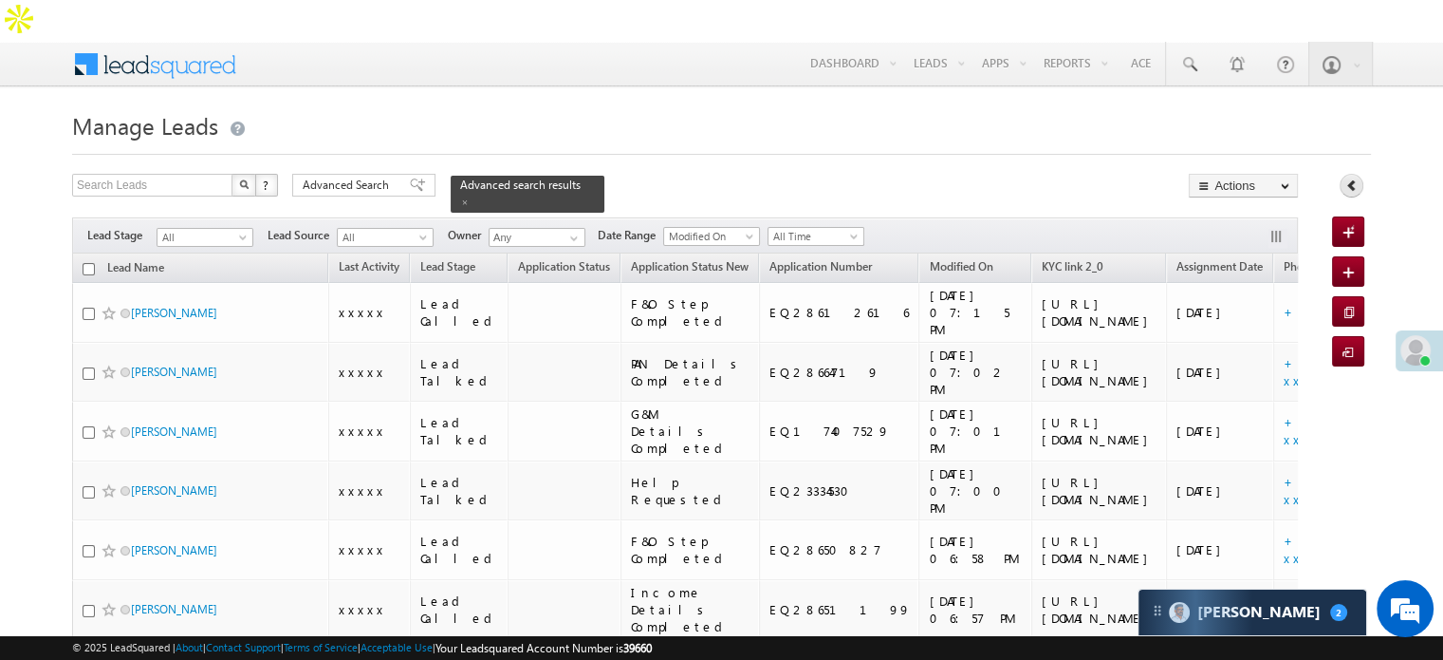
click at [1353, 178] on icon at bounding box center [1352, 184] width 13 height 13
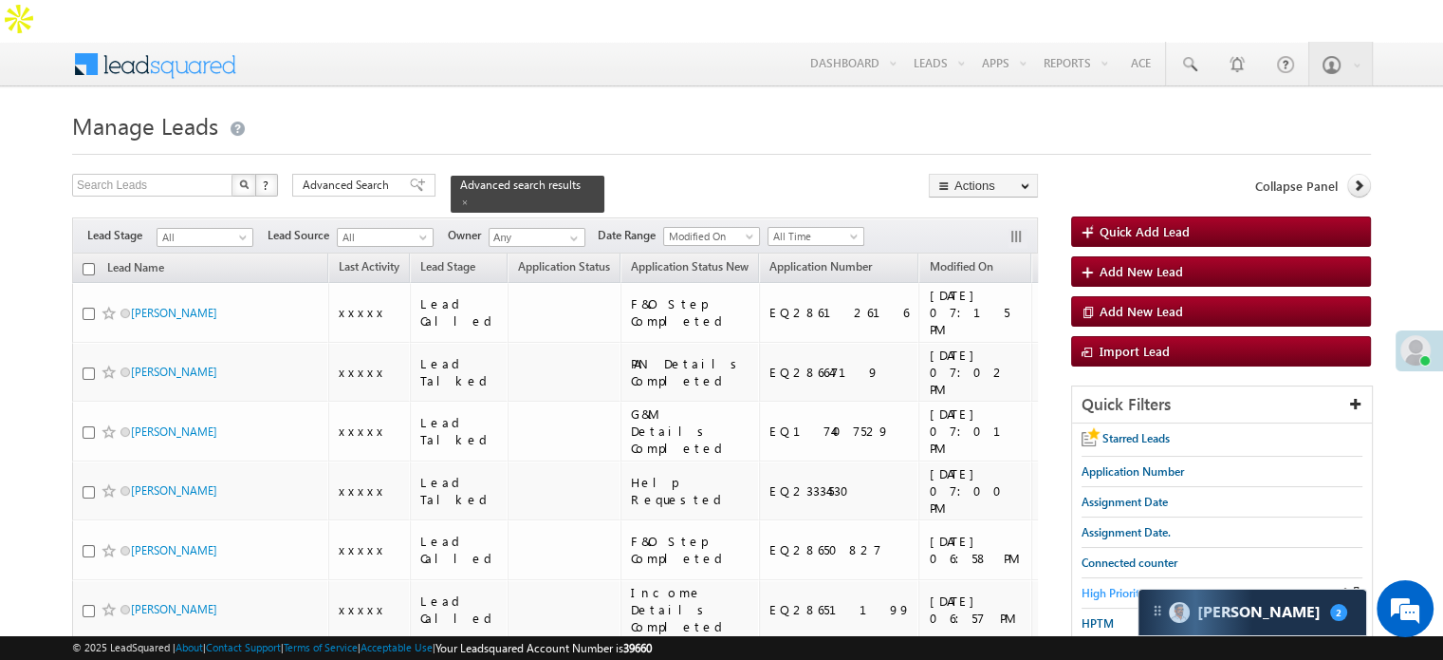
click at [1108, 586] on span "High Priority" at bounding box center [1114, 593] width 64 height 14
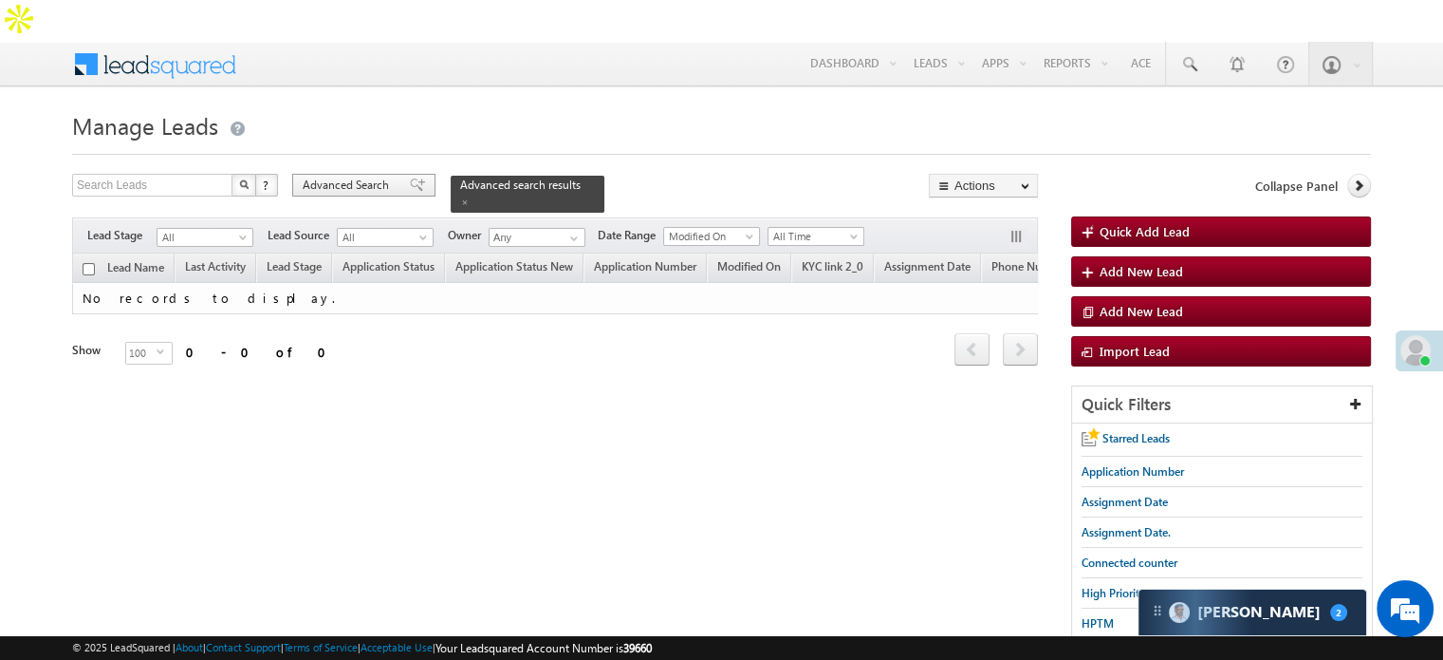
click at [388, 177] on span "Advanced Search" at bounding box center [349, 185] width 92 height 17
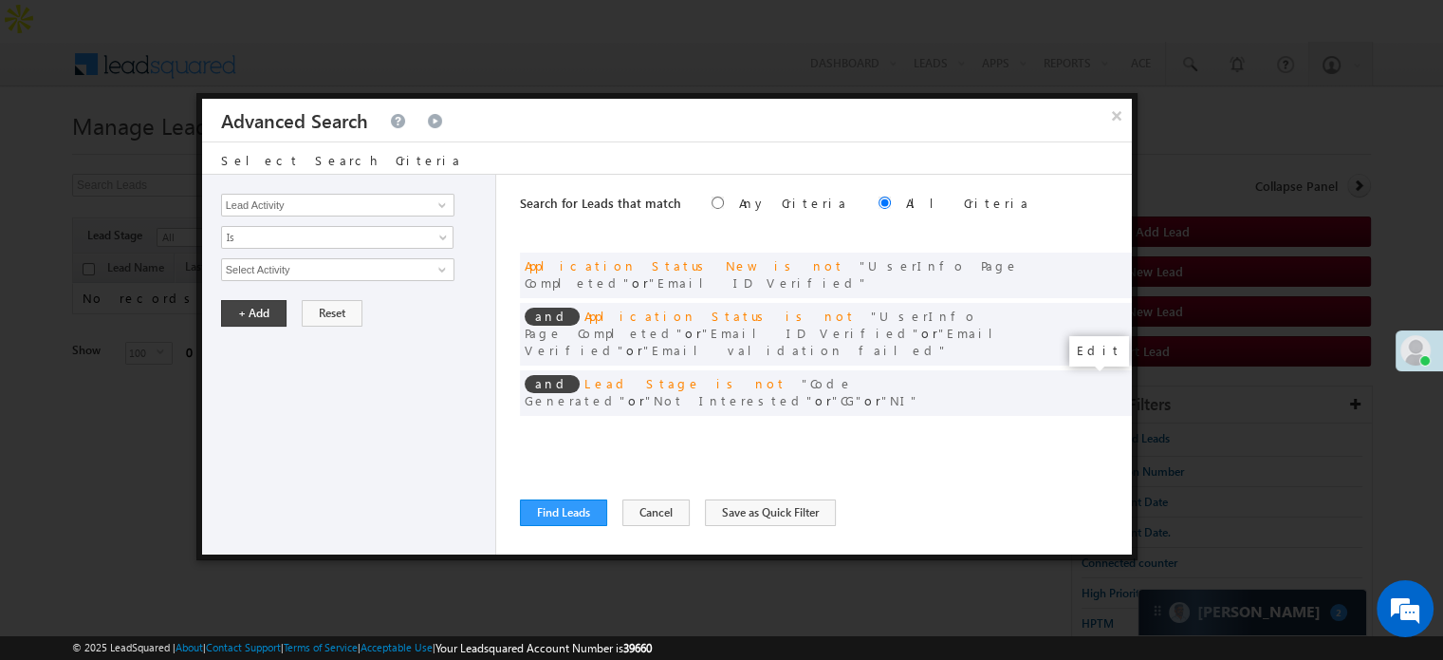
click at [1082, 425] on span at bounding box center [1088, 431] width 13 height 13
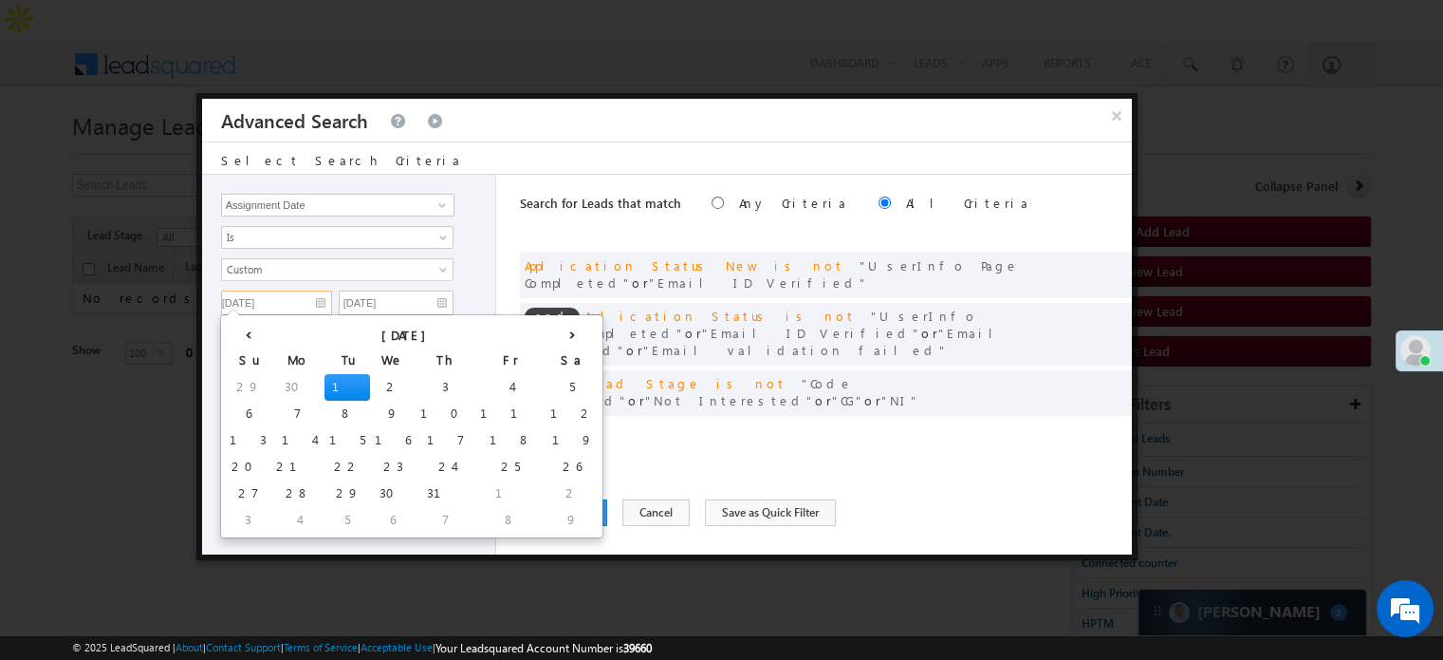
click at [315, 292] on input "[DATE]" at bounding box center [276, 302] width 111 height 25
click at [546, 343] on th "›" at bounding box center [572, 333] width 53 height 28
click at [553, 340] on th "›" at bounding box center [576, 333] width 46 height 28
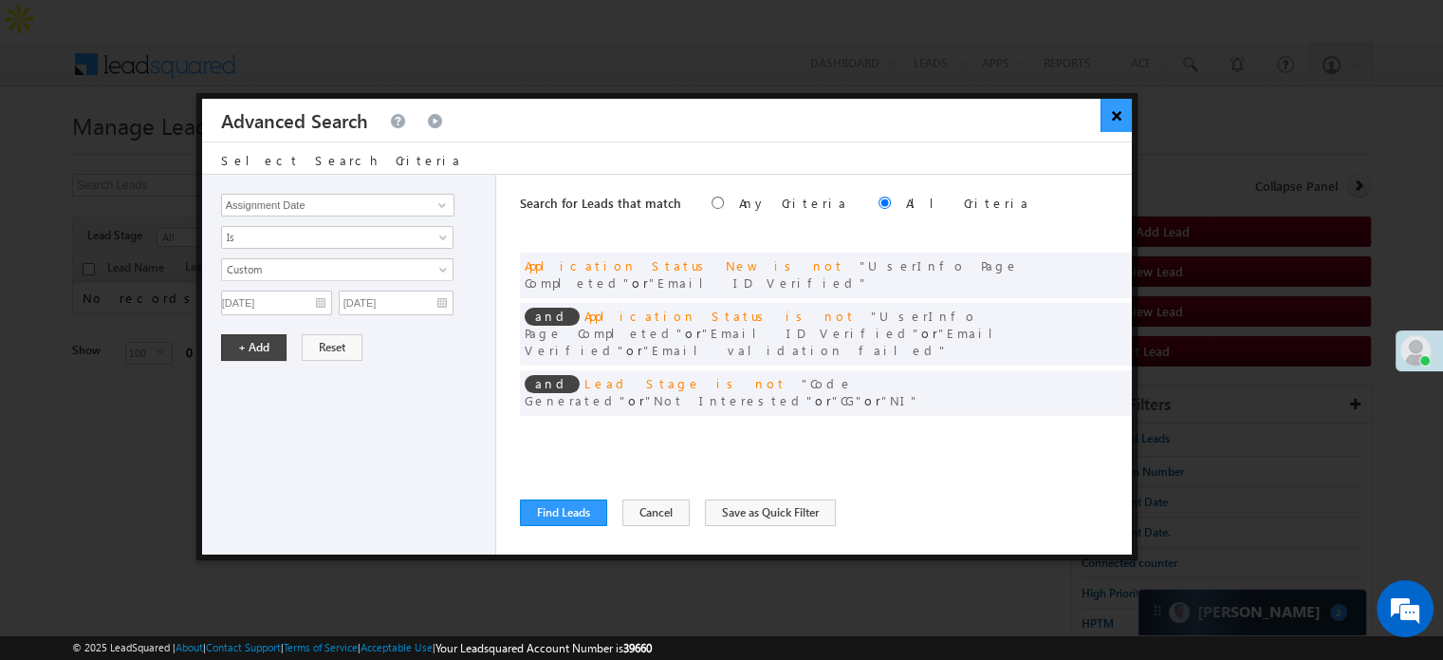
click at [1116, 121] on button "×" at bounding box center [1116, 115] width 31 height 33
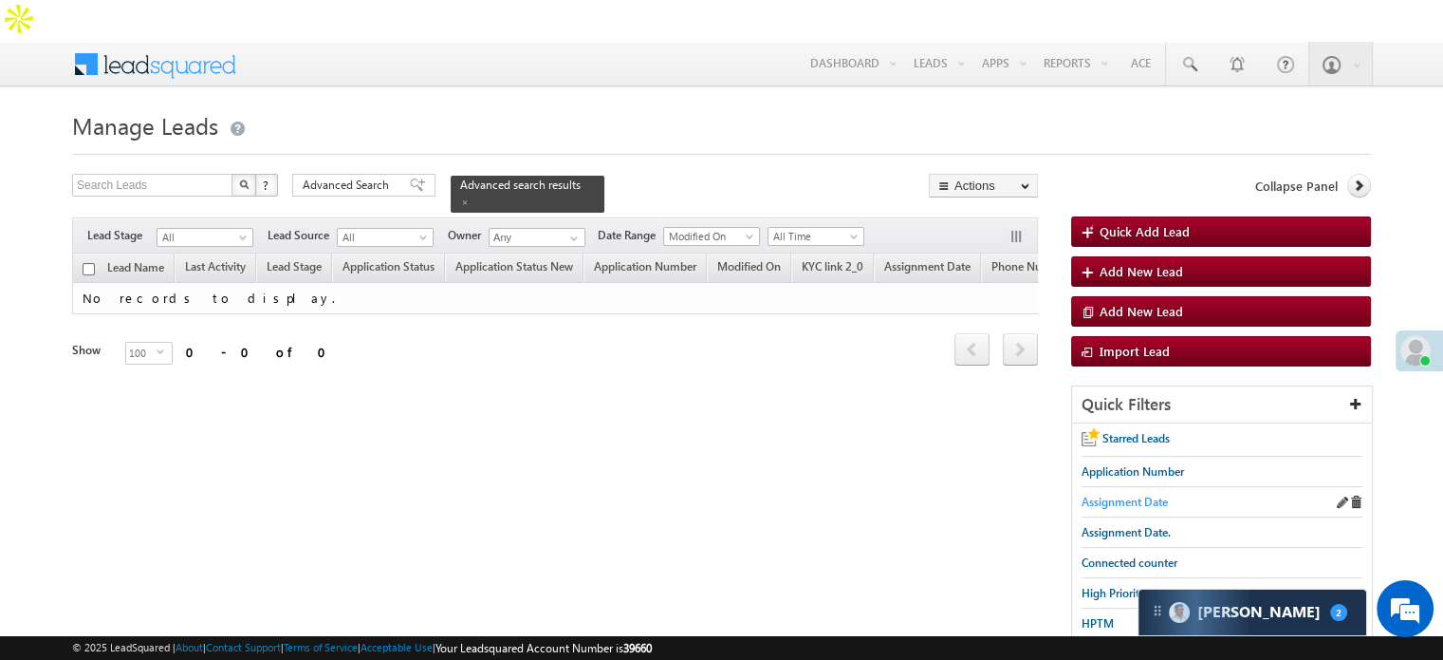
click at [1124, 494] on span "Assignment Date" at bounding box center [1125, 501] width 86 height 14
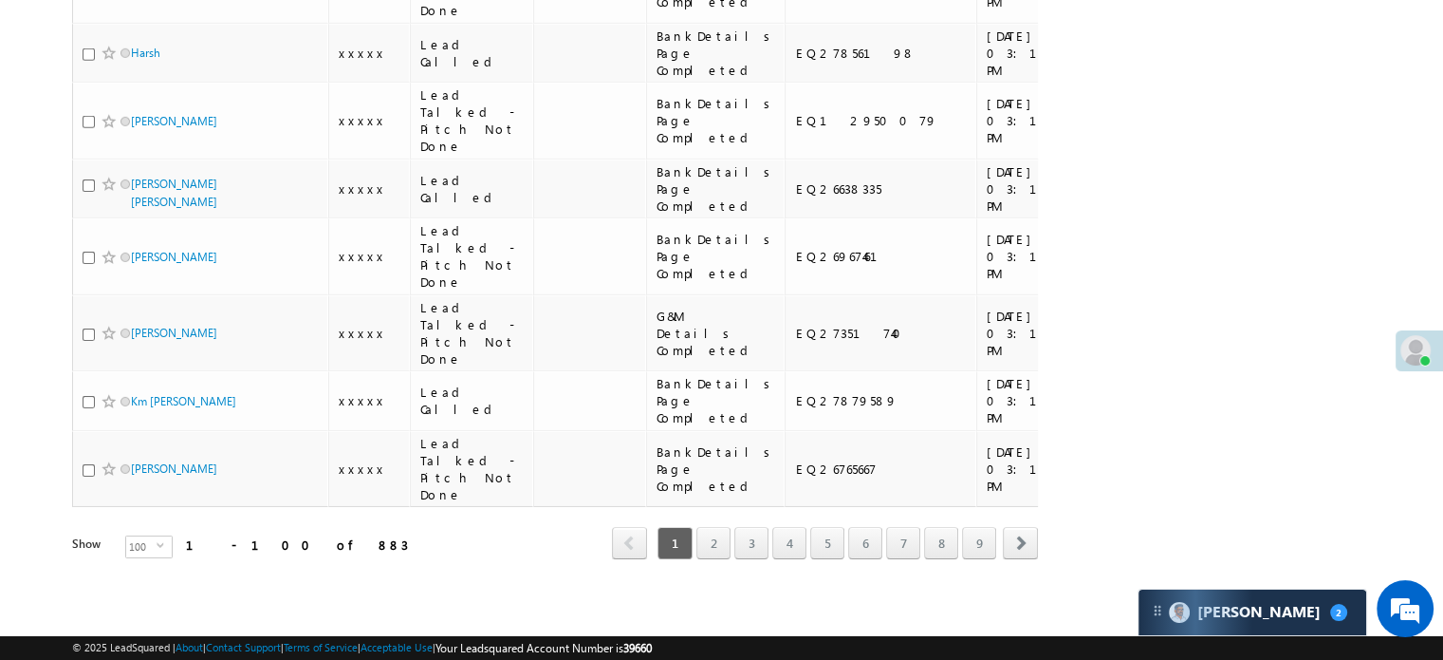
scroll to position [7526, 0]
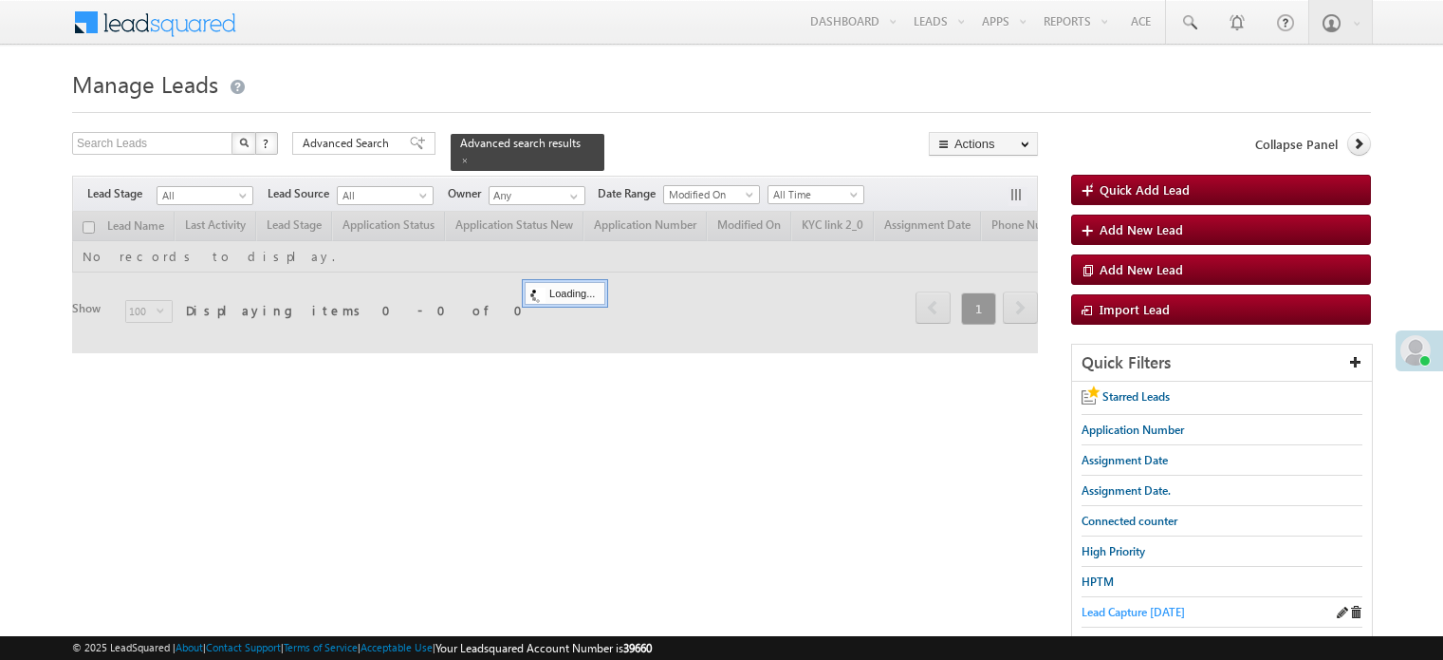
scroll to position [95, 0]
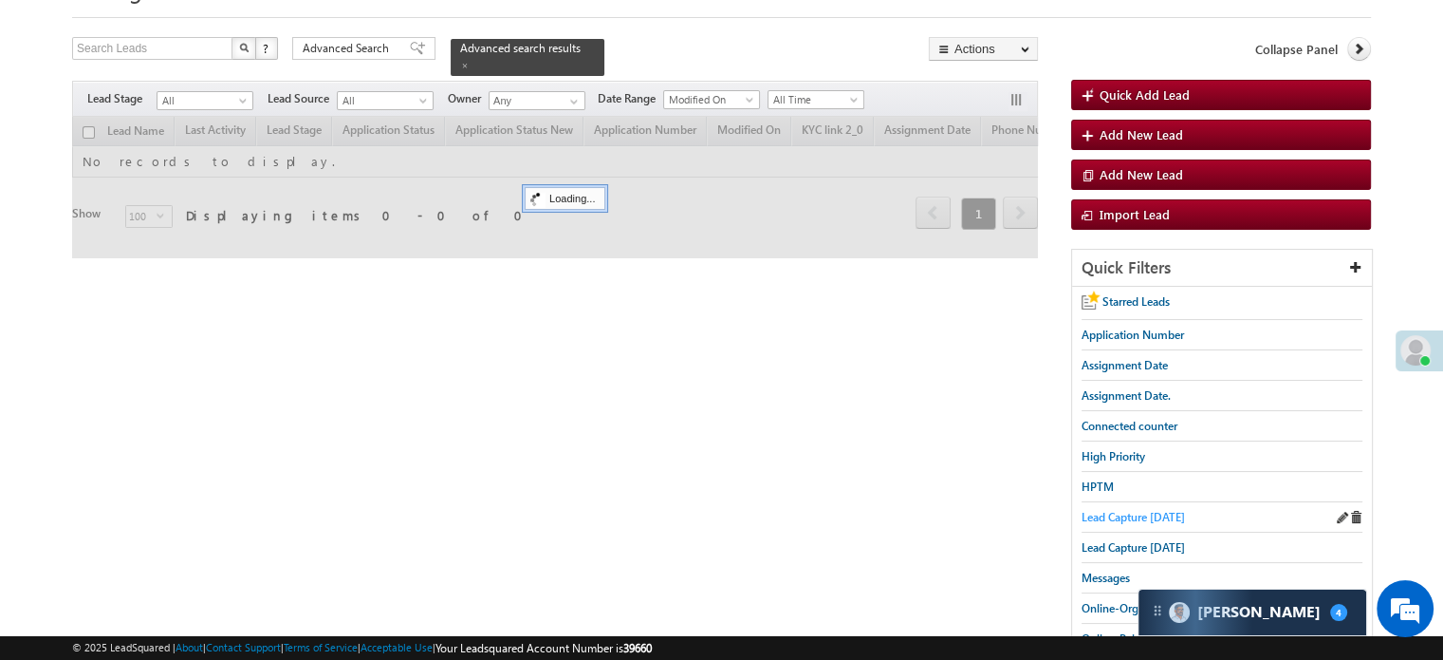
click at [1114, 512] on span "Lead Capture today" at bounding box center [1133, 517] width 103 height 14
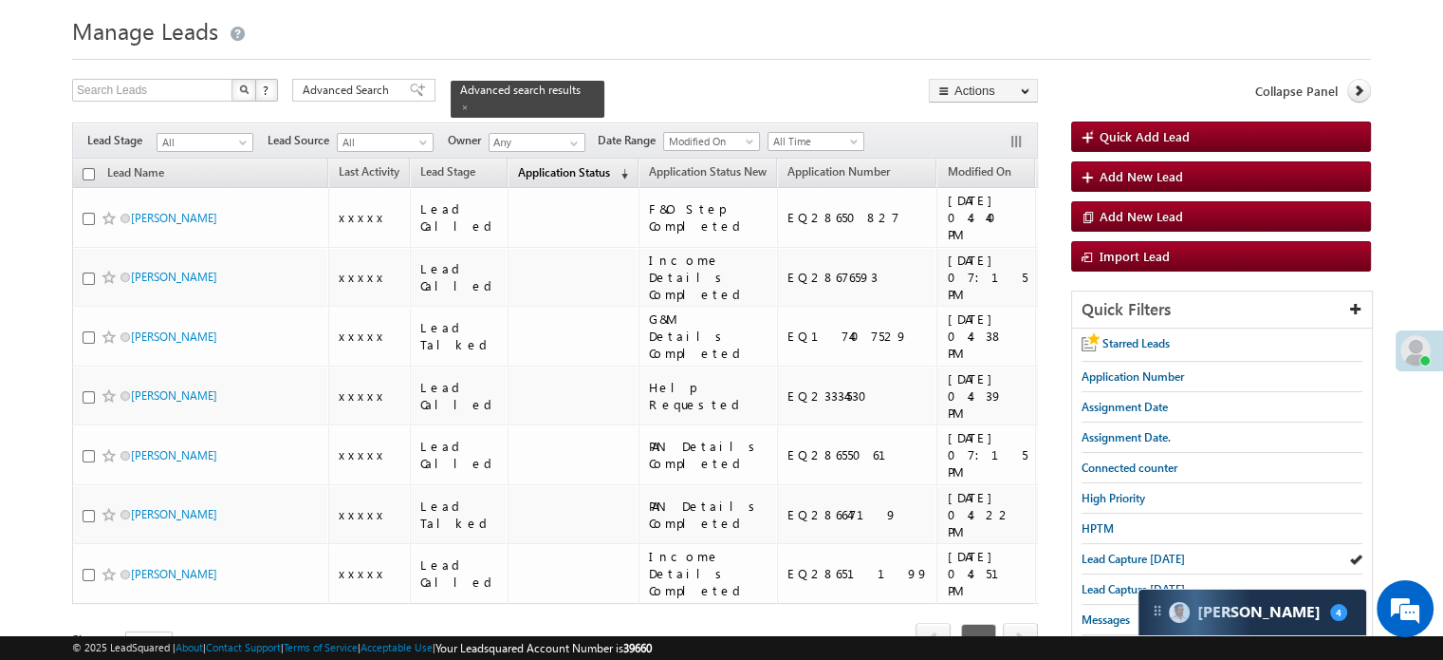
click at [529, 165] on span "Application Status" at bounding box center [564, 172] width 92 height 14
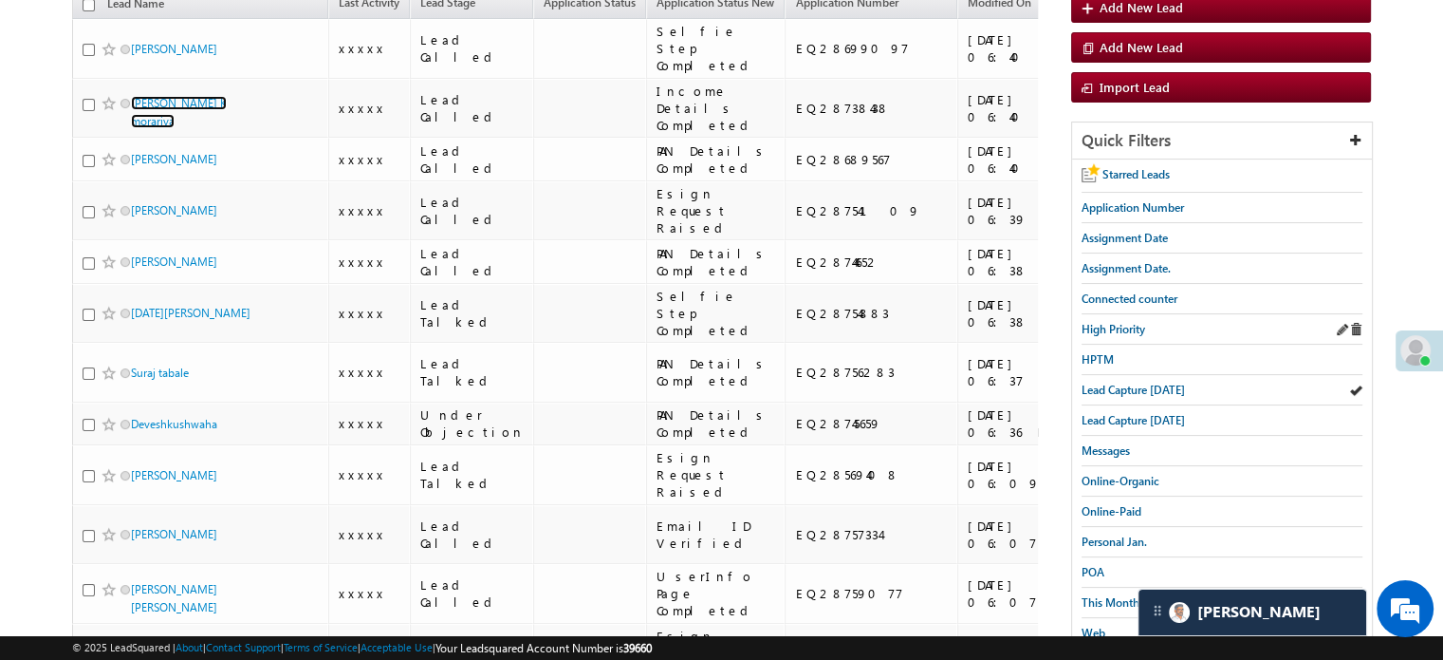
scroll to position [285, 0]
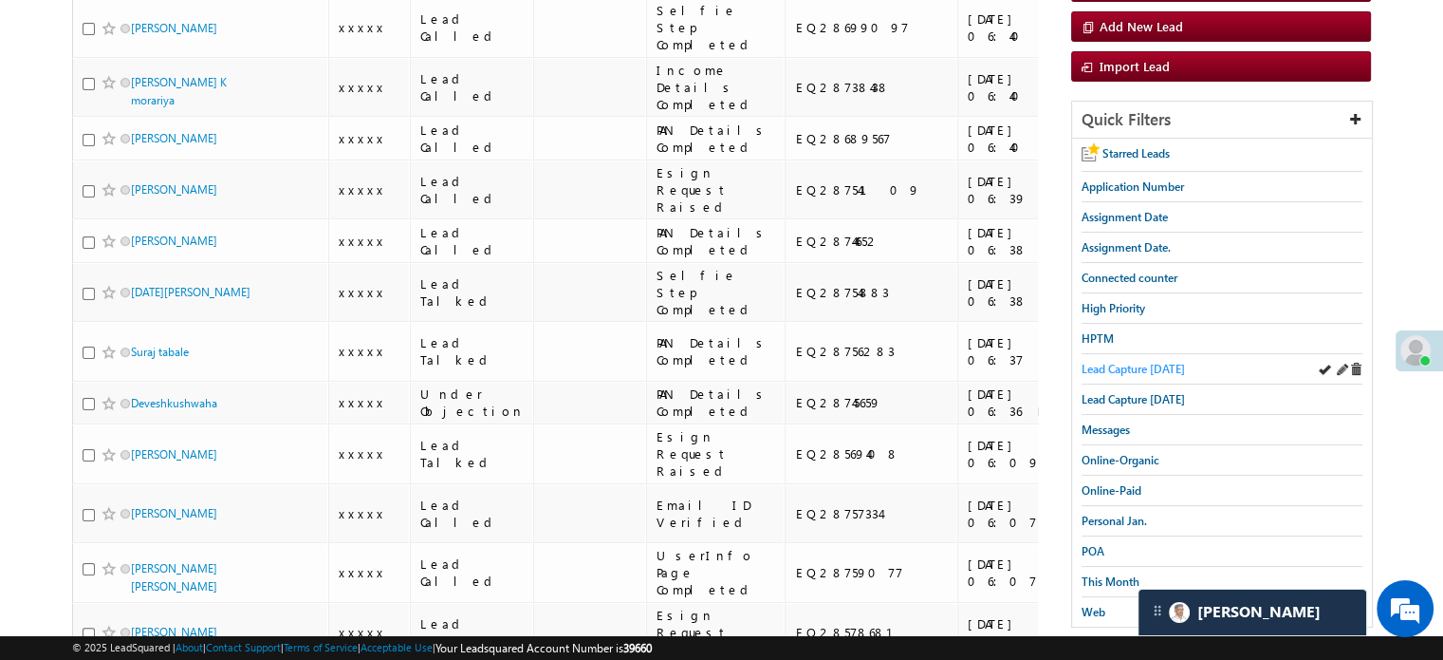
click at [1125, 362] on span "Lead Capture today" at bounding box center [1133, 369] width 103 height 14
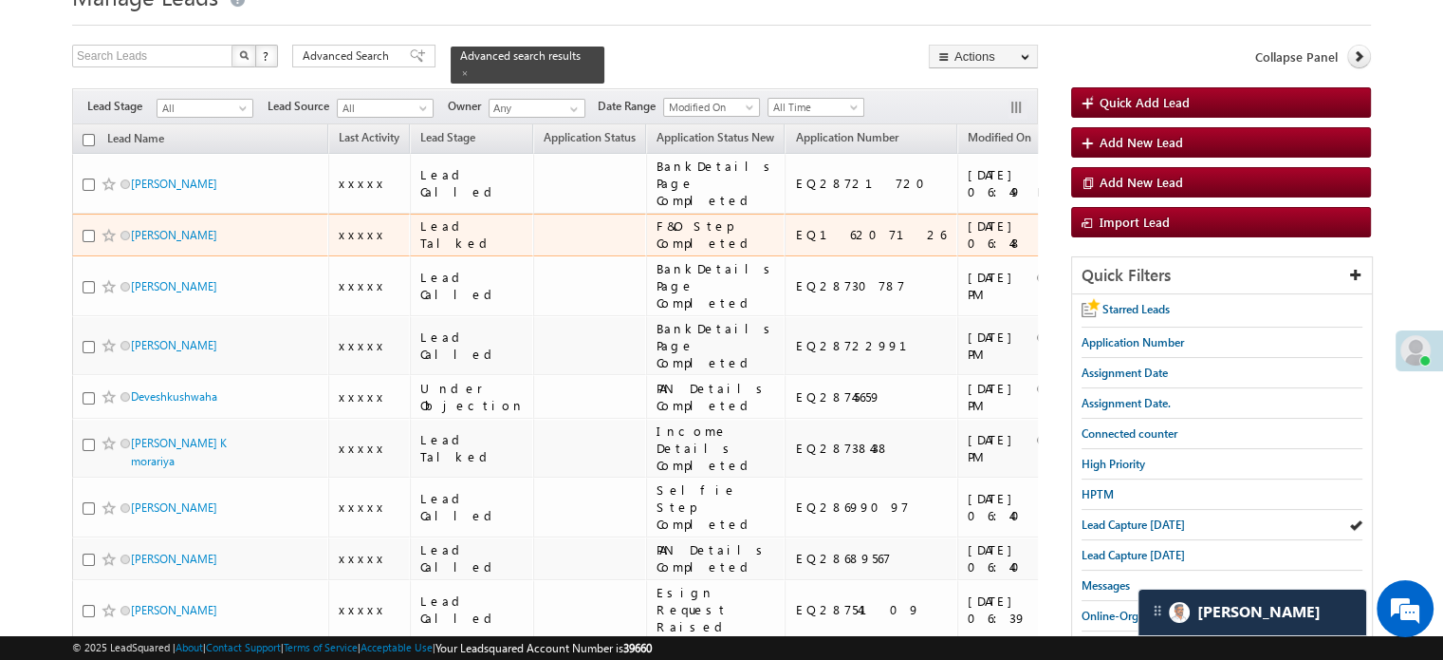
scroll to position [190, 0]
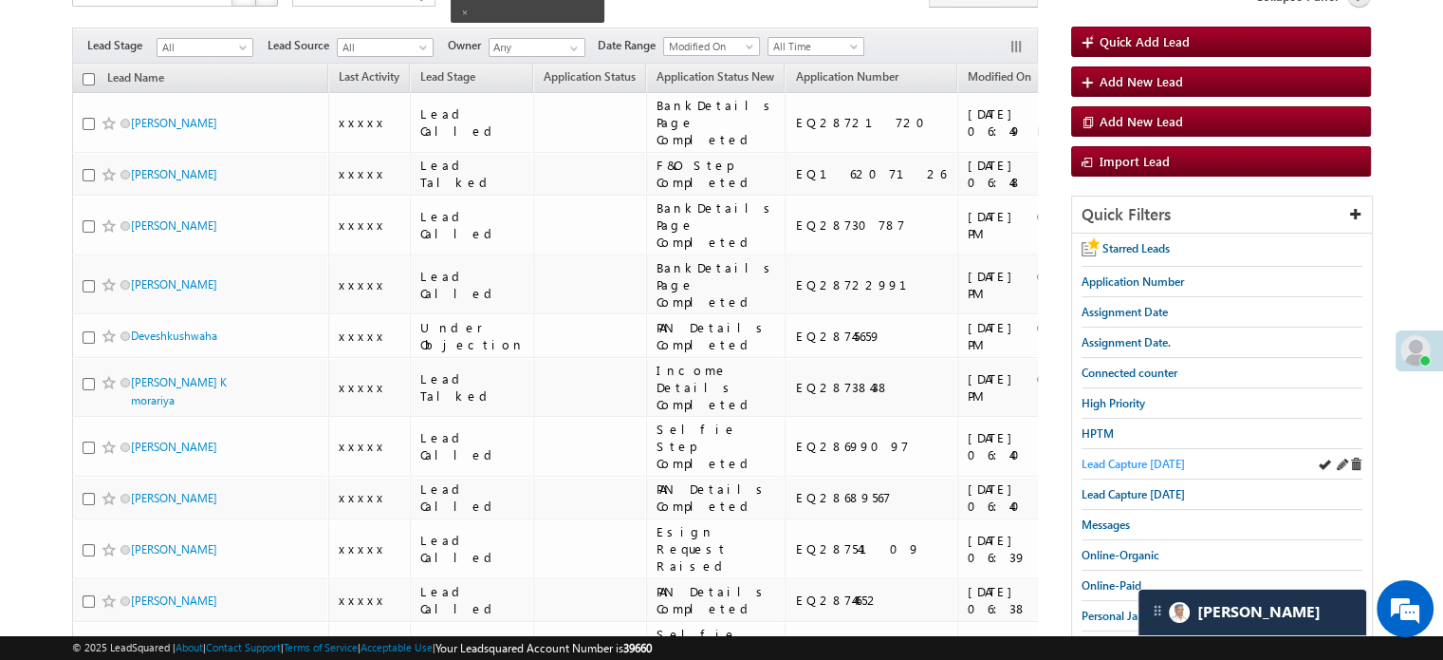
click at [1151, 456] on span "Lead Capture today" at bounding box center [1133, 463] width 103 height 14
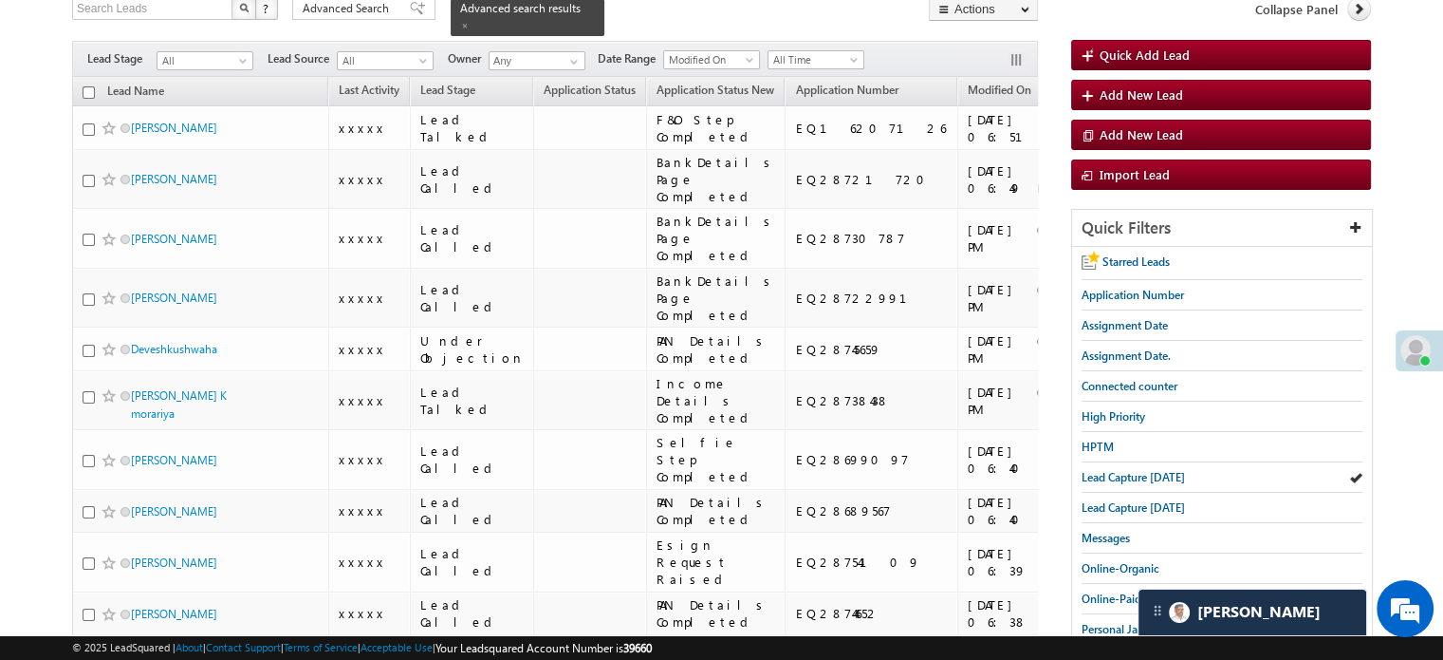
scroll to position [0, 0]
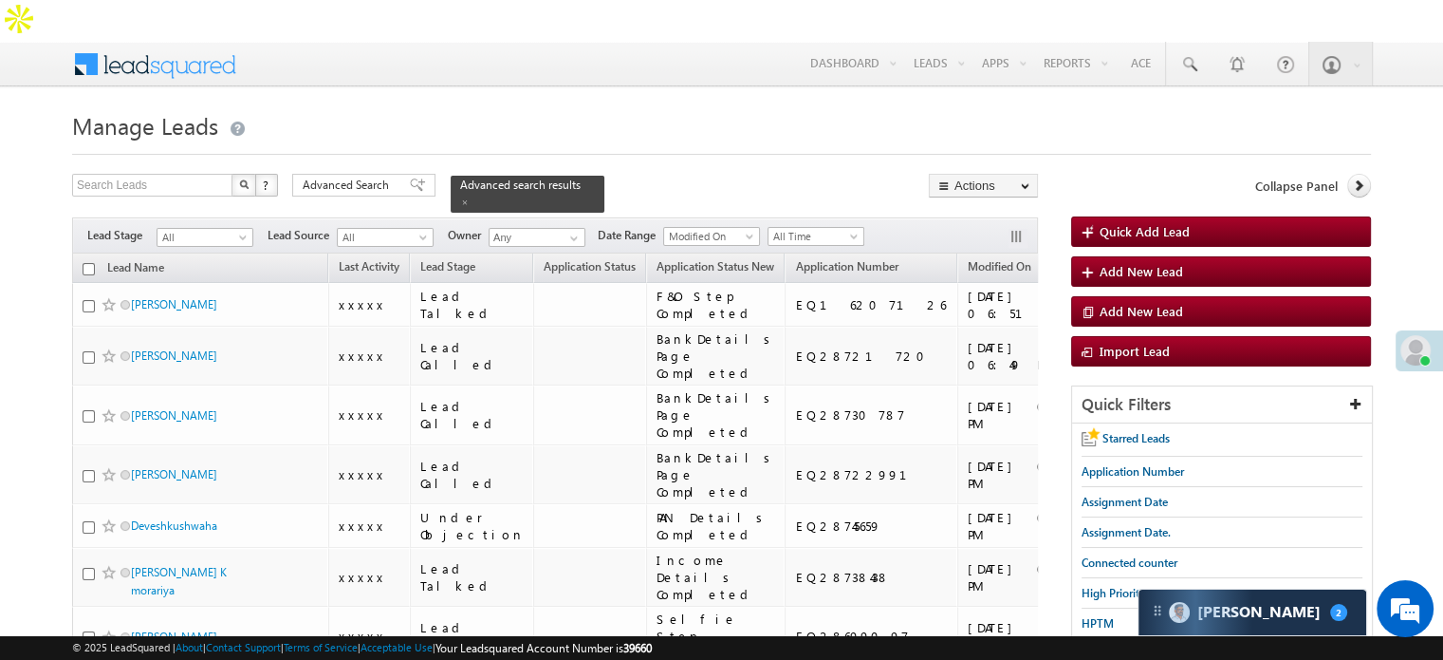
click at [1111, 646] on span "Lead Capture today" at bounding box center [1133, 653] width 103 height 14
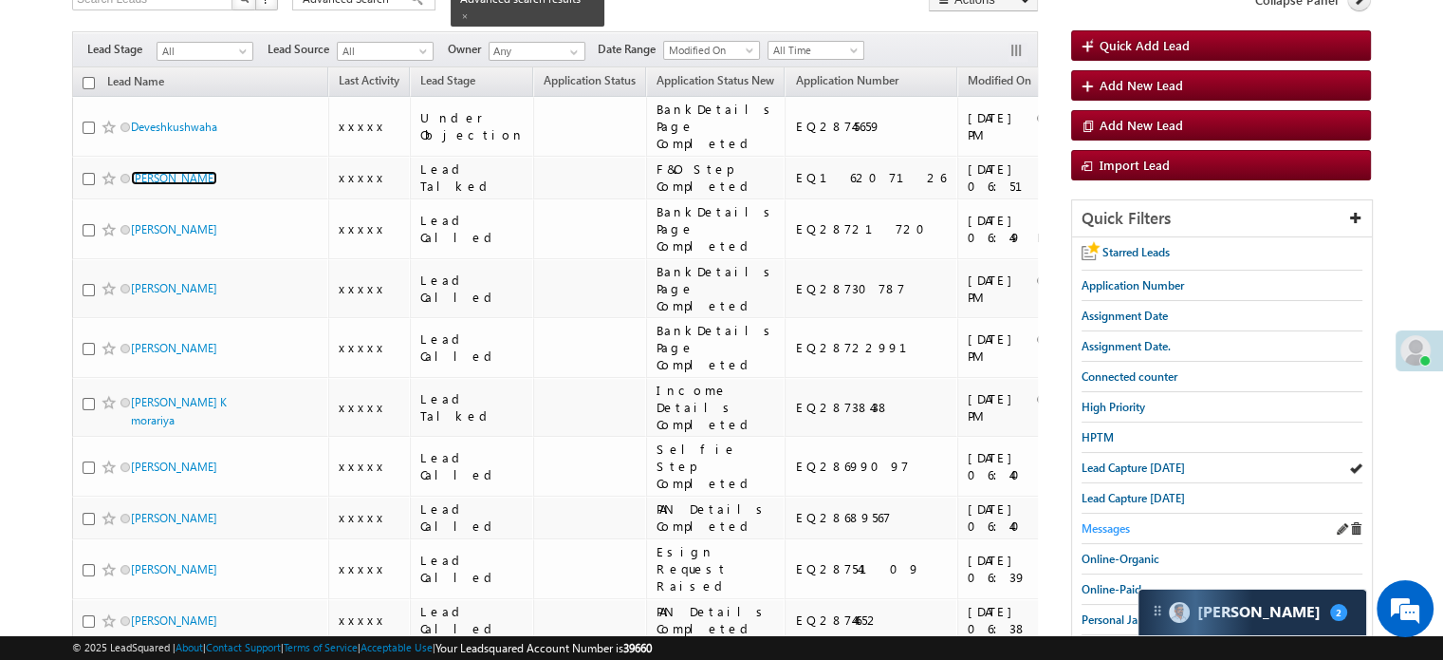
scroll to position [190, 0]
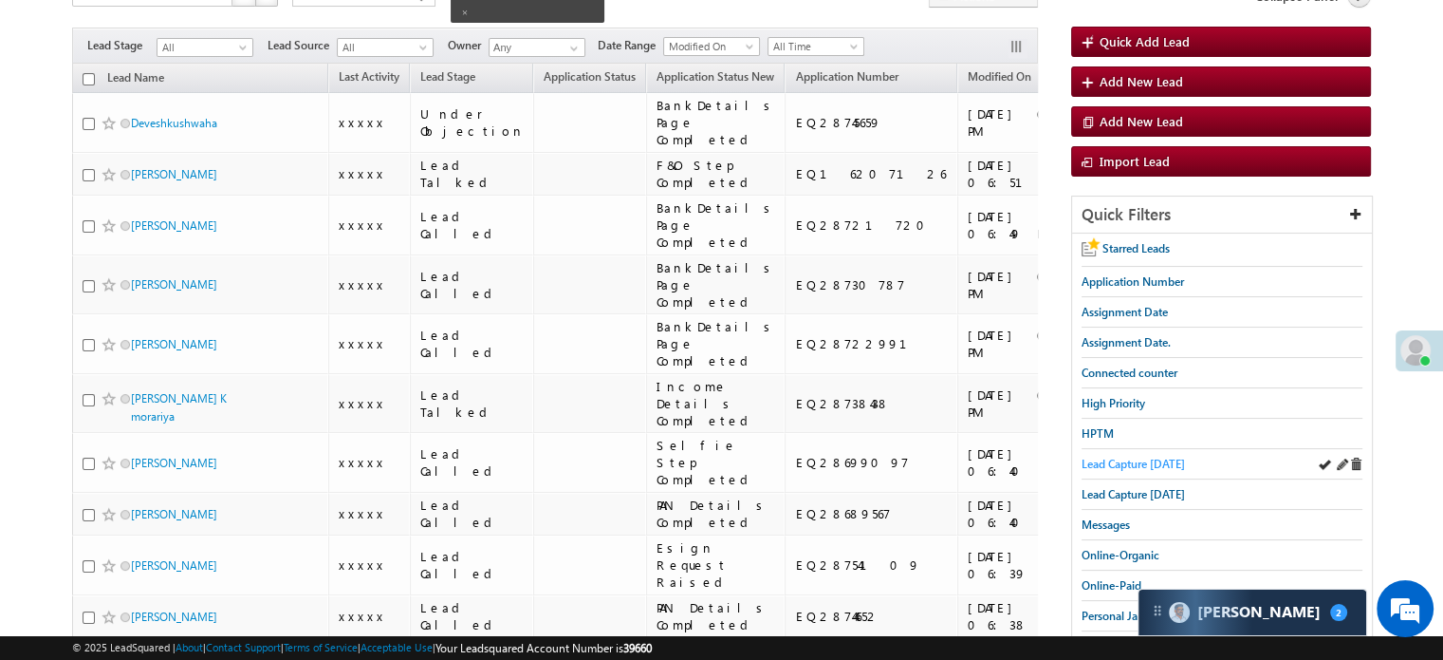
click at [1102, 456] on span "Lead Capture today" at bounding box center [1133, 463] width 103 height 14
click at [1135, 456] on span "Lead Capture today" at bounding box center [1133, 463] width 103 height 14
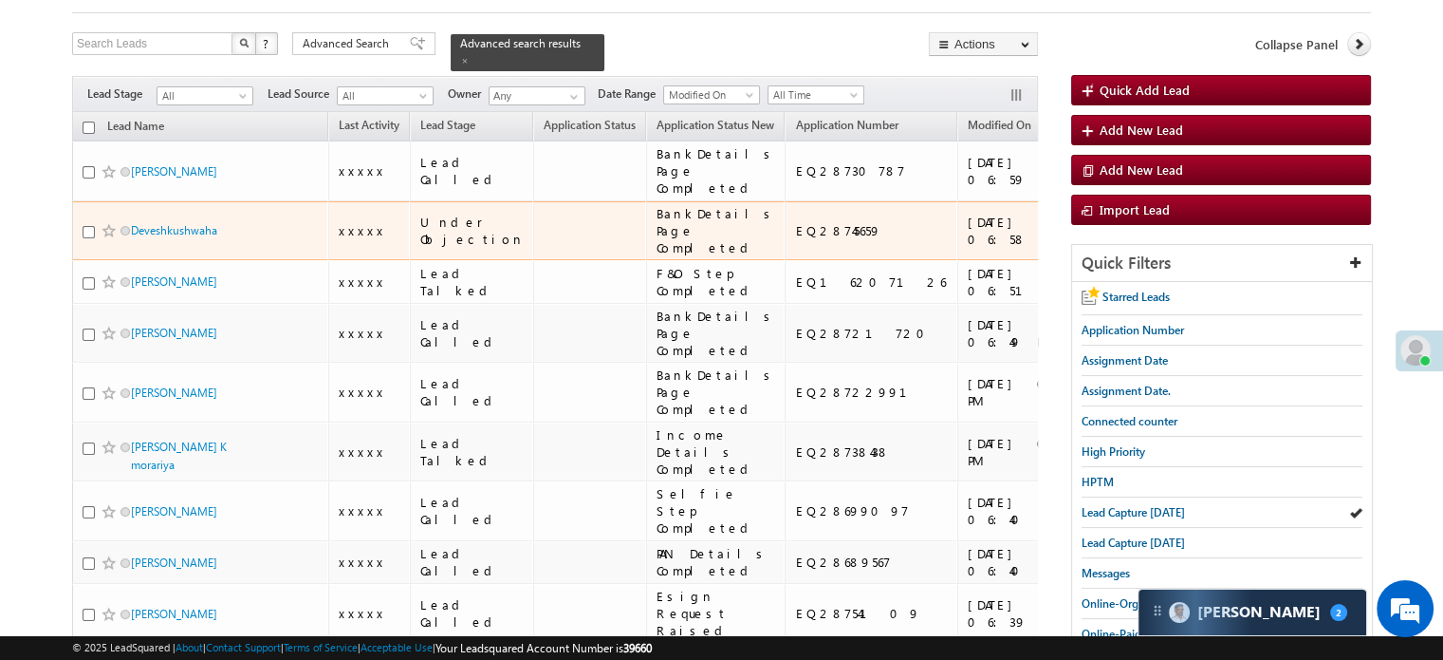
scroll to position [95, 0]
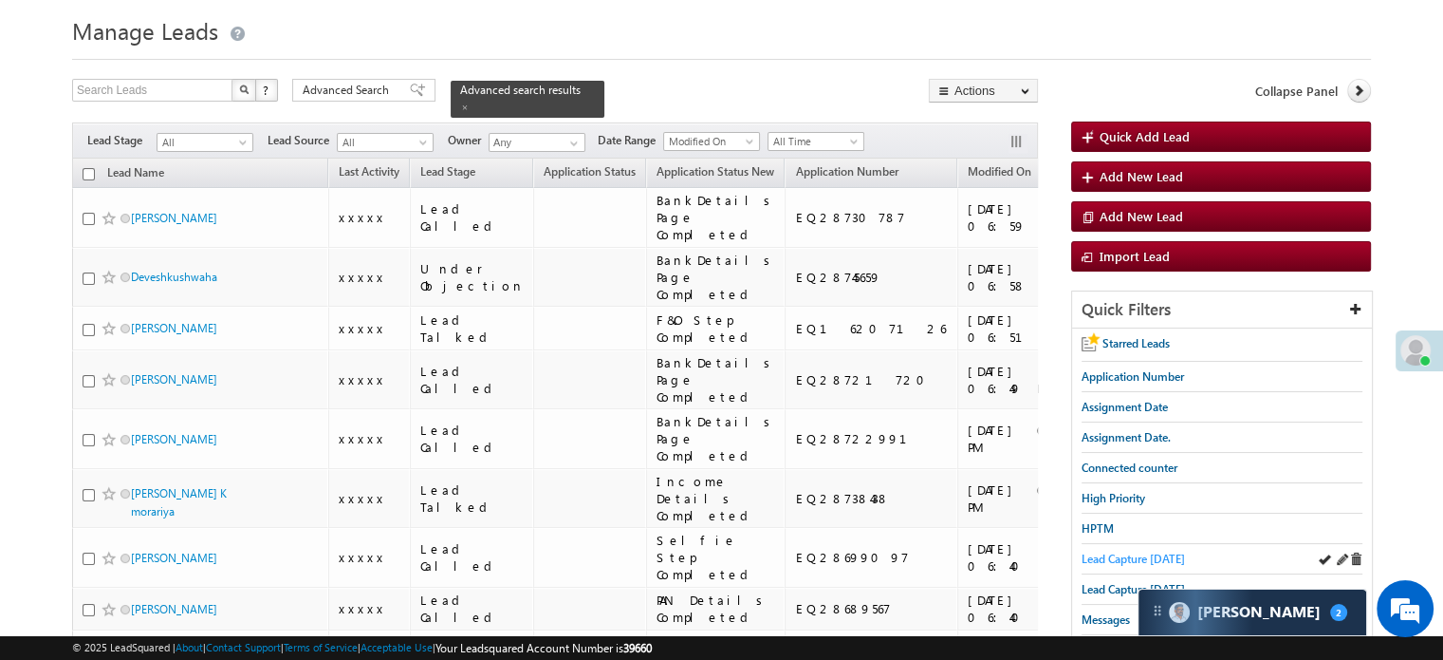
click at [1123, 551] on span "Lead Capture [DATE]" at bounding box center [1133, 558] width 103 height 14
click at [1101, 551] on span "Lead Capture [DATE]" at bounding box center [1133, 558] width 103 height 14
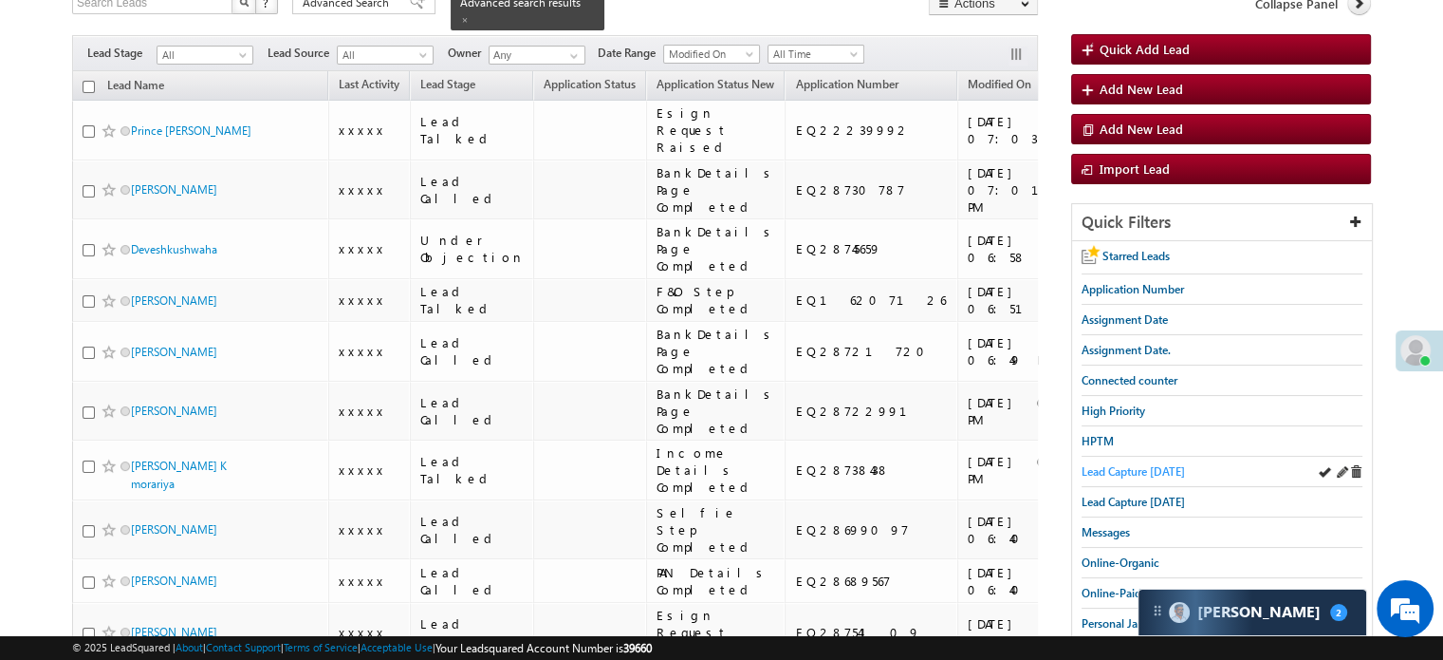
scroll to position [190, 0]
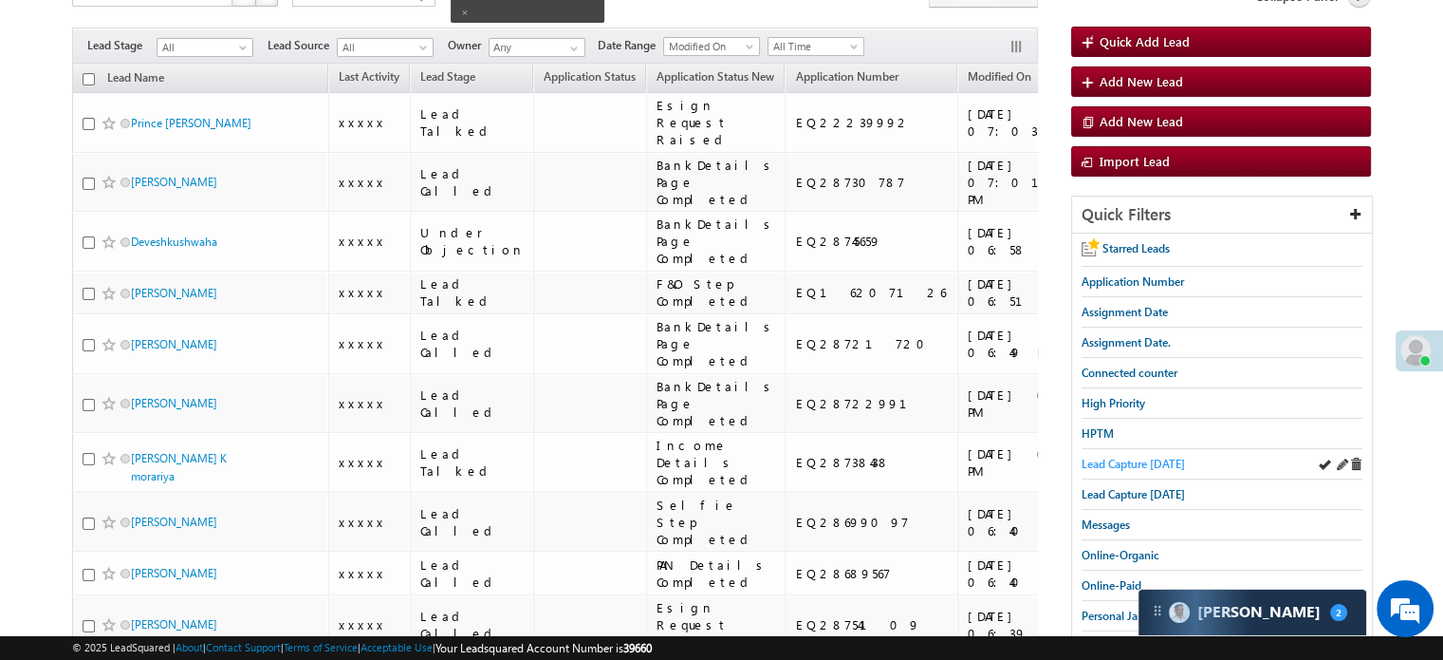
click at [1117, 456] on span "Lead Capture [DATE]" at bounding box center [1133, 463] width 103 height 14
click at [1166, 456] on span "Lead Capture [DATE]" at bounding box center [1133, 463] width 103 height 14
click at [1127, 335] on span "Assignment Date." at bounding box center [1126, 342] width 89 height 14
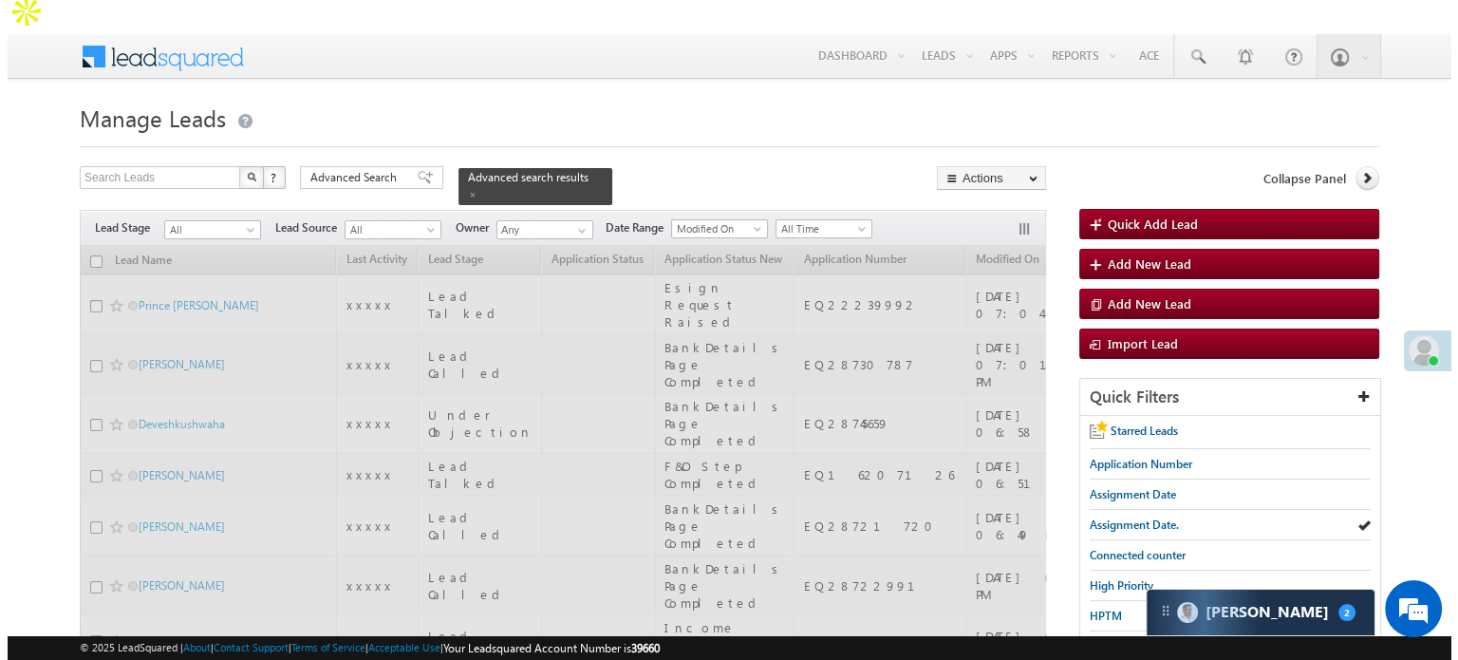
scroll to position [0, 0]
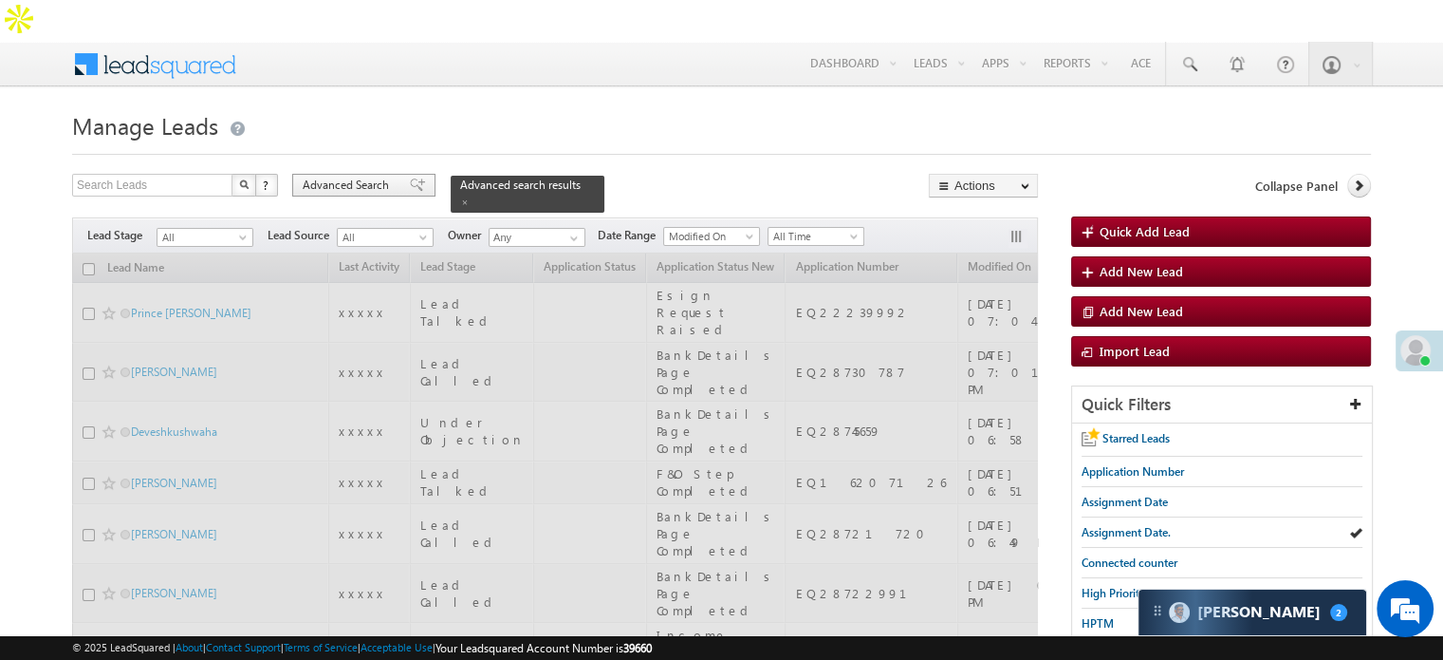
click at [363, 177] on span "Advanced Search" at bounding box center [349, 185] width 92 height 17
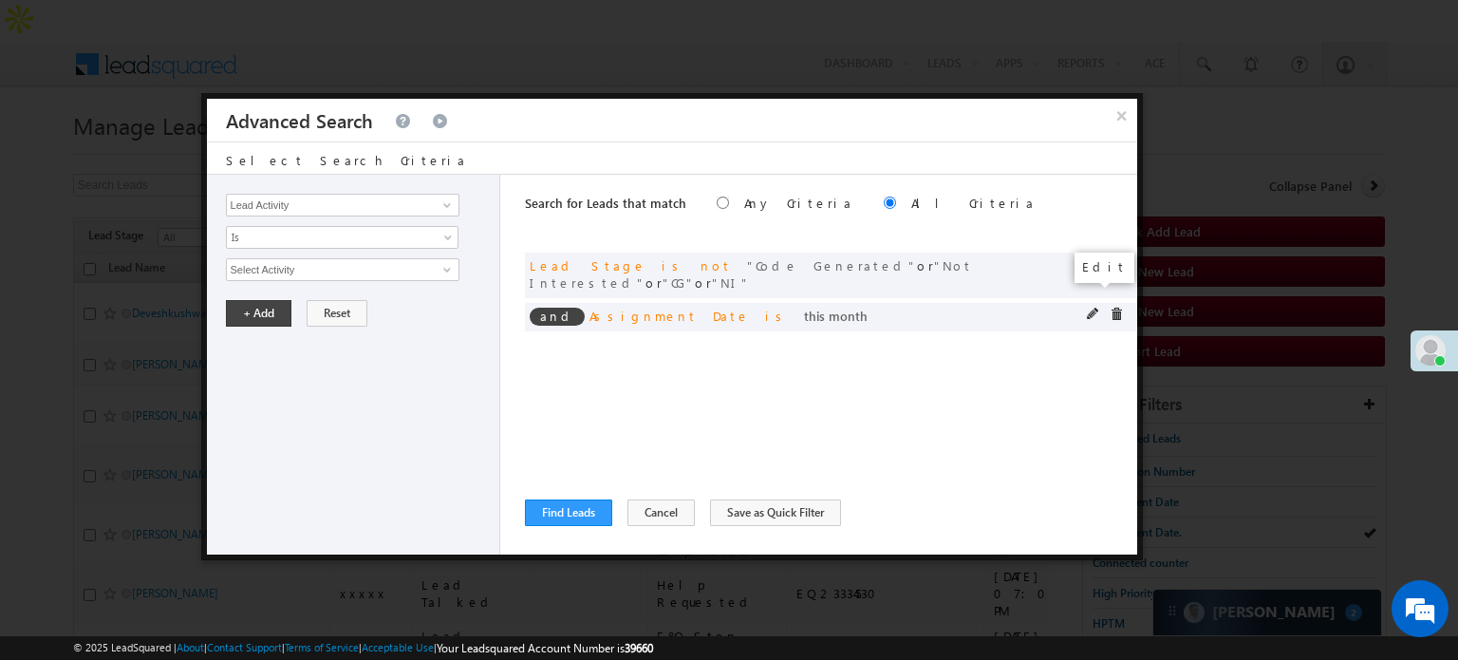
click at [1092, 307] on span at bounding box center [1093, 313] width 13 height 13
click at [312, 262] on span "This Month" at bounding box center [330, 269] width 206 height 17
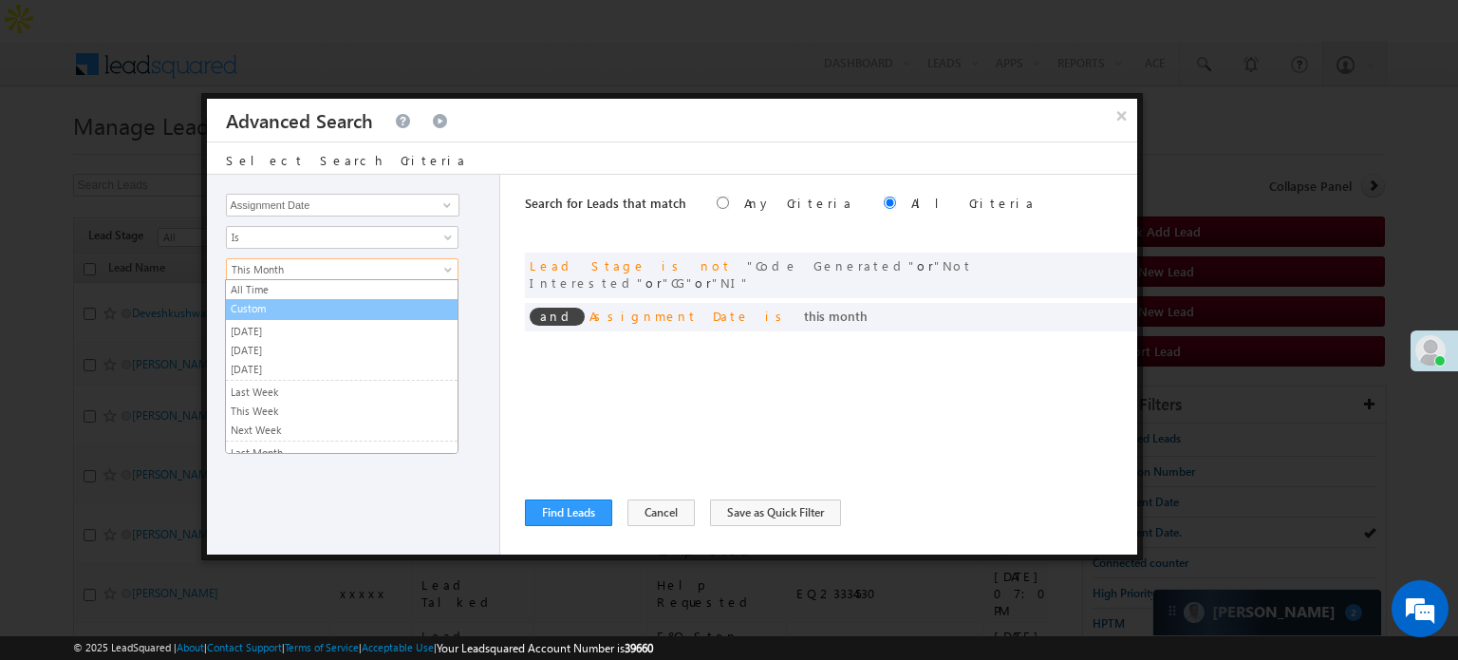
click at [290, 307] on link "Custom" at bounding box center [342, 308] width 232 height 17
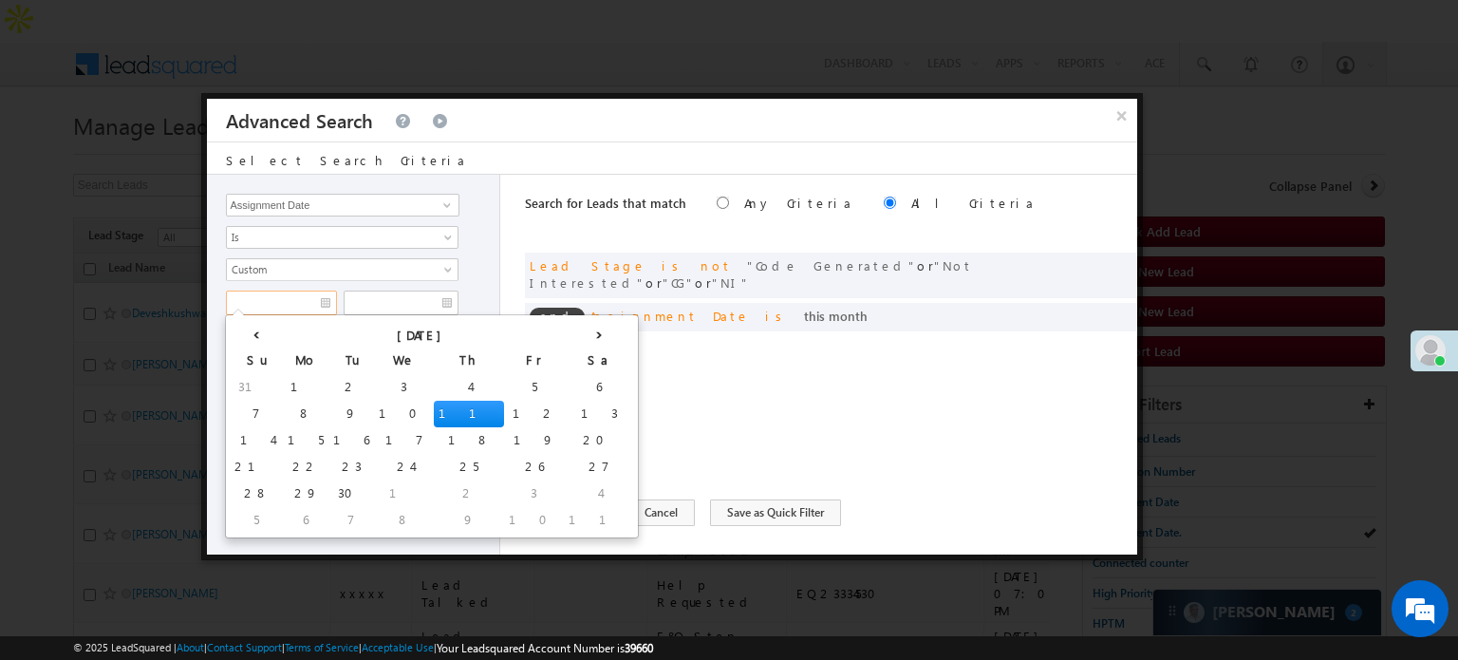
click at [302, 304] on input "text" at bounding box center [281, 302] width 111 height 25
drag, startPoint x: 295, startPoint y: 410, endPoint x: 358, endPoint y: 329, distance: 102.1
click at [328, 409] on td "9" at bounding box center [351, 413] width 46 height 27
type input "[DATE]"
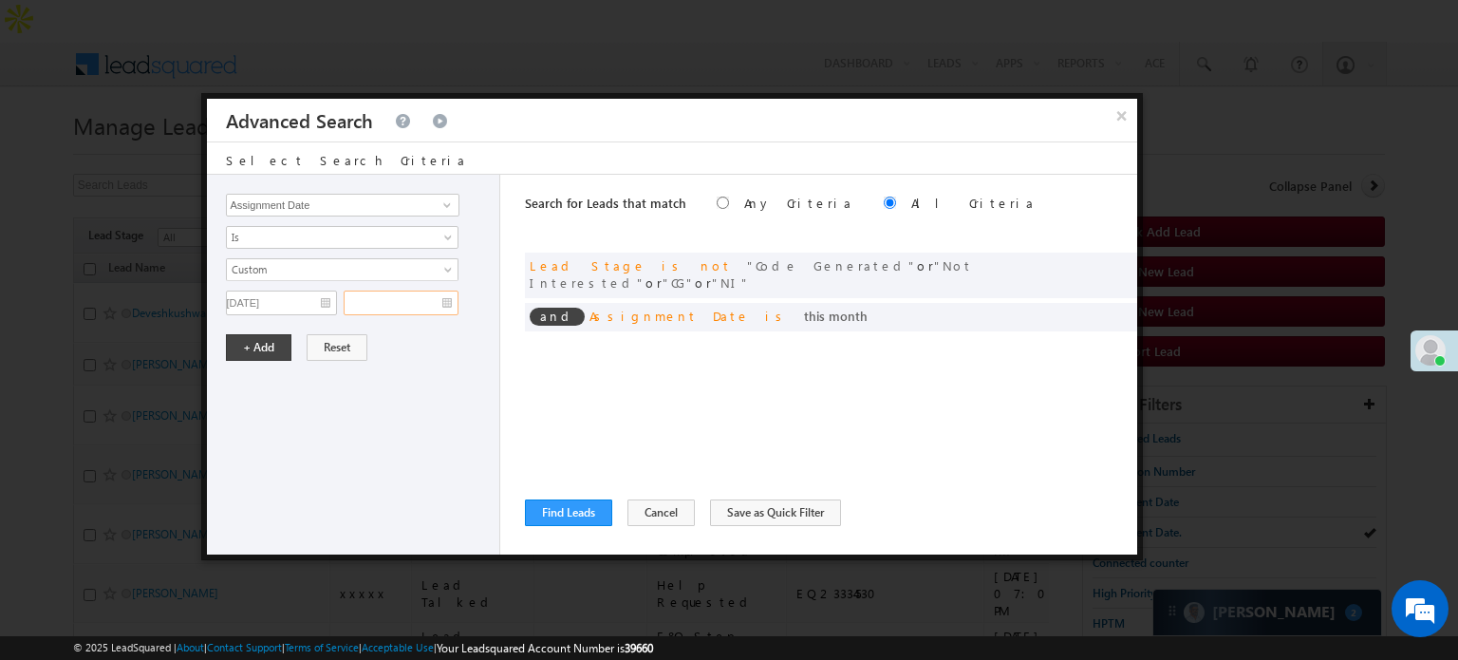
click at [392, 303] on input "text" at bounding box center [401, 302] width 115 height 25
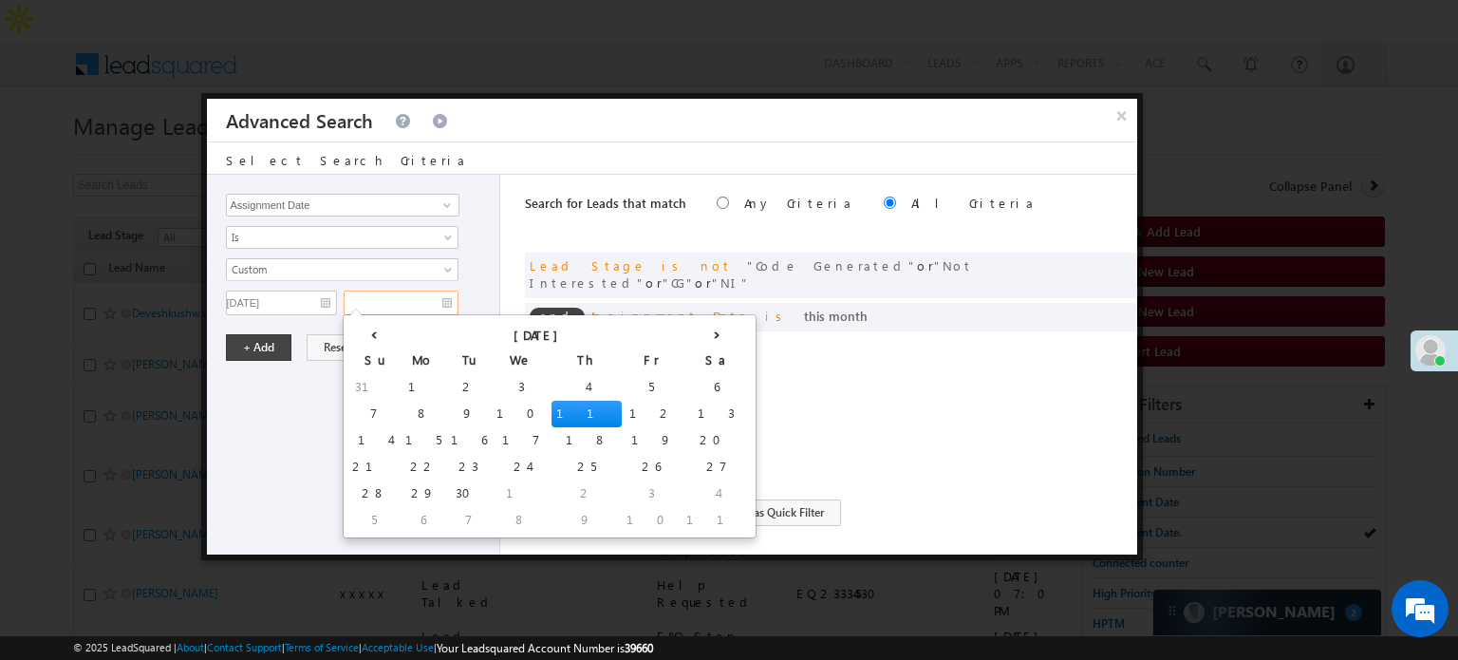
drag, startPoint x: 409, startPoint y: 408, endPoint x: 395, endPoint y: 401, distance: 15.7
click at [446, 408] on td "9" at bounding box center [469, 413] width 46 height 27
type input "[DATE]"
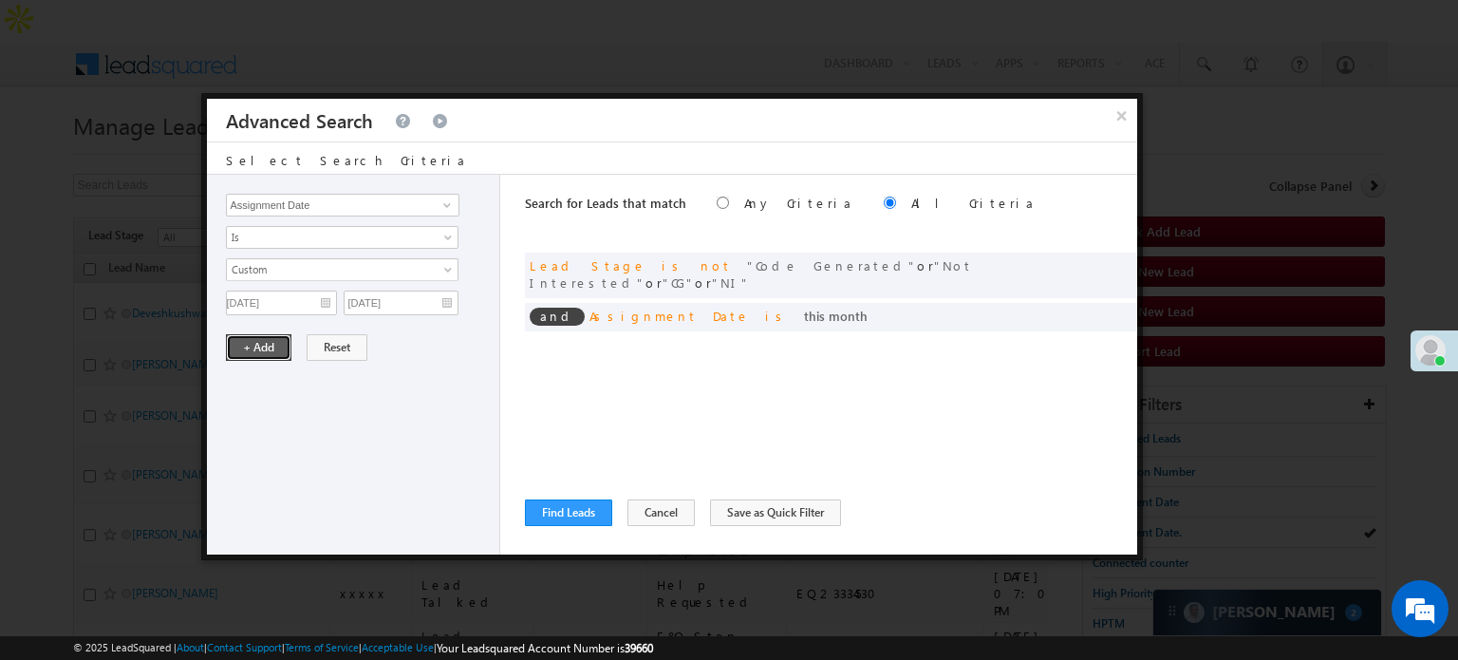
click at [242, 344] on button "+ Add" at bounding box center [258, 347] width 65 height 27
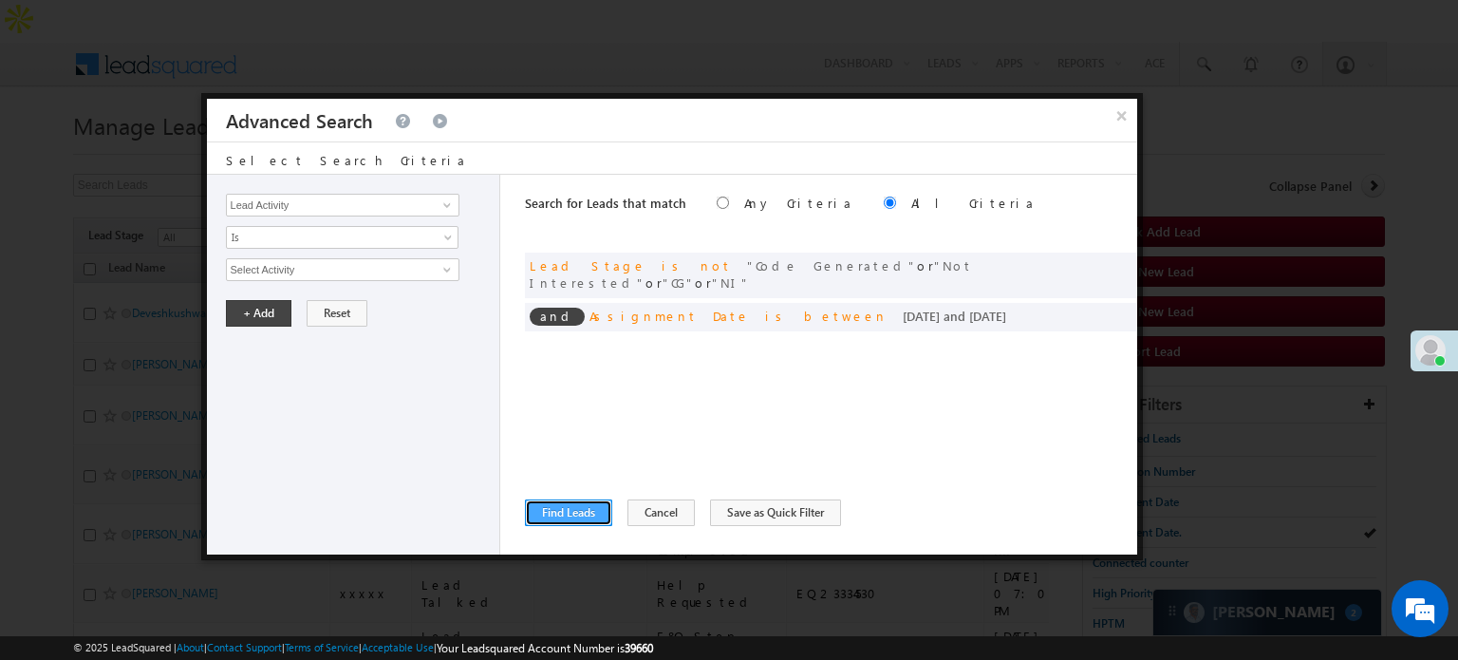
click at [550, 500] on button "Find Leads" at bounding box center [568, 512] width 87 height 27
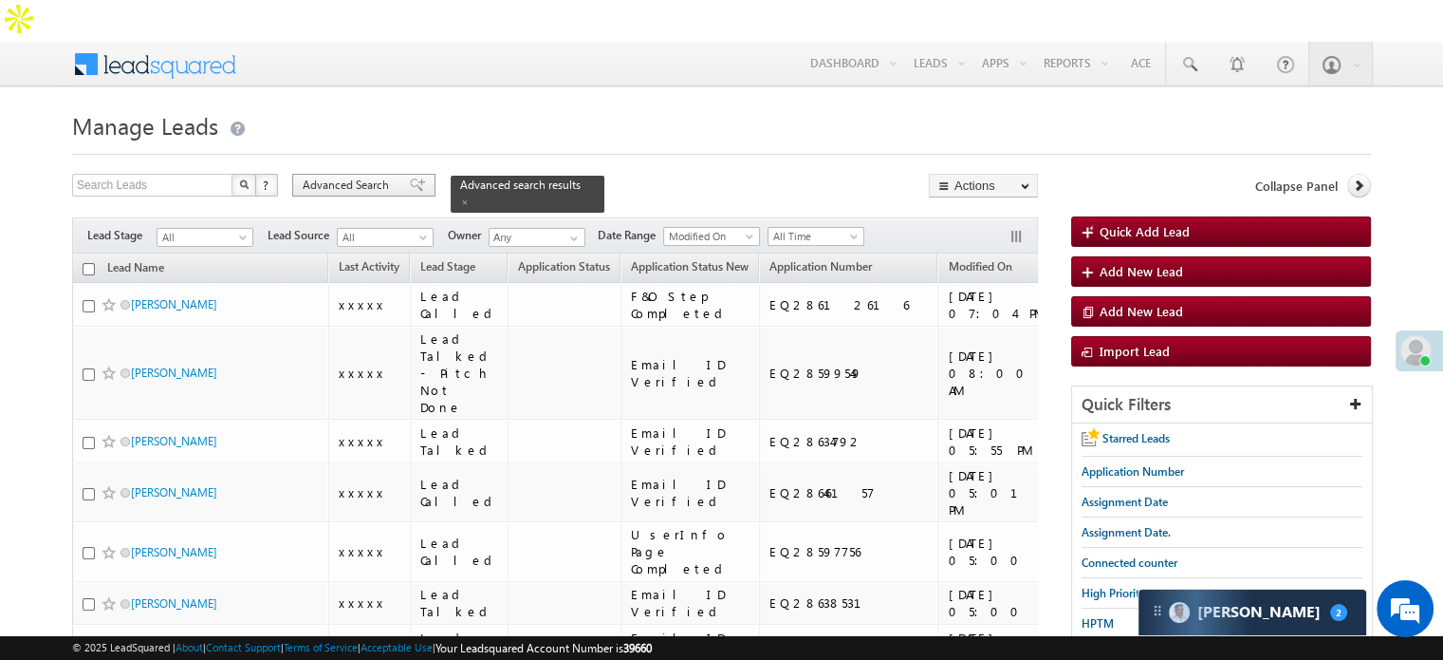
click at [398, 174] on div "Advanced Search" at bounding box center [363, 185] width 143 height 23
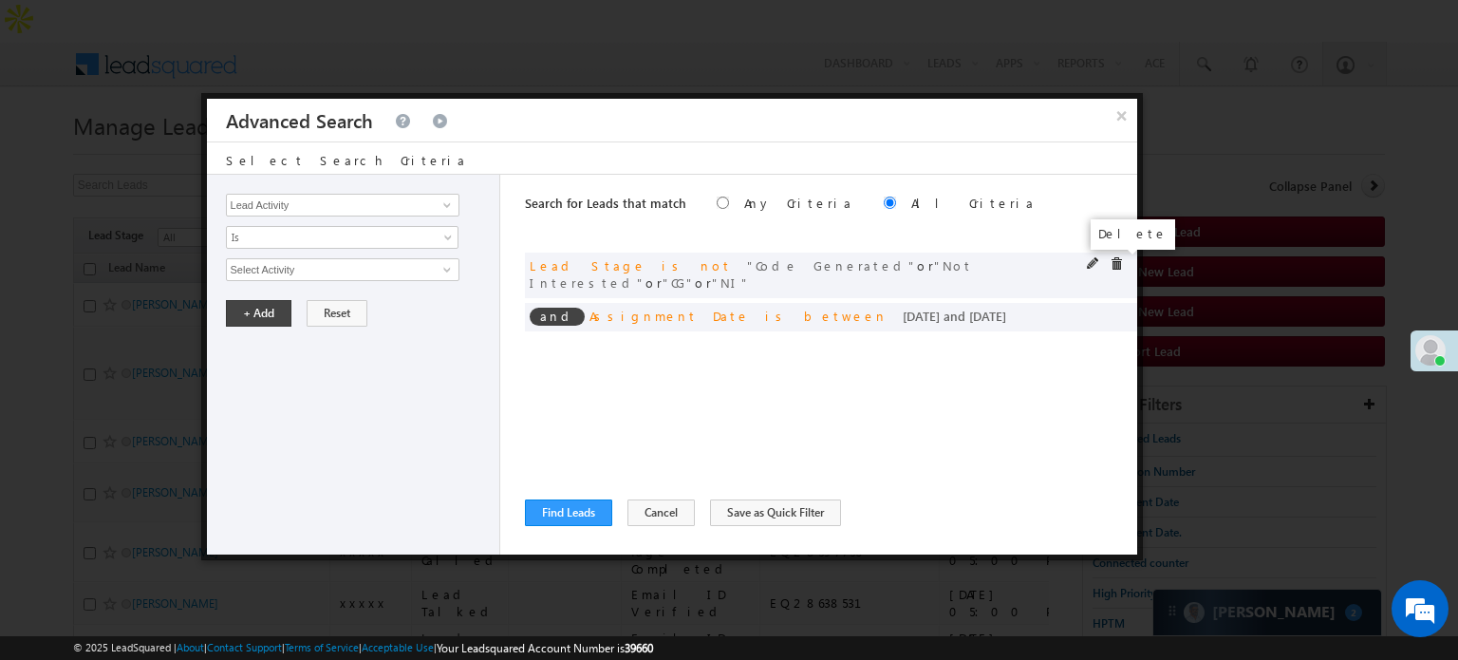
click at [1109, 261] on span at bounding box center [1115, 263] width 13 height 13
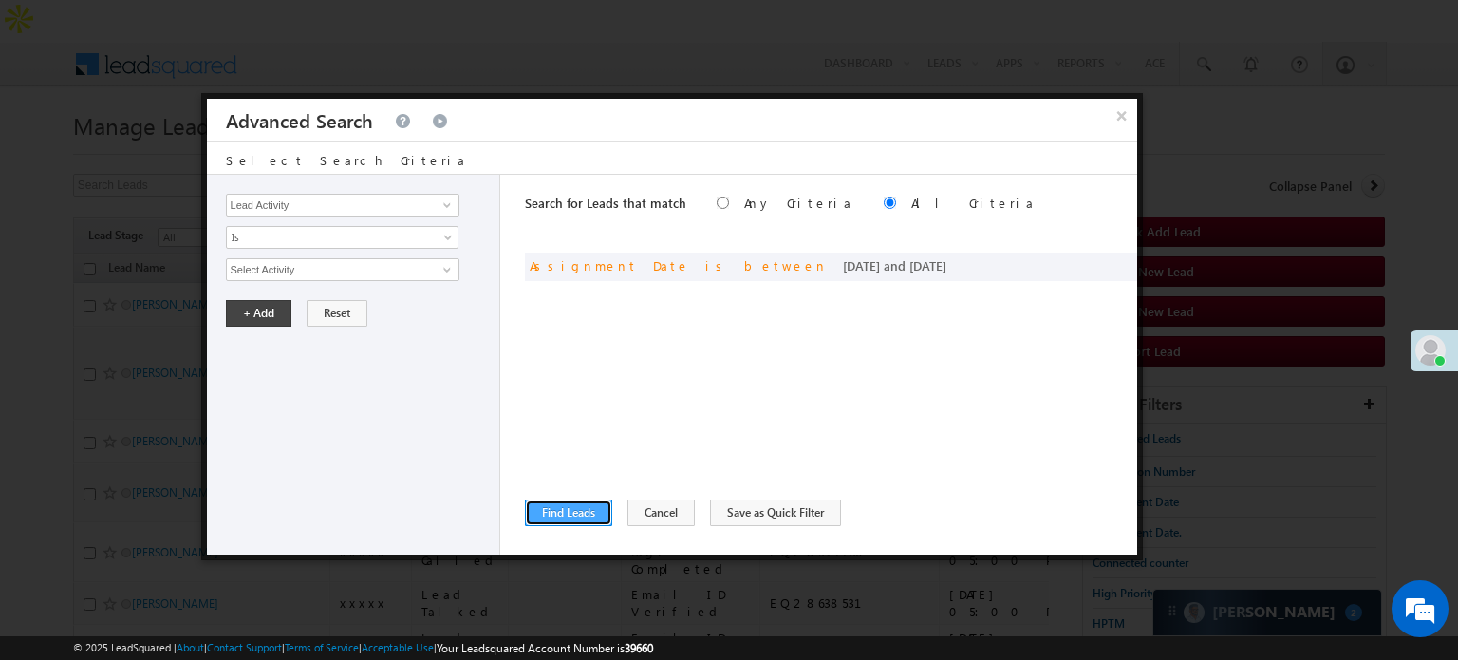
click at [571, 519] on button "Find Leads" at bounding box center [568, 512] width 87 height 27
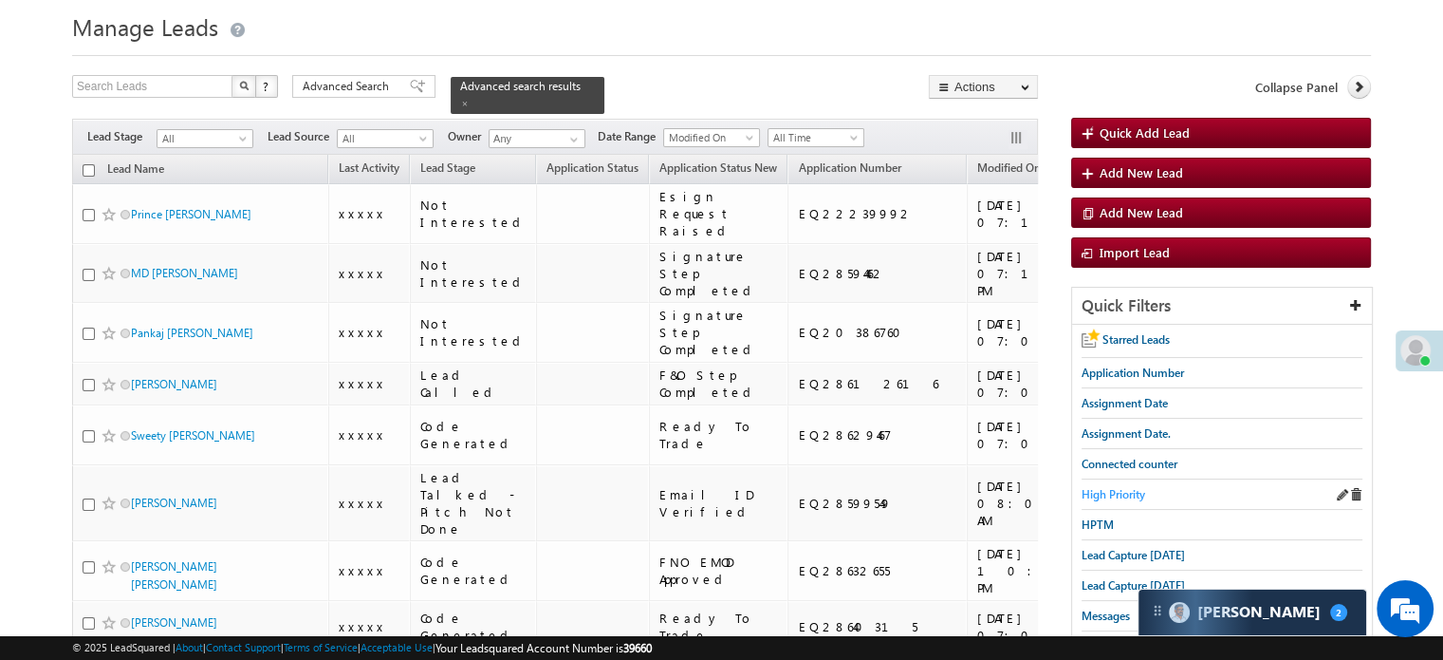
scroll to position [95, 0]
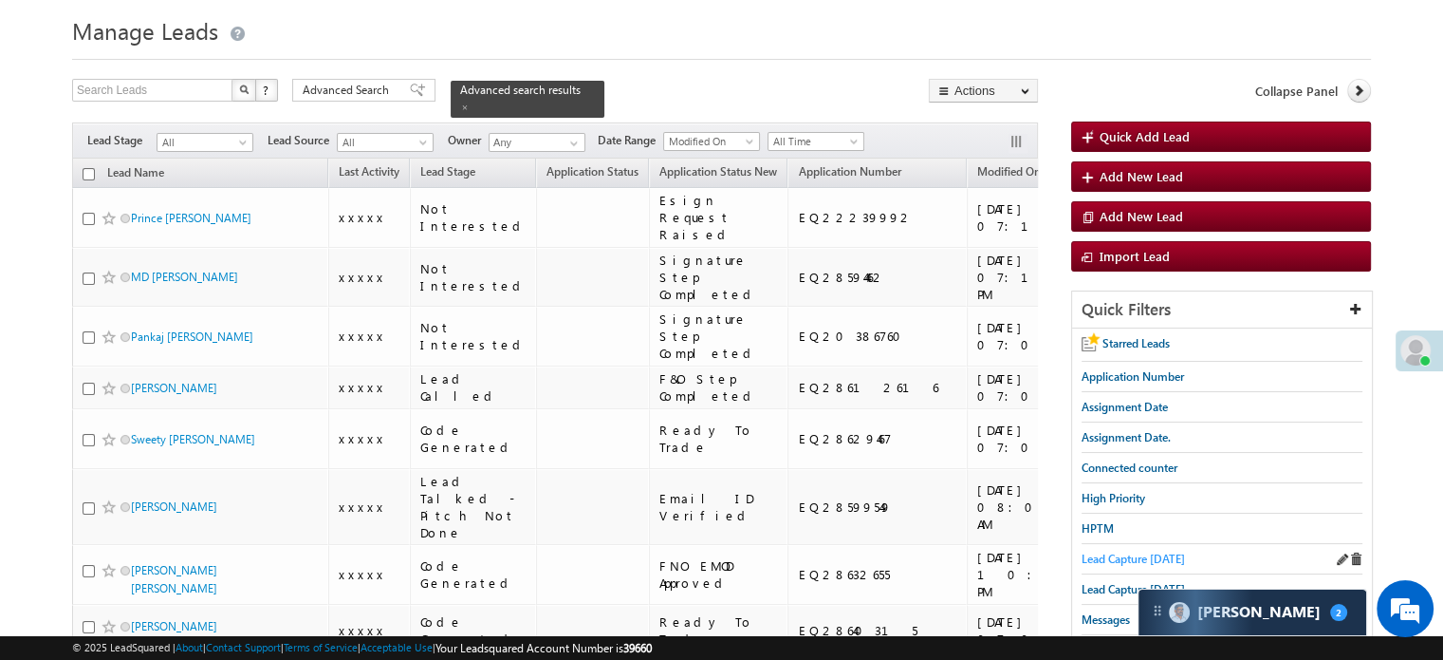
click at [1118, 551] on span "Lead Capture [DATE]" at bounding box center [1133, 558] width 103 height 14
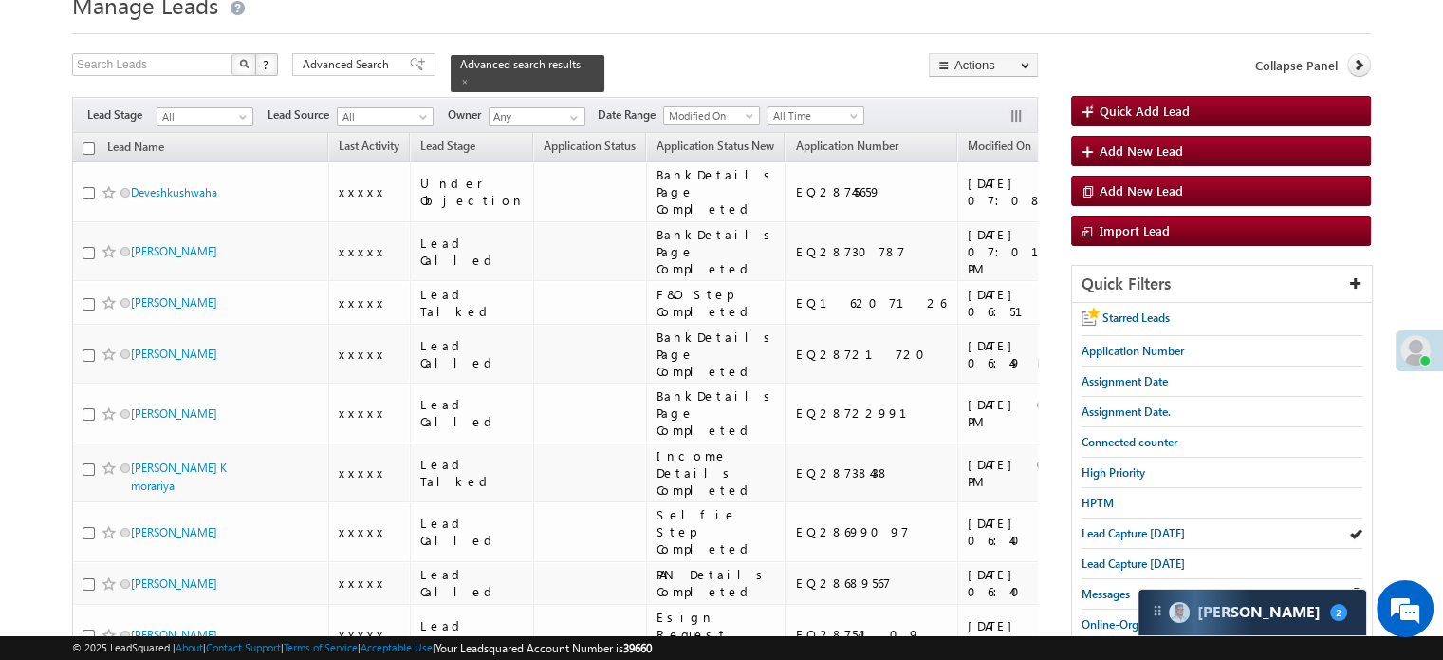
scroll to position [190, 0]
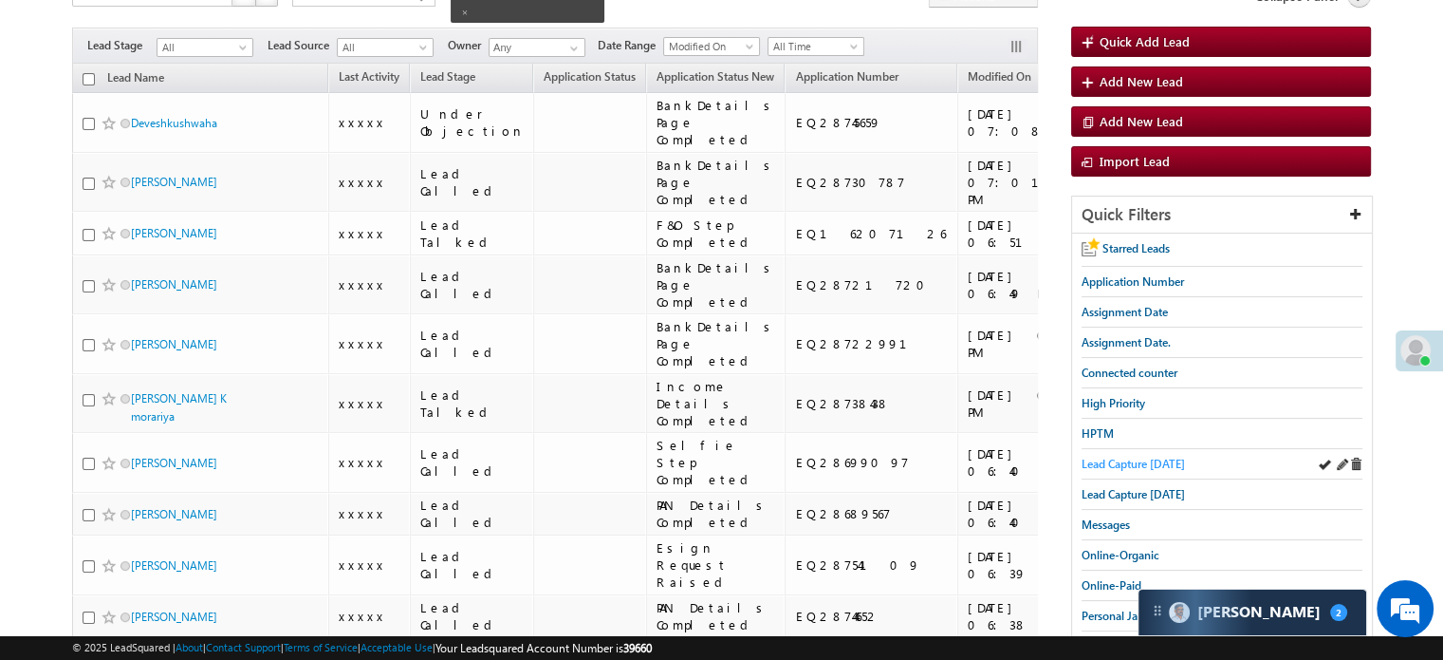
click at [1129, 456] on span "Lead Capture [DATE]" at bounding box center [1133, 463] width 103 height 14
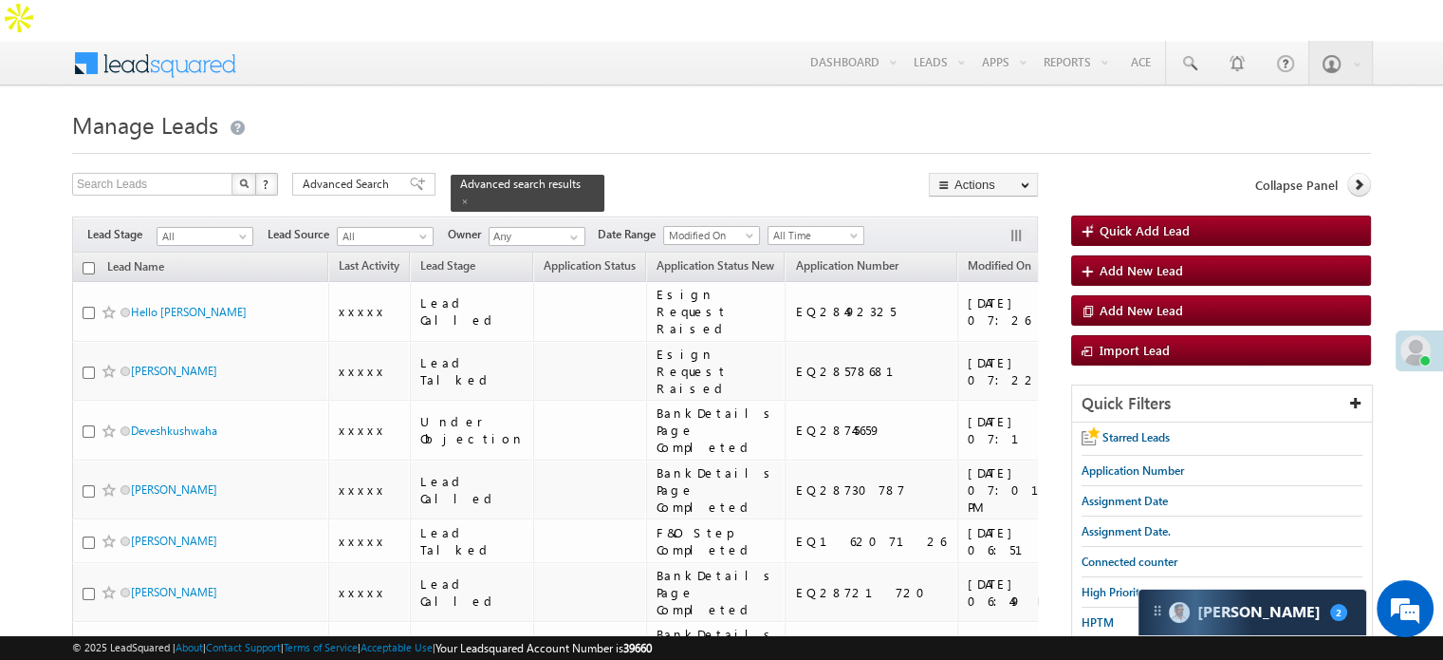
scroll to position [0, 0]
click at [1109, 646] on span "Lead Capture [DATE]" at bounding box center [1133, 653] width 103 height 14
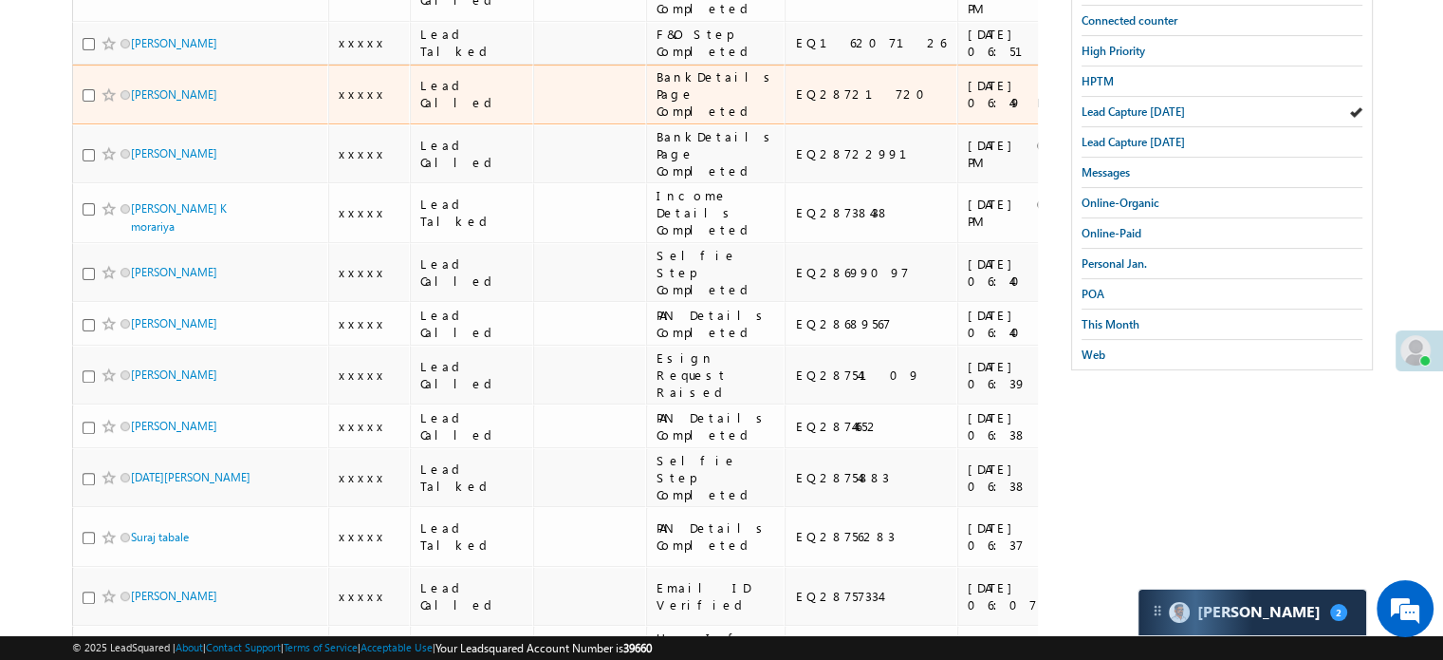
scroll to position [569, 0]
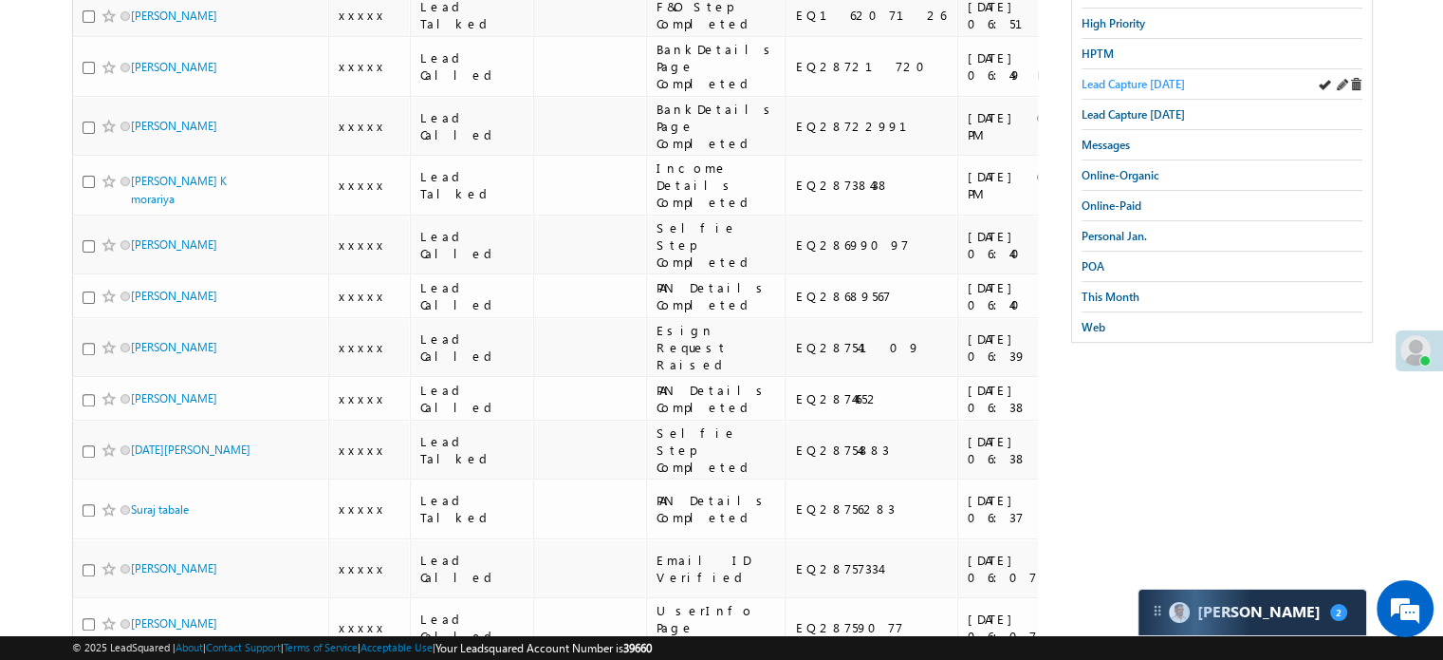
click at [1150, 77] on span "Lead Capture [DATE]" at bounding box center [1133, 84] width 103 height 14
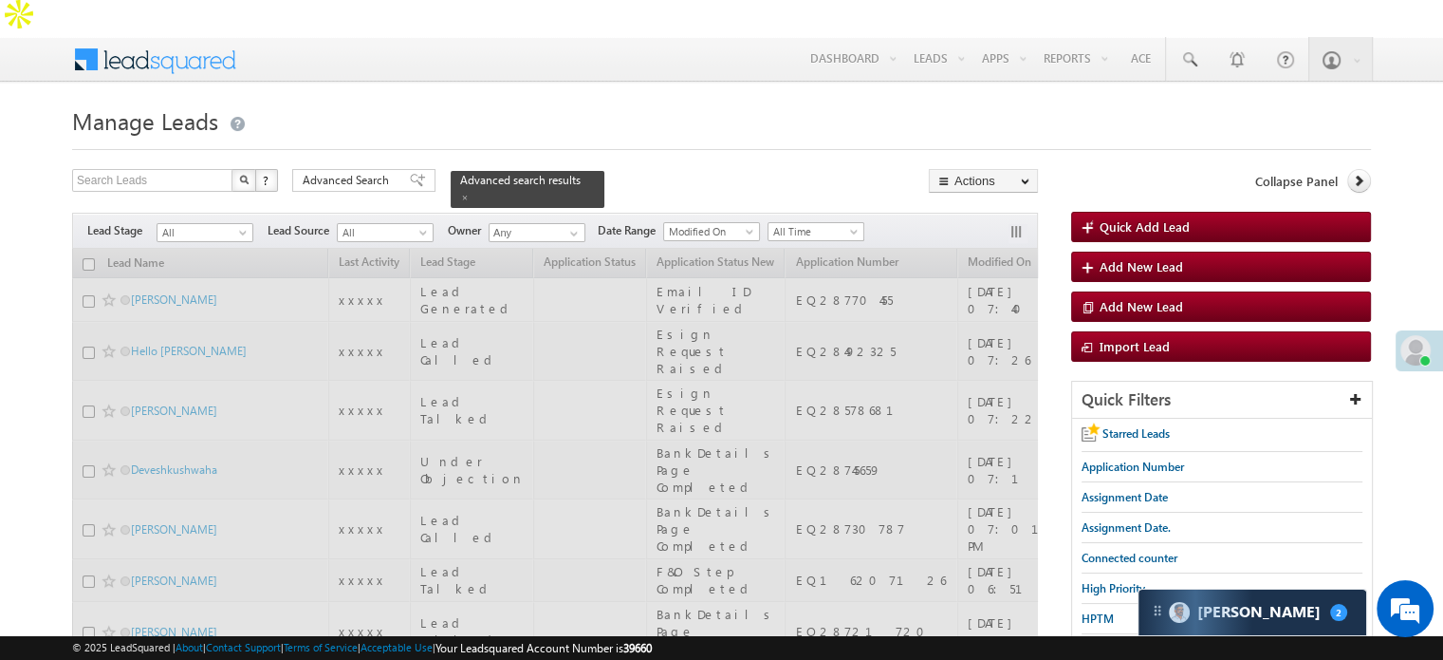
scroll to position [0, 0]
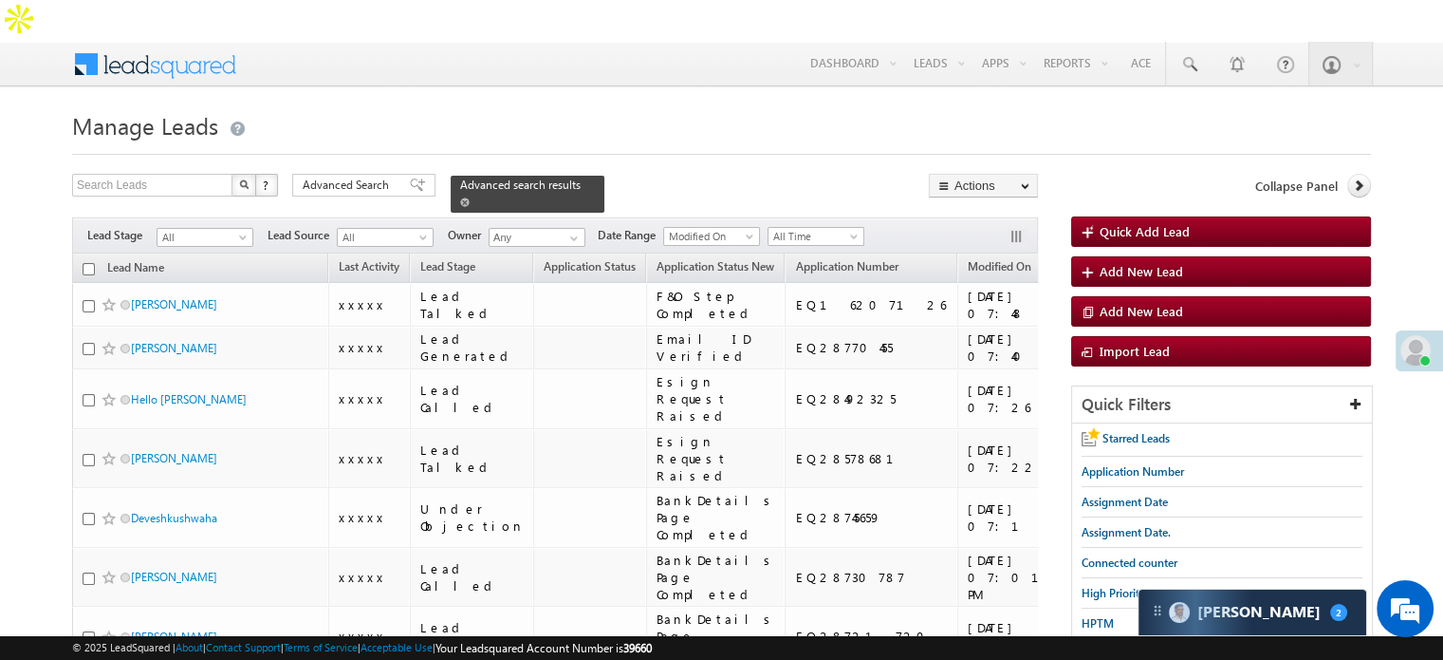
click at [470, 197] on span at bounding box center [464, 201] width 9 height 9
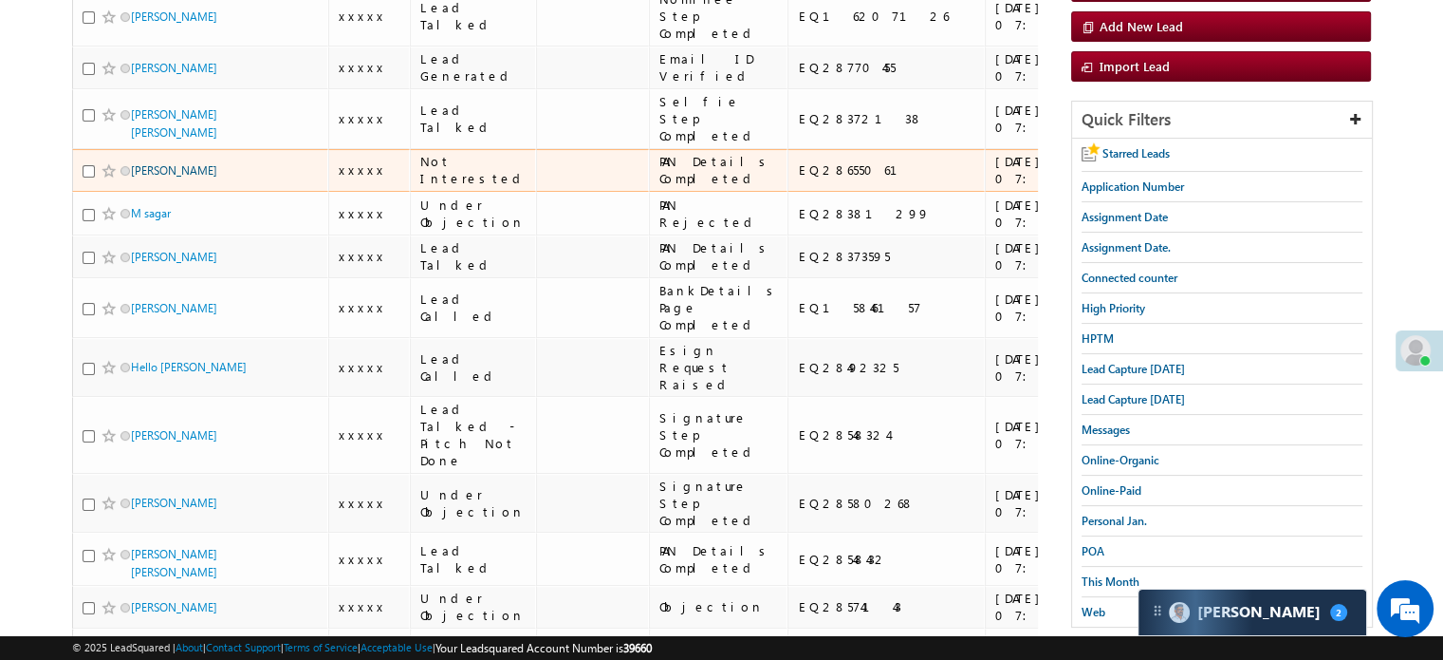
scroll to position [95, 0]
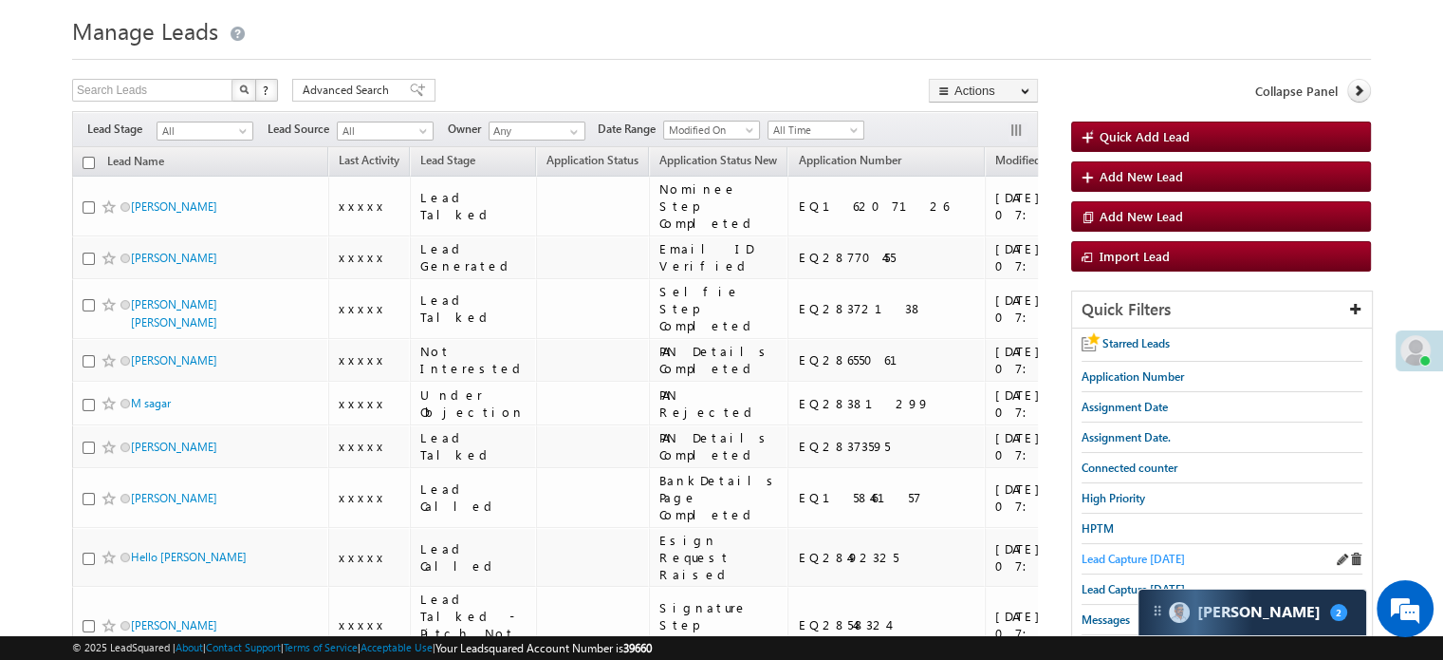
click at [1155, 551] on span "Lead Capture [DATE]" at bounding box center [1133, 558] width 103 height 14
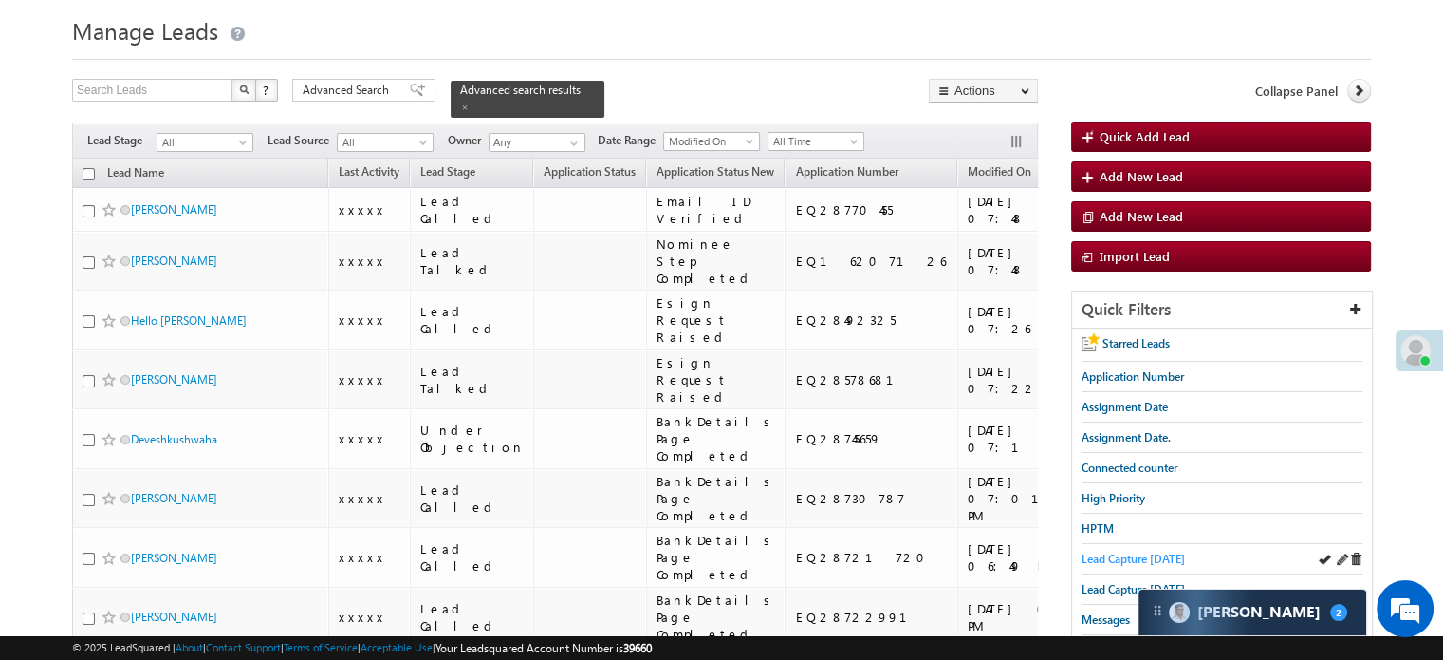
click at [1116, 551] on span "Lead Capture [DATE]" at bounding box center [1133, 558] width 103 height 14
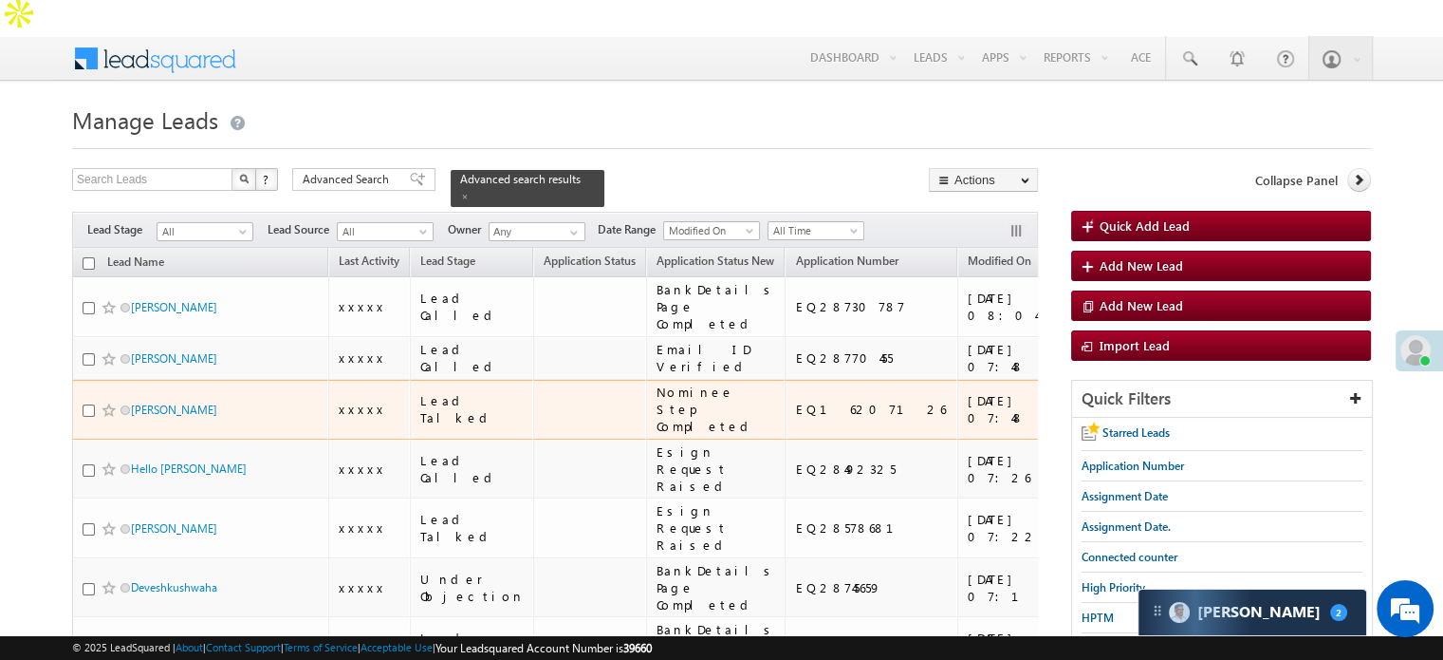
scroll to position [0, 0]
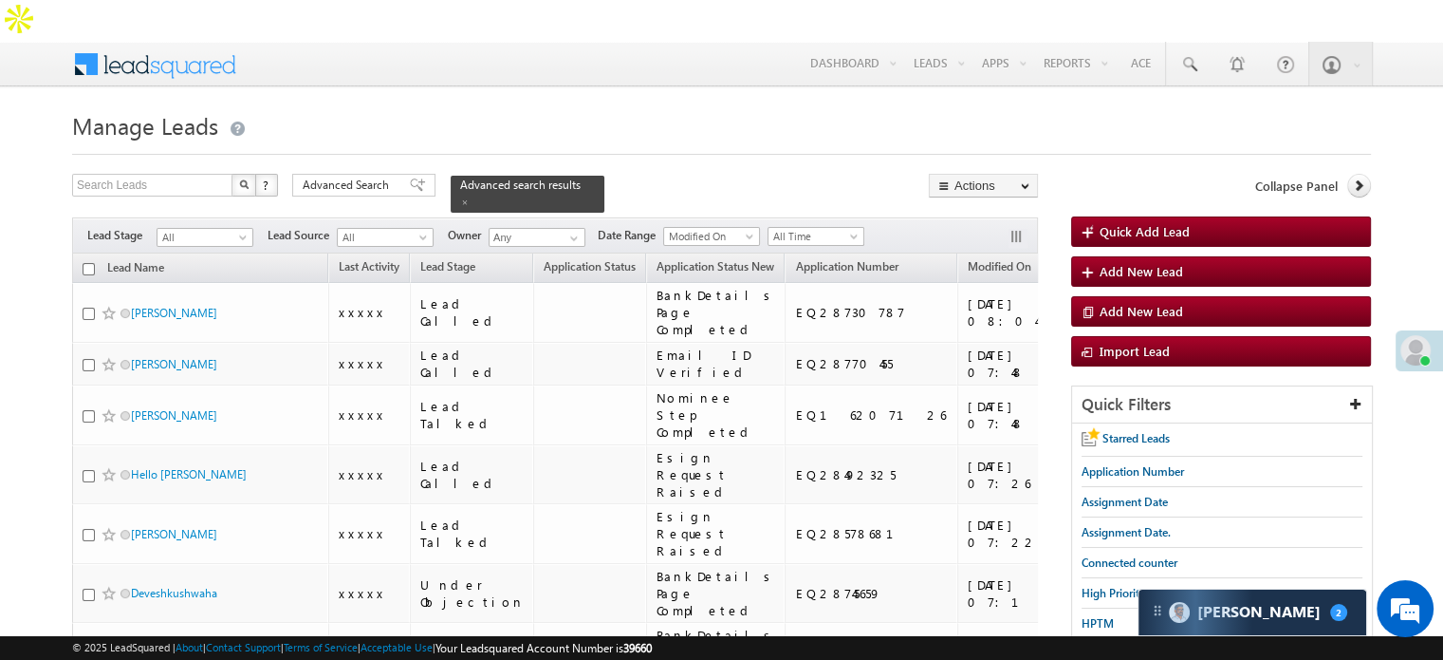
click at [1082, 646] on span "Lead Capture [DATE]" at bounding box center [1133, 653] width 103 height 14
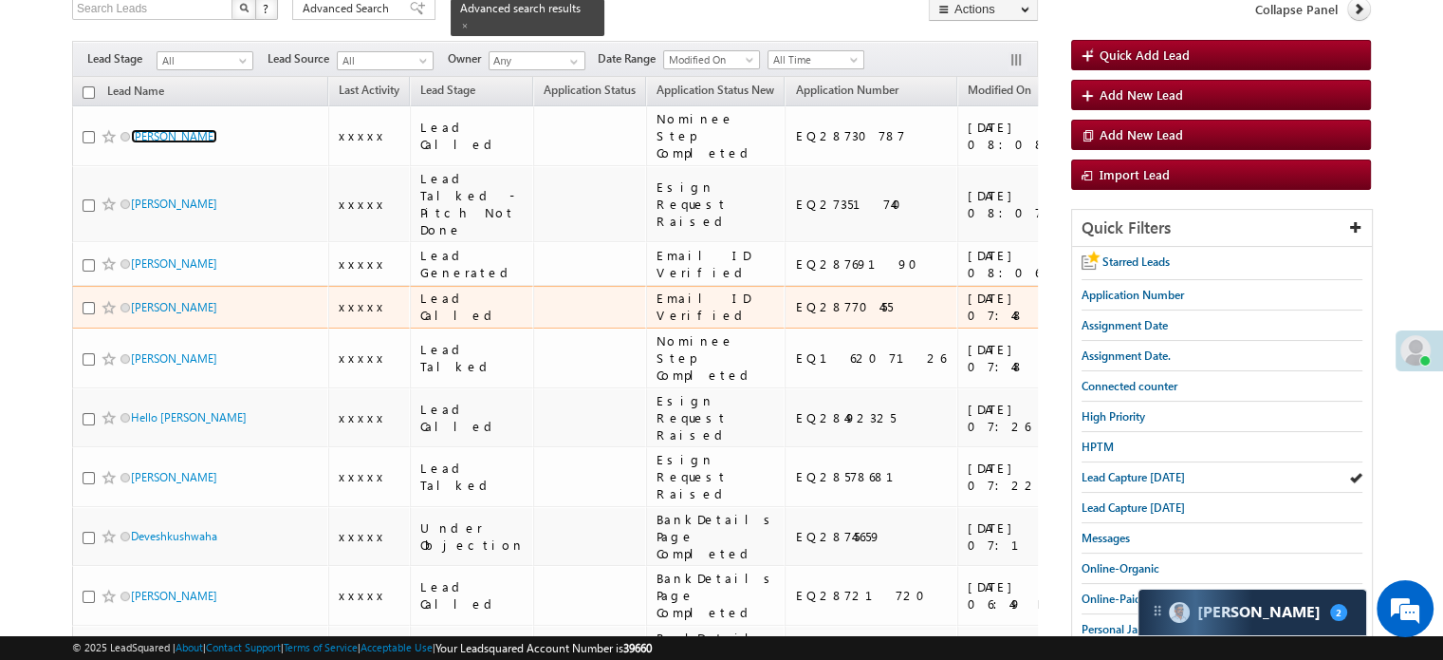
scroll to position [190, 0]
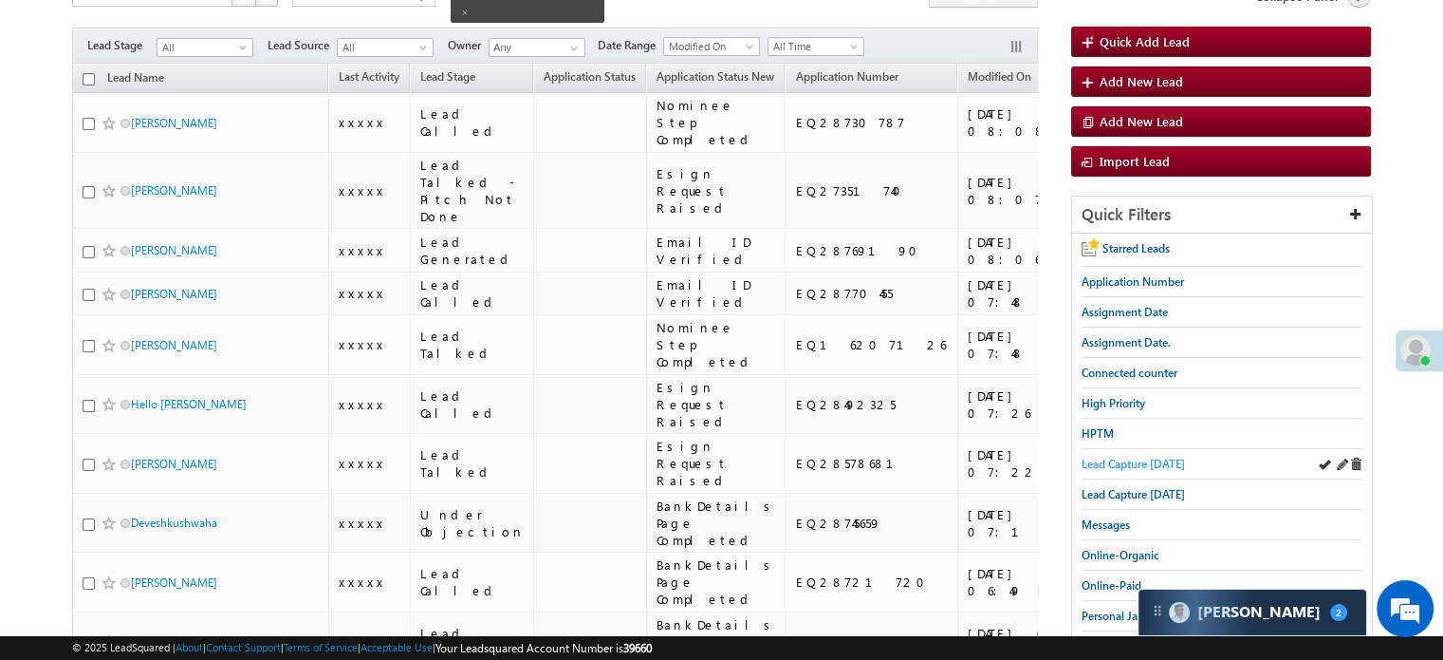
click at [1157, 456] on span "Lead Capture [DATE]" at bounding box center [1133, 463] width 103 height 14
click at [1111, 456] on span "Lead Capture [DATE]" at bounding box center [1133, 463] width 103 height 14
click at [1143, 456] on span "Lead Capture [DATE]" at bounding box center [1133, 463] width 103 height 14
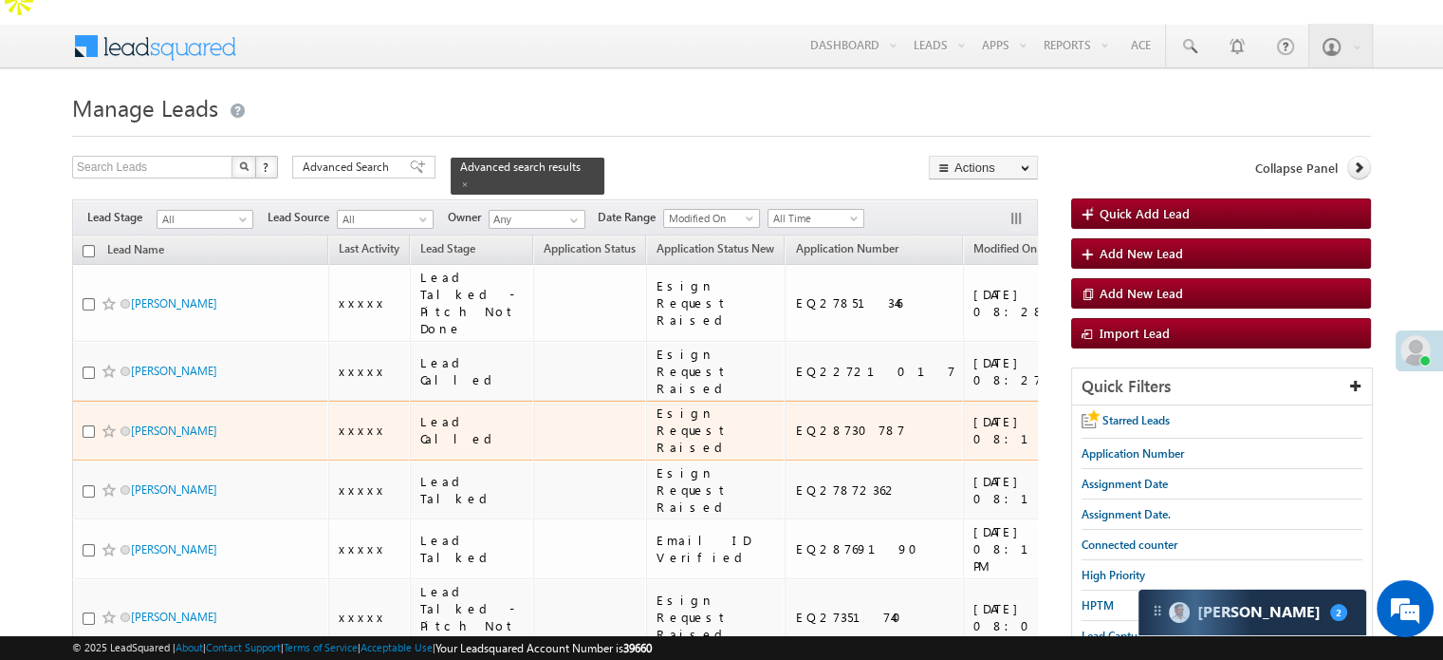
scroll to position [0, 0]
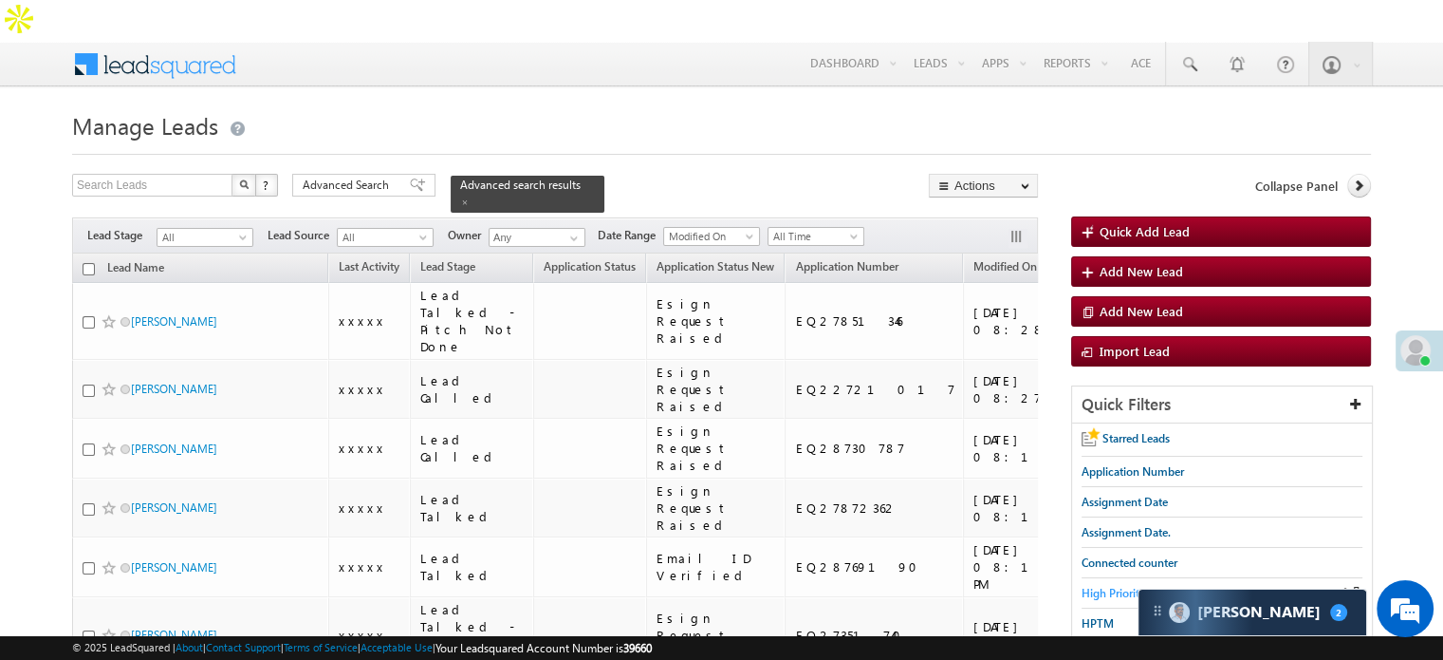
click at [1116, 586] on span "High Priority" at bounding box center [1114, 593] width 64 height 14
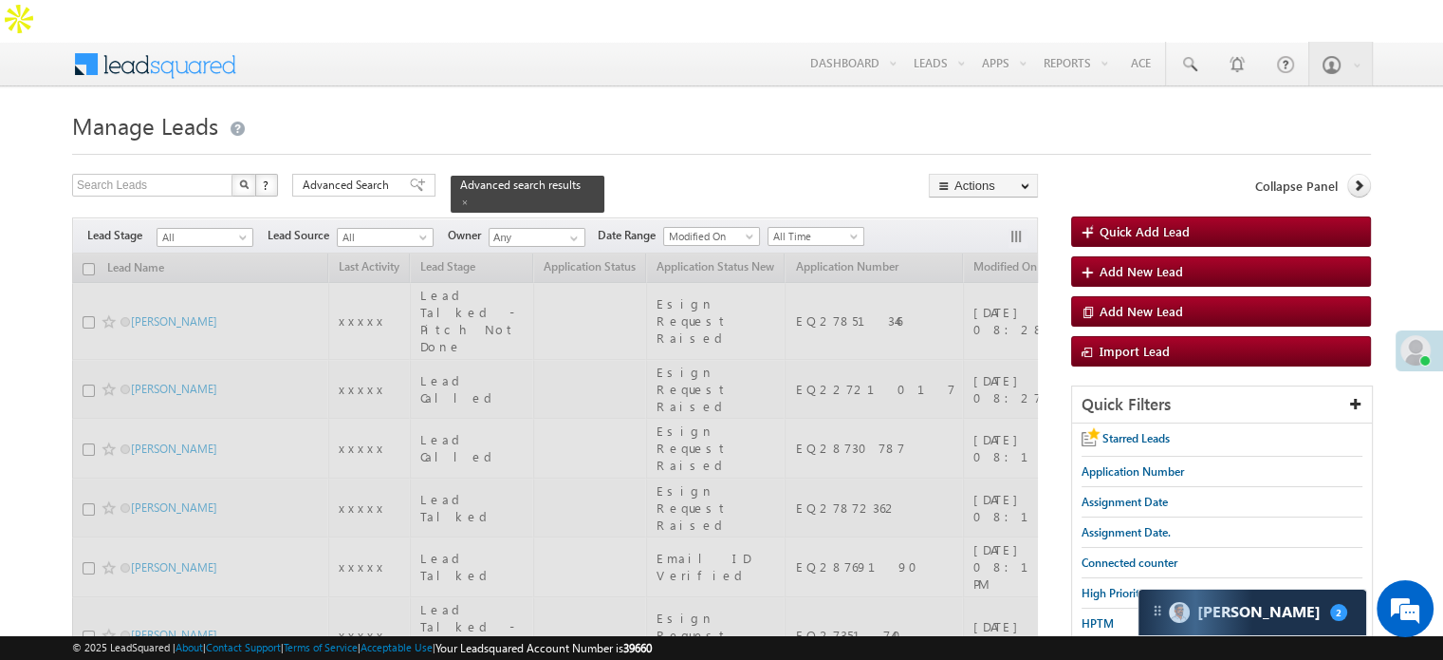
drag, startPoint x: 369, startPoint y: 152, endPoint x: 387, endPoint y: 160, distance: 20.0
click at [369, 174] on div "Advanced Search" at bounding box center [363, 185] width 143 height 23
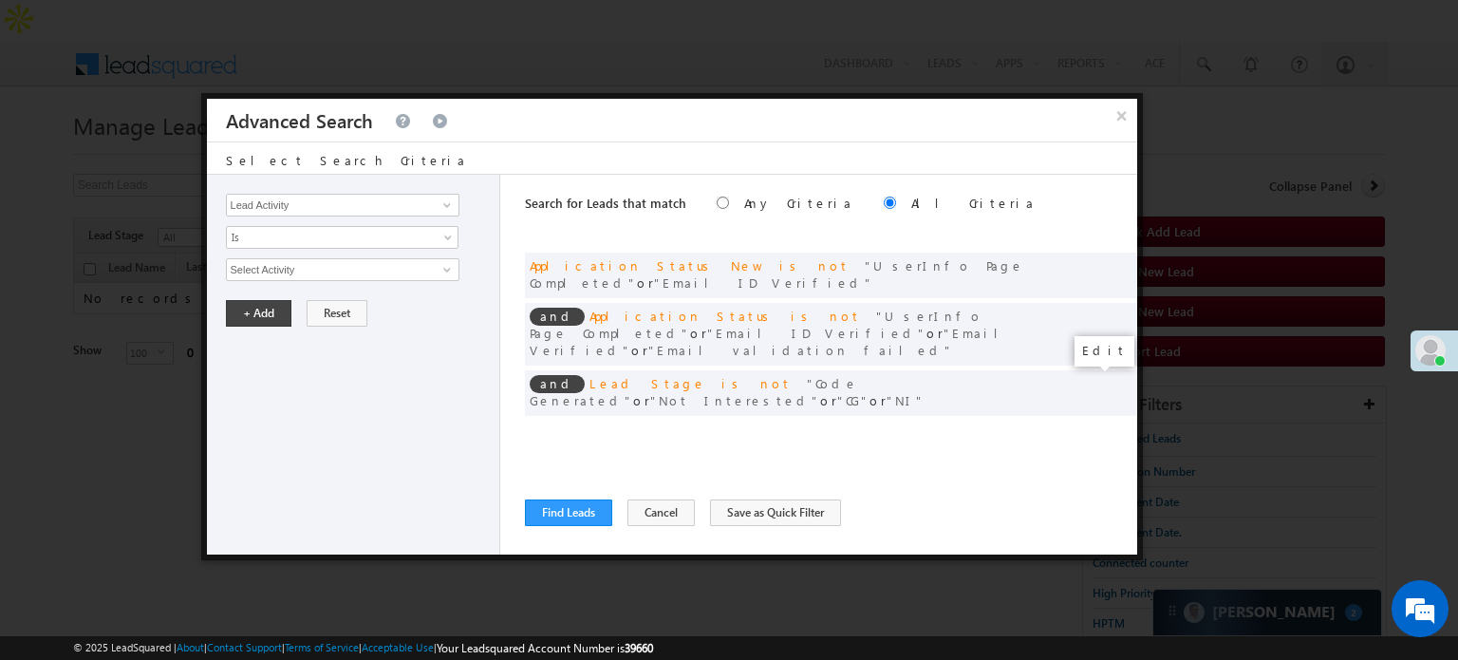
click at [1087, 425] on span at bounding box center [1093, 431] width 13 height 13
click at [292, 294] on input "[DATE]" at bounding box center [281, 302] width 111 height 25
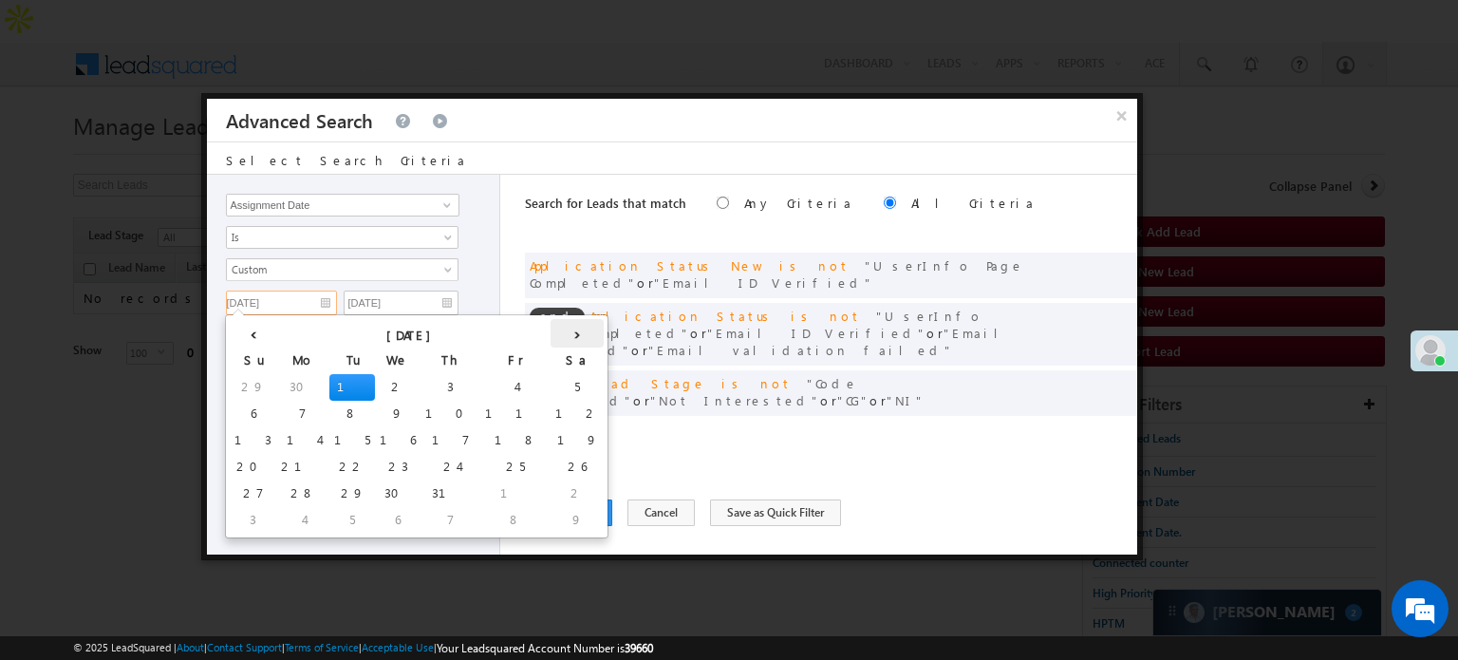
click at [550, 331] on th "›" at bounding box center [576, 333] width 53 height 28
click at [558, 329] on th "›" at bounding box center [581, 333] width 46 height 28
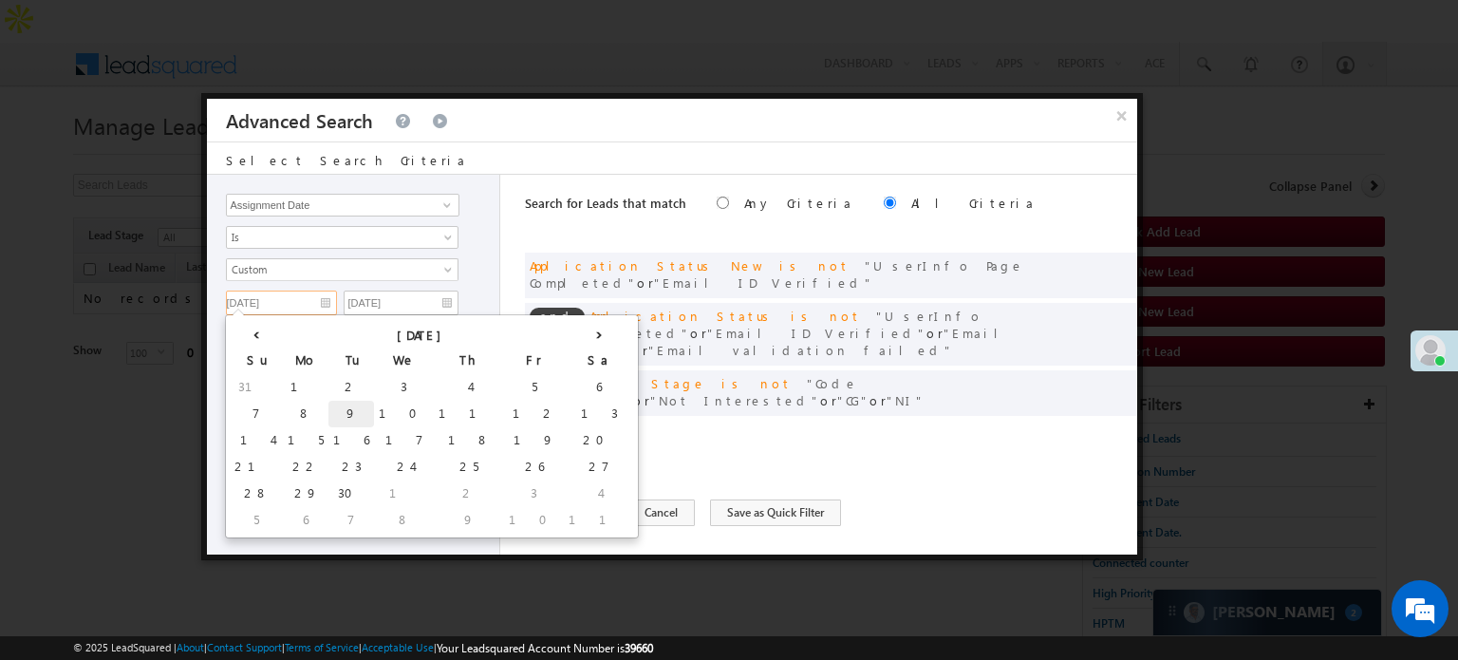
click at [328, 409] on td "9" at bounding box center [351, 413] width 46 height 27
type input "[DATE]"
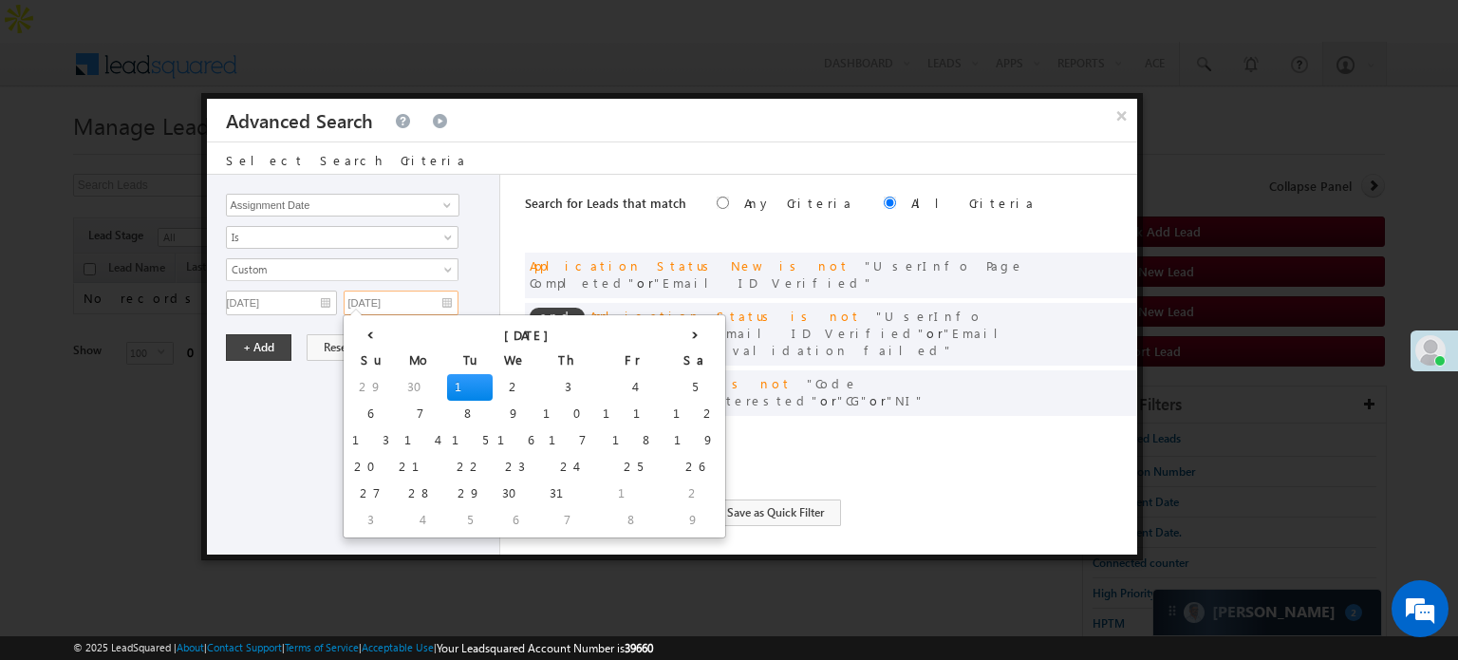
click at [402, 305] on input "[DATE]" at bounding box center [401, 302] width 115 height 25
click at [668, 330] on th "›" at bounding box center [694, 333] width 53 height 28
click at [676, 330] on th "›" at bounding box center [699, 333] width 46 height 28
click at [492, 405] on td "10" at bounding box center [522, 413] width 60 height 27
type input "09/10/25"
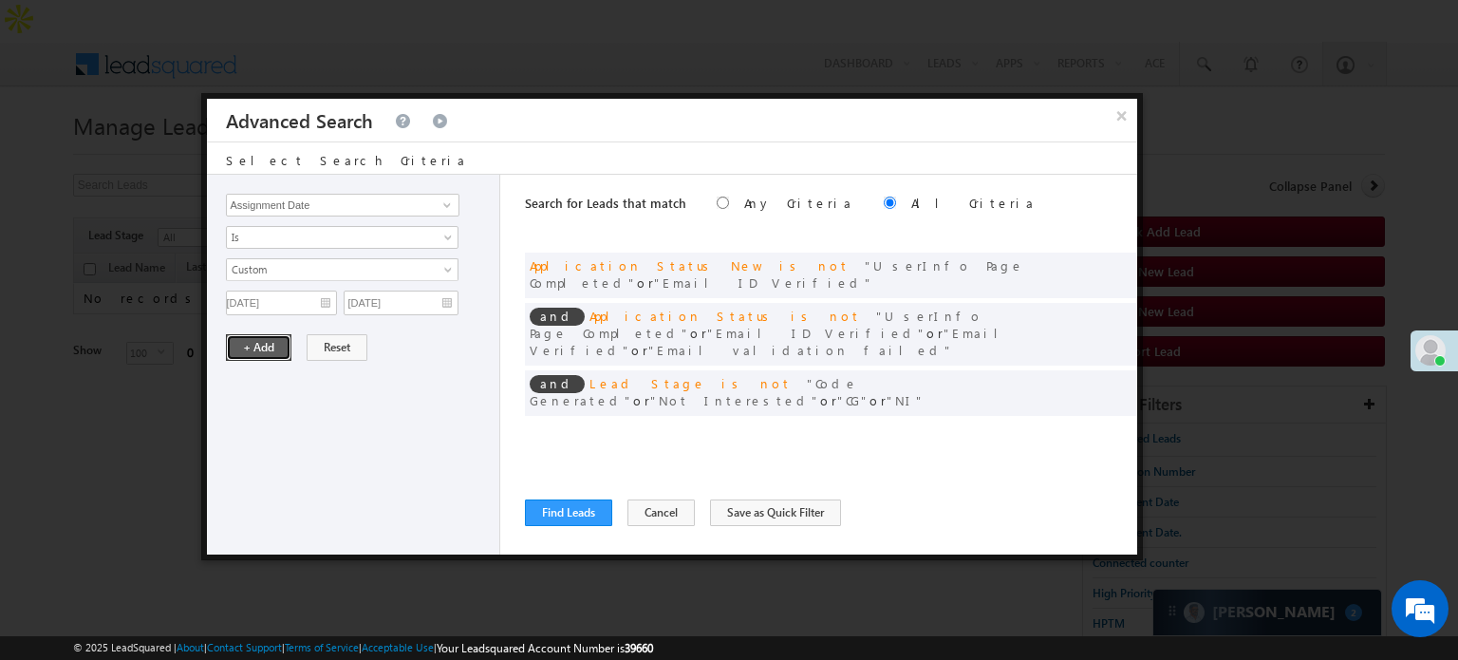
click at [270, 344] on button "+ Add" at bounding box center [258, 347] width 65 height 27
click at [554, 511] on button "Find Leads" at bounding box center [568, 512] width 87 height 27
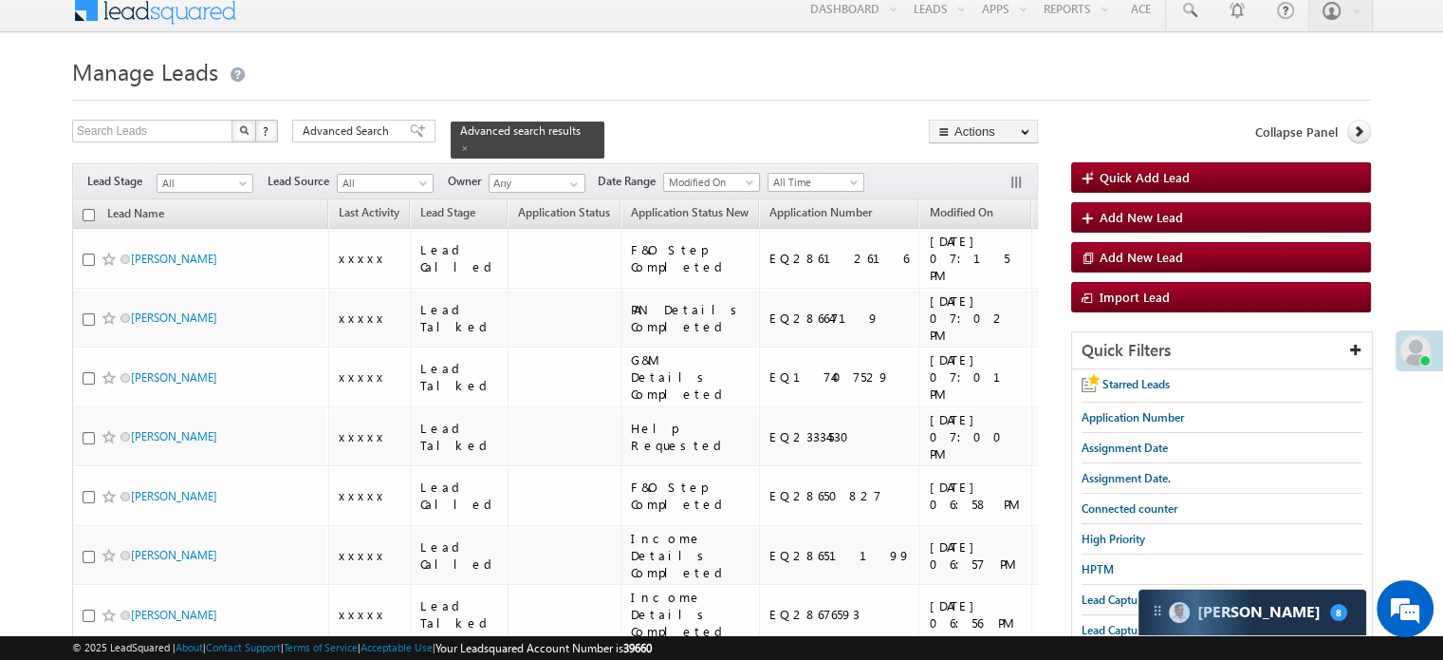
scroll to position [31, 0]
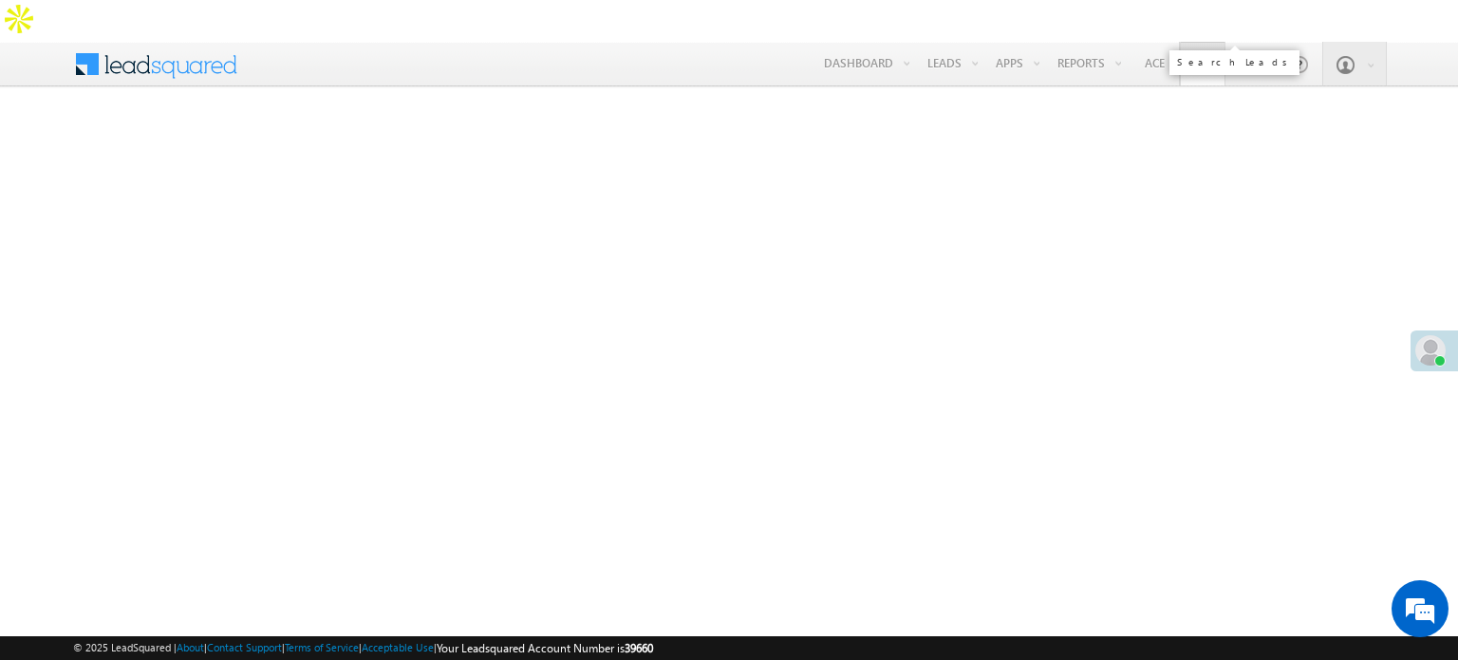
click at [1200, 55] on span at bounding box center [1202, 64] width 19 height 19
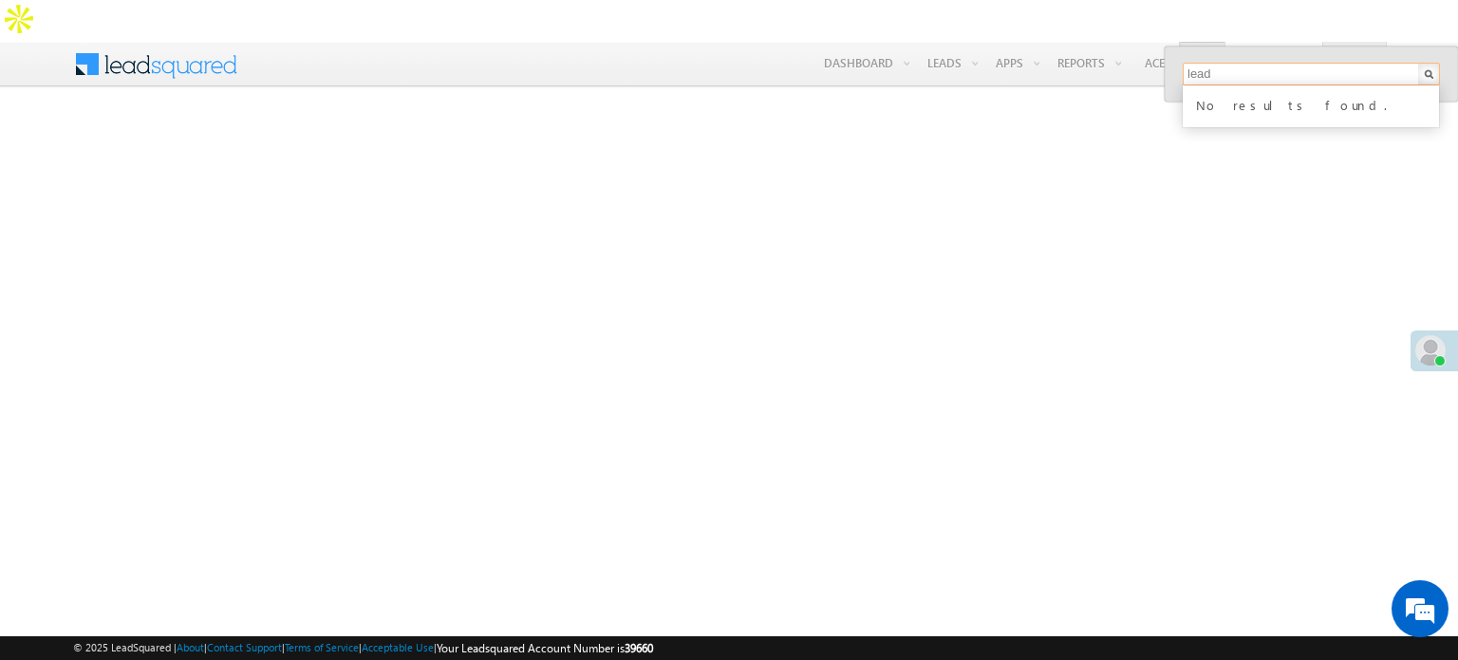
click at [1219, 68] on input "lead" at bounding box center [1310, 74] width 257 height 23
click at [1245, 71] on input "lead assigned by me to others" at bounding box center [1310, 74] width 257 height 23
type input "lead assigned by me to others"
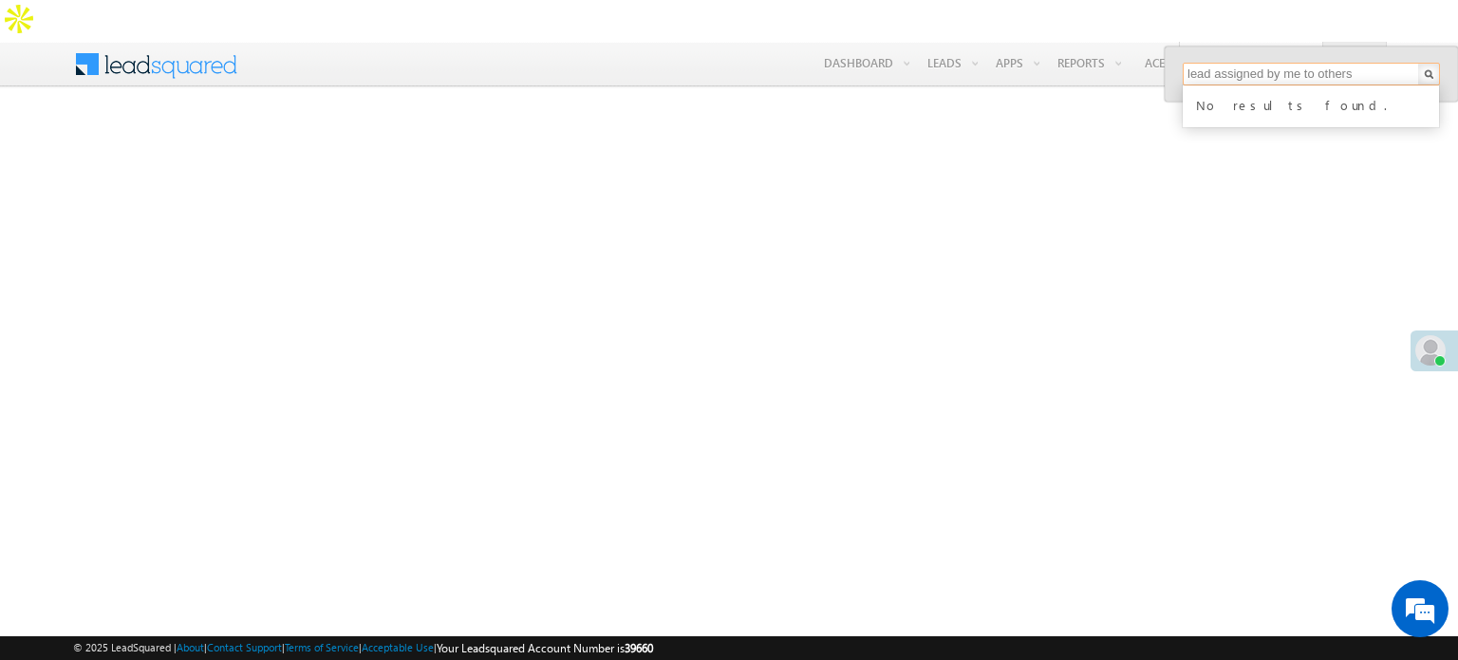
drag, startPoint x: 1245, startPoint y: 71, endPoint x: 1266, endPoint y: 70, distance: 20.9
click at [1266, 70] on input "lead assigned by me to others" at bounding box center [1310, 74] width 257 height 23
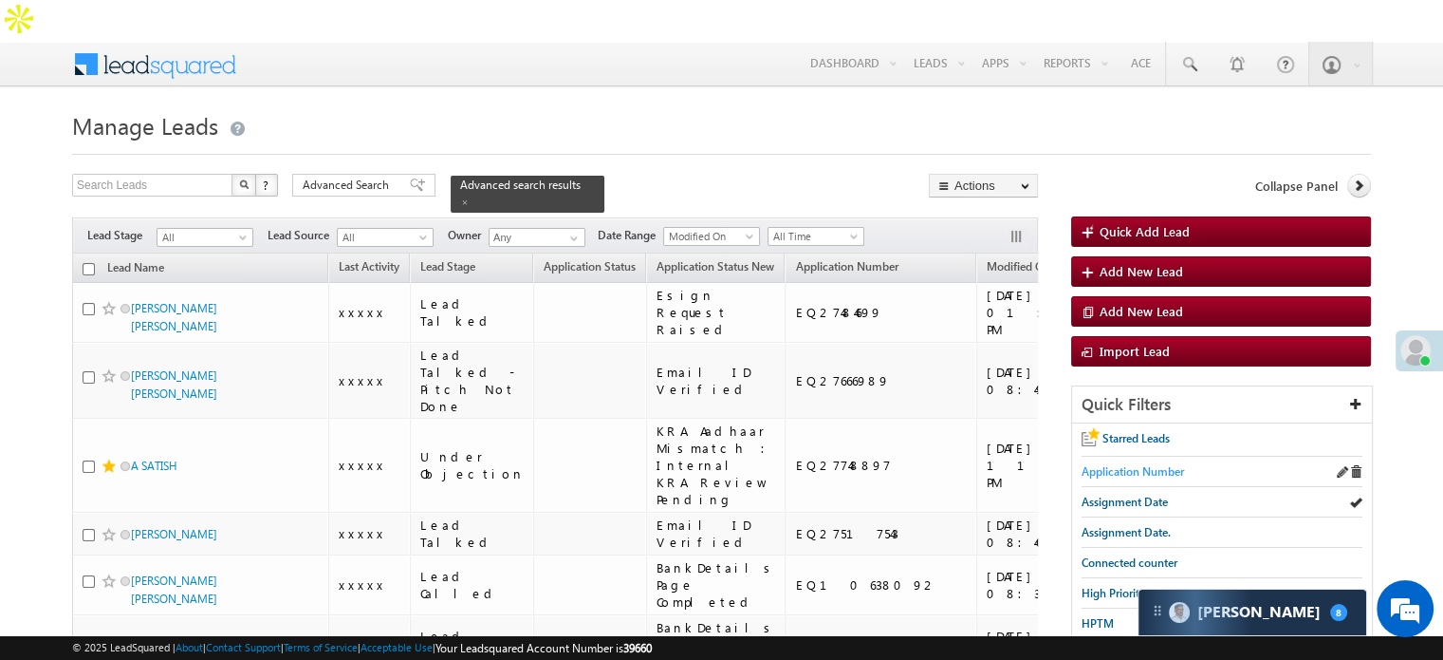
click at [1099, 464] on span "Application Number" at bounding box center [1133, 471] width 102 height 14
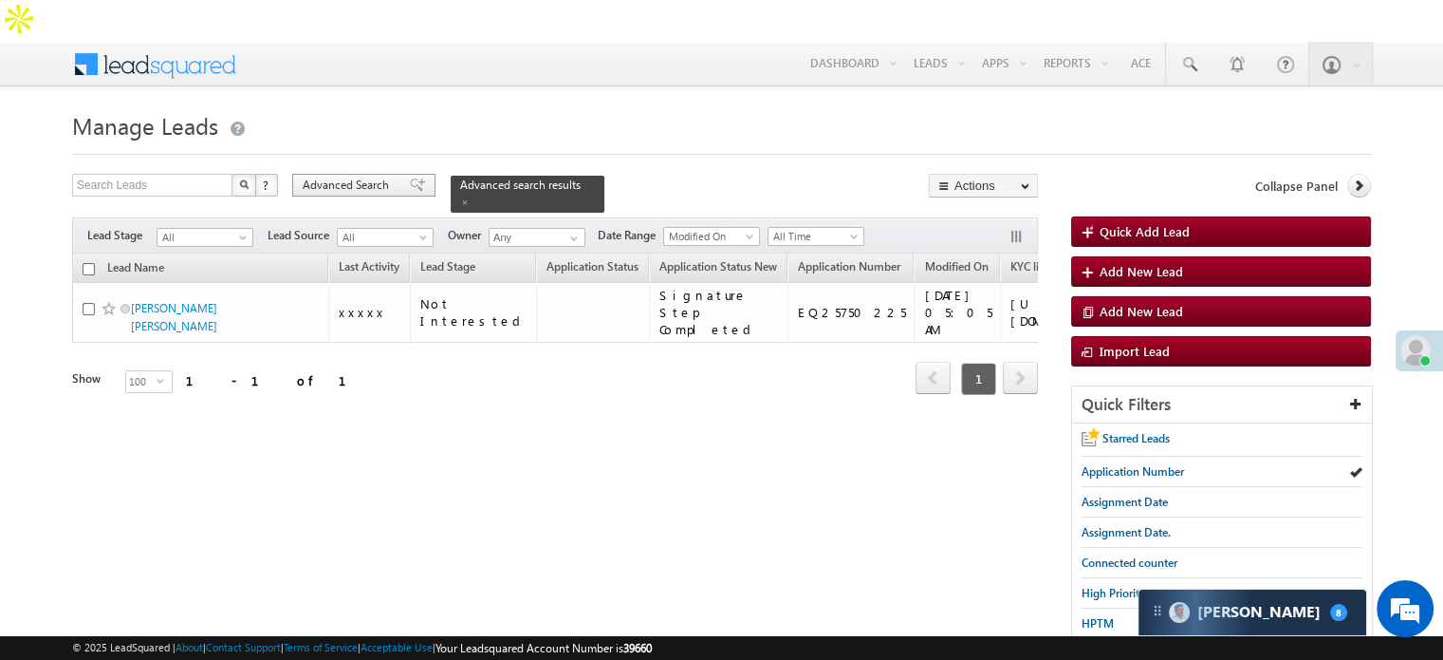
click at [357, 177] on span "Advanced Search" at bounding box center [349, 185] width 92 height 17
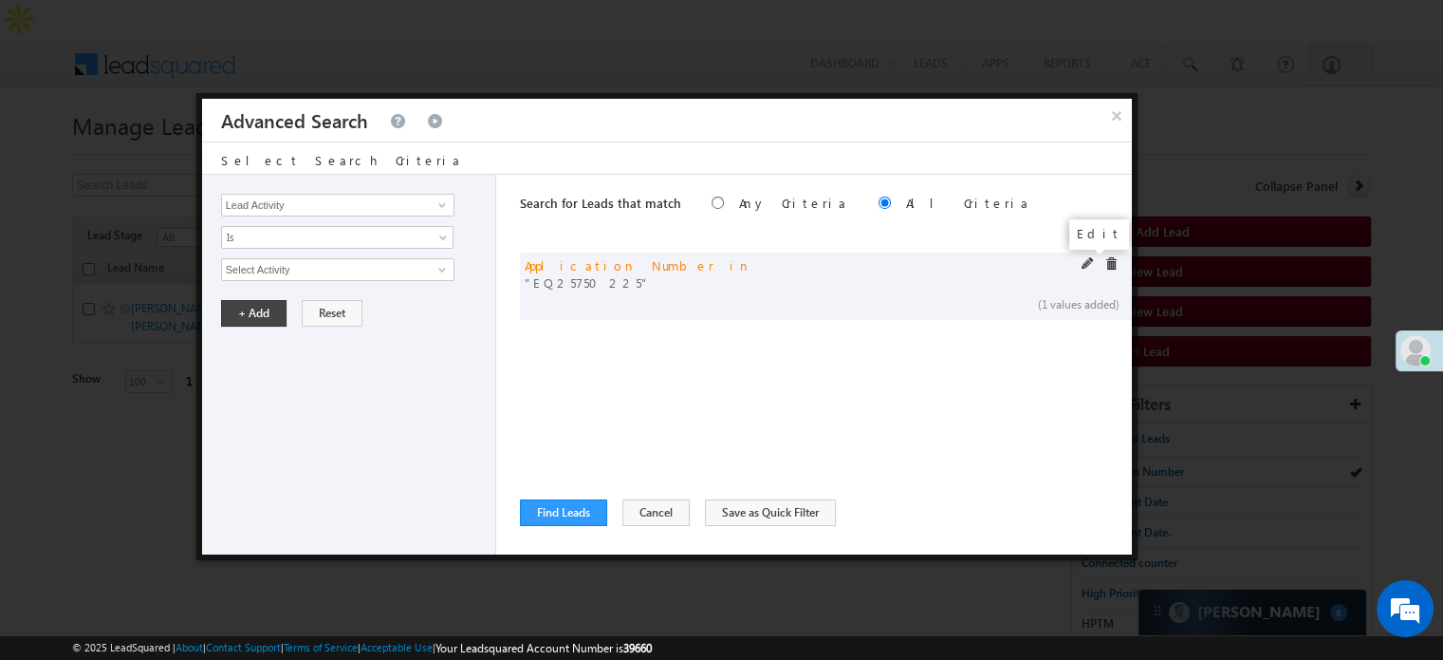
click at [1086, 265] on span at bounding box center [1088, 263] width 13 height 13
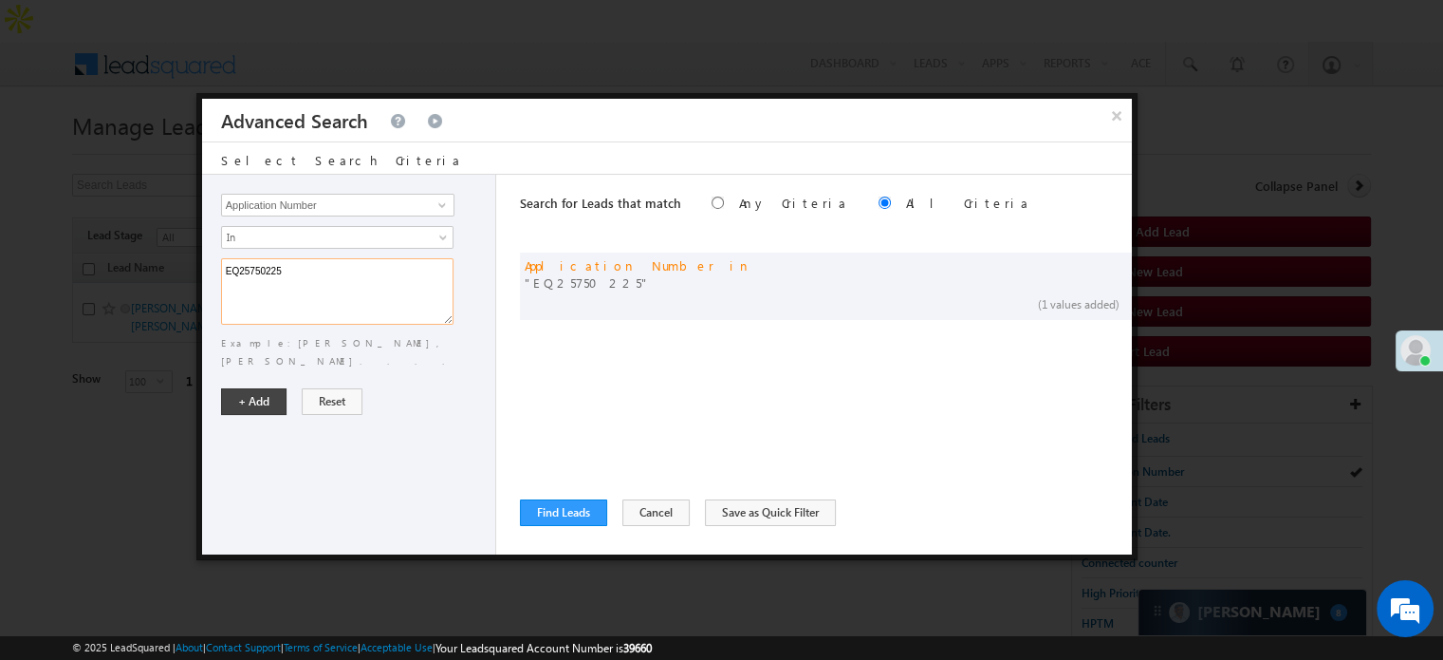
click at [348, 290] on textarea "EQ25750225" at bounding box center [337, 291] width 233 height 66
paste textarea "8211468 EQ15170384 EQ28602579 EQ27997189 EQ25687081 EQ28313527 EQ28280263 EQ193…"
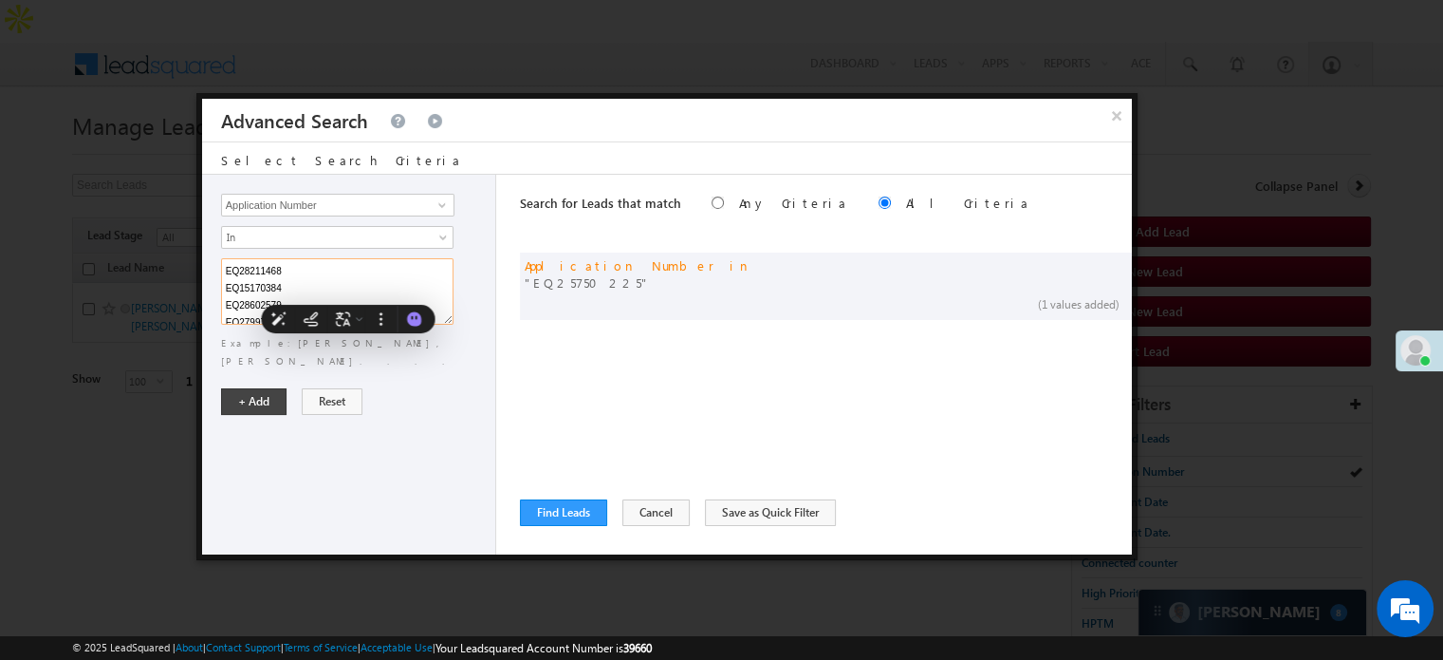
scroll to position [295, 0]
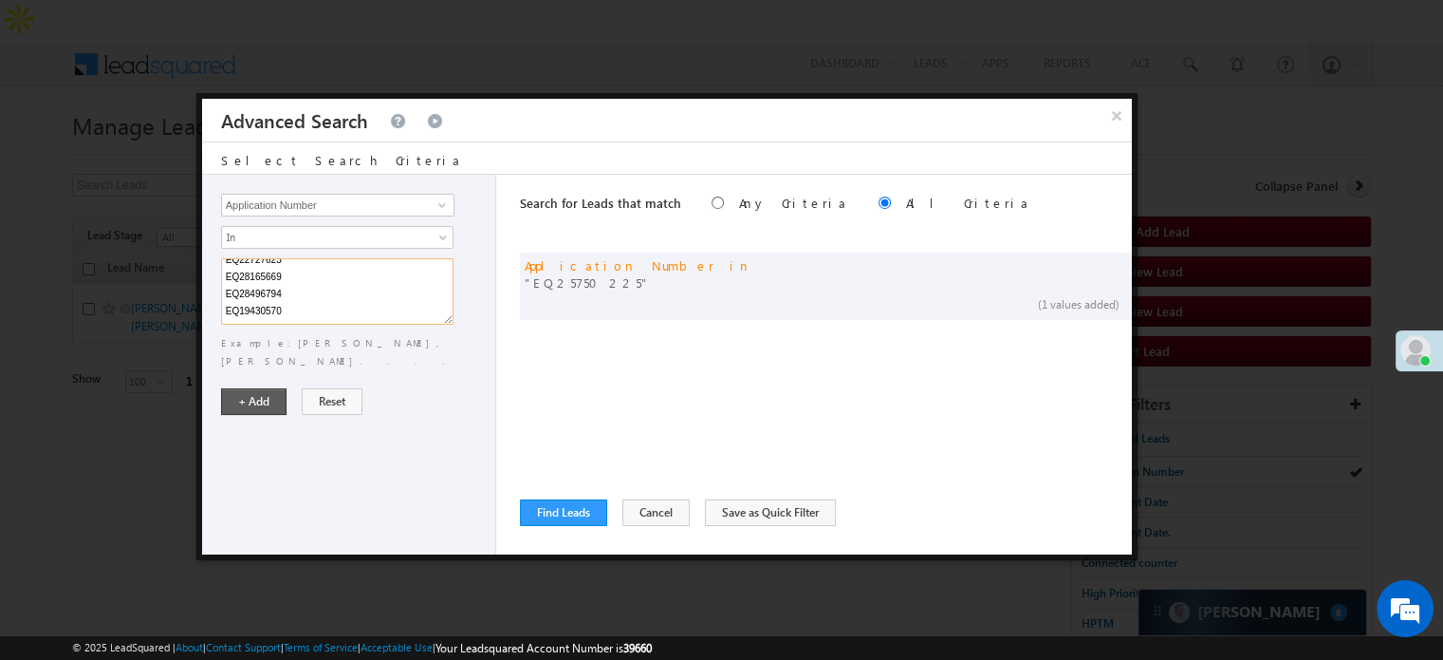
type textarea "EQ28211468 EQ15170384 EQ28602579 EQ27997189 EQ25687081 EQ28313527 EQ28280263 EQ…"
click at [277, 388] on button "+ Add" at bounding box center [253, 401] width 65 height 27
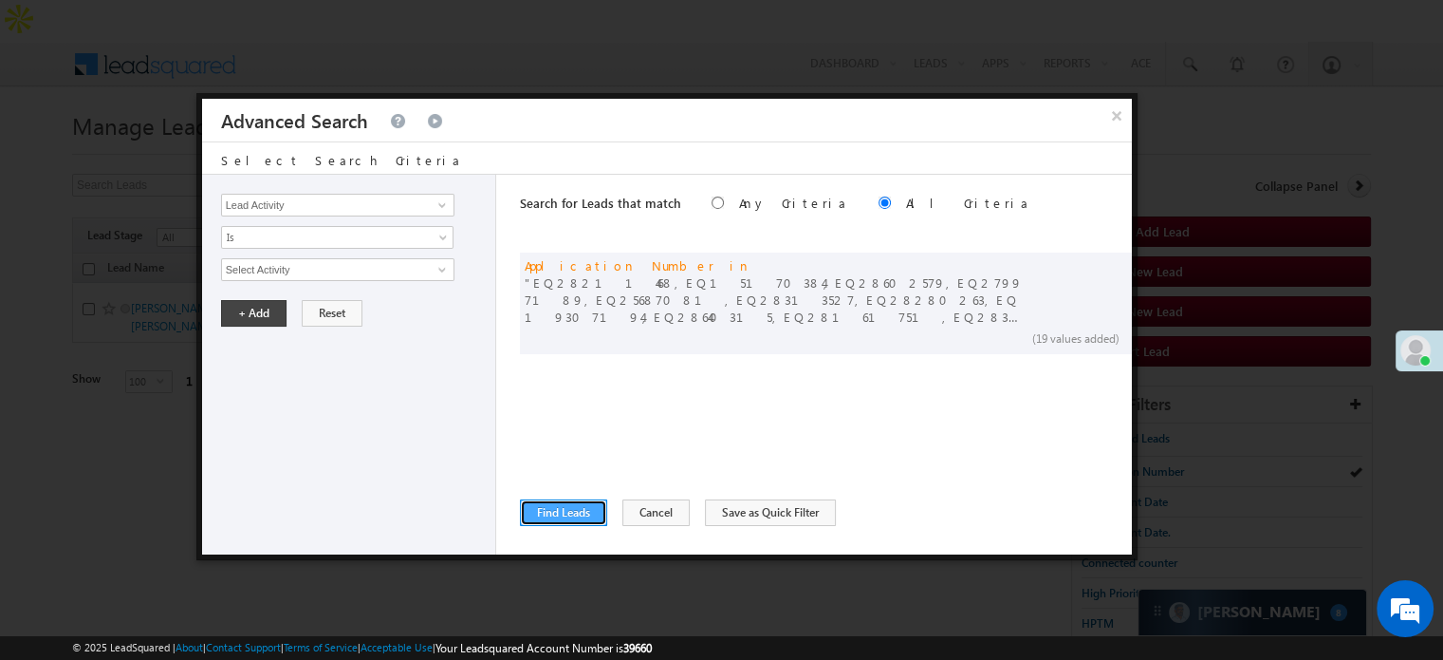
click at [568, 514] on button "Find Leads" at bounding box center [563, 512] width 87 height 27
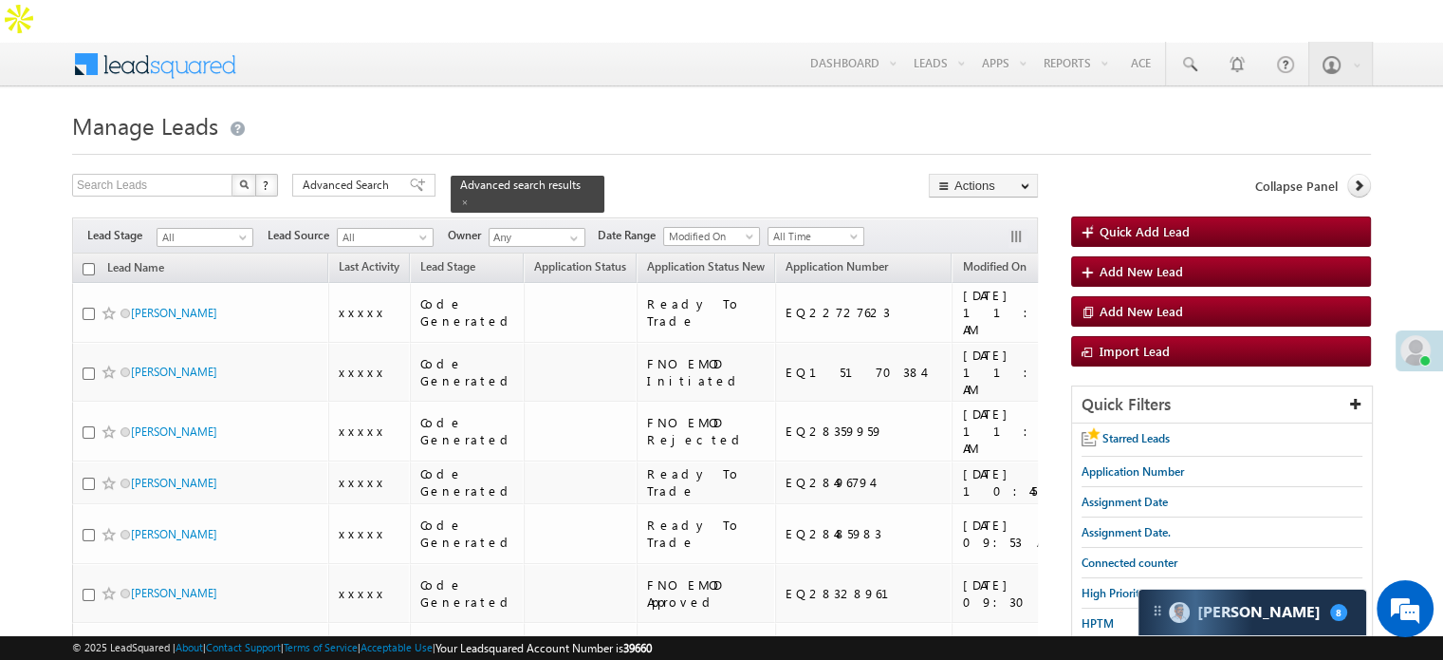
click at [1347, 174] on div "Collapse Panel" at bounding box center [1221, 190] width 300 height 33
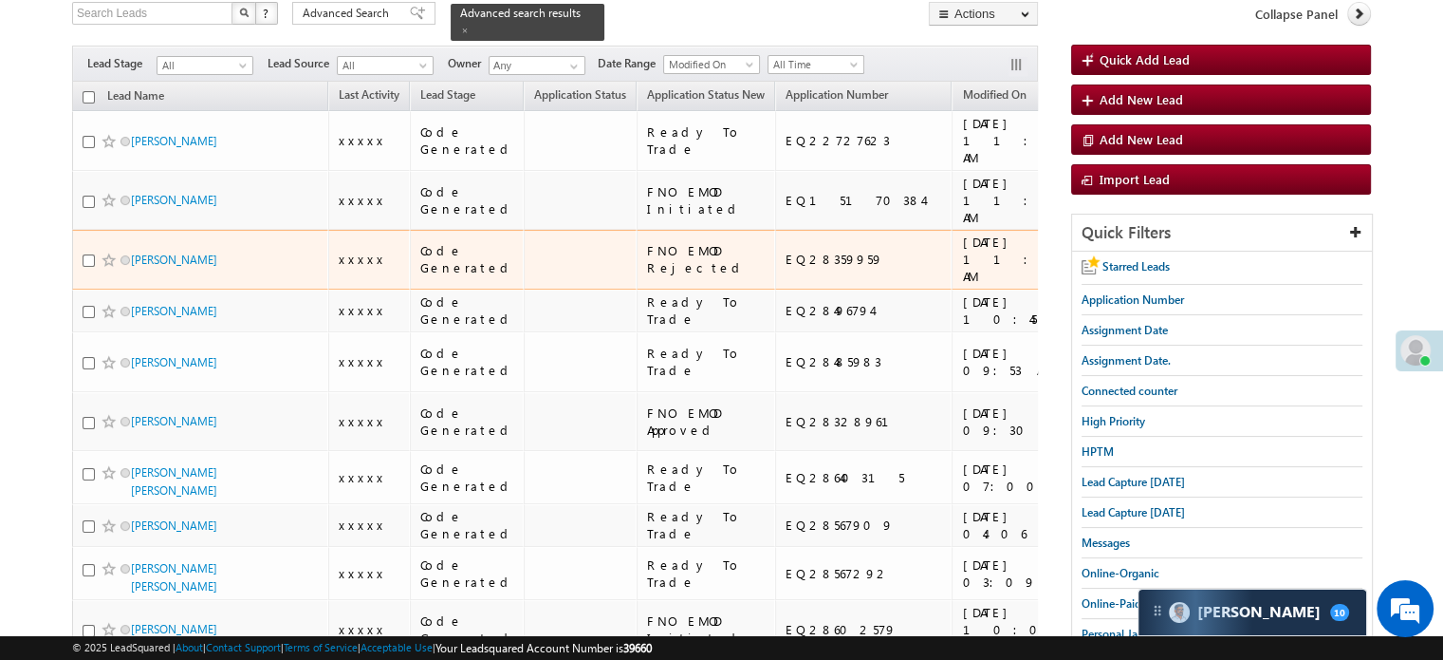
scroll to position [0, 0]
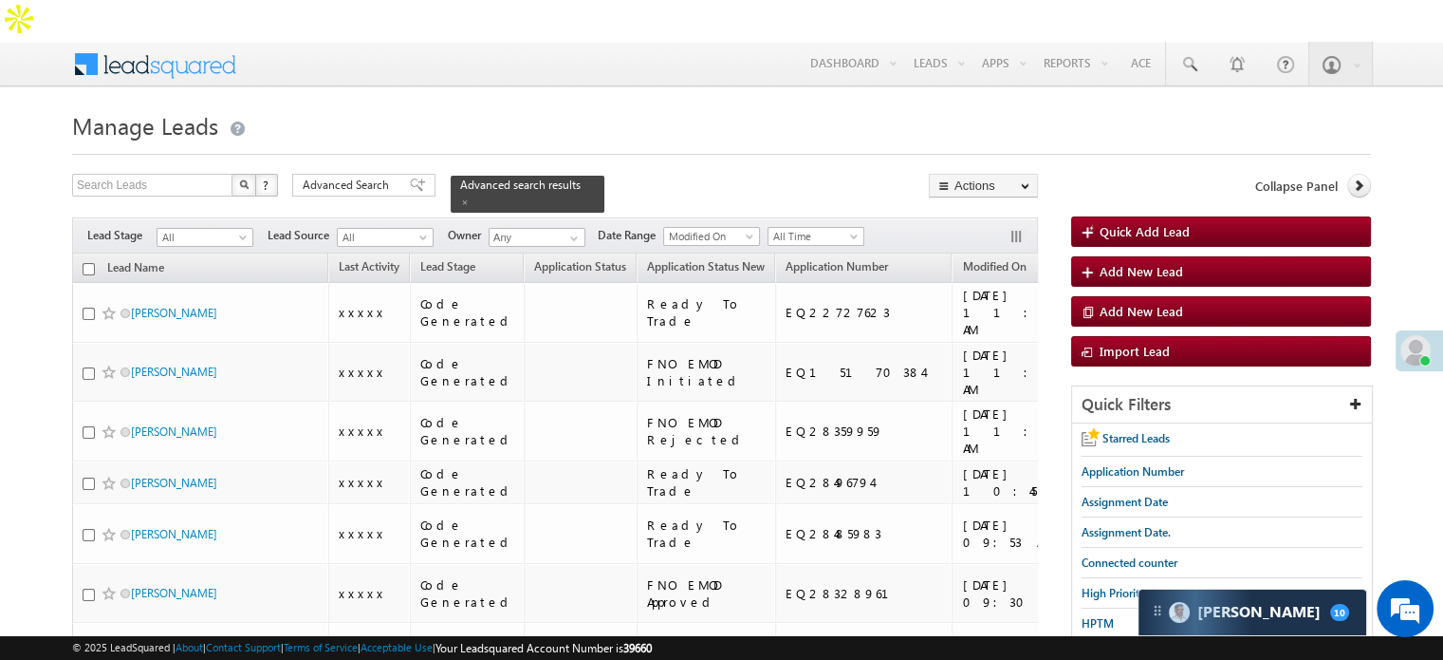
click at [1101, 646] on span "Lead Capture [DATE]" at bounding box center [1133, 653] width 103 height 14
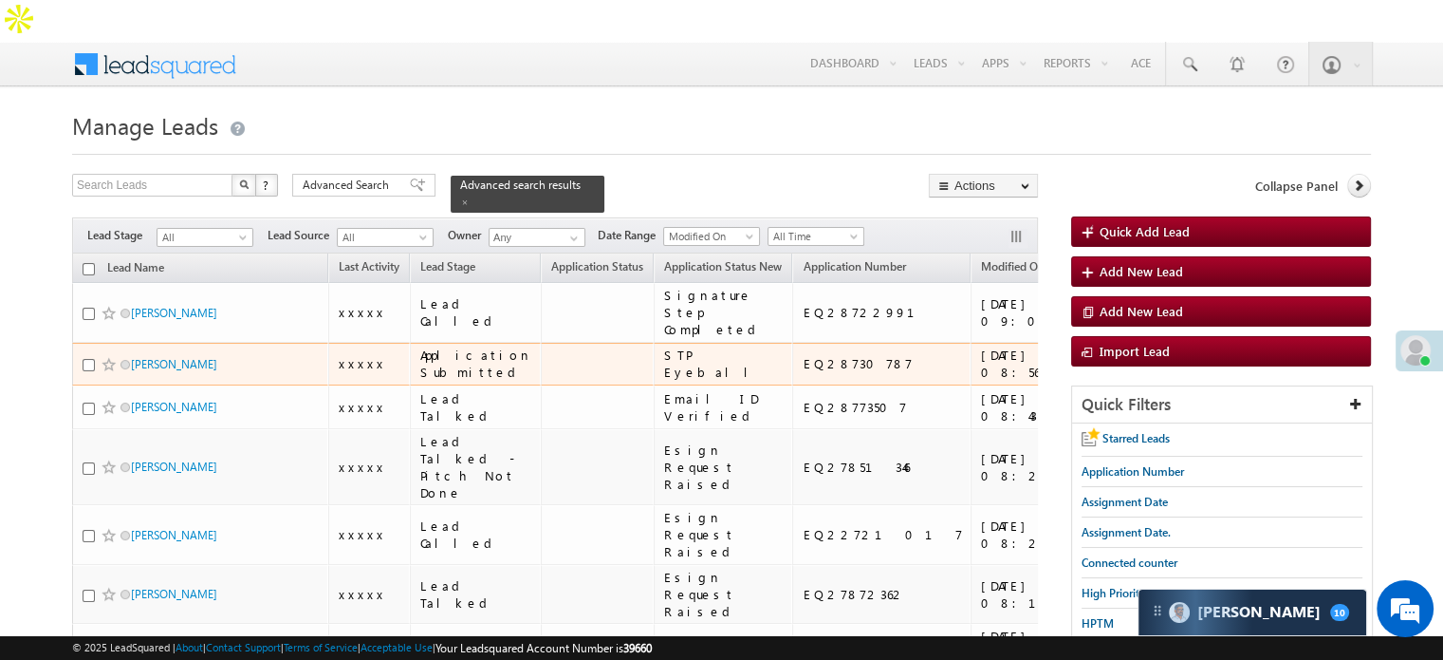
click at [105, 372] on span at bounding box center [109, 364] width 15 height 15
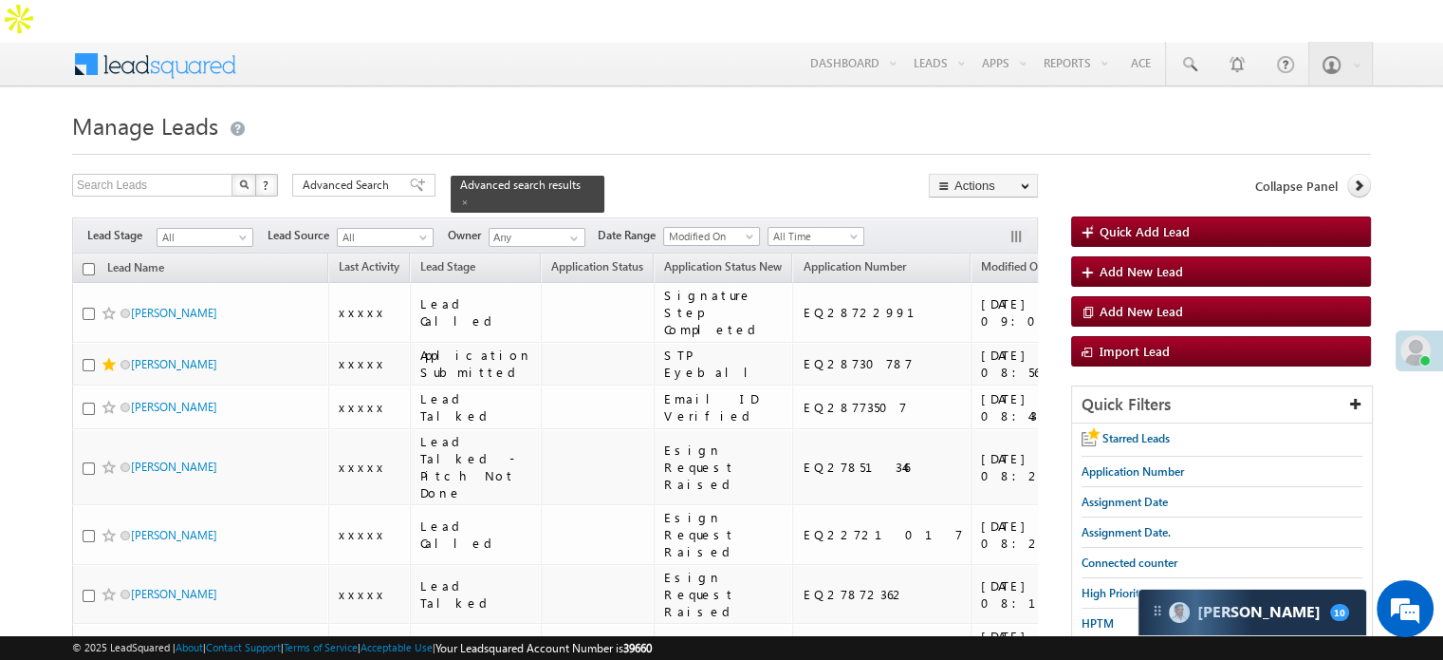
click at [1094, 646] on span "Lead Capture [DATE]" at bounding box center [1133, 653] width 103 height 14
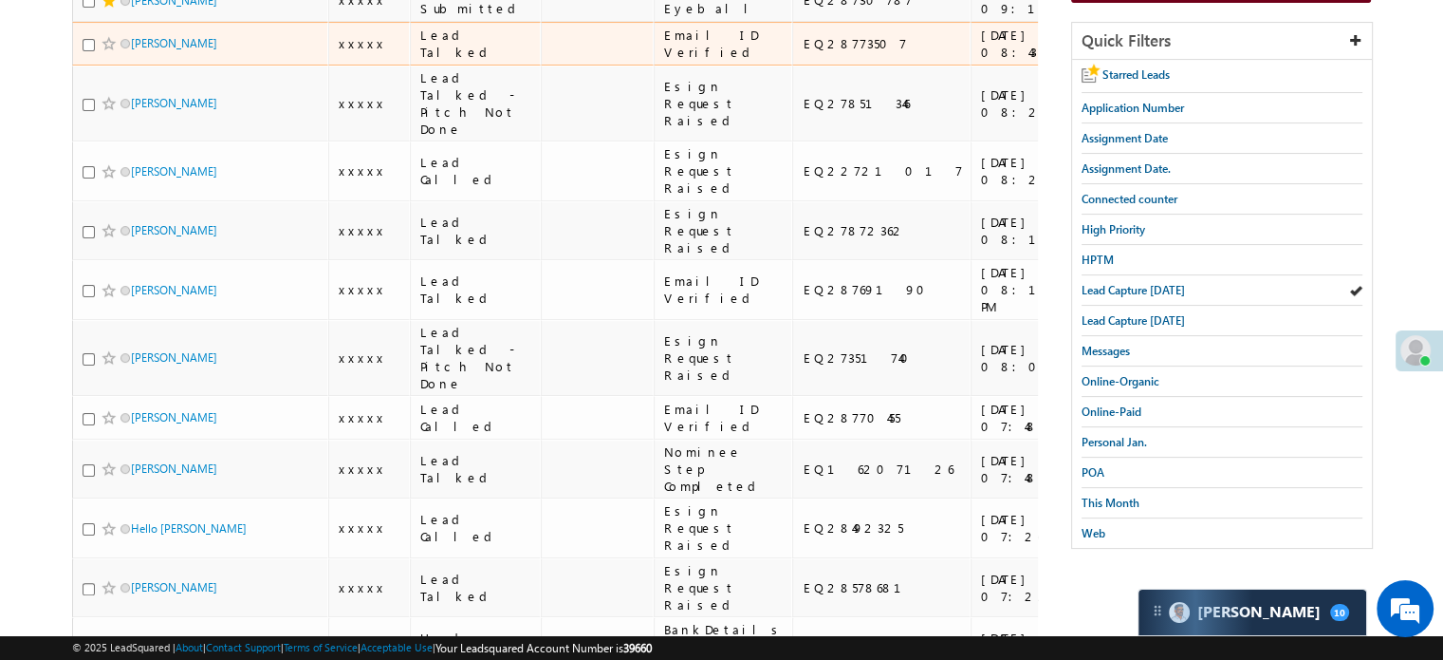
scroll to position [380, 0]
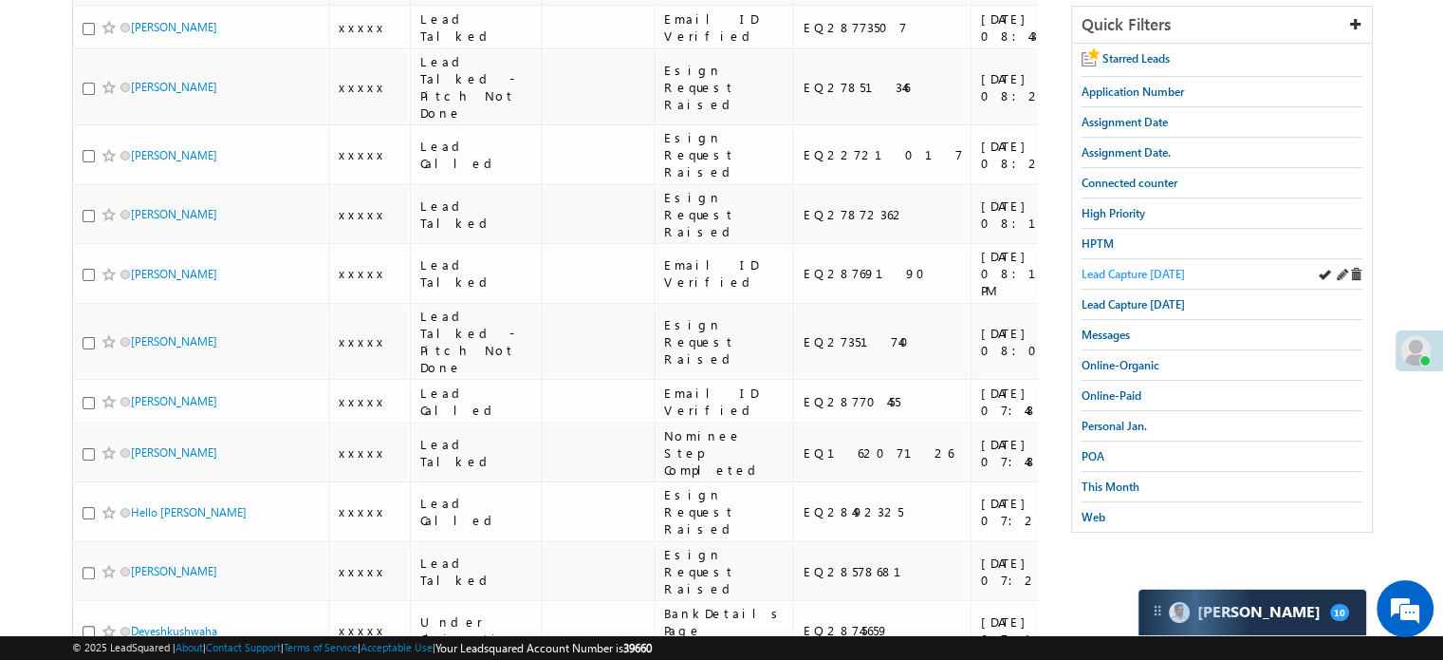
click at [1151, 267] on span "Lead Capture [DATE]" at bounding box center [1133, 274] width 103 height 14
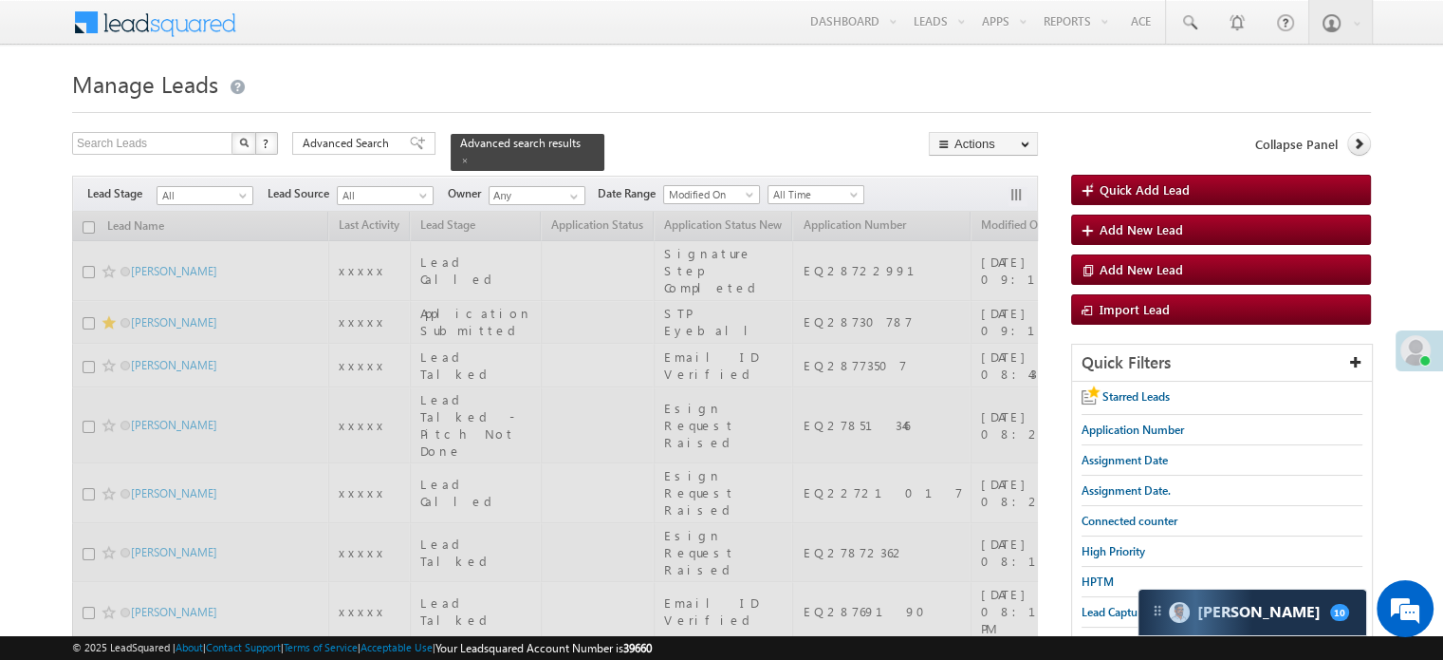
scroll to position [0, 0]
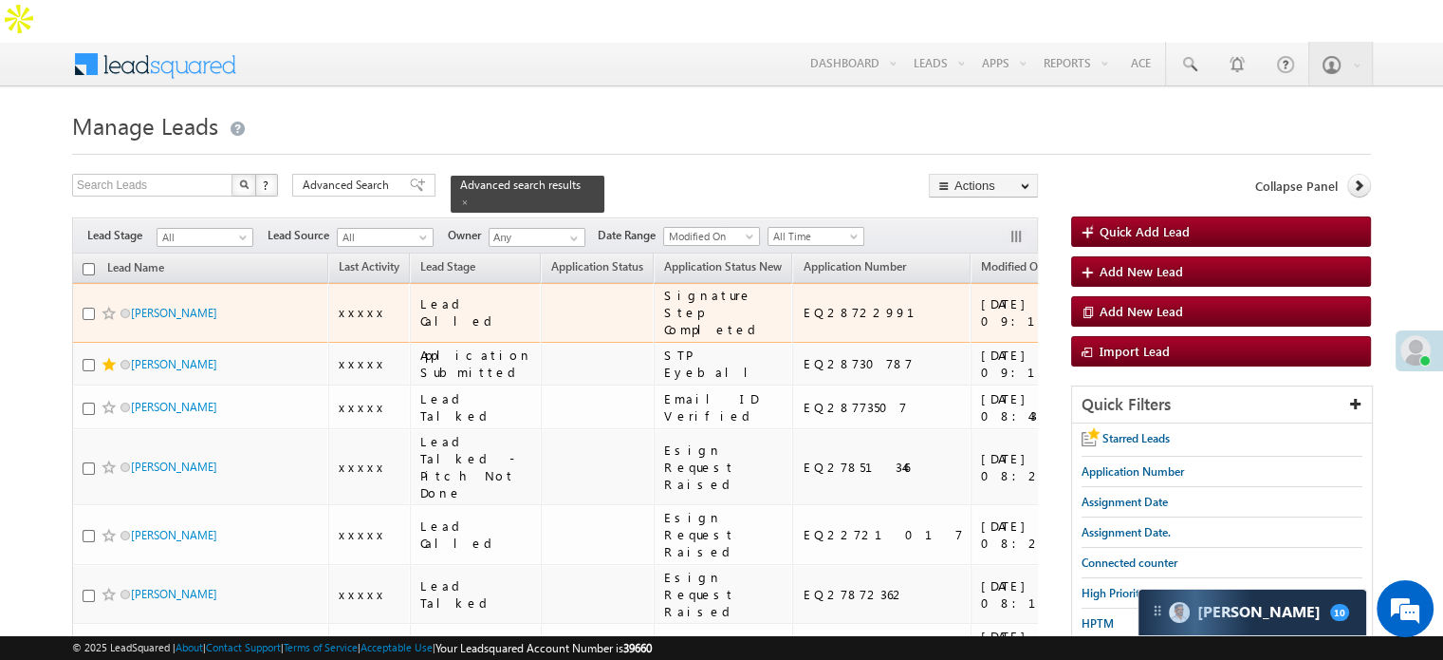
click at [88, 307] on input "checkbox" at bounding box center [89, 313] width 12 height 12
checkbox input "true"
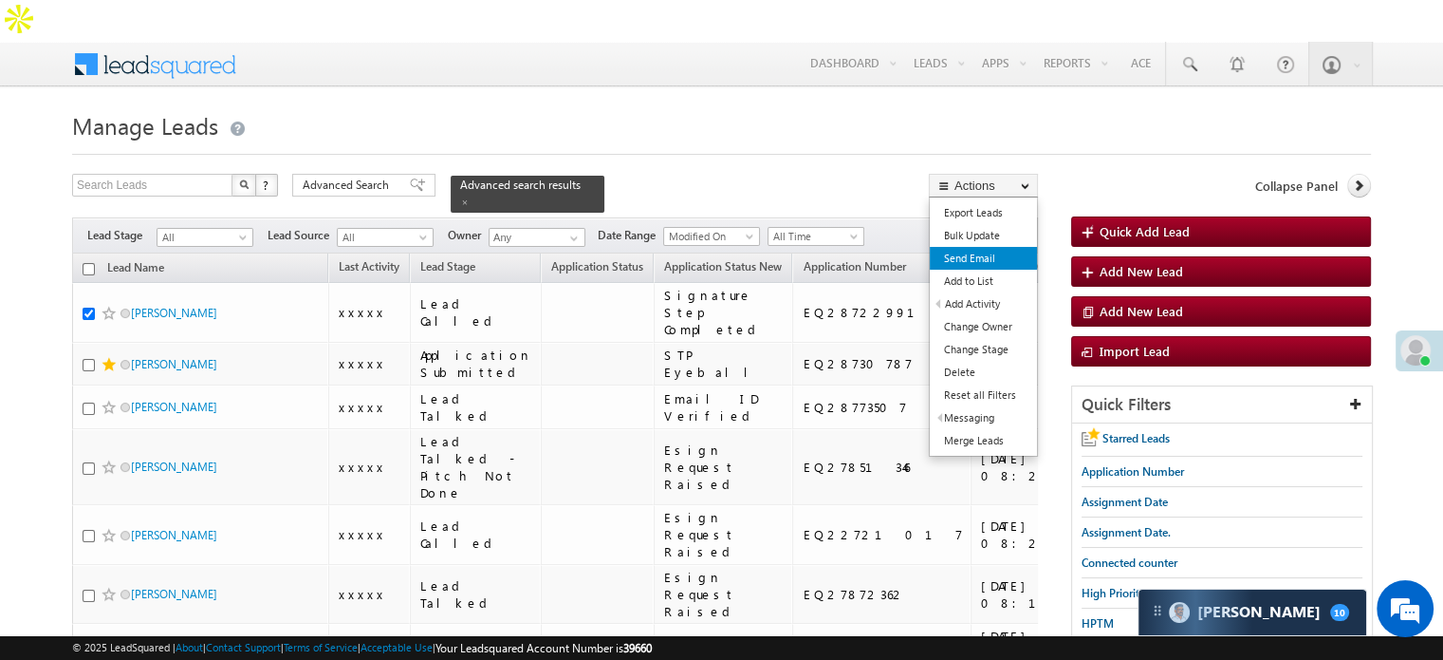
click at [984, 247] on link "Send Email" at bounding box center [983, 258] width 107 height 23
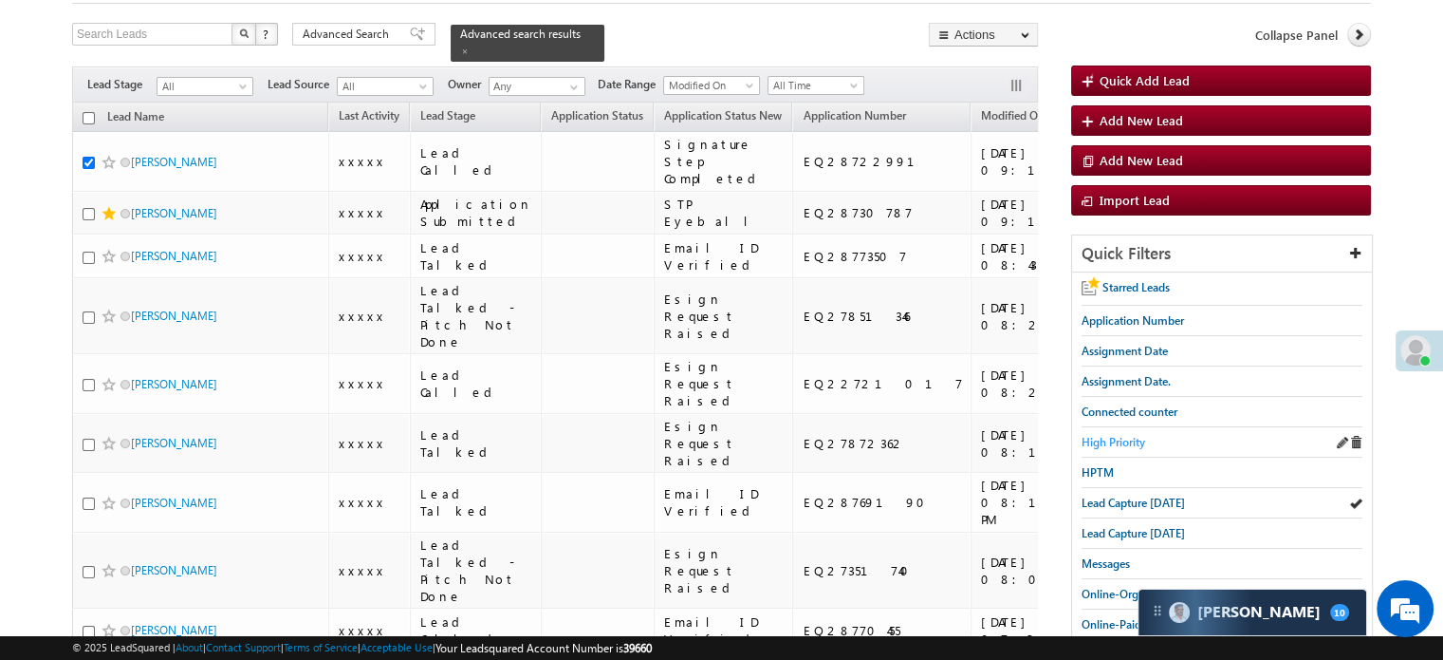
scroll to position [152, 0]
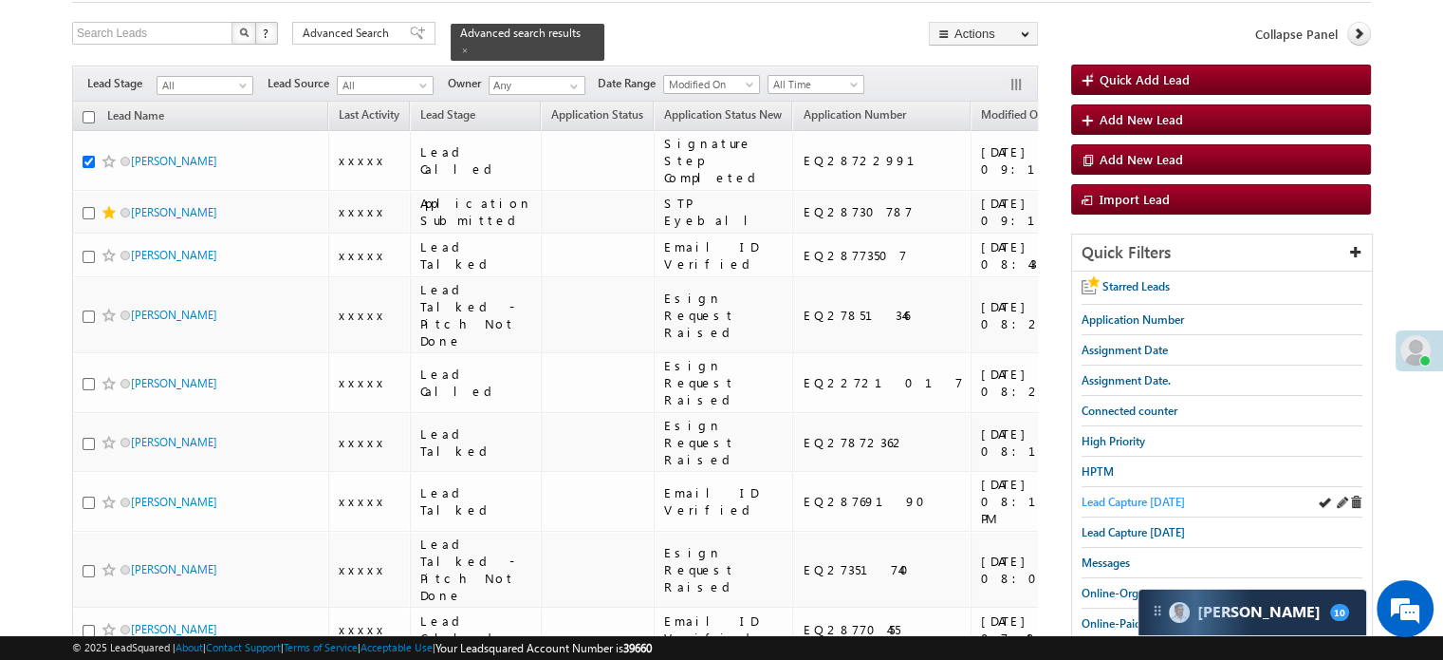
click at [1173, 494] on span "Lead Capture [DATE]" at bounding box center [1133, 501] width 103 height 14
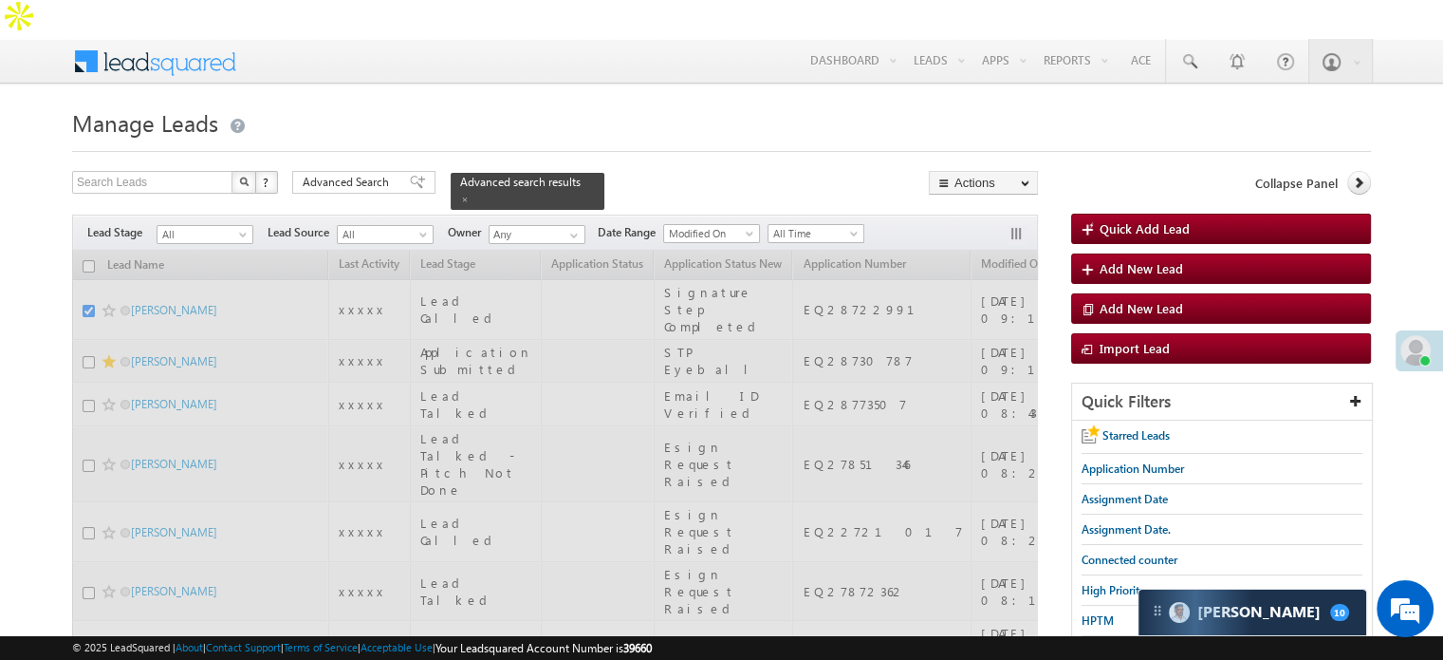
scroll to position [0, 0]
